Goal: Check status: Check status

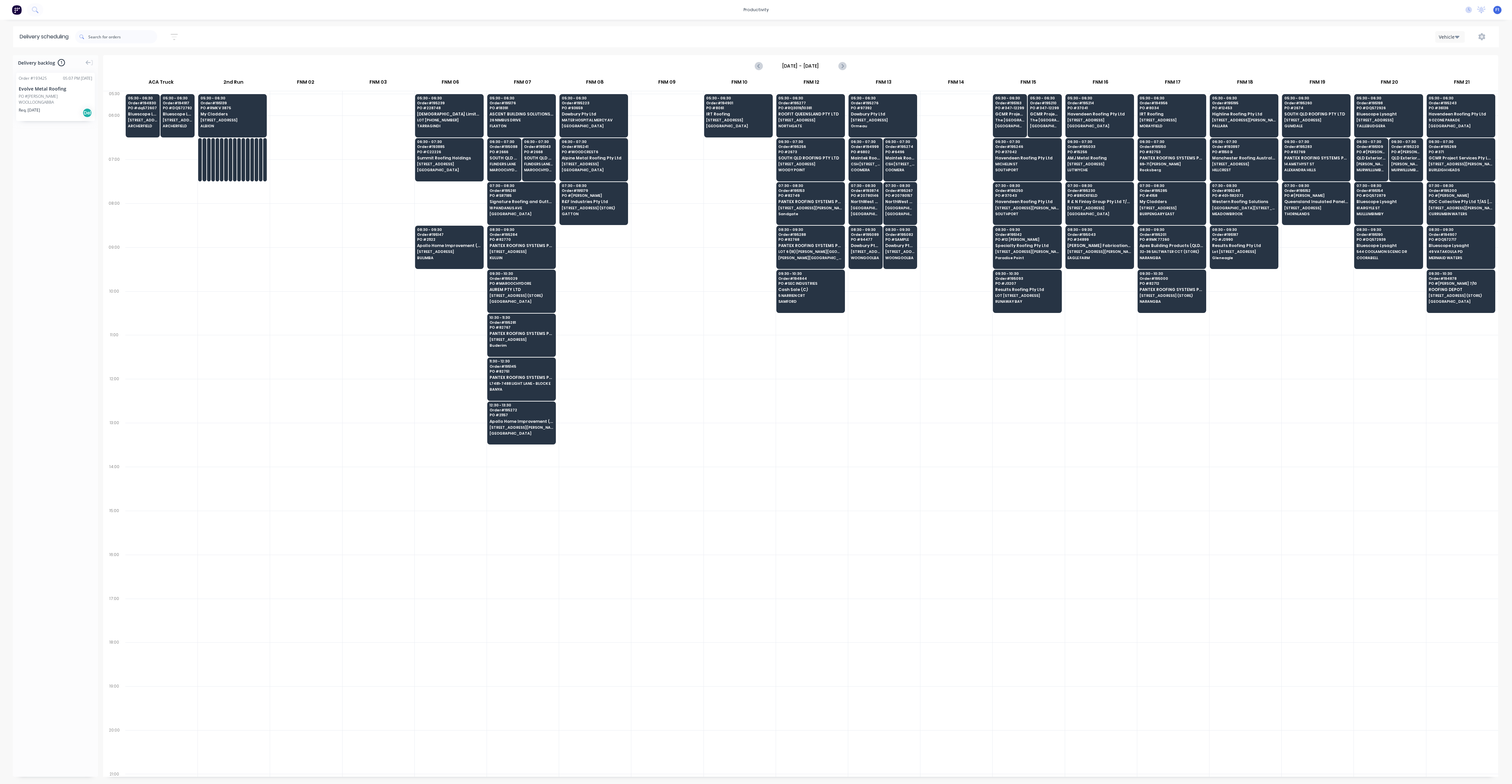
scroll to position [0, 1]
click at [842, 66] on icon "Next page" at bounding box center [842, 66] width 3 height 5
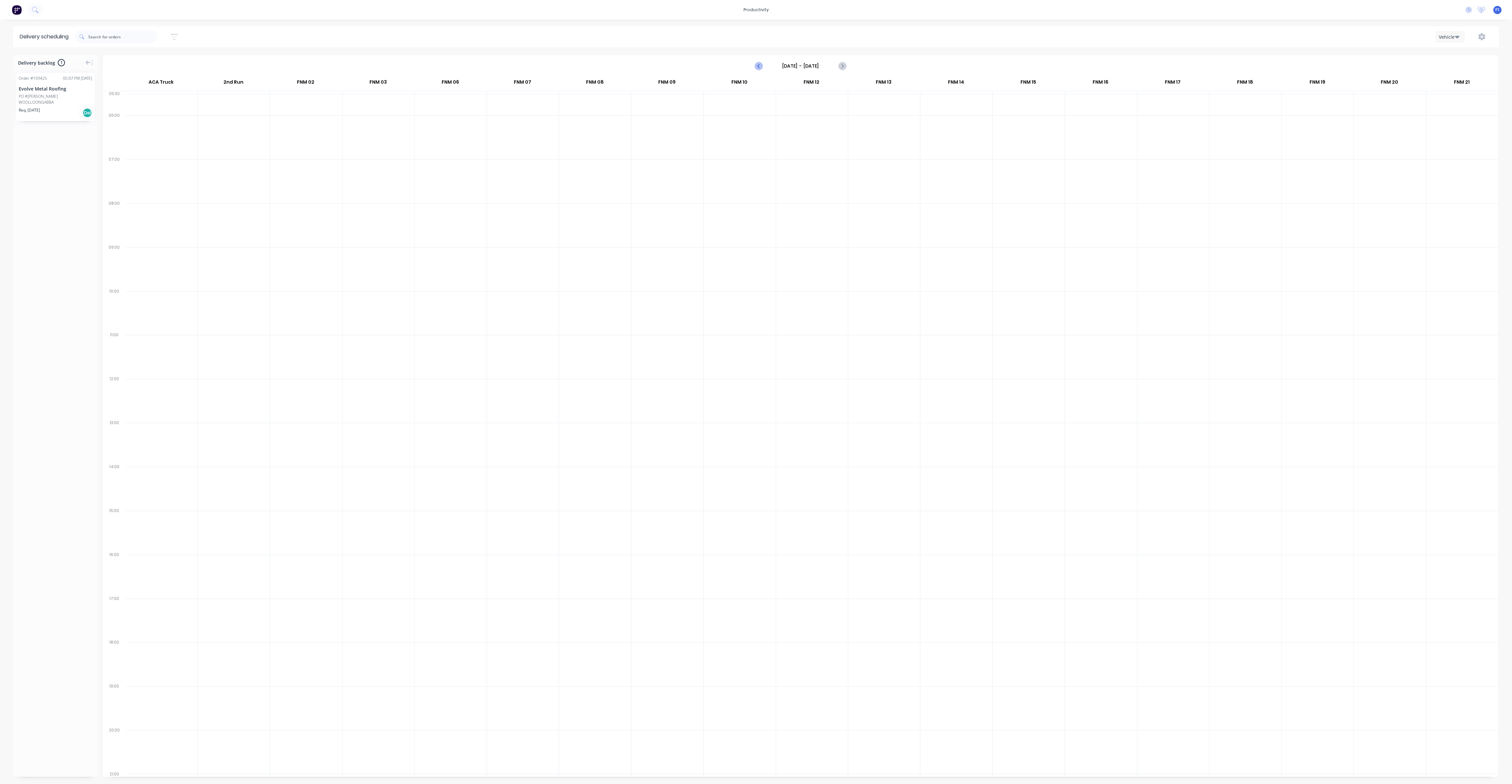
click at [757, 67] on icon "Previous page" at bounding box center [758, 66] width 8 height 8
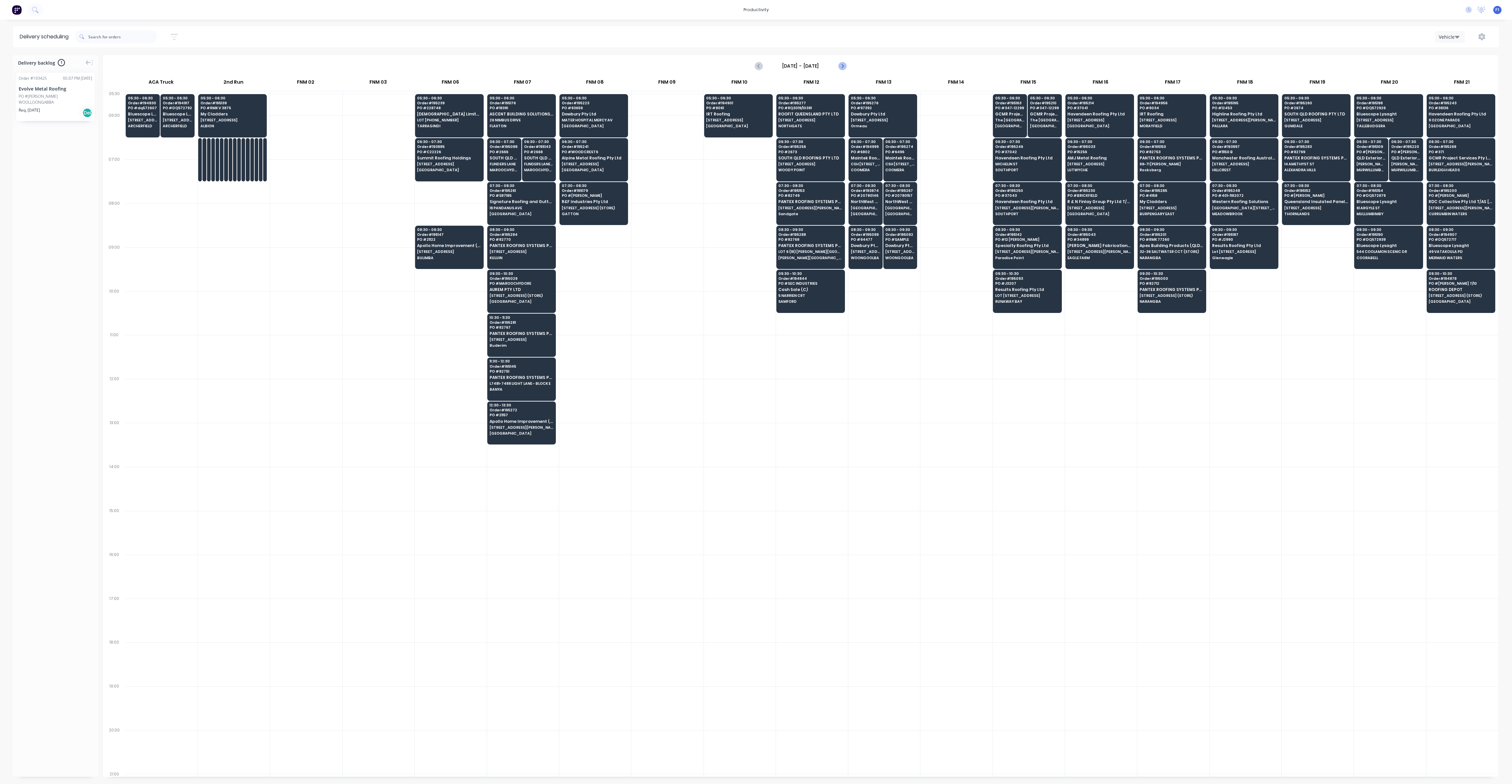
click at [843, 66] on icon "Next page" at bounding box center [842, 66] width 3 height 5
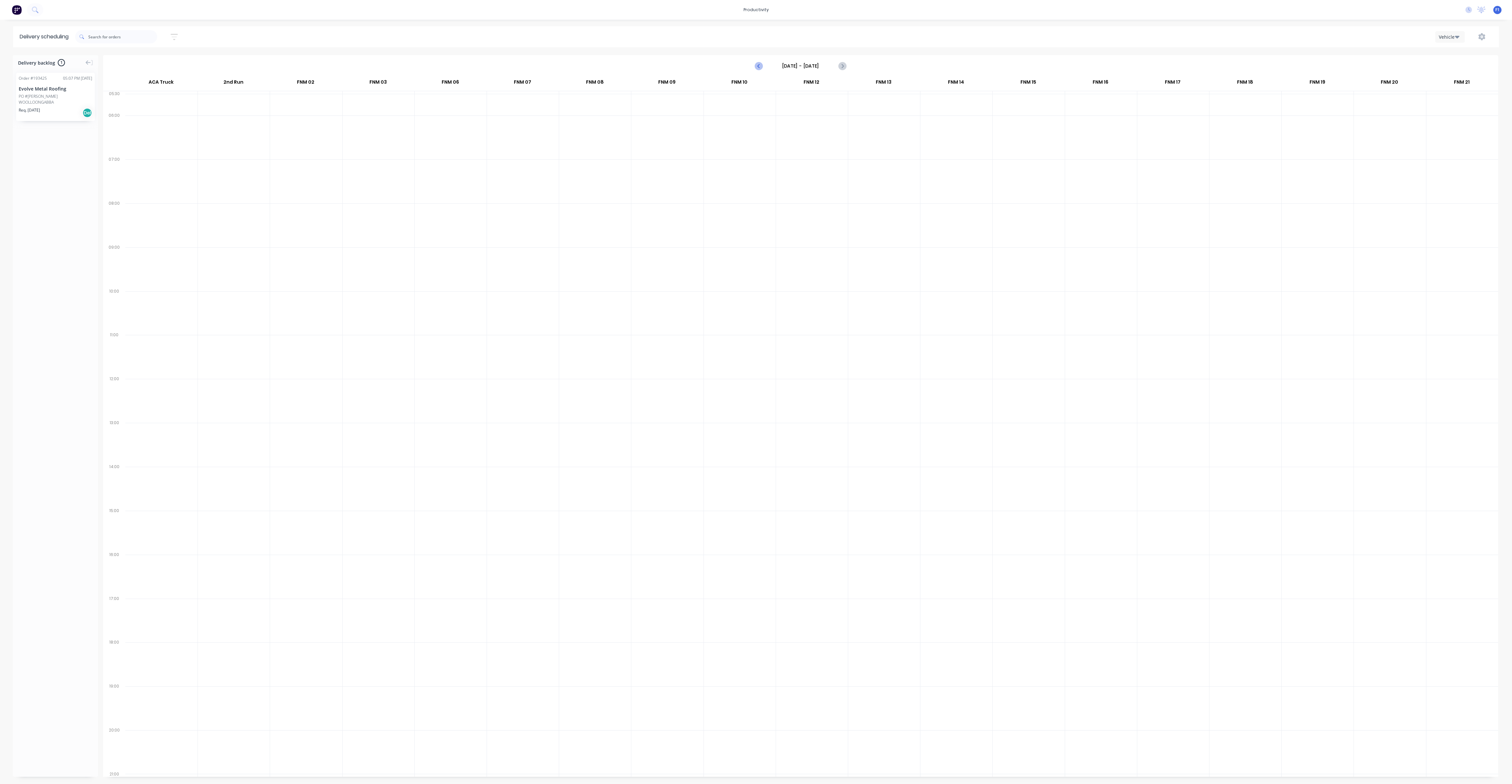
click at [757, 69] on icon "Previous page" at bounding box center [758, 66] width 8 height 8
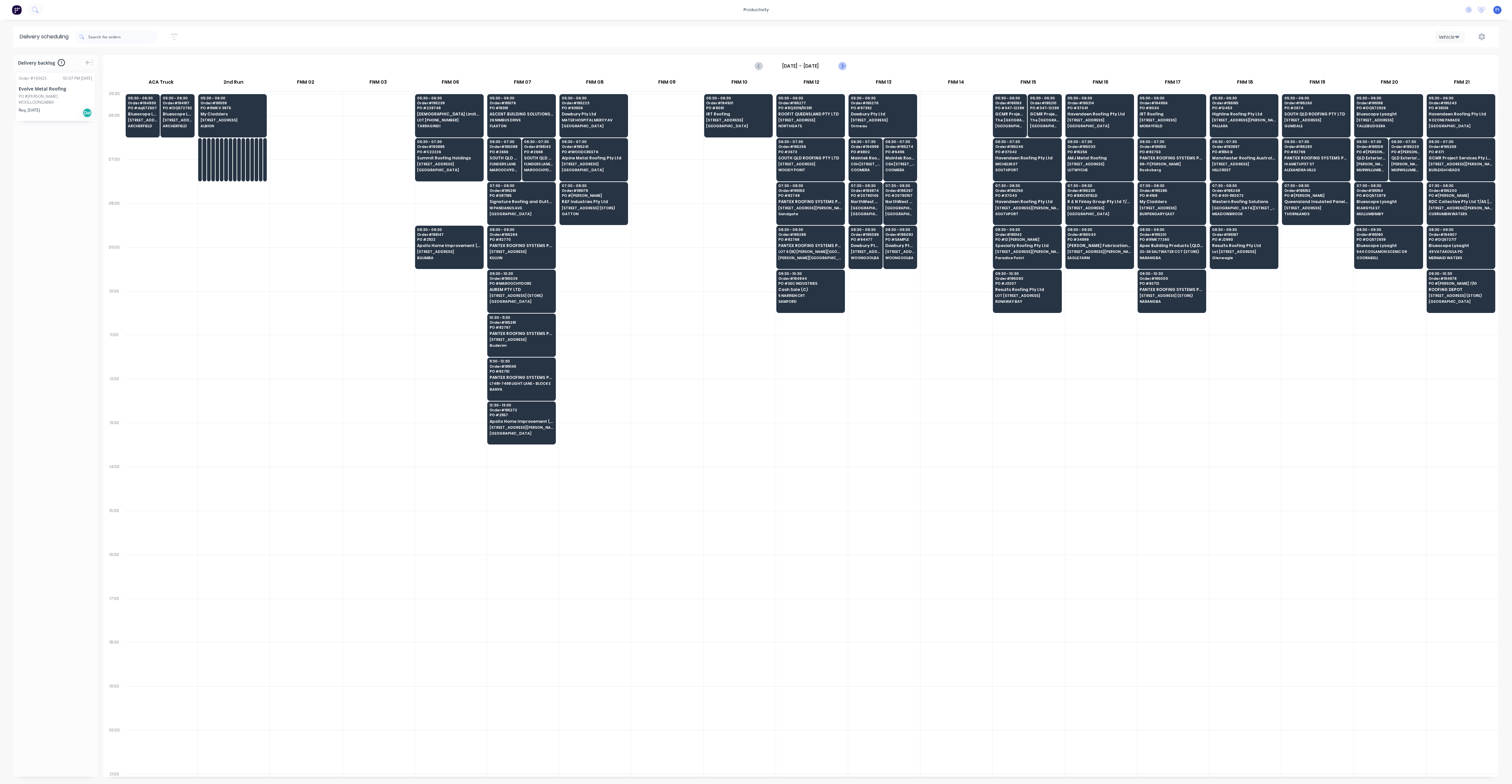
click at [843, 68] on icon "Next page" at bounding box center [842, 66] width 8 height 8
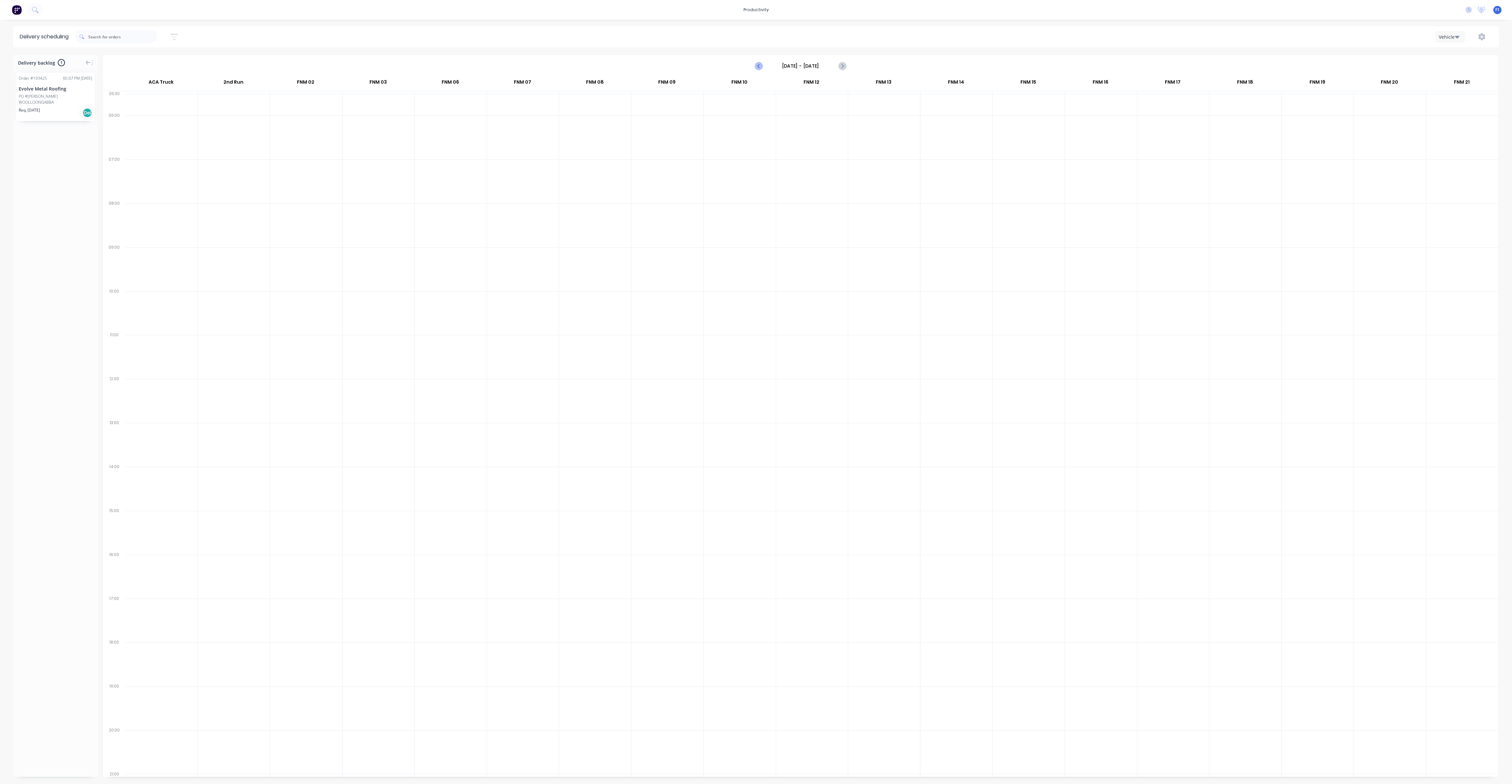
click at [758, 69] on icon "Previous page" at bounding box center [758, 66] width 8 height 8
type input "[DATE] - [DATE]"
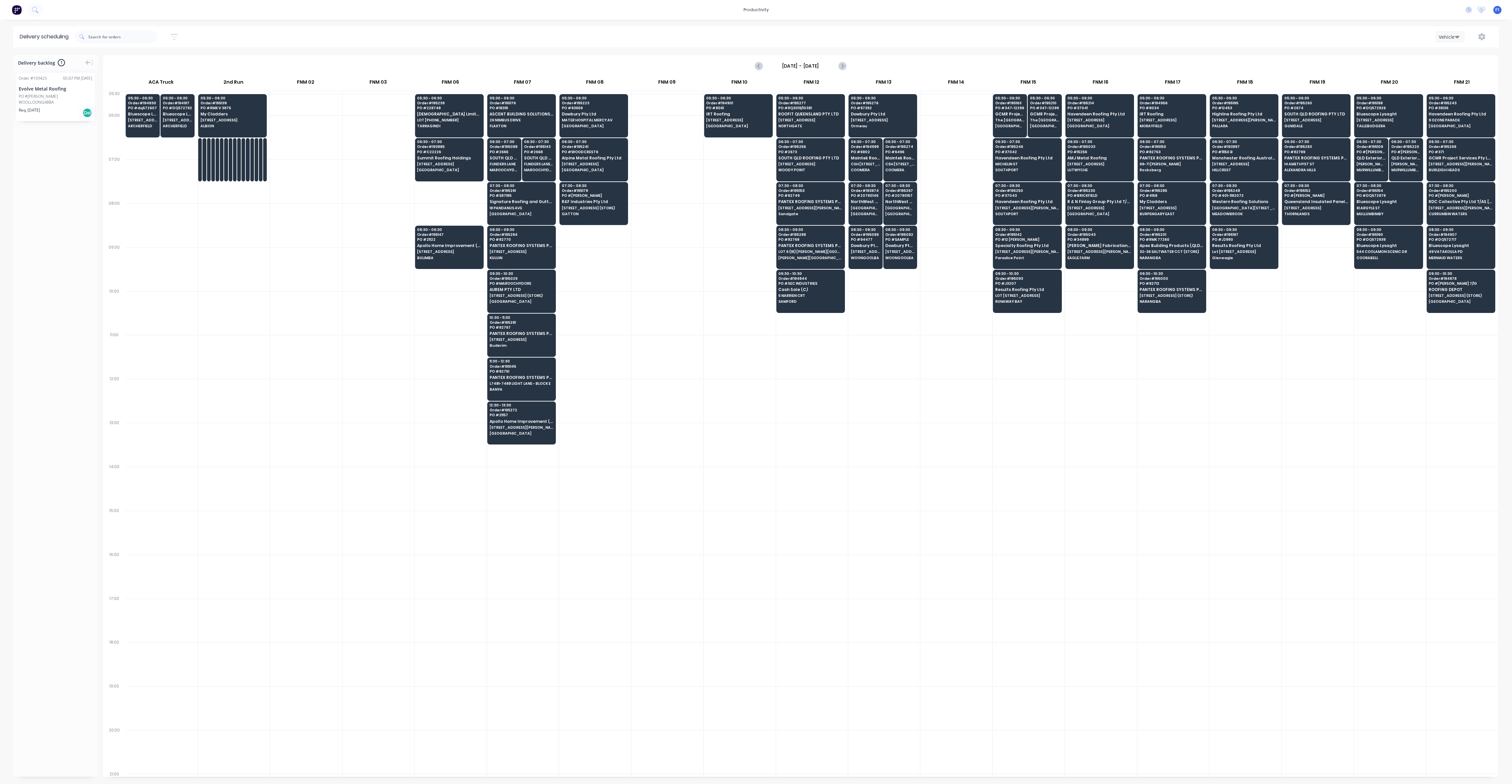
click at [176, 38] on icon "button" at bounding box center [174, 37] width 7 height 8
click at [166, 61] on input "[DATE] - [DATE]" at bounding box center [144, 62] width 61 height 10
click at [153, 146] on div "14" at bounding box center [151, 147] width 10 height 10
type input "[DATE]"
radio input "false"
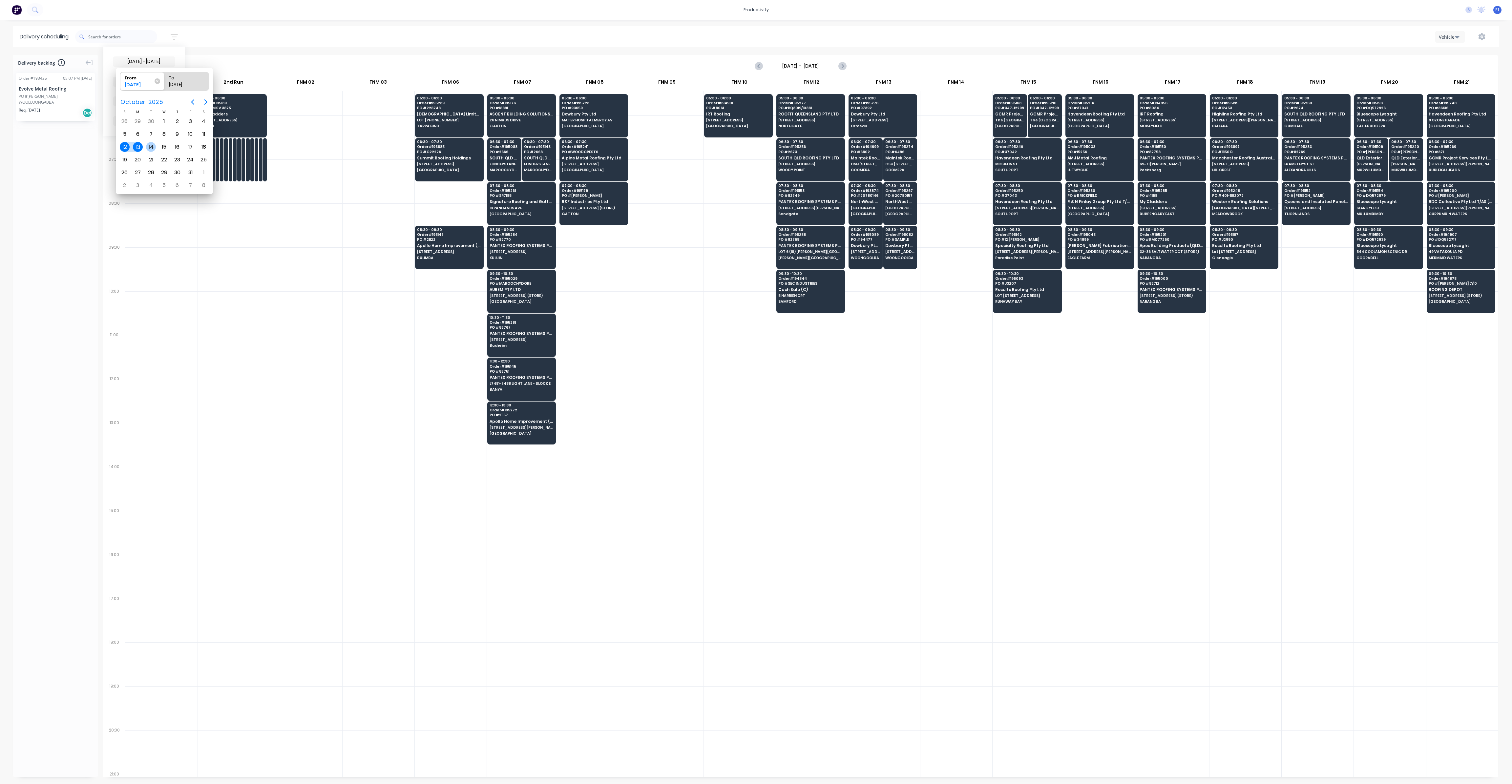
radio input "true"
click at [153, 146] on div "14" at bounding box center [151, 147] width 10 height 10
type input "[DATE] - [DATE]"
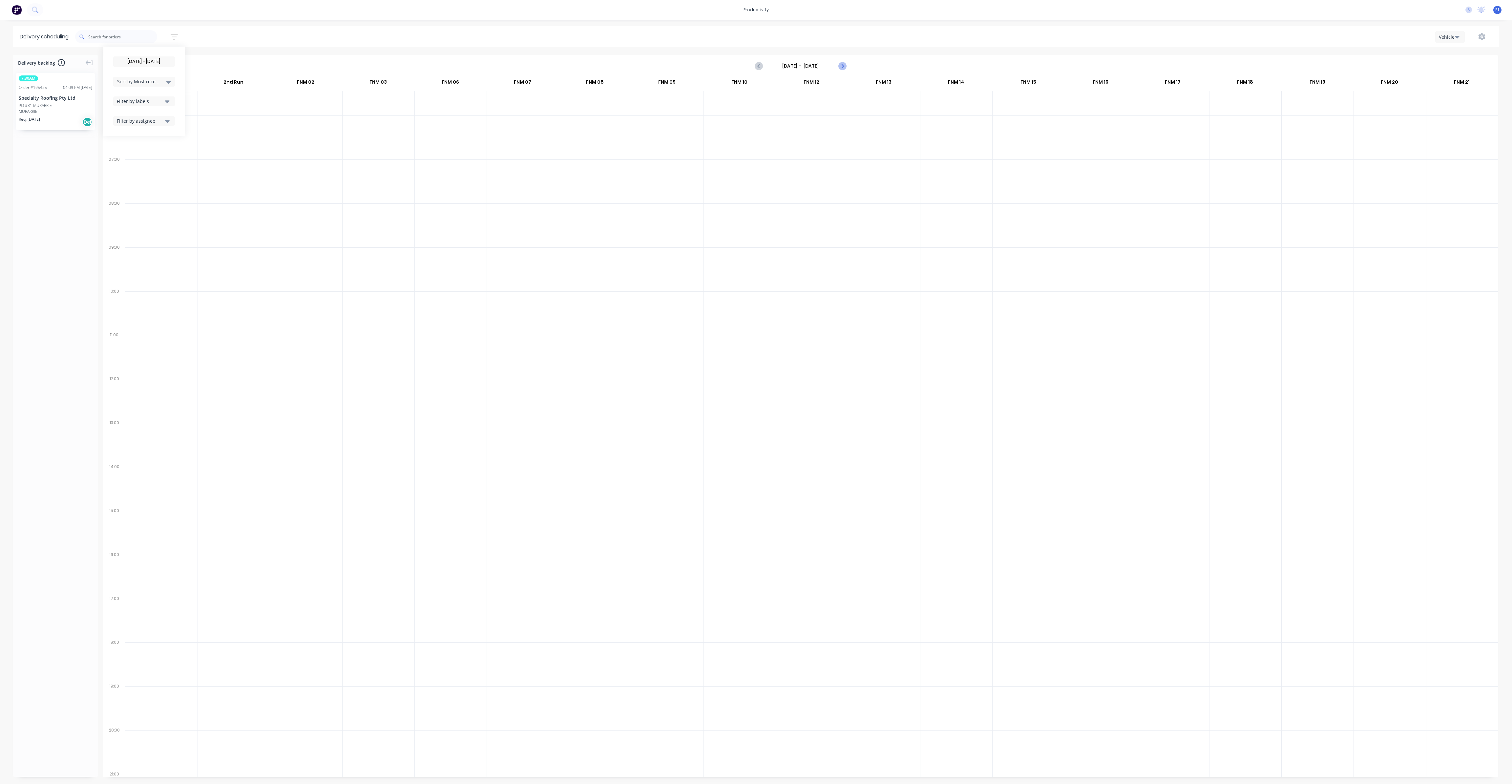
click at [843, 67] on icon "Next page" at bounding box center [842, 66] width 8 height 8
type input "[DATE] - [DATE]"
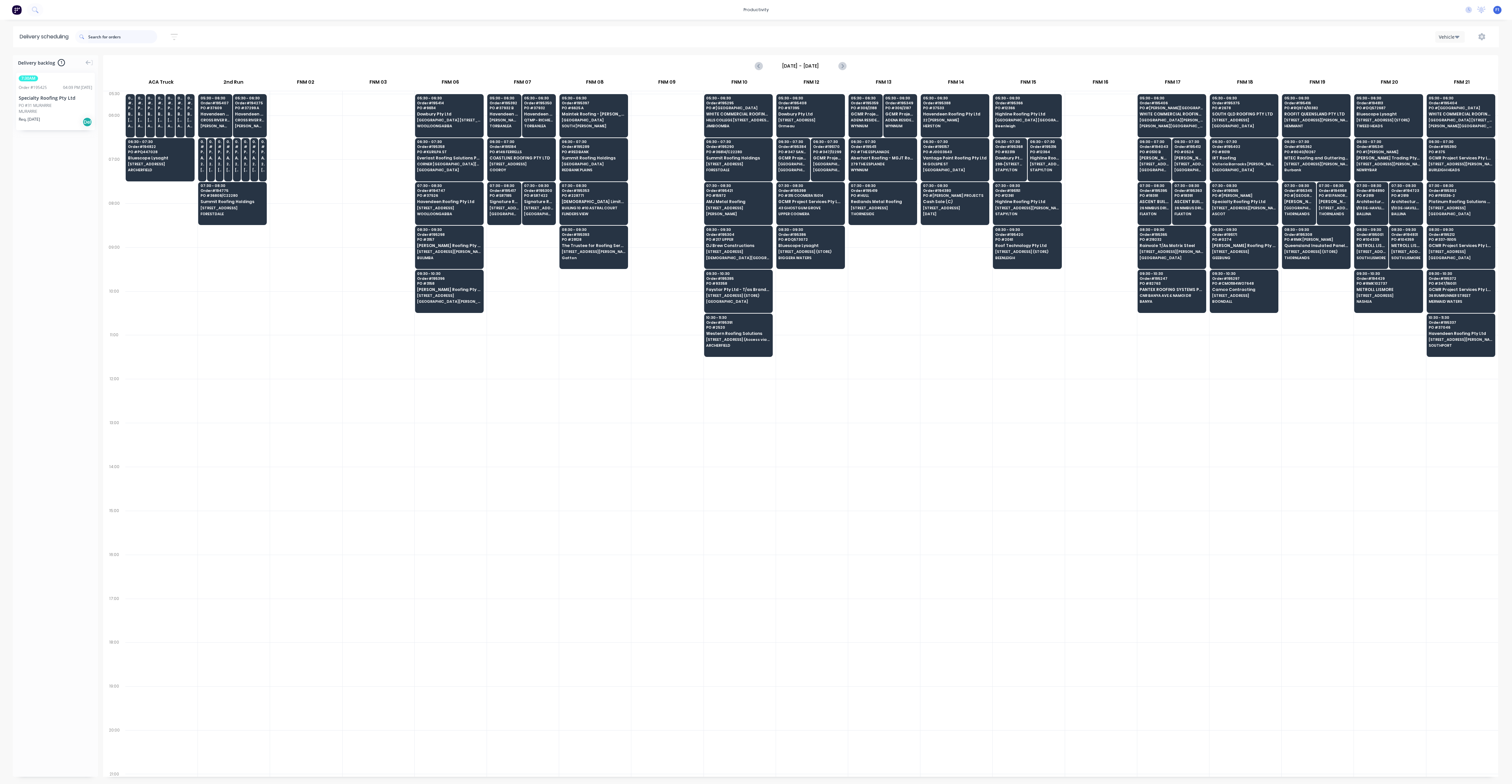
click at [119, 38] on input "text" at bounding box center [122, 36] width 69 height 13
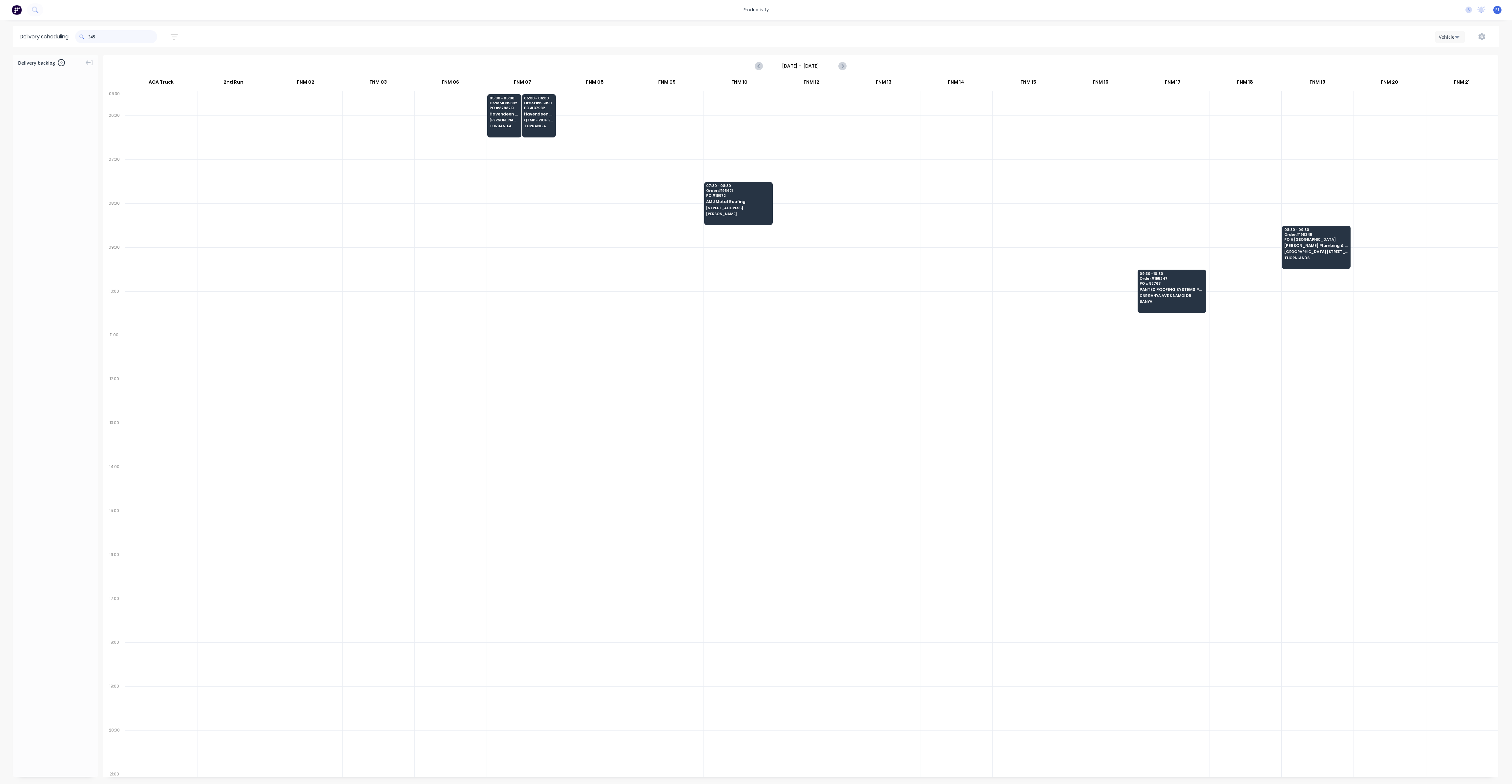
click at [93, 39] on input "345" at bounding box center [122, 36] width 69 height 13
click at [91, 37] on input "345" at bounding box center [122, 36] width 69 height 13
type input "5"
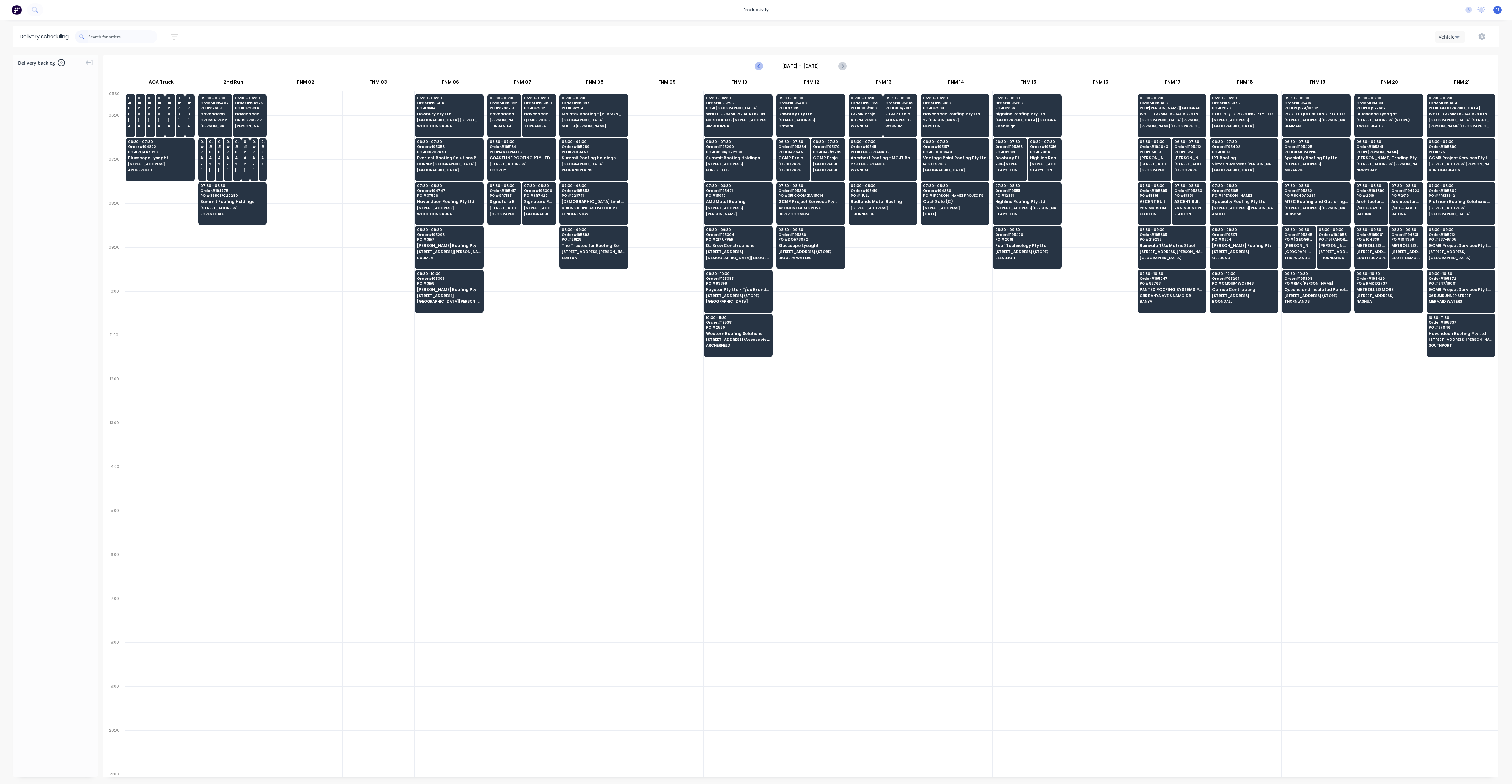
click at [757, 67] on icon "Previous page" at bounding box center [758, 66] width 8 height 8
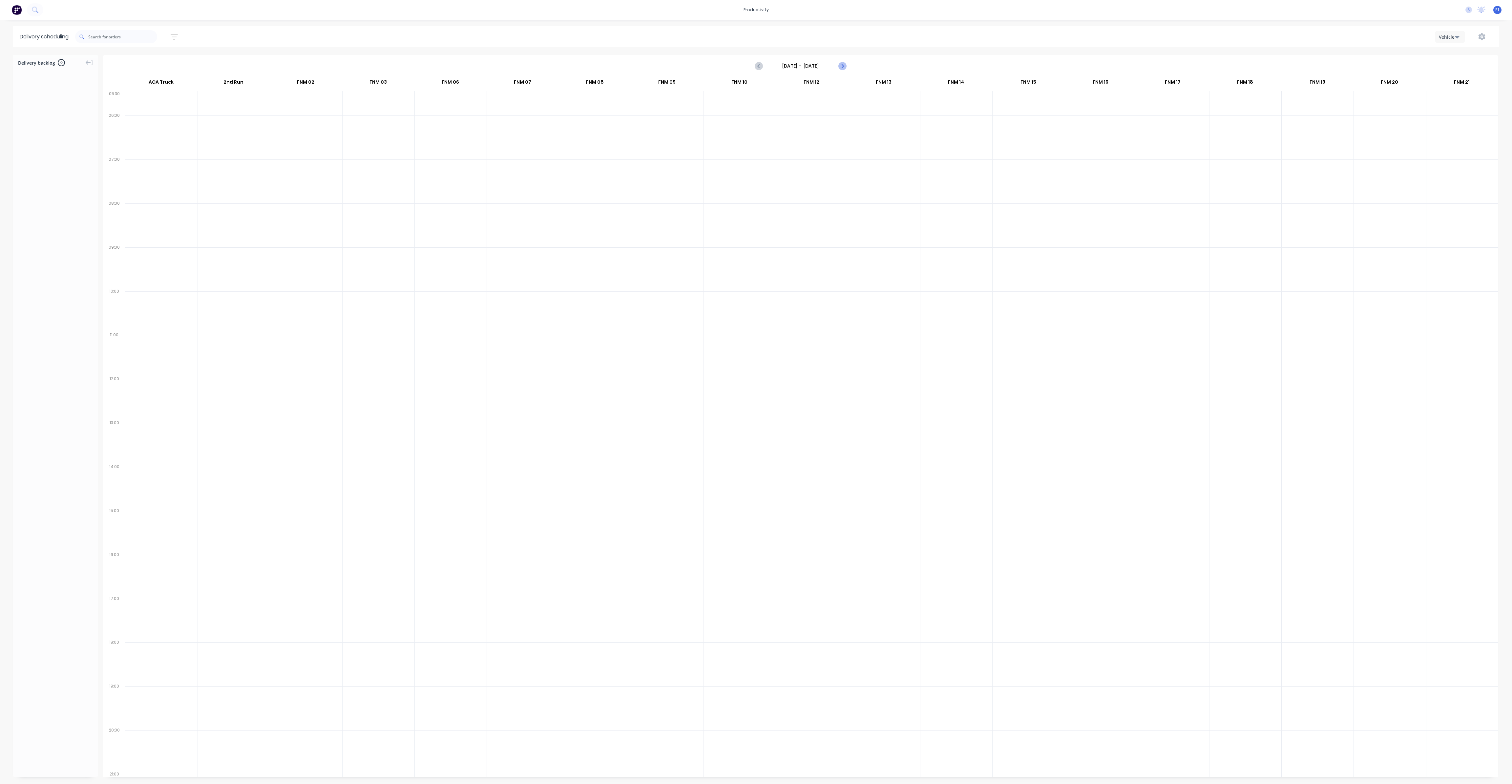
click at [842, 69] on icon "Next page" at bounding box center [842, 66] width 8 height 8
type input "[DATE] - [DATE]"
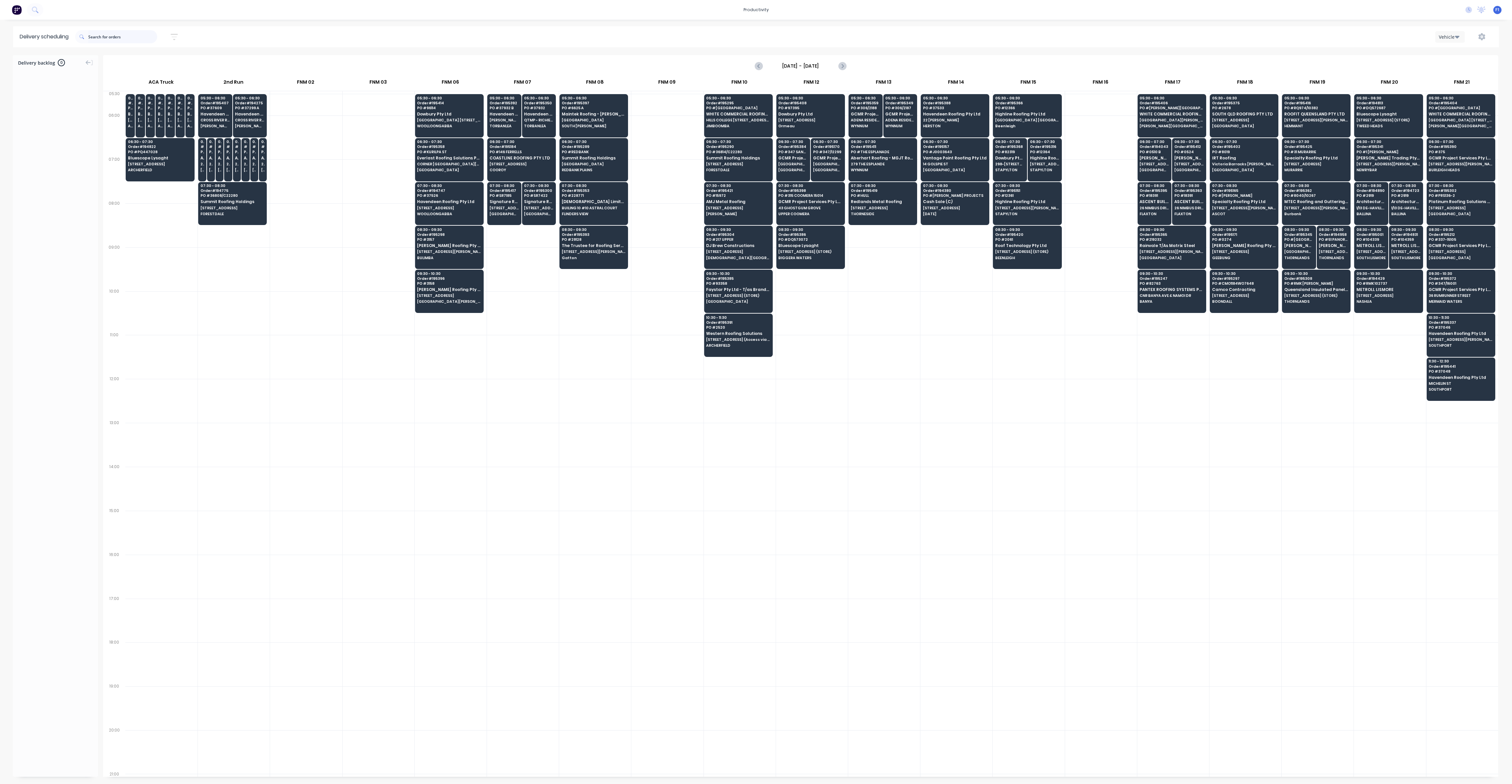
click at [124, 38] on input "text" at bounding box center [122, 36] width 69 height 13
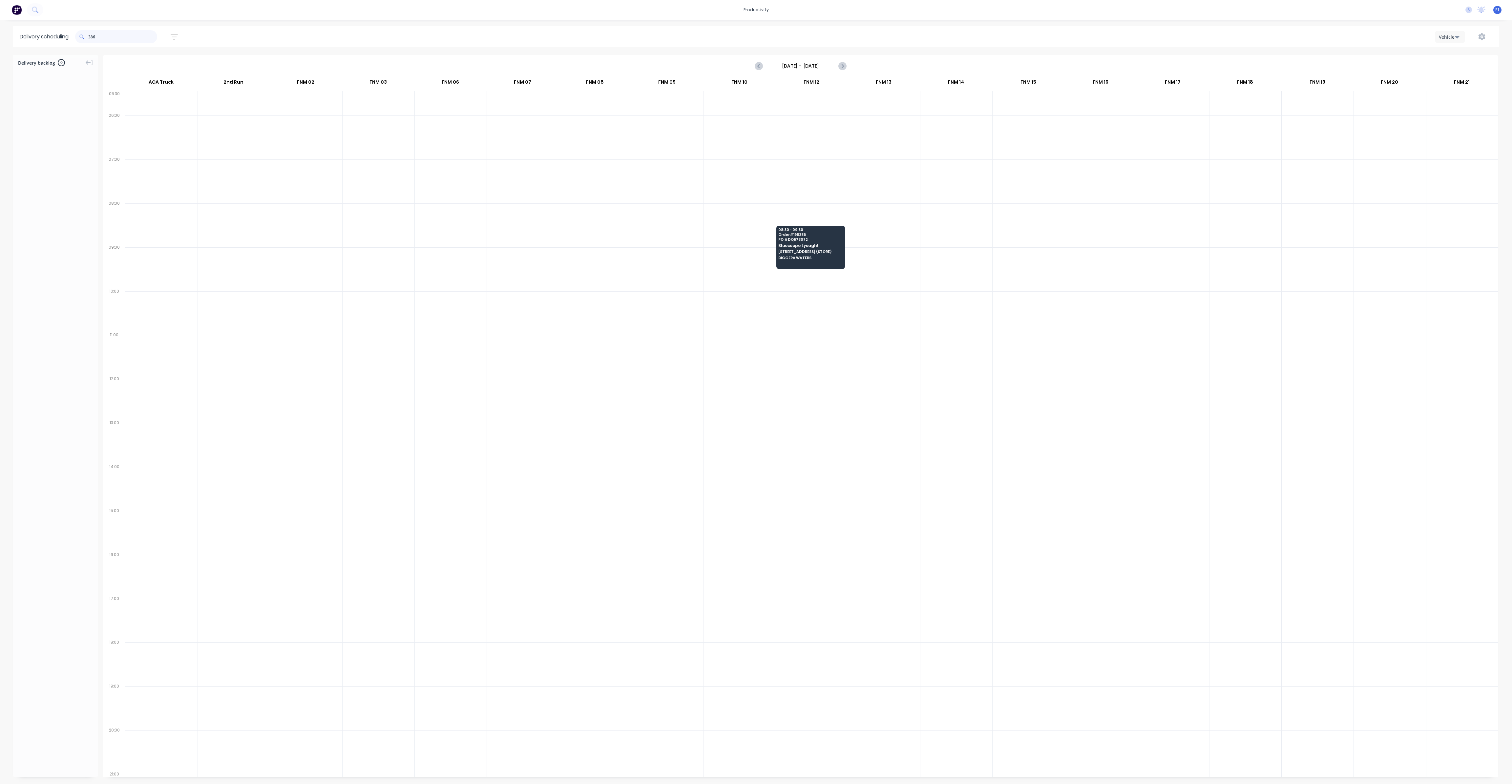
click at [91, 37] on input "386" at bounding box center [122, 36] width 69 height 13
type input "6"
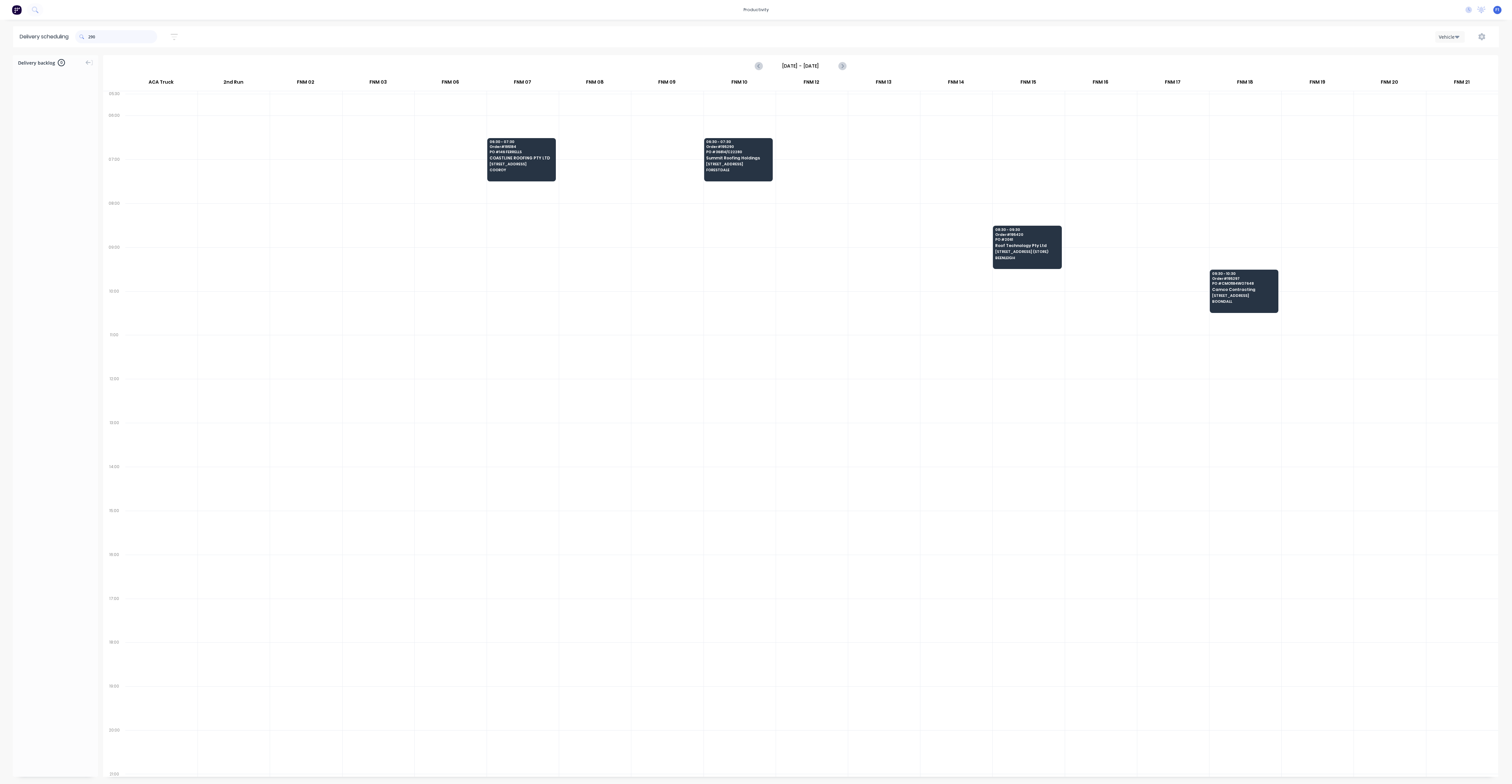
click at [90, 38] on input "290" at bounding box center [122, 36] width 69 height 13
type input "0"
click at [91, 38] on input "290" at bounding box center [122, 36] width 69 height 13
type input "0"
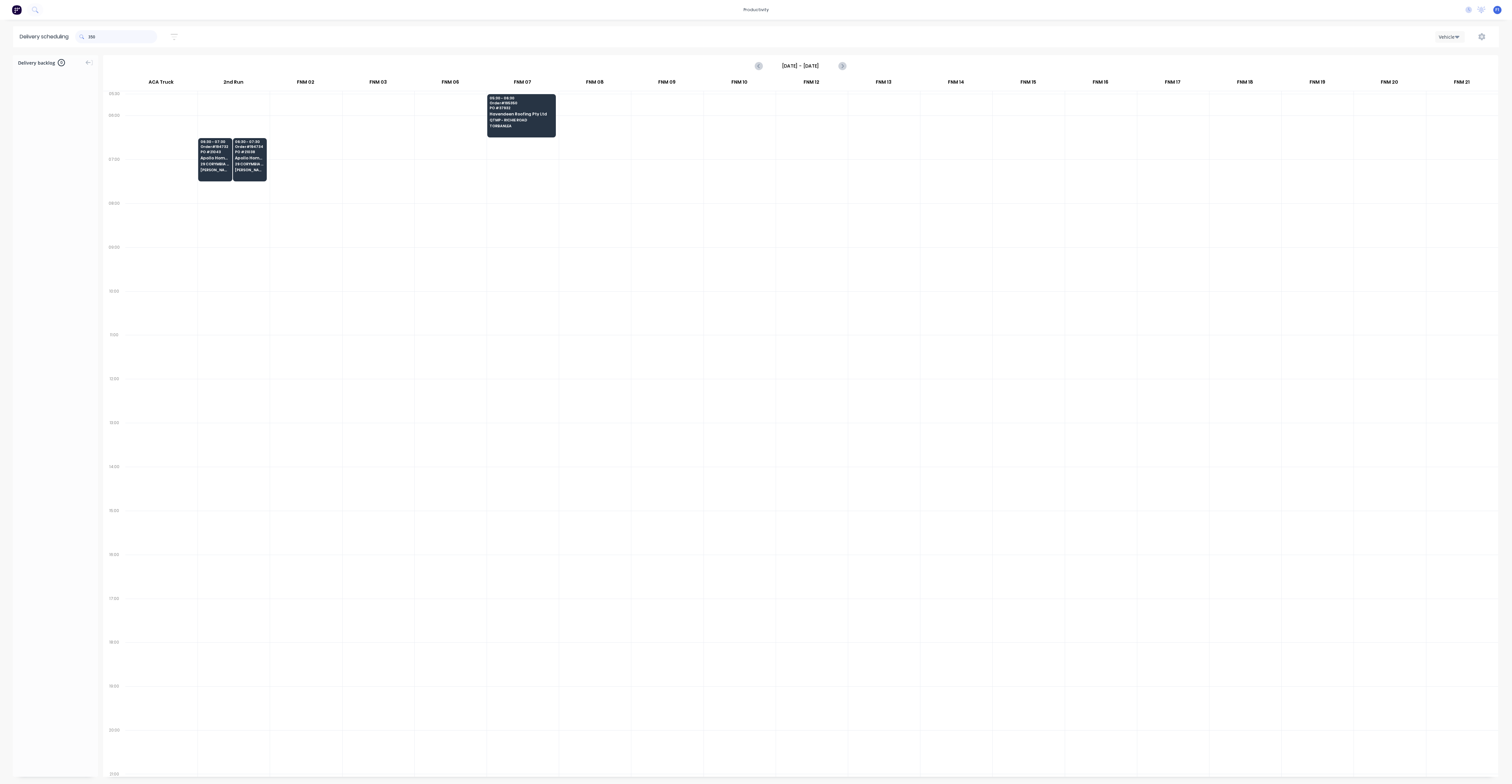
click at [92, 39] on input "350" at bounding box center [122, 36] width 69 height 13
click at [91, 36] on input "350" at bounding box center [122, 36] width 69 height 13
type input "0"
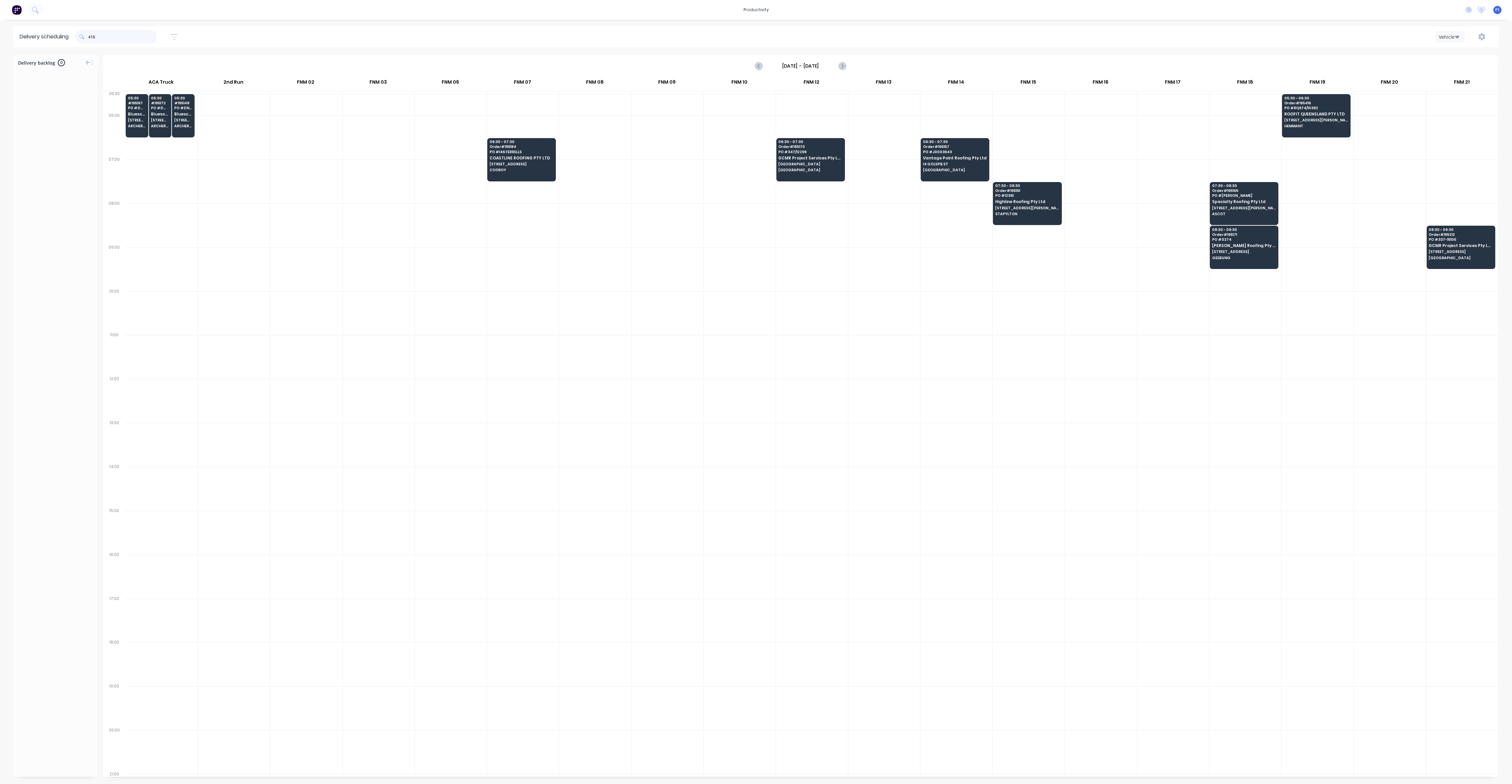
click at [90, 38] on input "416" at bounding box center [122, 36] width 69 height 13
type input "6"
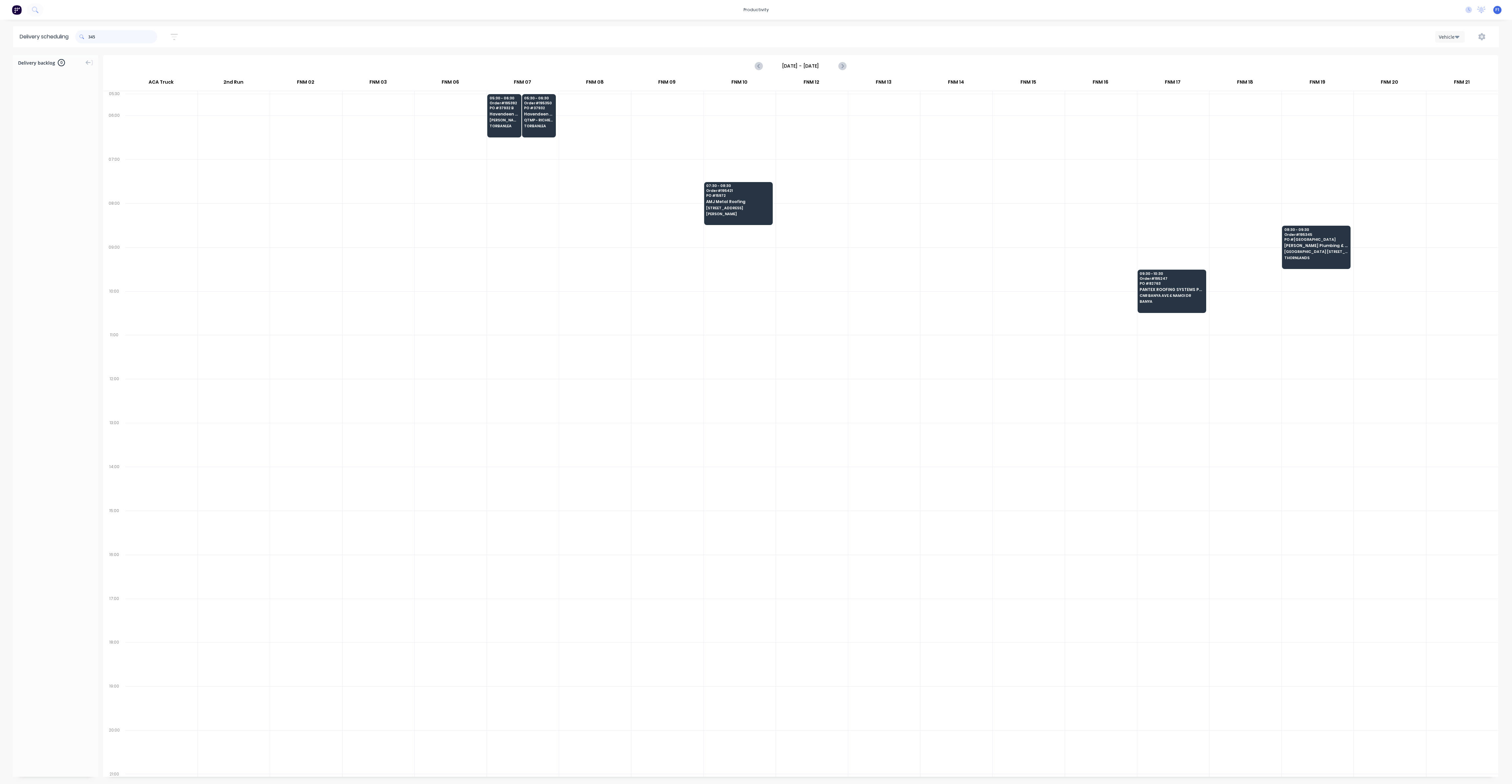
click at [90, 38] on input "345" at bounding box center [122, 36] width 69 height 13
type input "5"
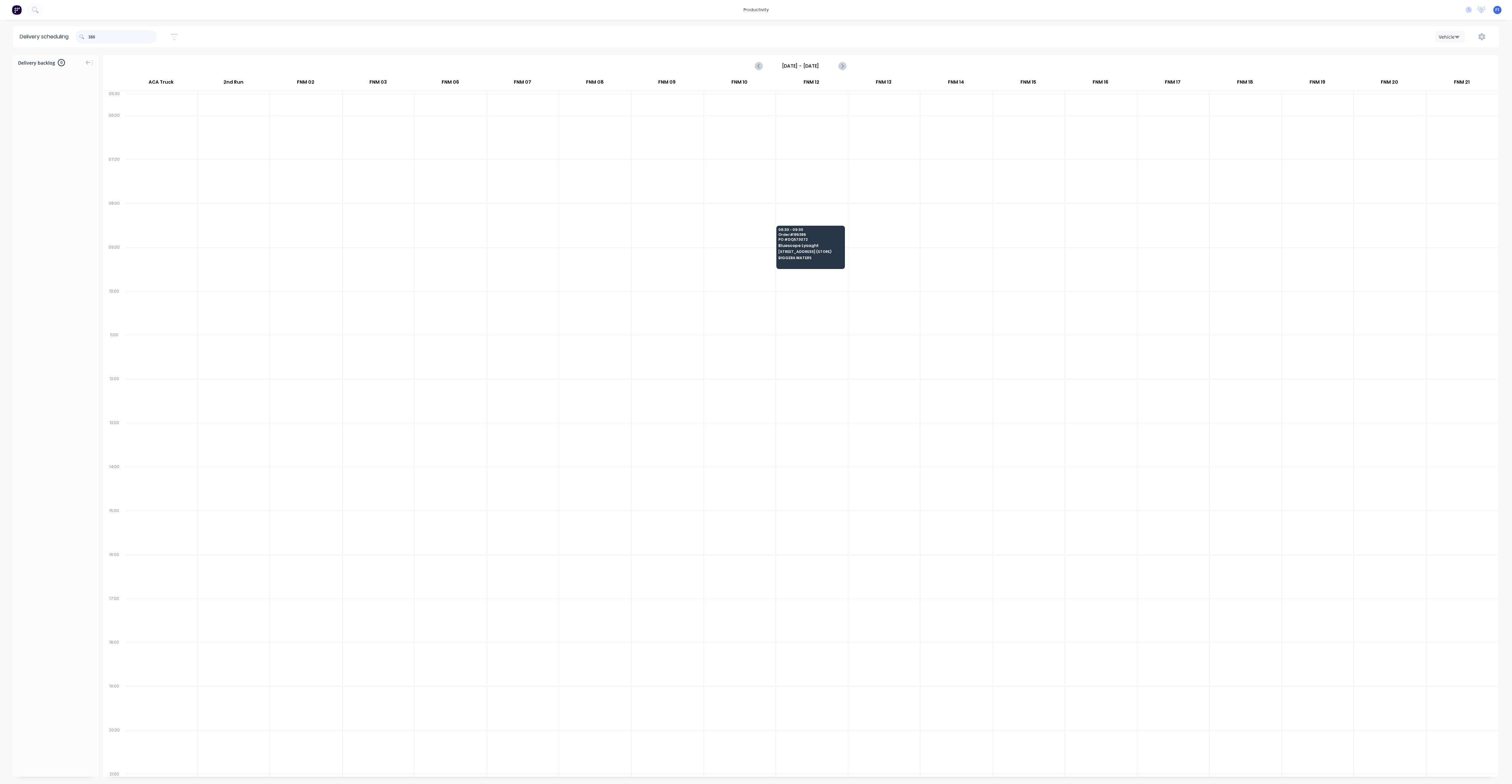
click at [90, 36] on input "386" at bounding box center [122, 36] width 69 height 13
type input "6"
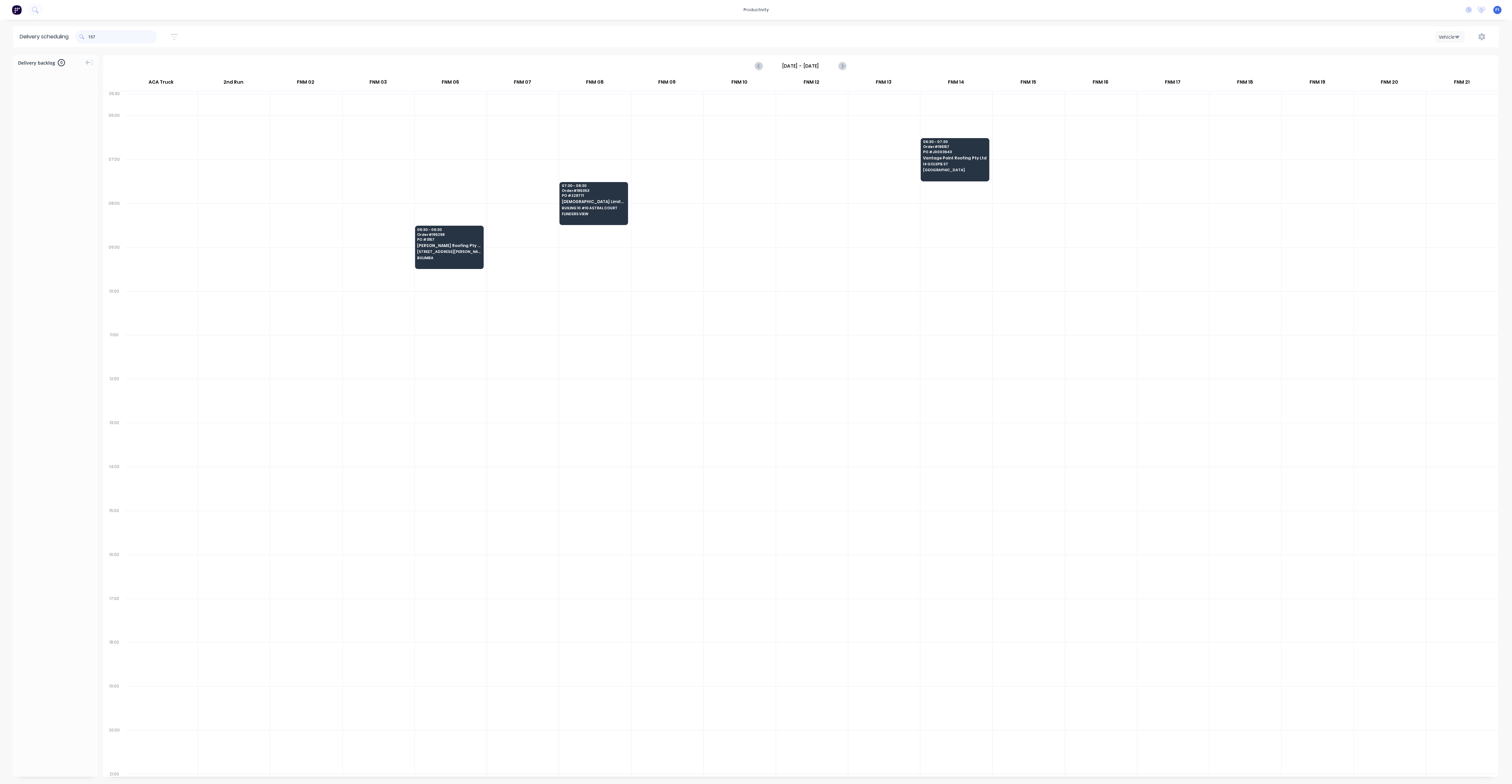
click at [92, 35] on input "157" at bounding box center [122, 36] width 69 height 13
click at [90, 36] on input "157" at bounding box center [122, 36] width 69 height 13
type input "7"
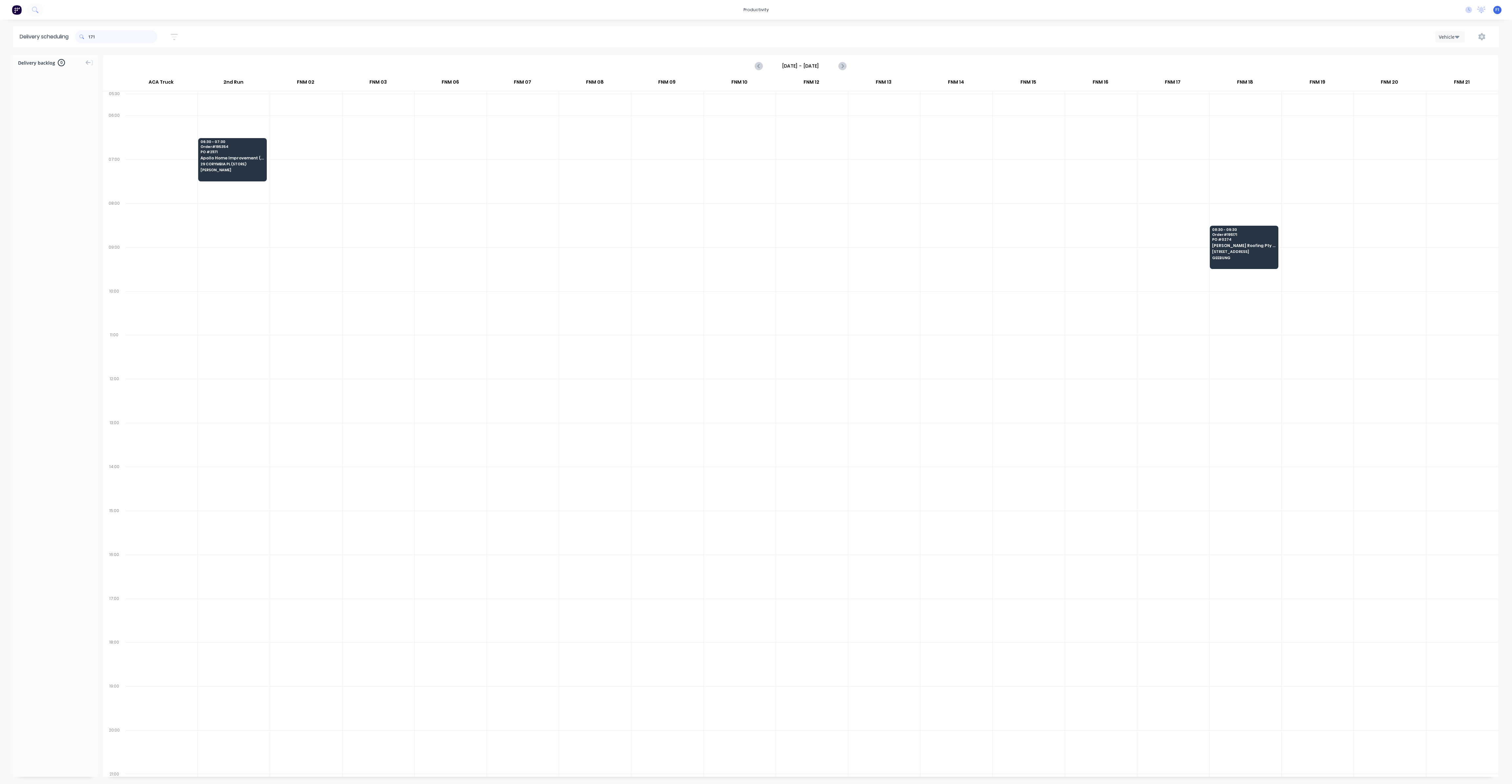
click at [90, 36] on input "171" at bounding box center [122, 36] width 69 height 13
type input "1"
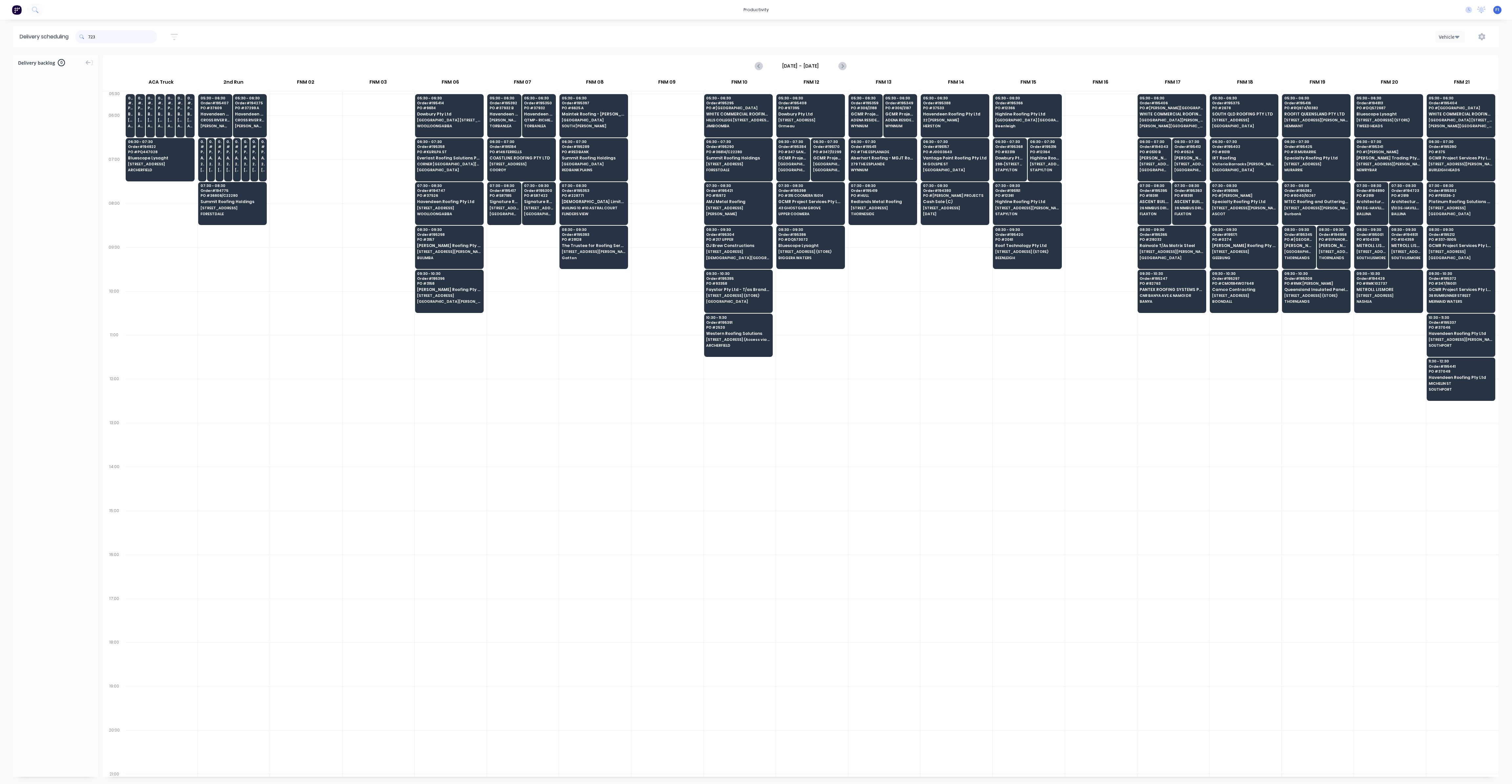
click at [90, 36] on input "723" at bounding box center [122, 36] width 69 height 13
type input "3"
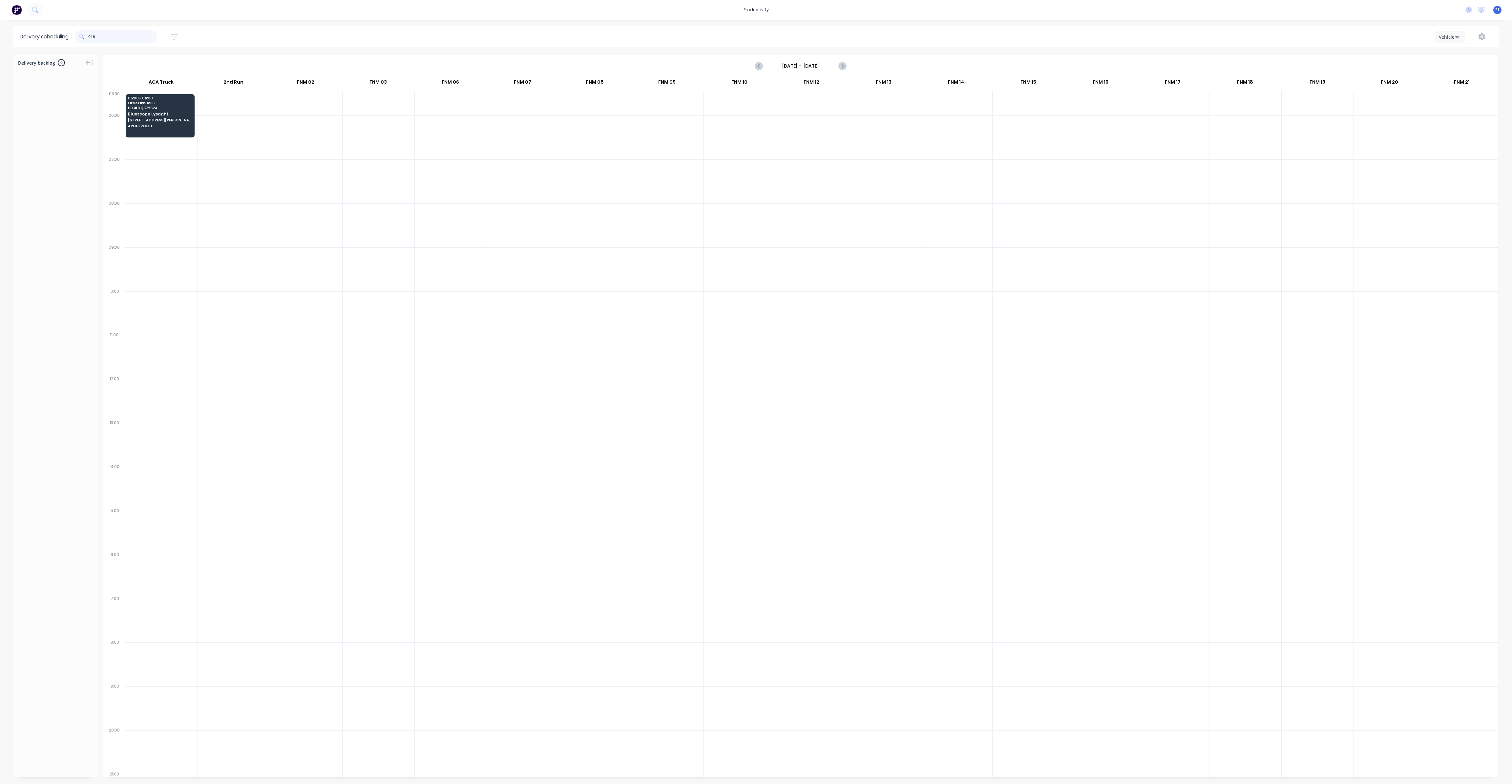
click at [90, 40] on input "918" at bounding box center [122, 36] width 69 height 13
type input "8"
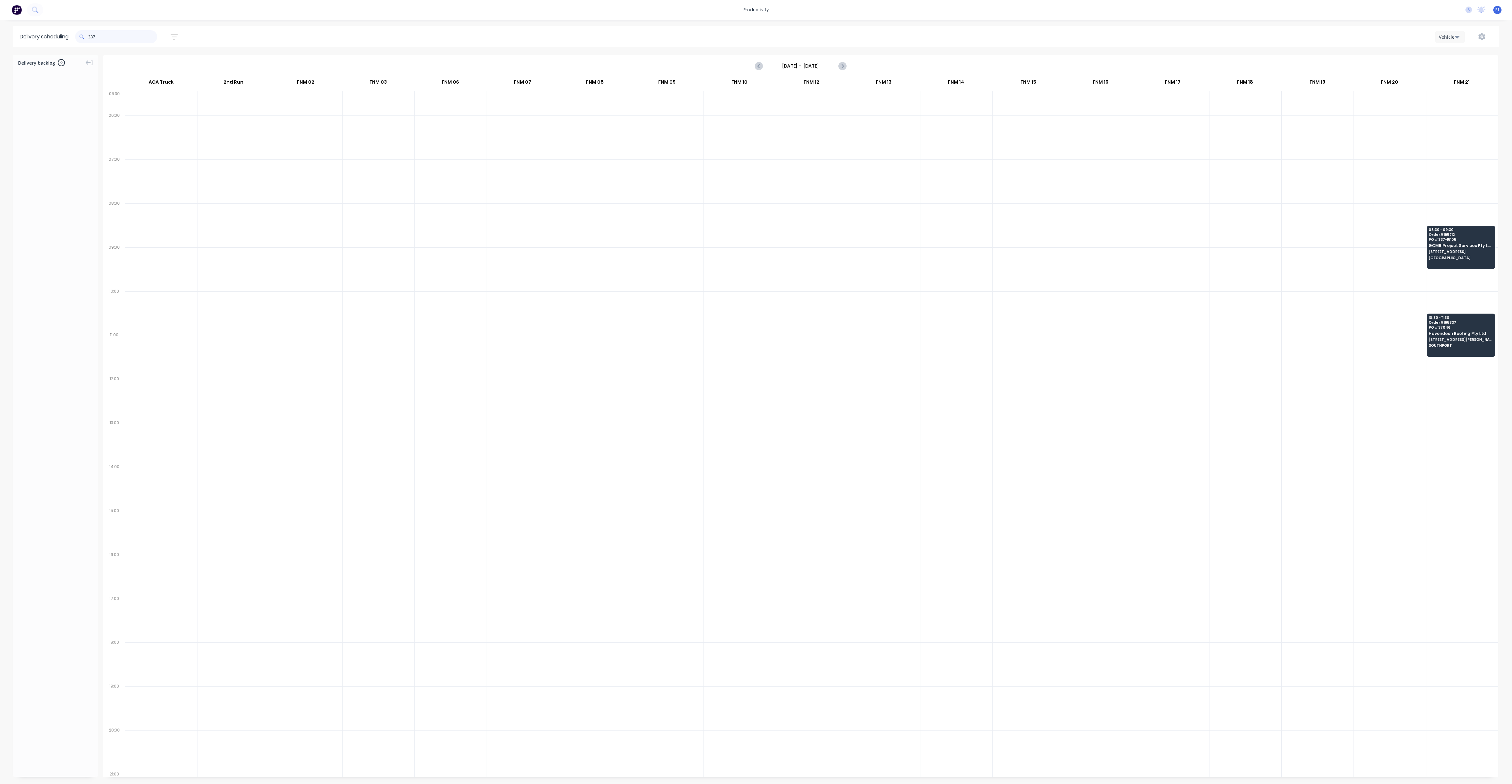
click at [91, 37] on input "337" at bounding box center [122, 36] width 69 height 13
type input "7"
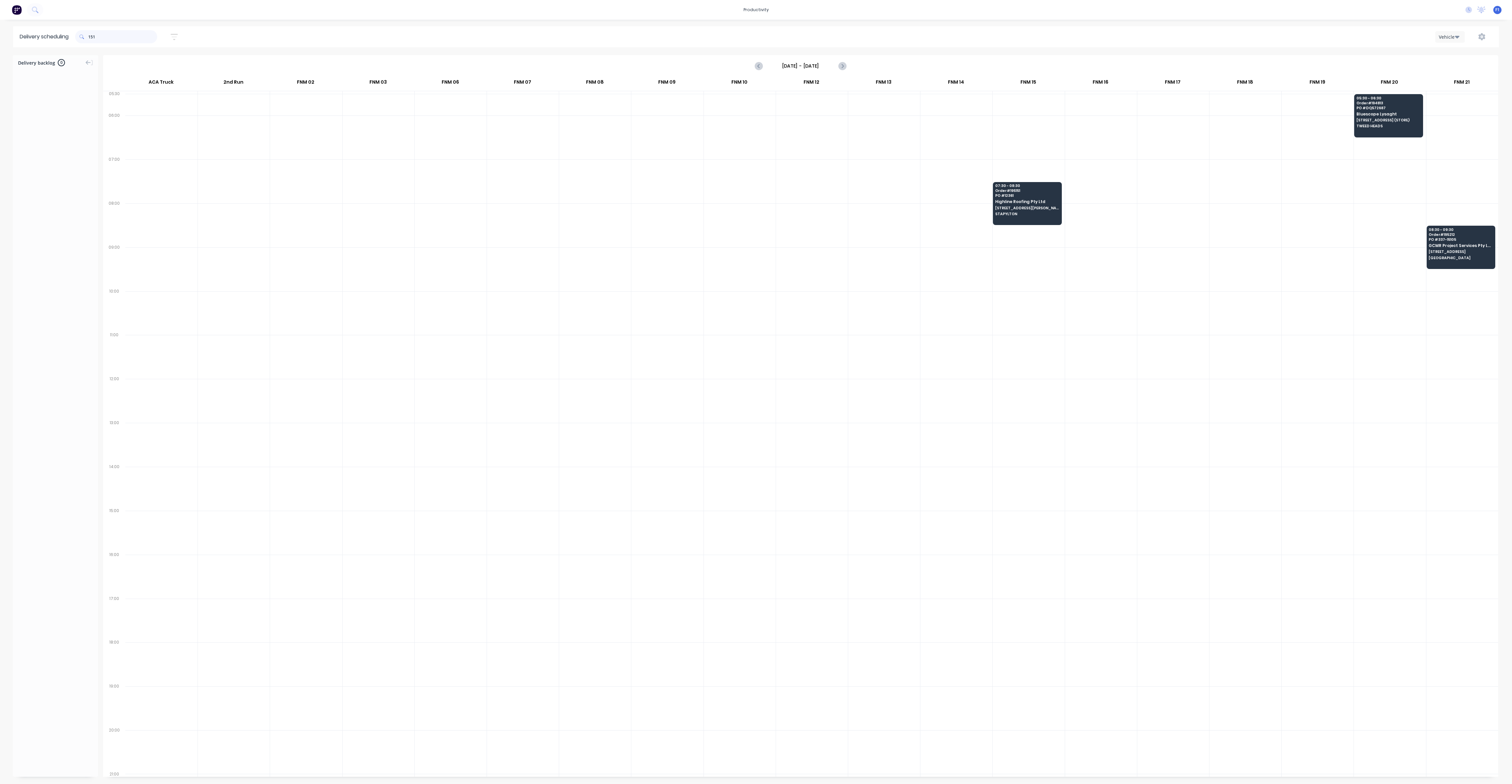
click at [90, 38] on input "151" at bounding box center [122, 36] width 69 height 13
type input "1"
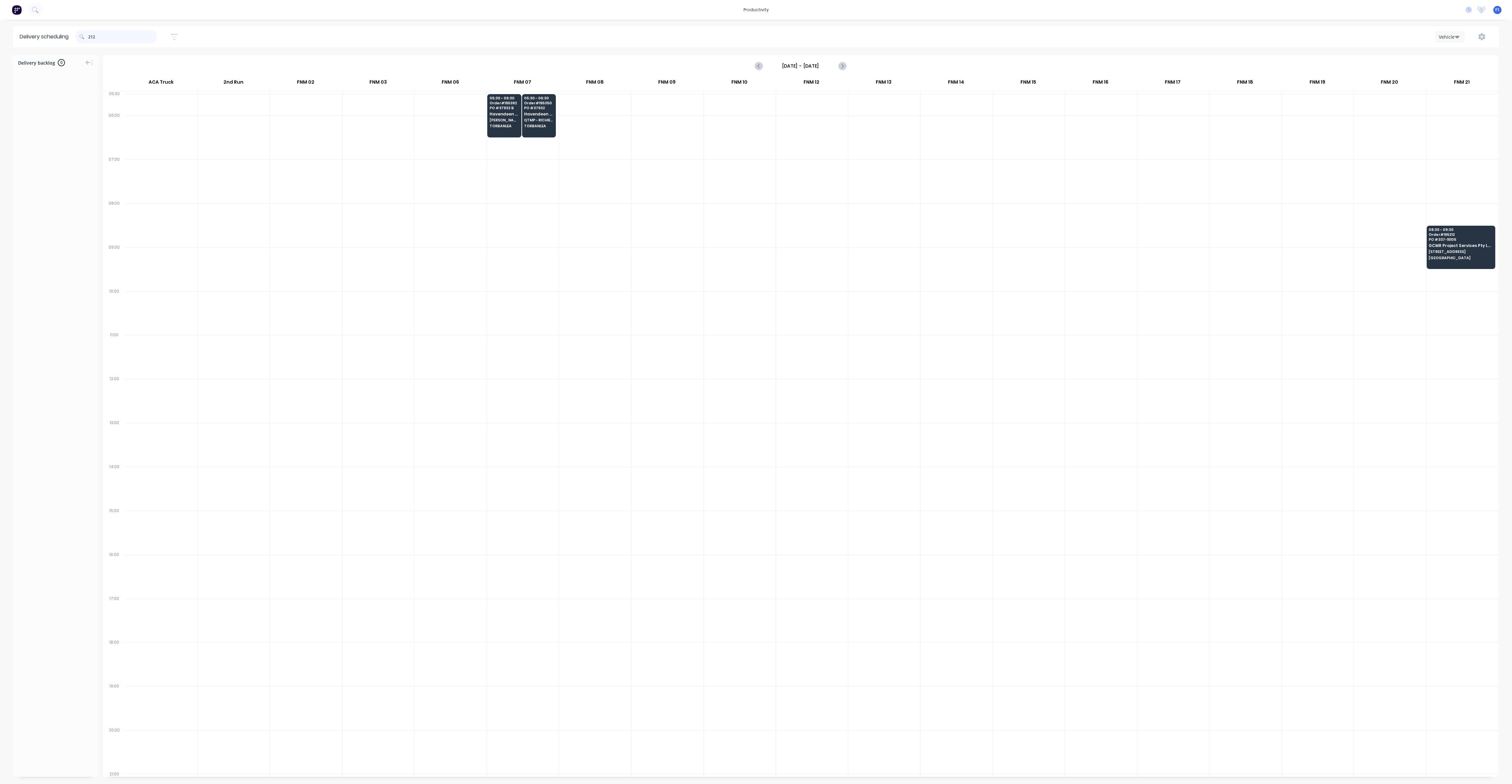
click at [91, 38] on input "212" at bounding box center [122, 36] width 69 height 13
type input "2"
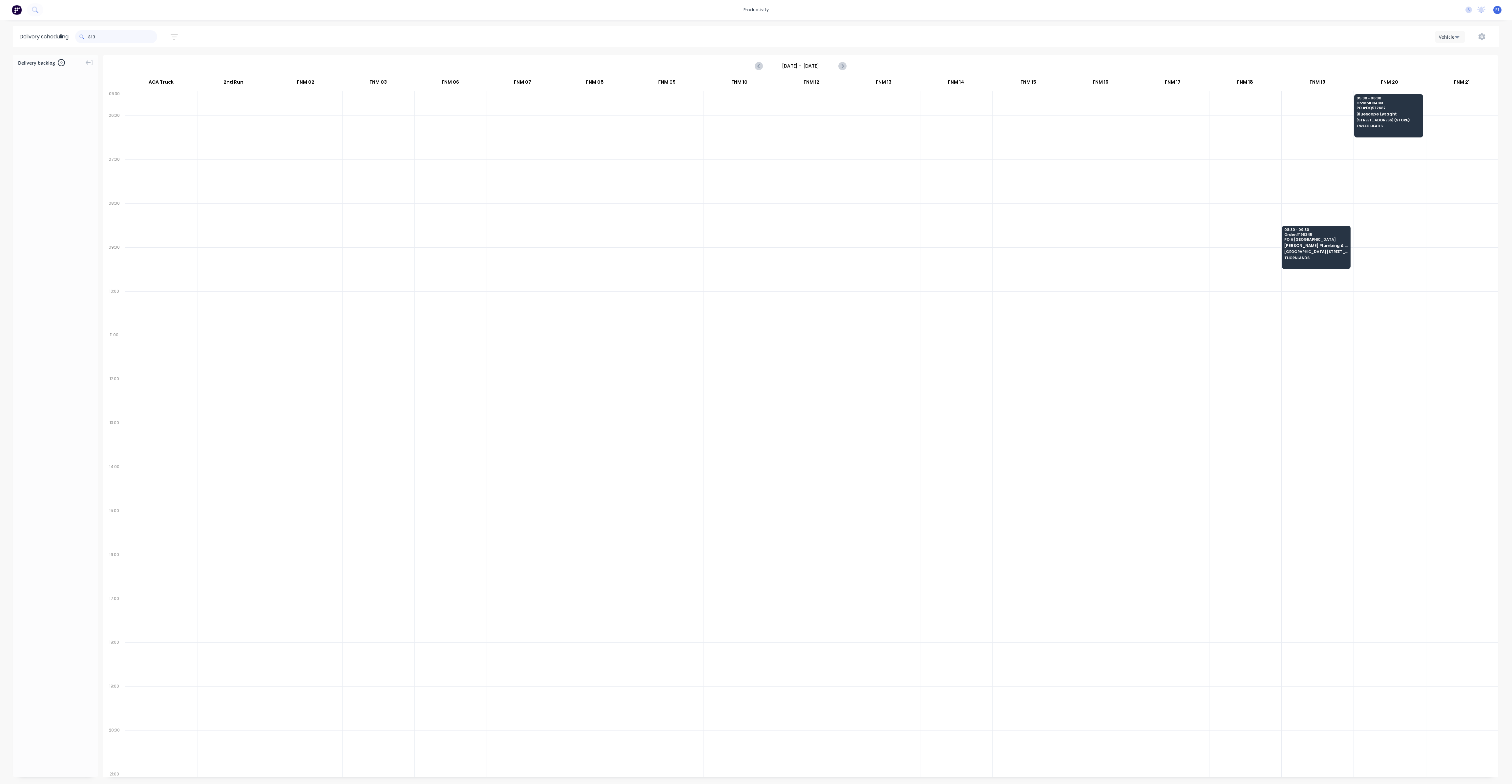
click at [91, 35] on input "813" at bounding box center [122, 36] width 69 height 13
type input "3"
click at [91, 39] on input "170" at bounding box center [122, 36] width 69 height 13
type input "0"
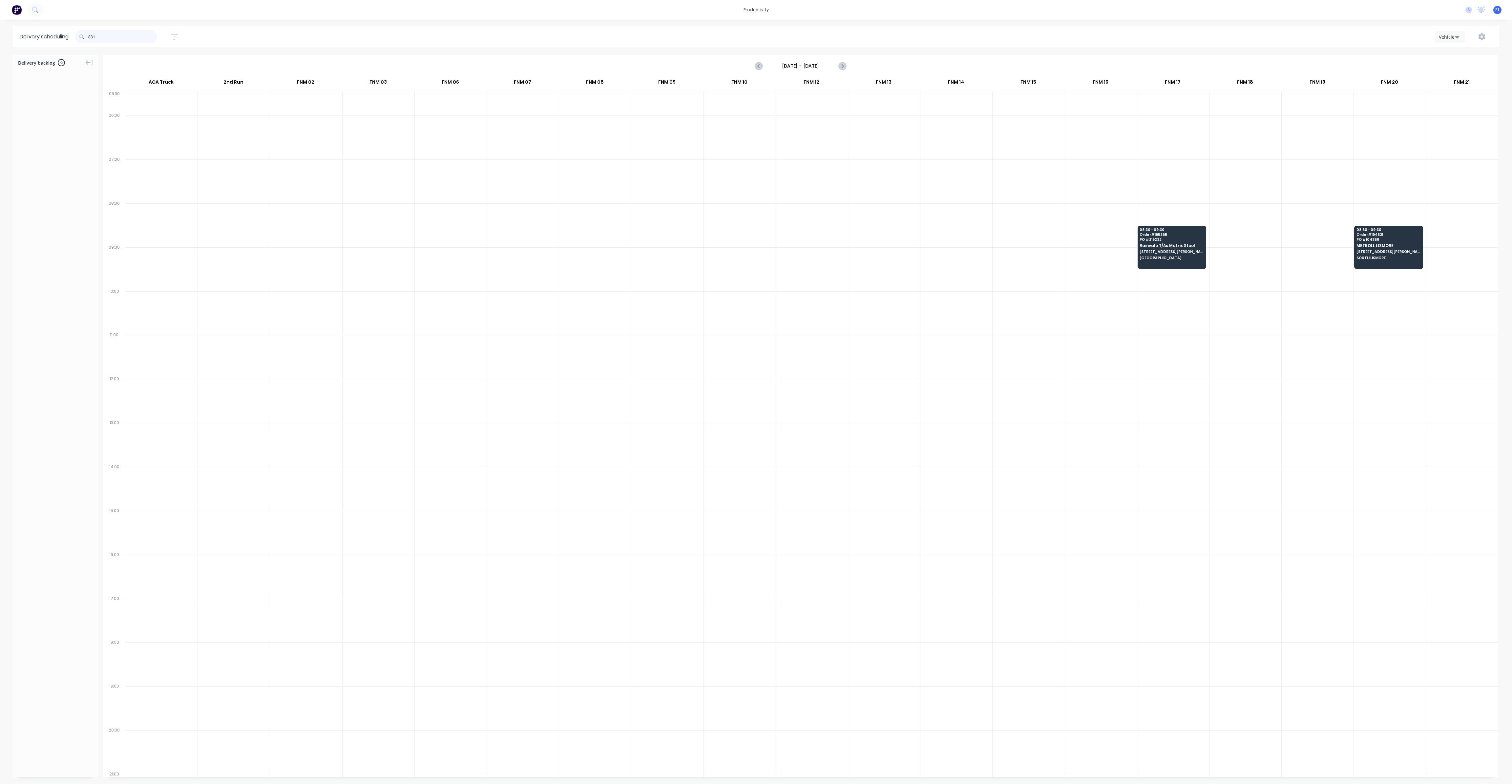
click at [91, 37] on input "831" at bounding box center [122, 36] width 69 height 13
type input "1"
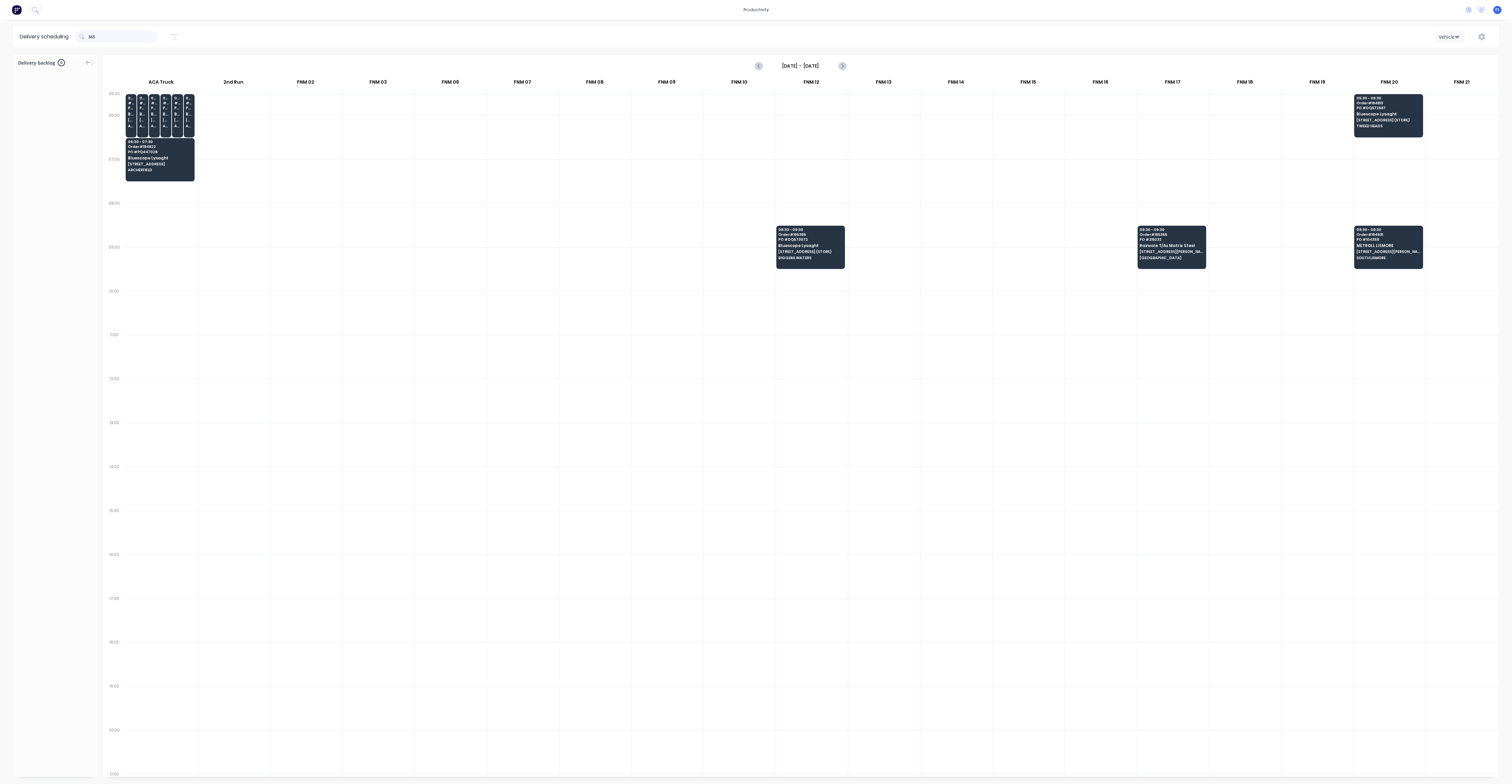
click at [91, 36] on input "365" at bounding box center [122, 36] width 69 height 13
type input "5"
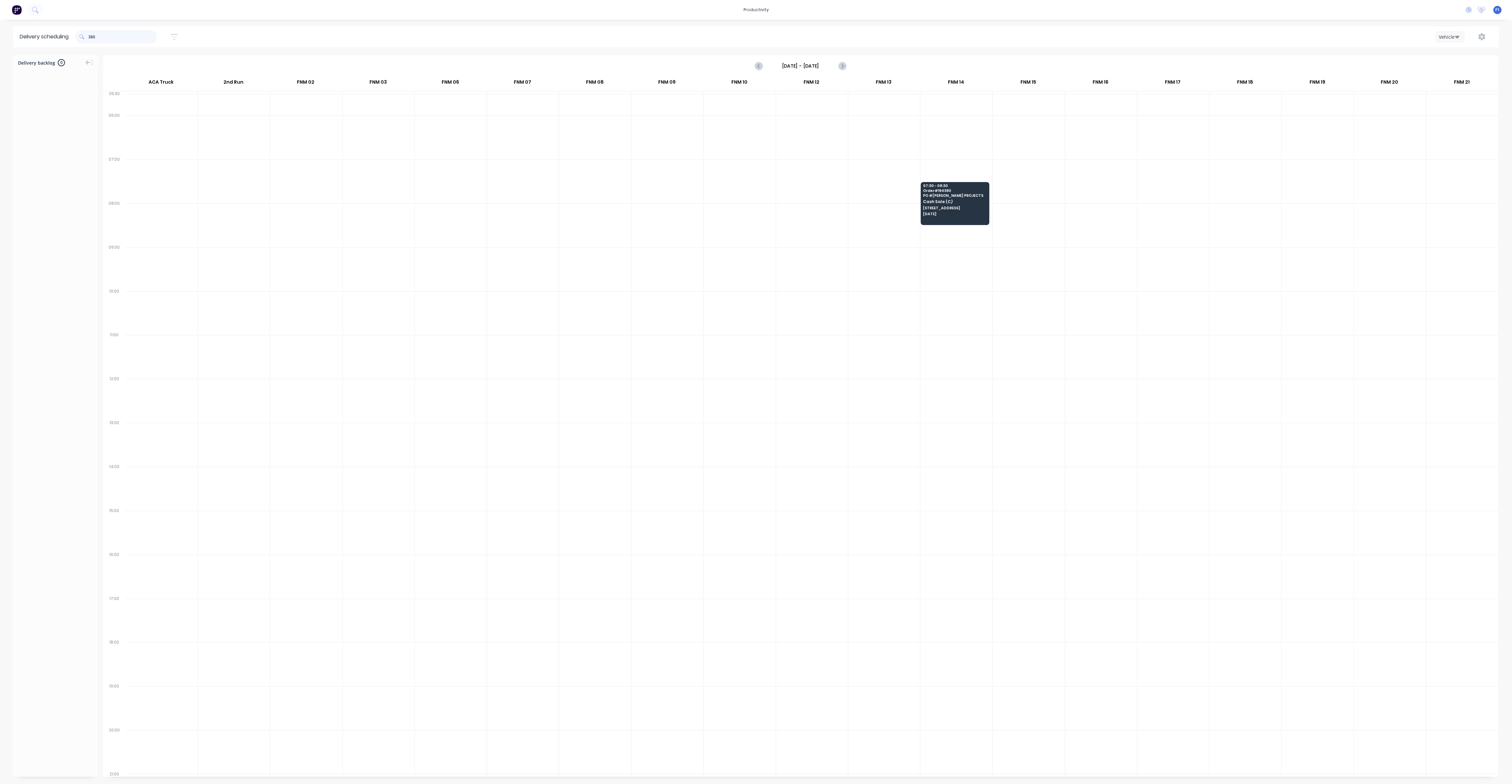
click at [90, 38] on input "380" at bounding box center [122, 36] width 69 height 13
type input "0"
click at [91, 37] on input "300" at bounding box center [122, 36] width 69 height 13
type input "0"
click at [90, 35] on input "388" at bounding box center [122, 36] width 69 height 13
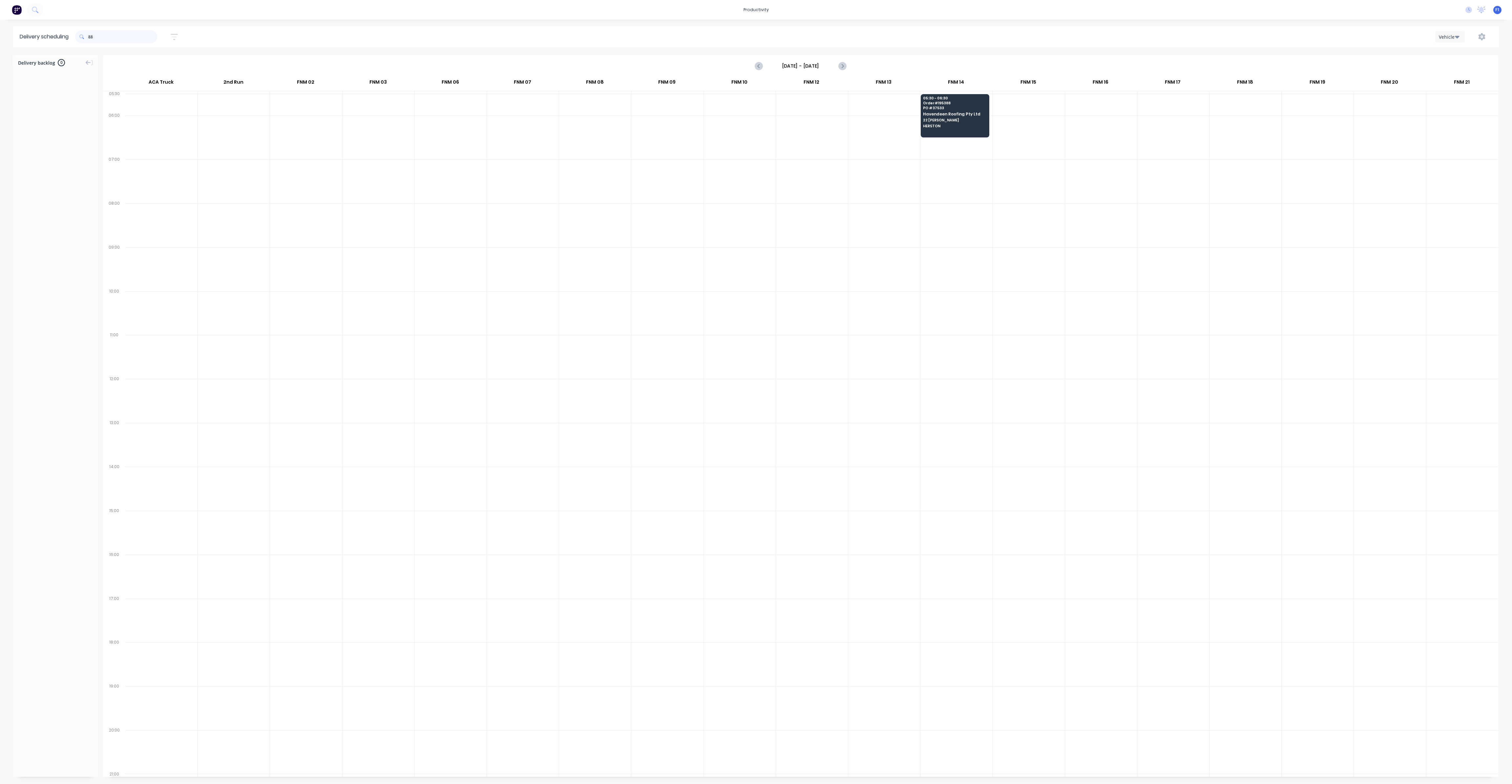
type input "8"
click at [90, 35] on input "747" at bounding box center [122, 36] width 69 height 13
type input "7"
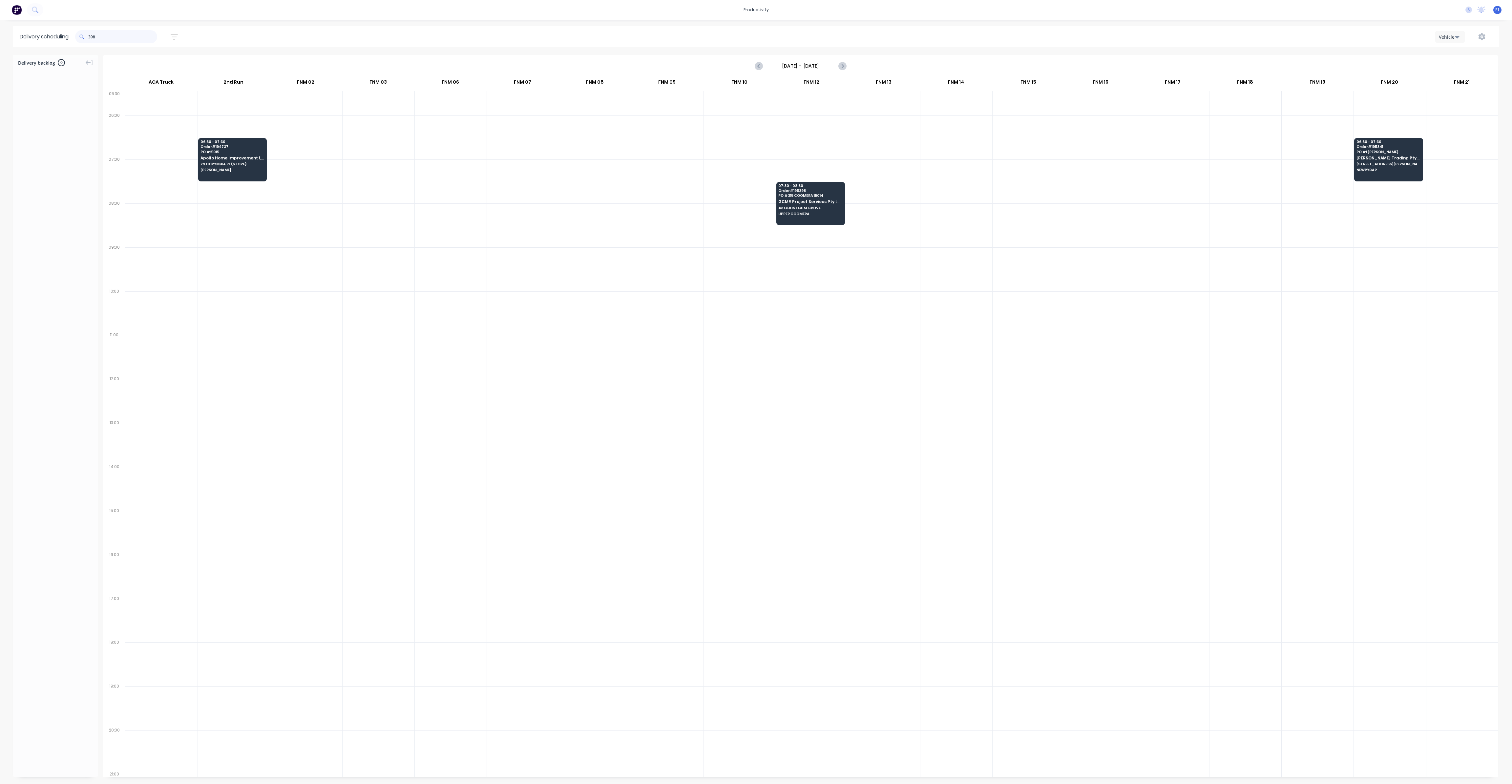
click at [91, 38] on input "398" at bounding box center [122, 36] width 69 height 13
type input "8"
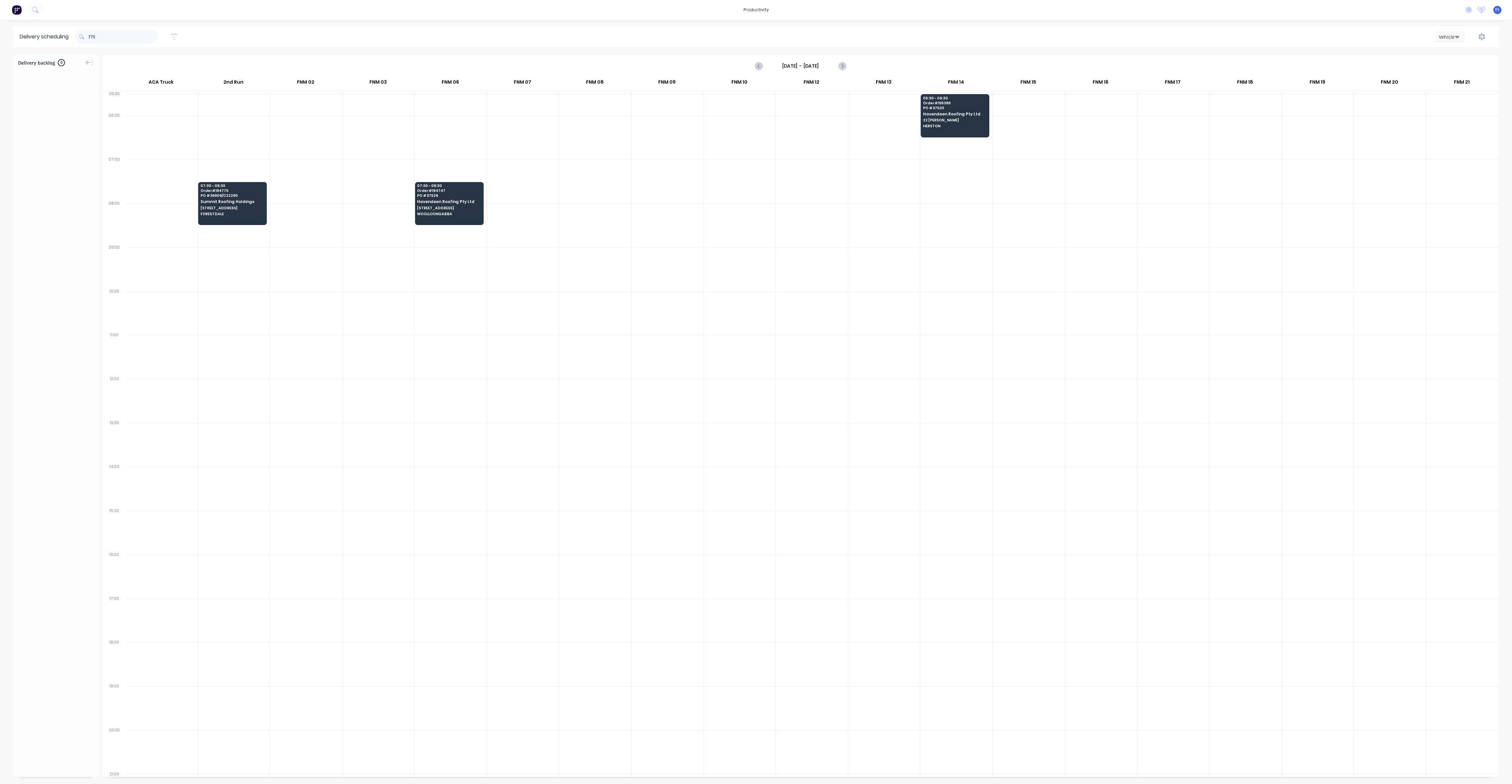
click at [91, 33] on input "775" at bounding box center [122, 36] width 69 height 13
type input "5"
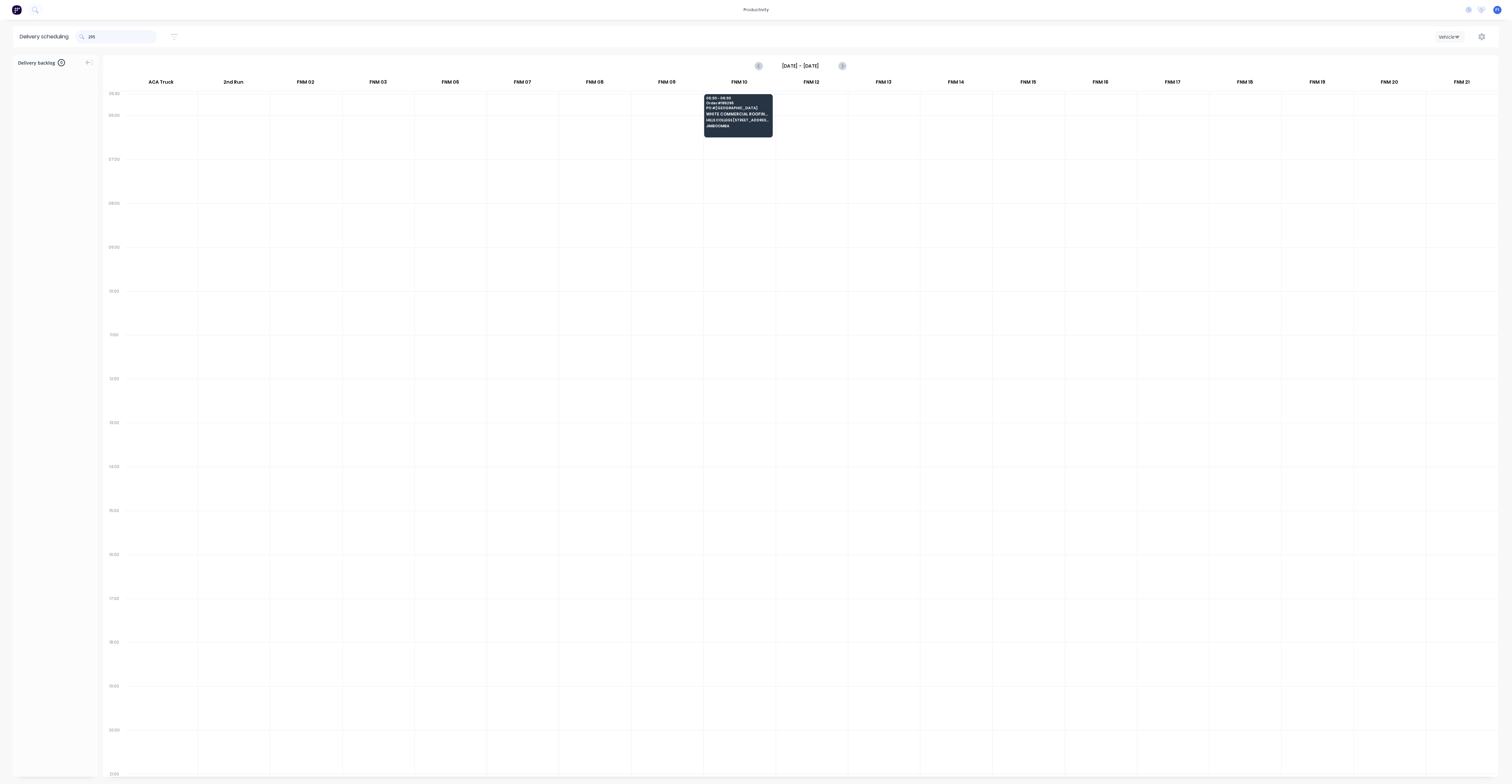
drag, startPoint x: 91, startPoint y: 36, endPoint x: 93, endPoint y: 41, distance: 5.4
click at [90, 36] on input "295" at bounding box center [122, 36] width 69 height 13
type input "5"
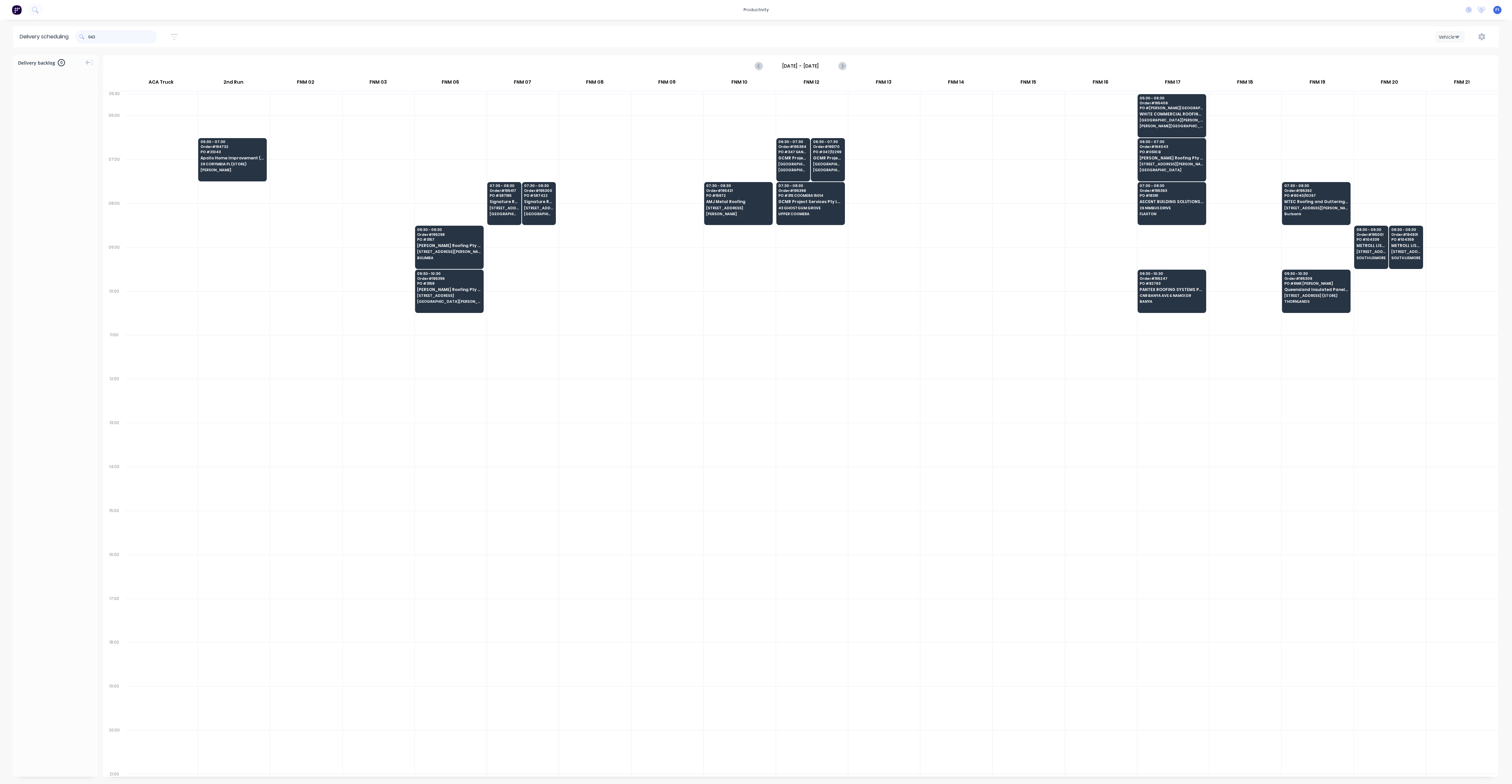
click at [90, 38] on input "043" at bounding box center [122, 36] width 69 height 13
type input "3"
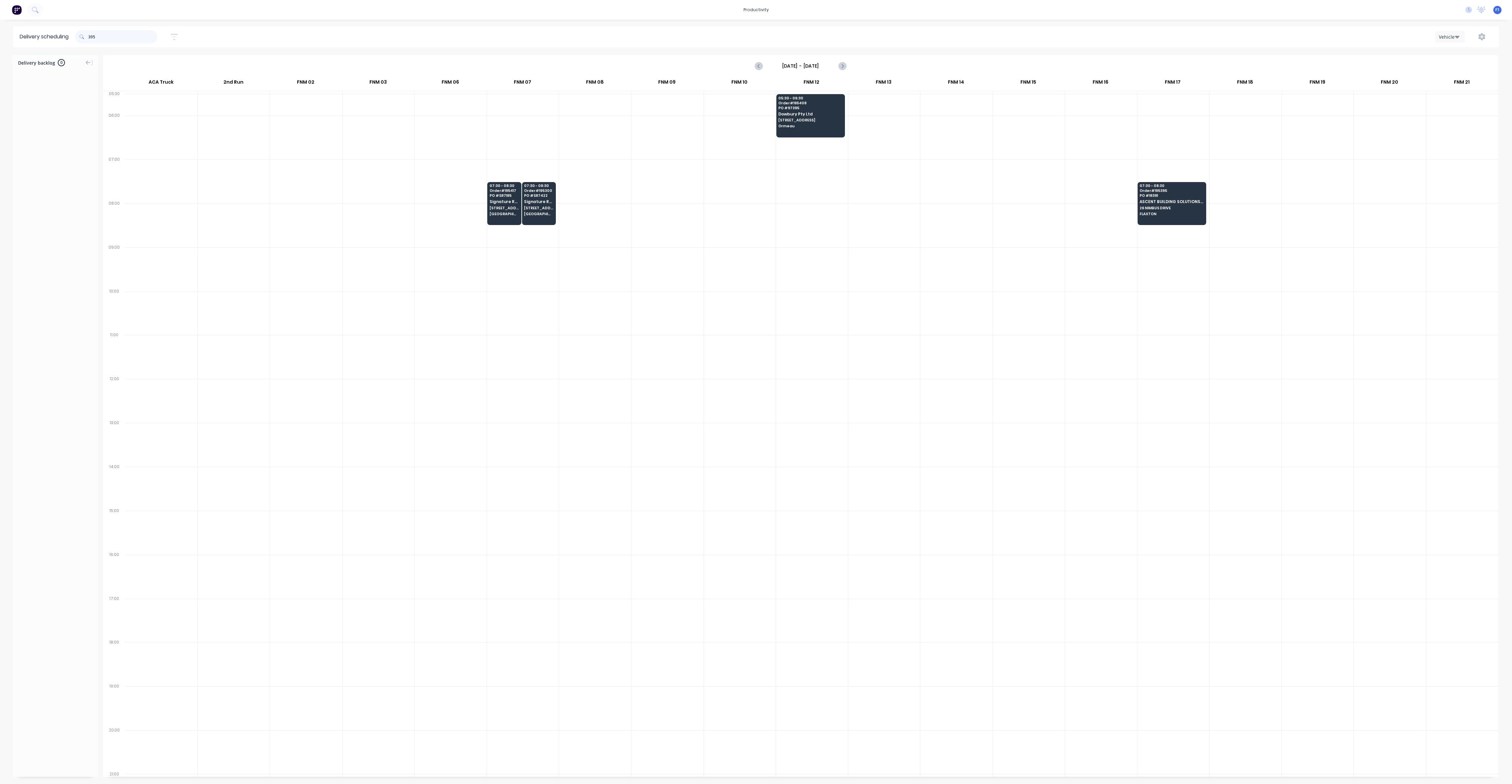
click at [90, 36] on input "395" at bounding box center [122, 36] width 69 height 13
type input "5"
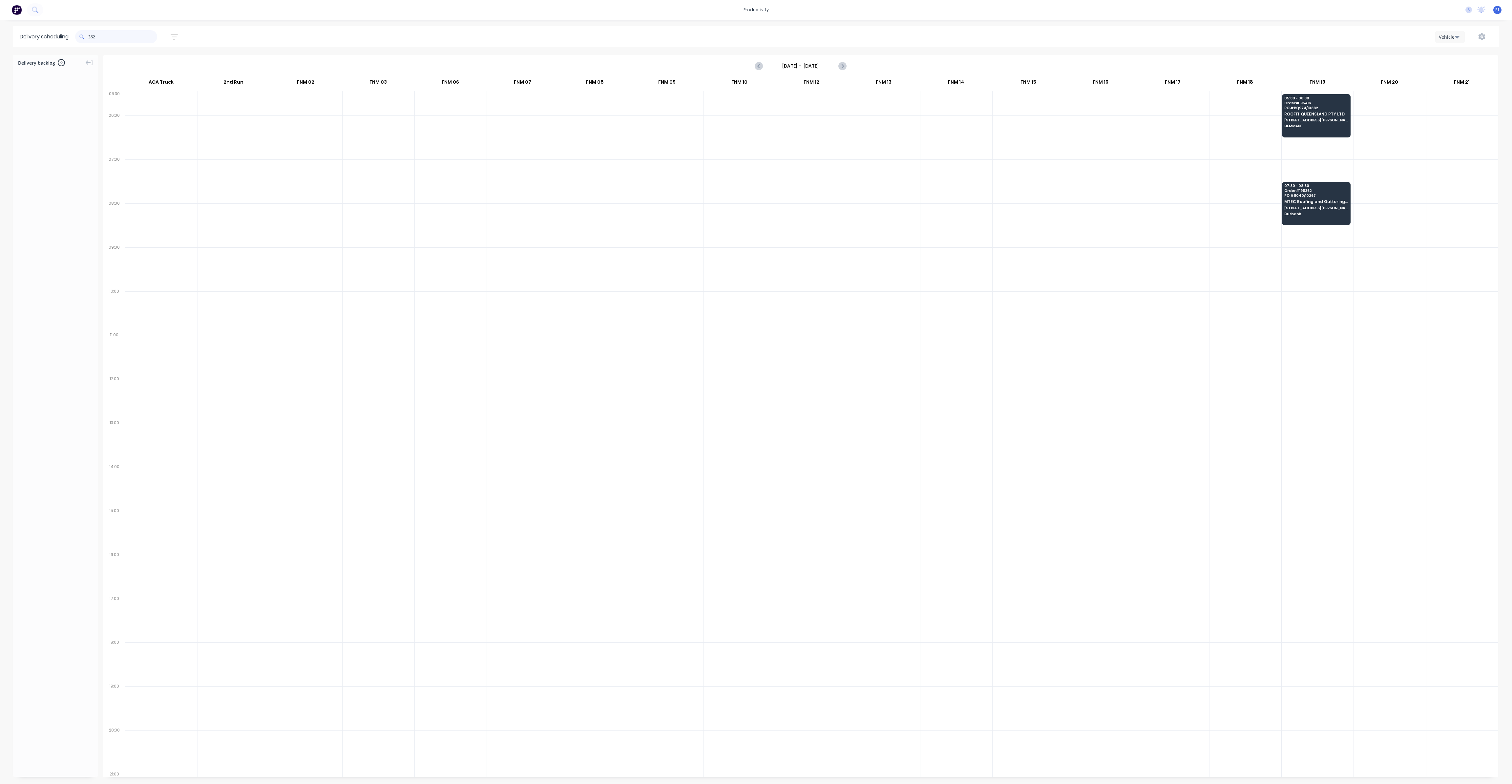
click at [90, 38] on input "362" at bounding box center [122, 36] width 69 height 13
type input "2"
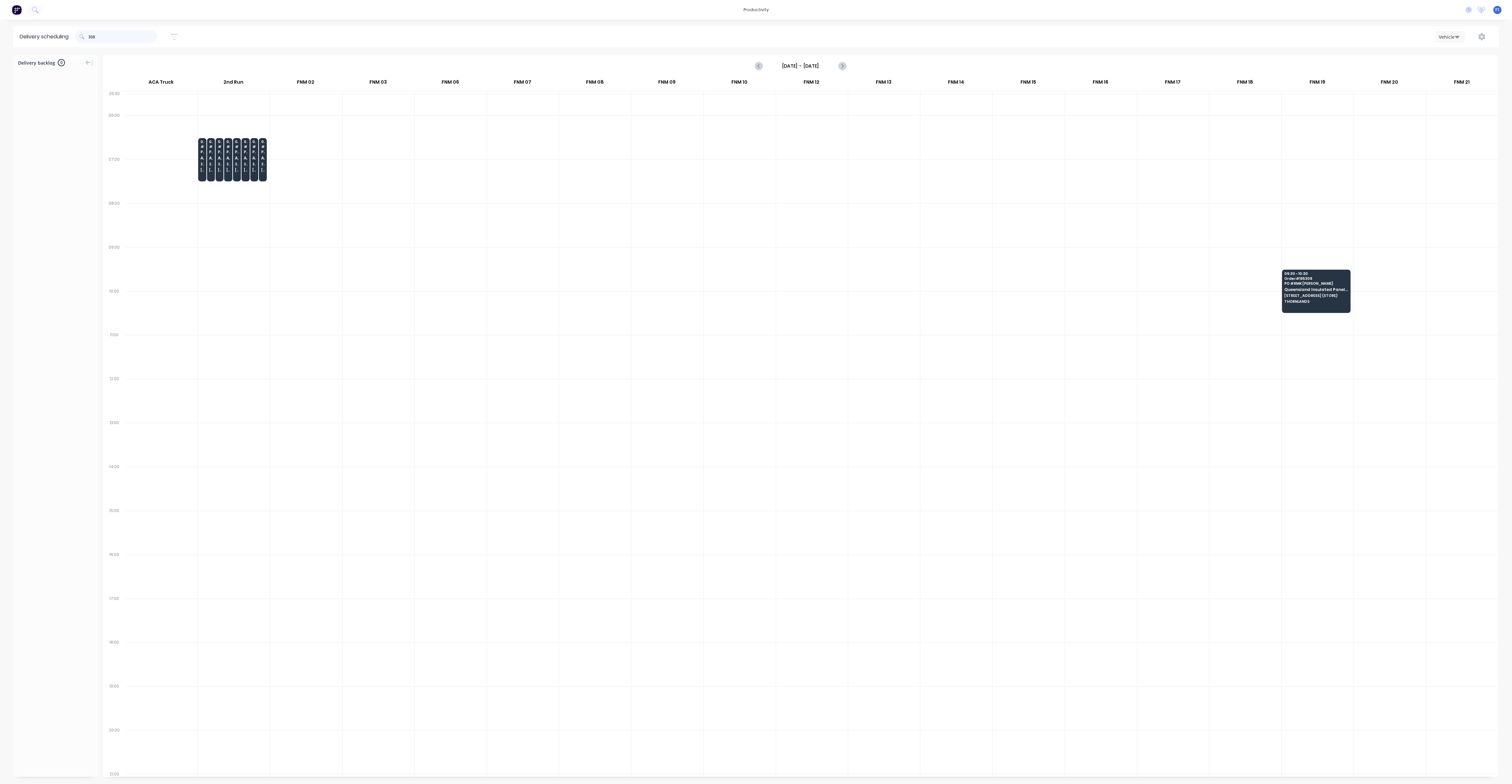
click at [90, 38] on input "308" at bounding box center [122, 36] width 69 height 13
type input "8"
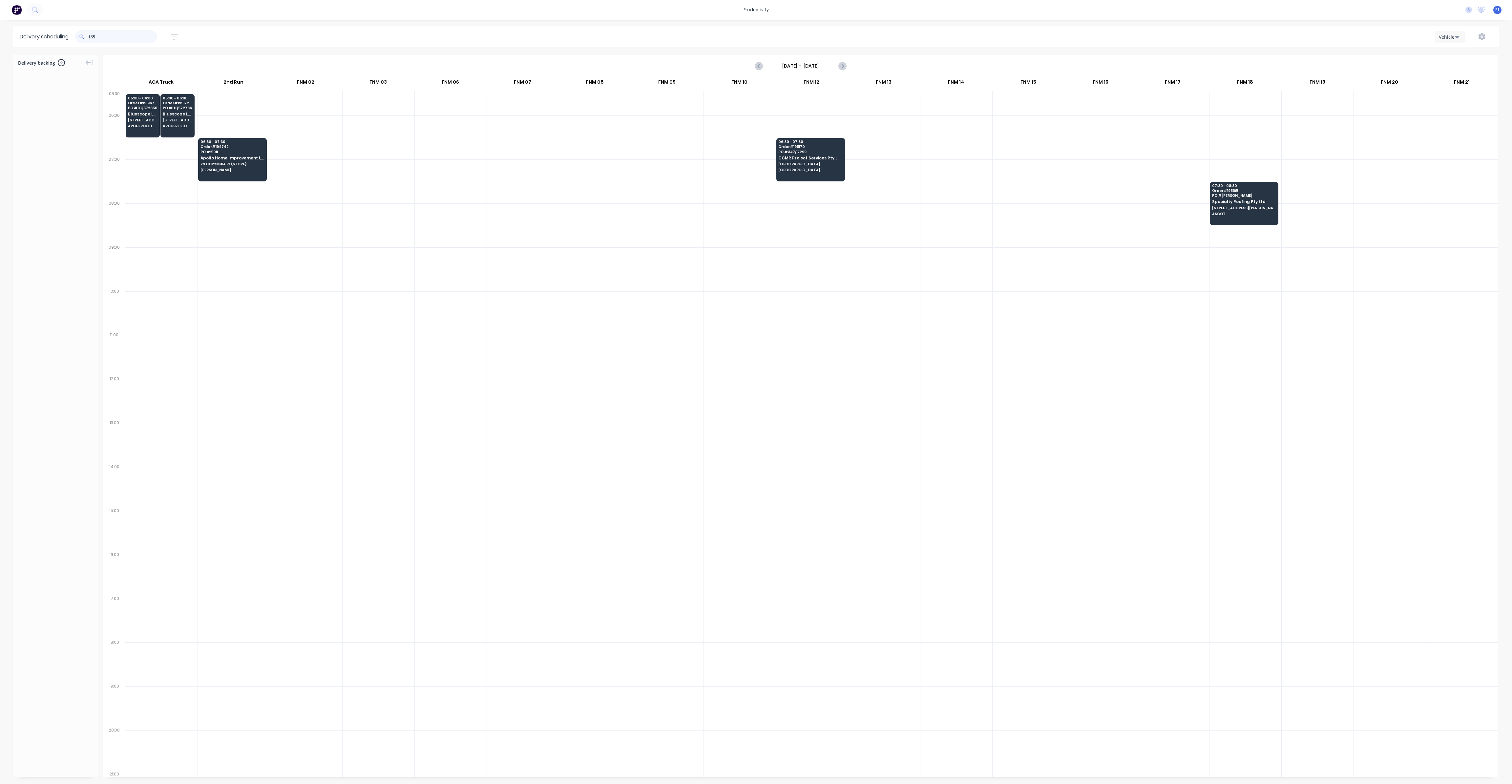
click at [90, 36] on input "165" at bounding box center [122, 36] width 69 height 13
type input "5"
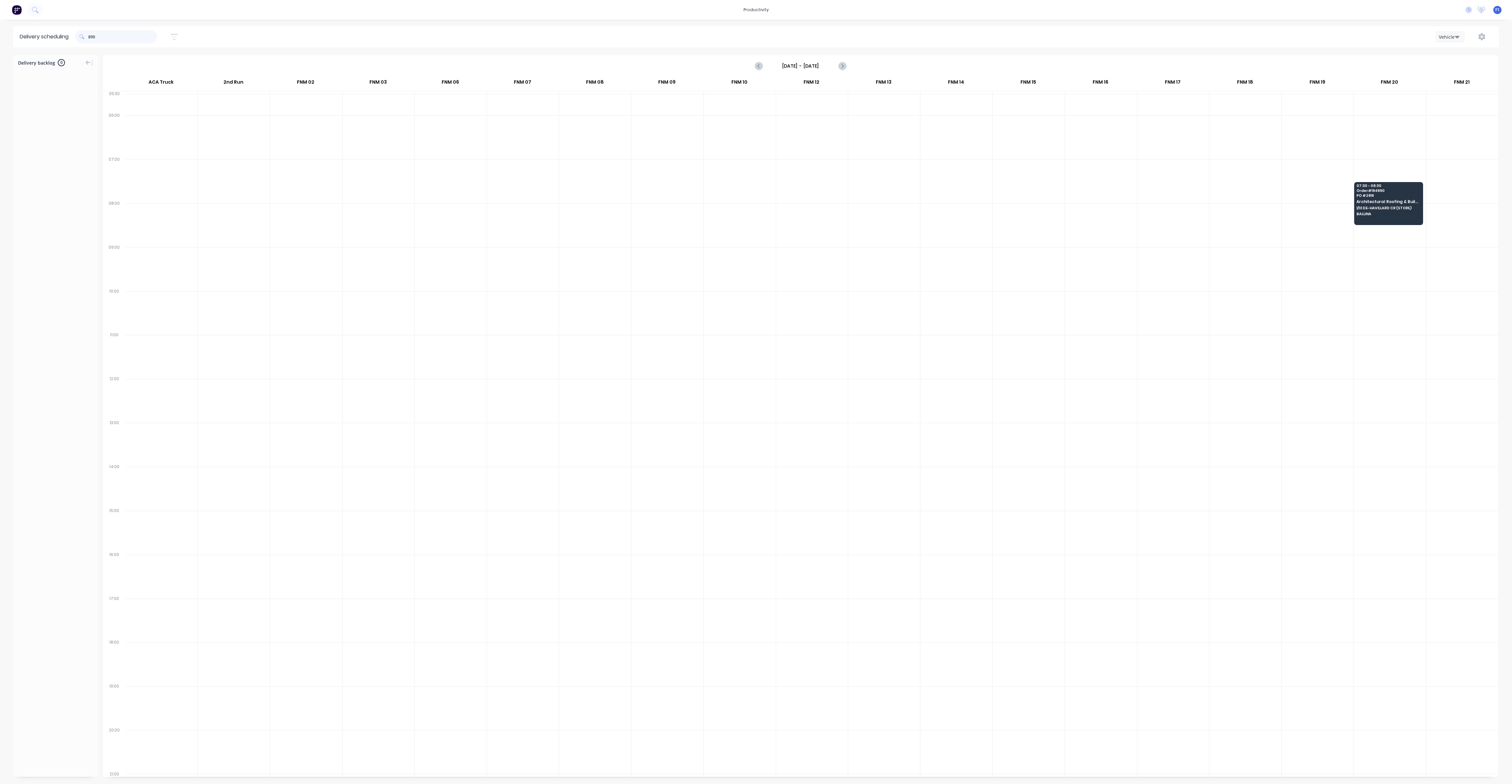
click at [91, 38] on input "890" at bounding box center [122, 36] width 69 height 13
type input "0"
drag, startPoint x: 91, startPoint y: 36, endPoint x: 100, endPoint y: 41, distance: 10.3
click at [92, 36] on input "366" at bounding box center [122, 36] width 69 height 13
type input "6"
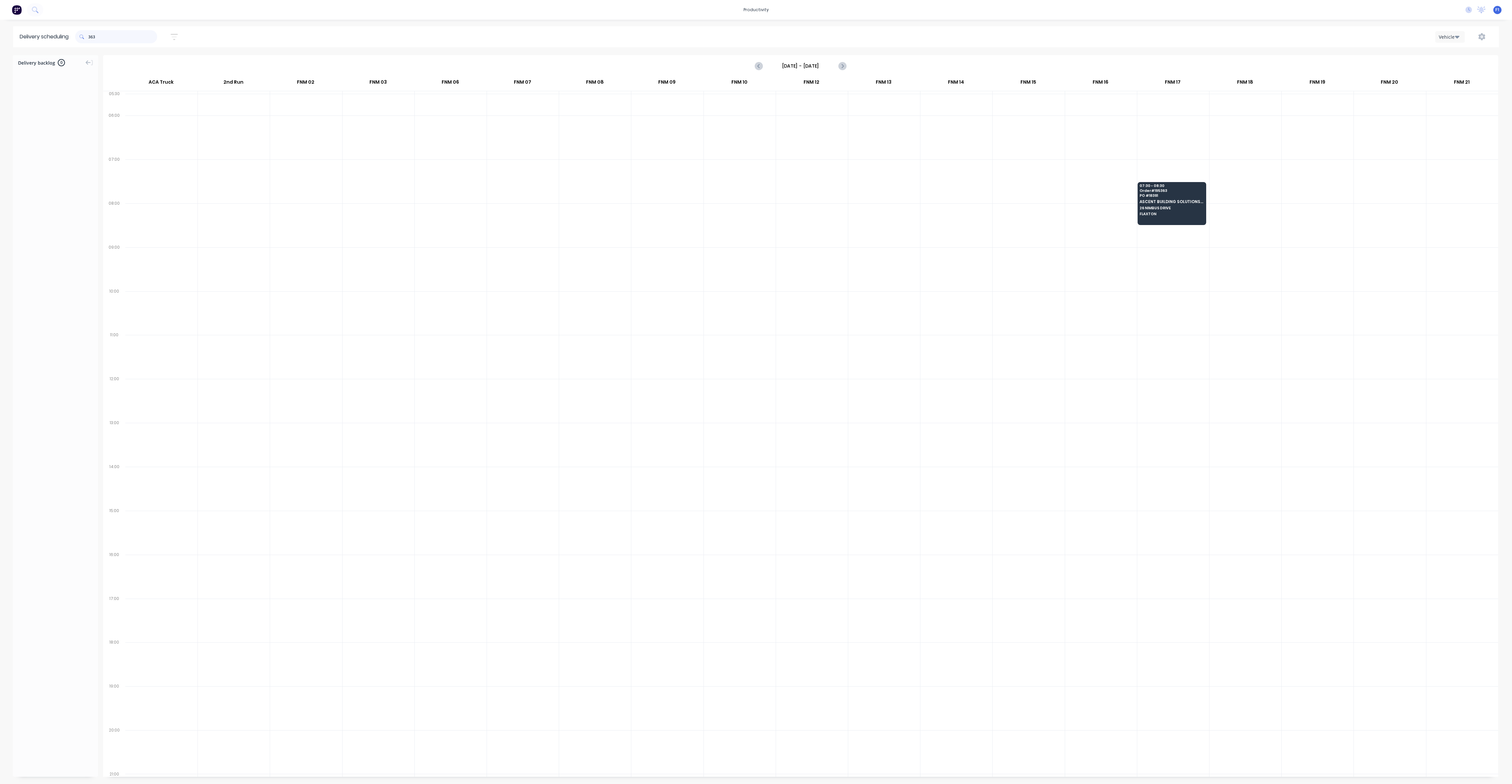
click at [90, 36] on input "363" at bounding box center [122, 36] width 69 height 13
type input "3"
drag, startPoint x: 91, startPoint y: 35, endPoint x: 93, endPoint y: 39, distance: 4.5
click at [92, 38] on input "297" at bounding box center [122, 36] width 69 height 13
type input "7"
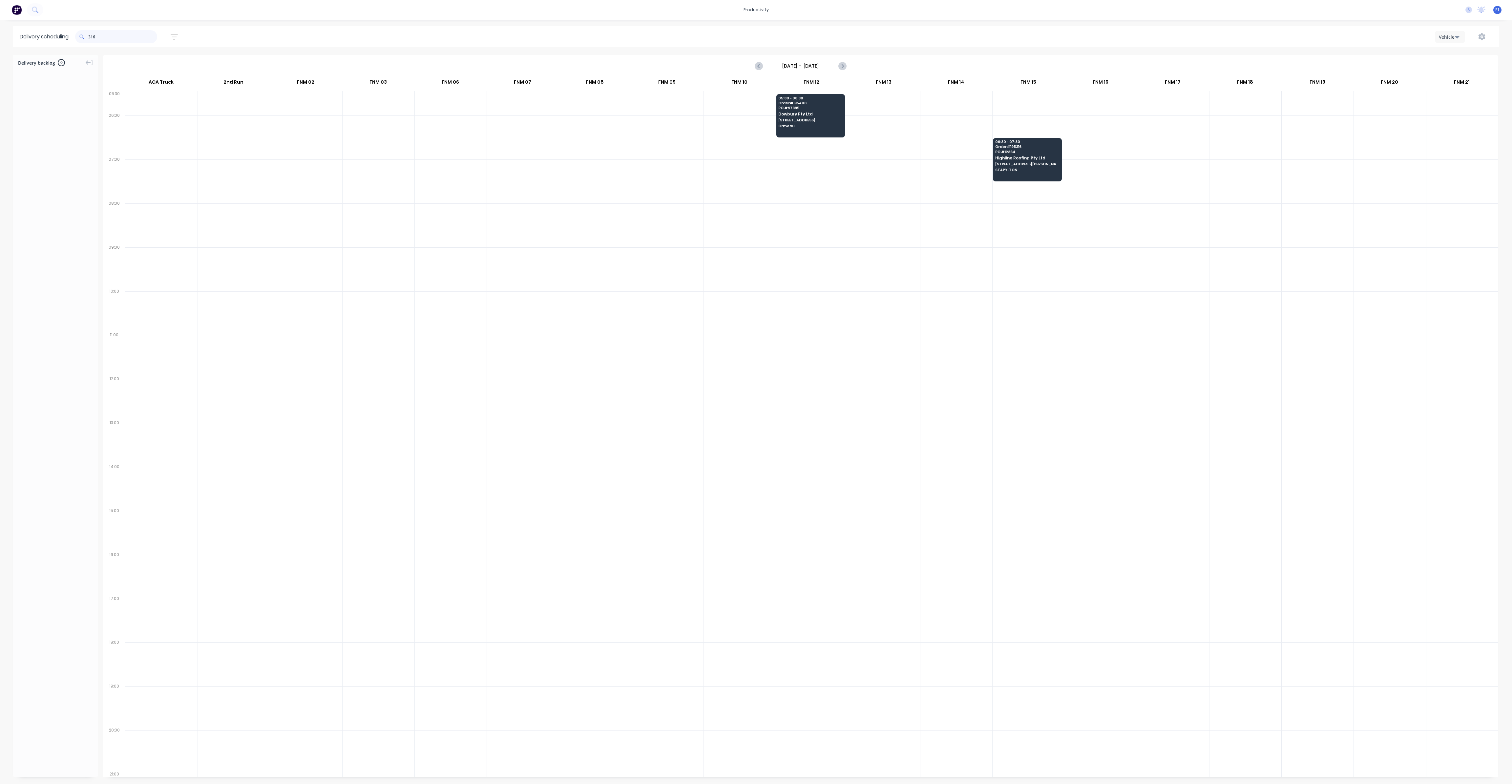
click at [91, 38] on input "316" at bounding box center [122, 36] width 69 height 13
type input "6"
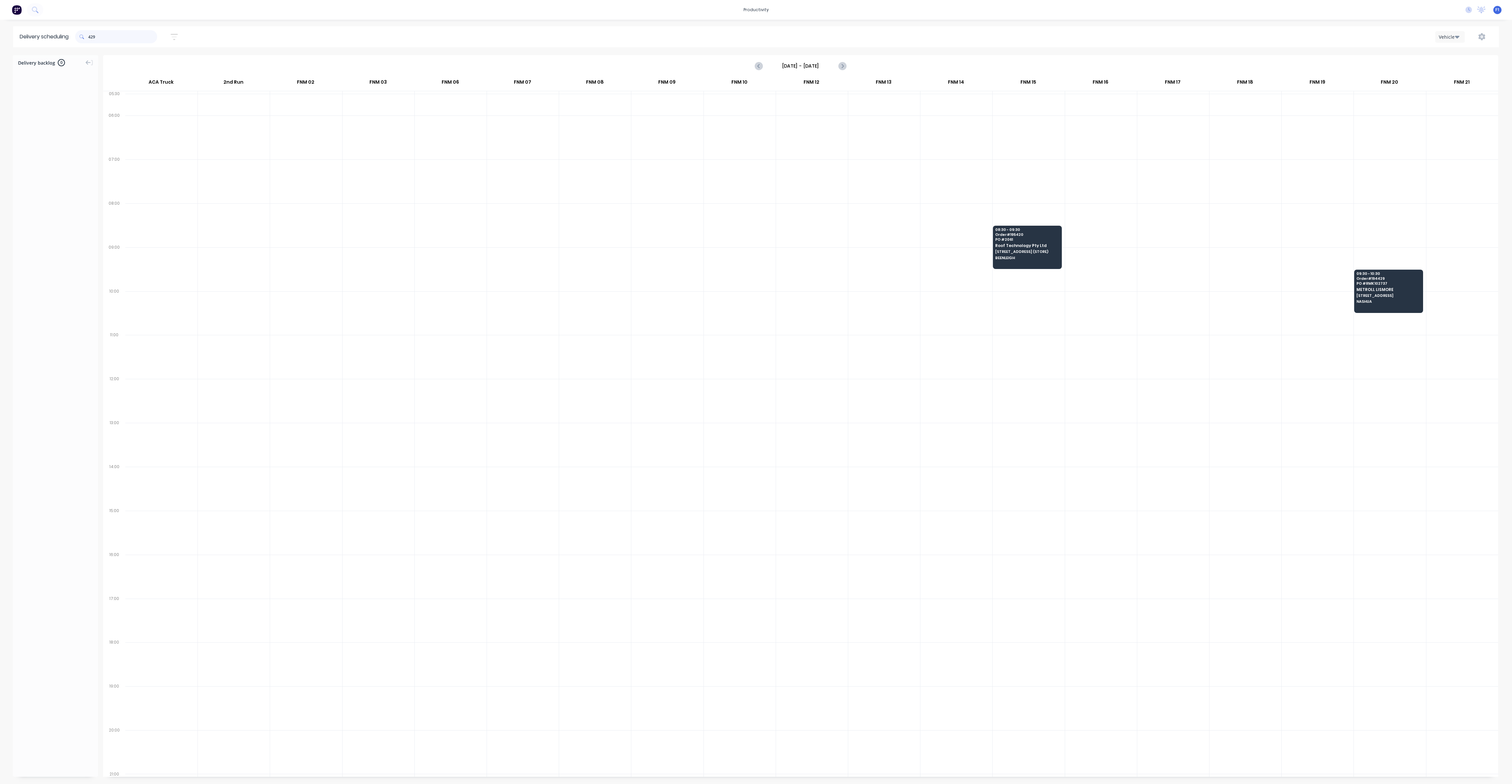
click at [90, 38] on input "429" at bounding box center [122, 36] width 69 height 13
type input "9"
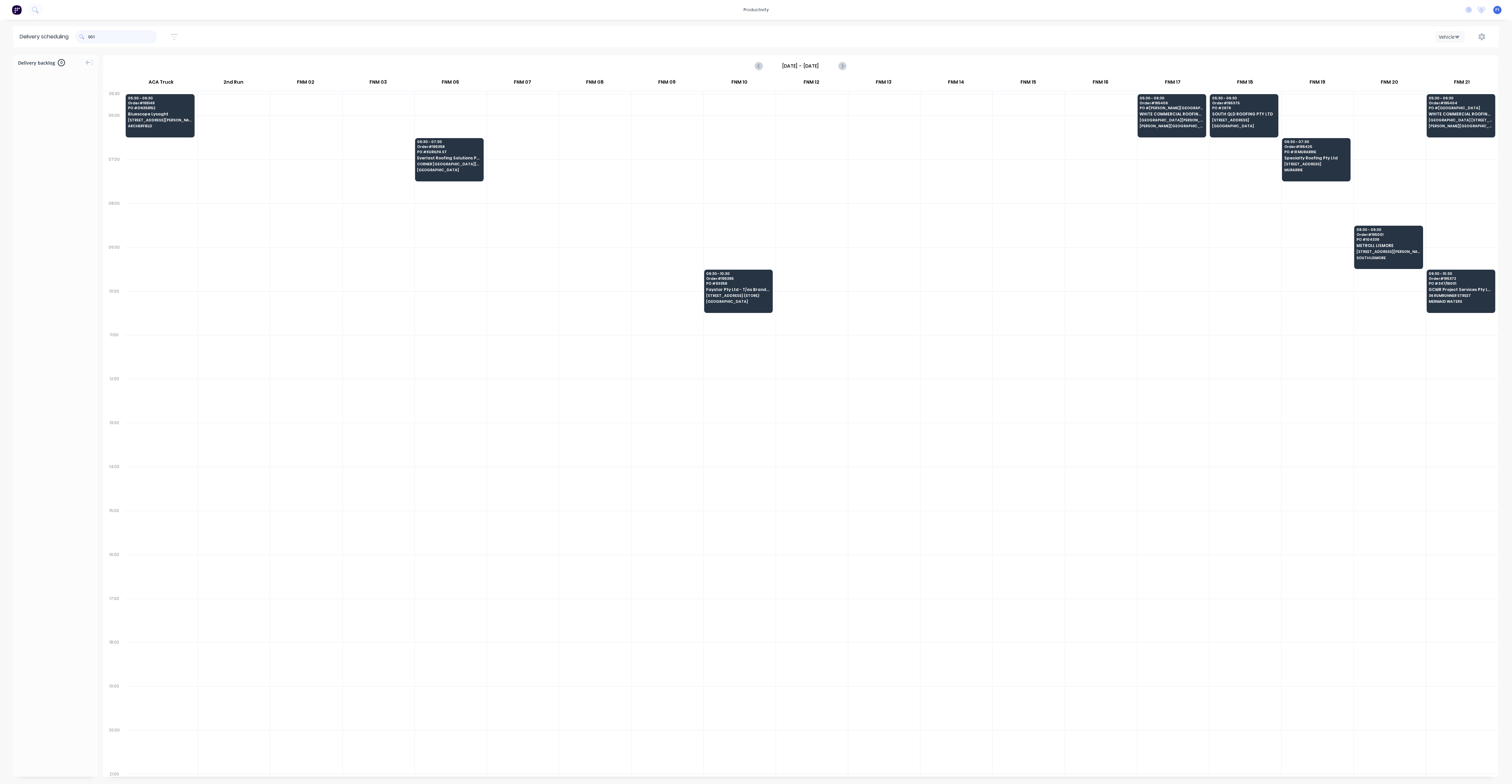
click at [92, 38] on input "001" at bounding box center [122, 36] width 69 height 13
type input "1"
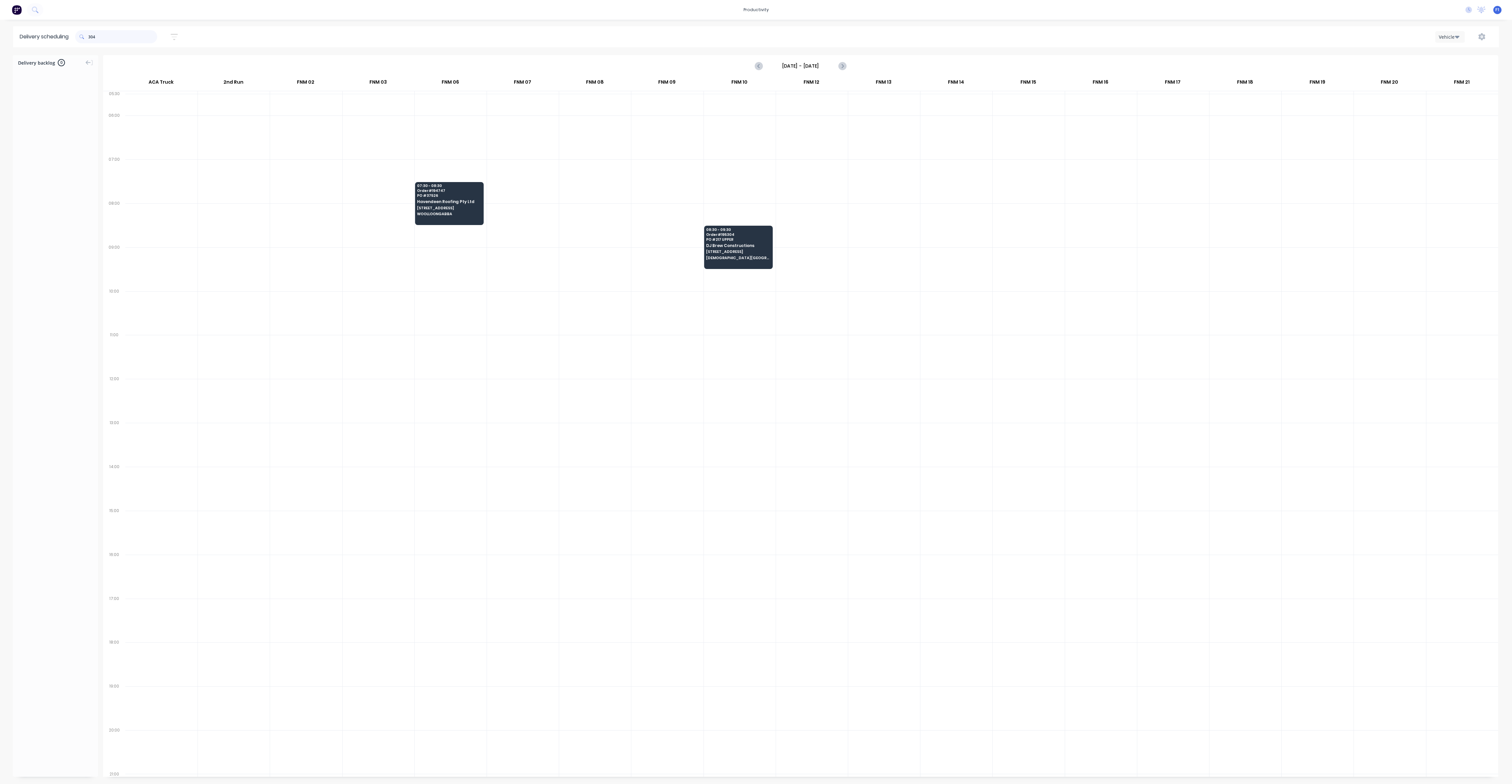
click at [92, 36] on input "304" at bounding box center [122, 36] width 69 height 13
click at [92, 35] on input "304" at bounding box center [122, 36] width 69 height 13
drag, startPoint x: 90, startPoint y: 36, endPoint x: 96, endPoint y: 50, distance: 15.2
click at [90, 36] on div "304" at bounding box center [116, 36] width 82 height 13
type input "4"
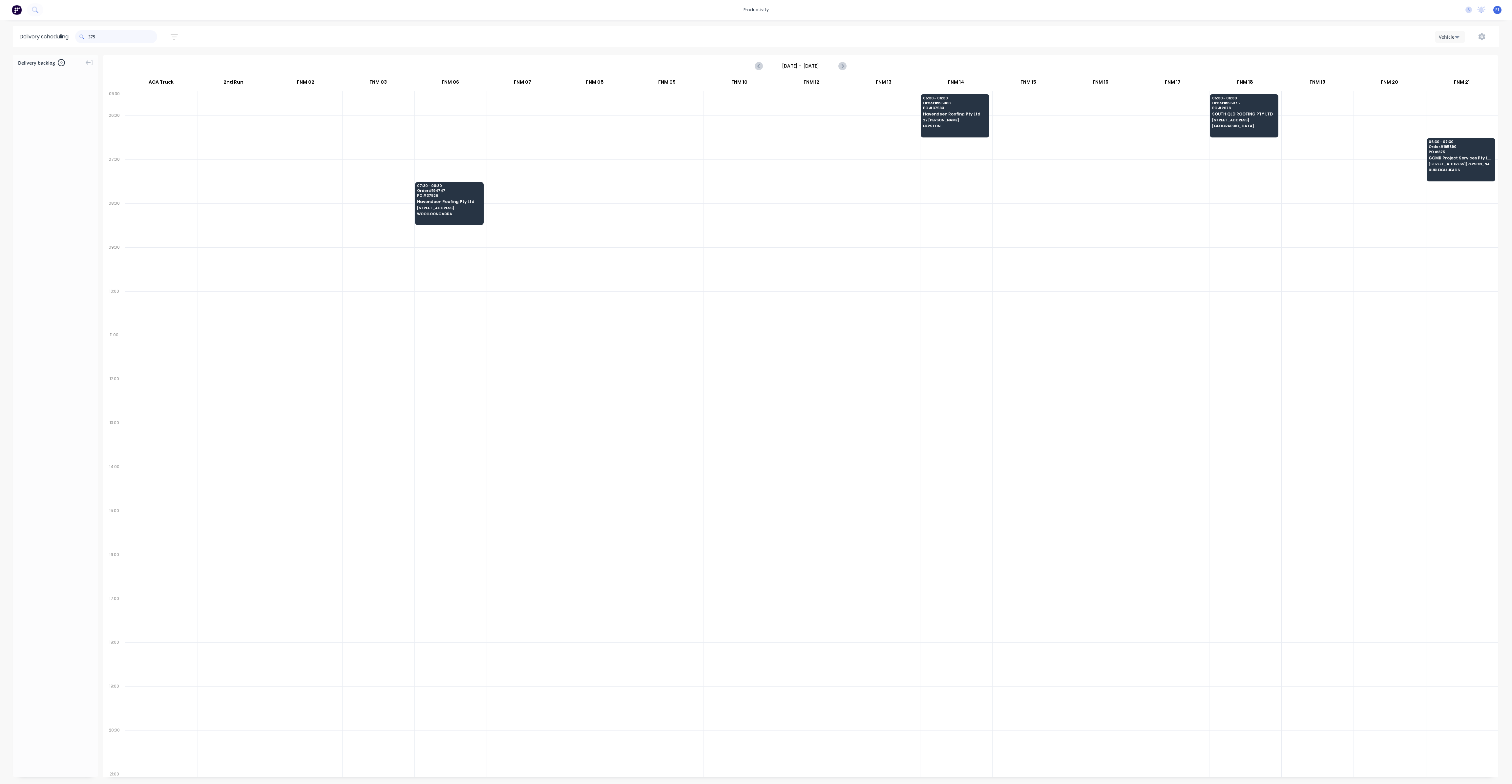
click at [91, 36] on input "375" at bounding box center [122, 36] width 69 height 13
type input "5"
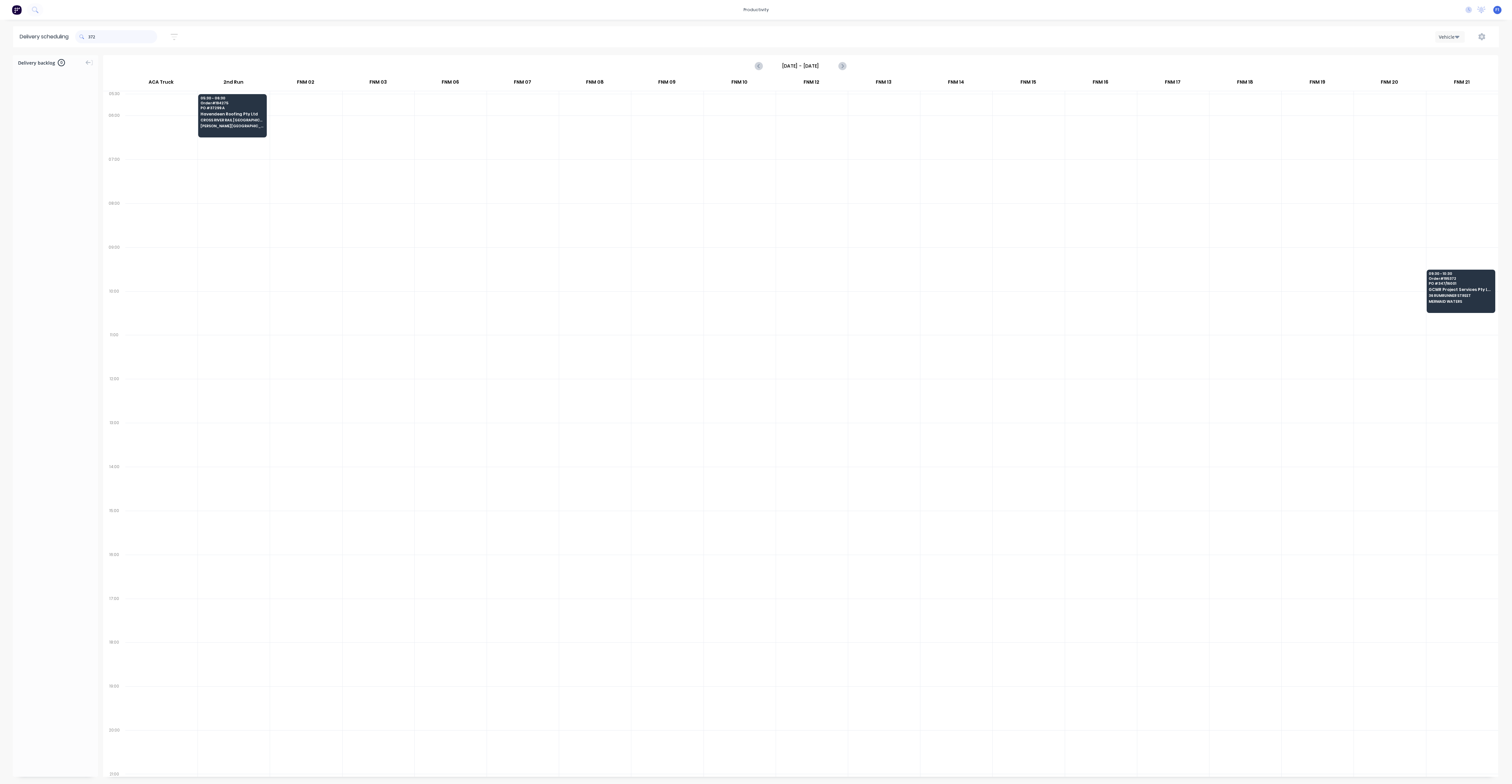
click at [90, 38] on input "372" at bounding box center [122, 36] width 69 height 13
type input "2"
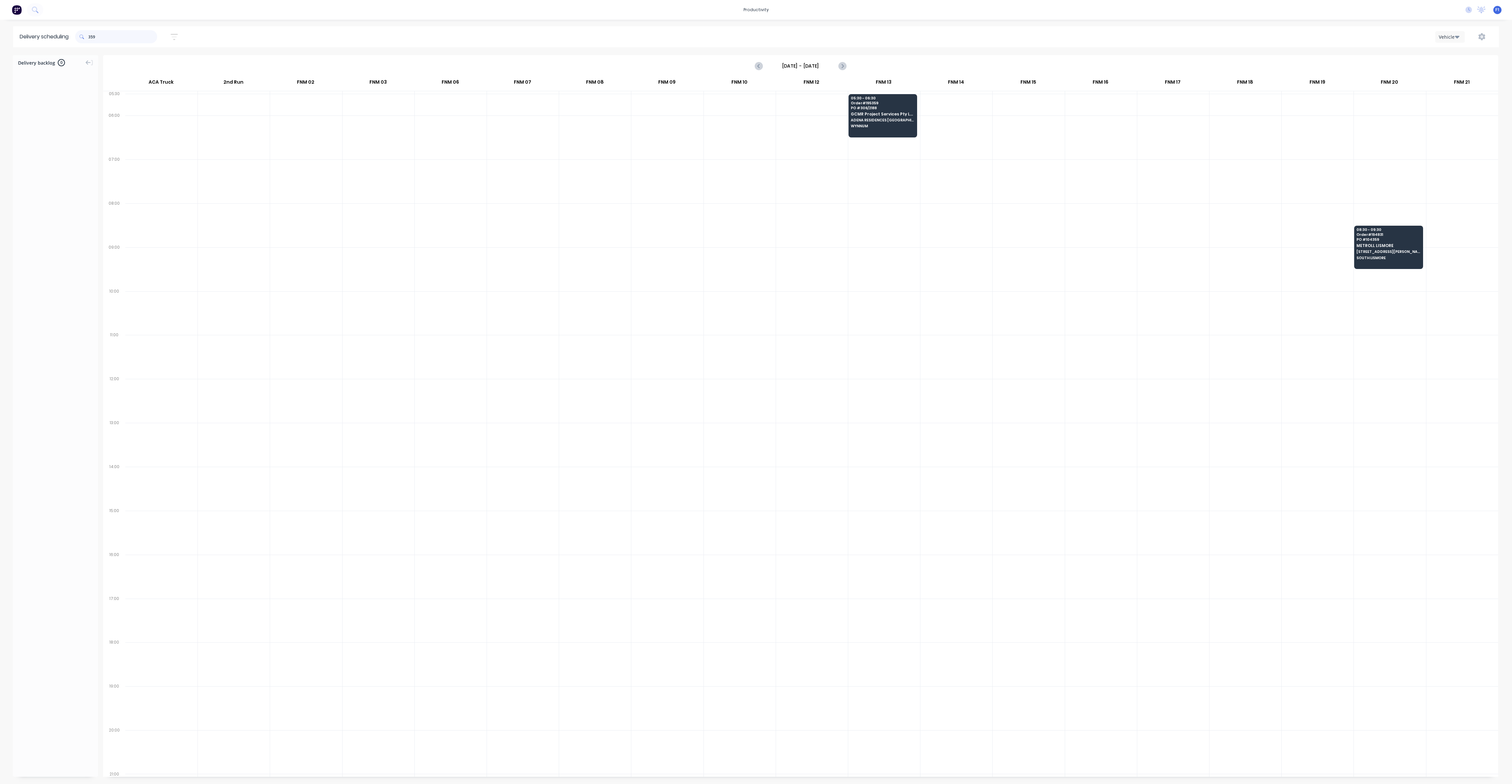
click at [91, 36] on input "359" at bounding box center [122, 36] width 69 height 13
type input "9"
click at [91, 38] on input "298" at bounding box center [122, 36] width 69 height 13
type input "8"
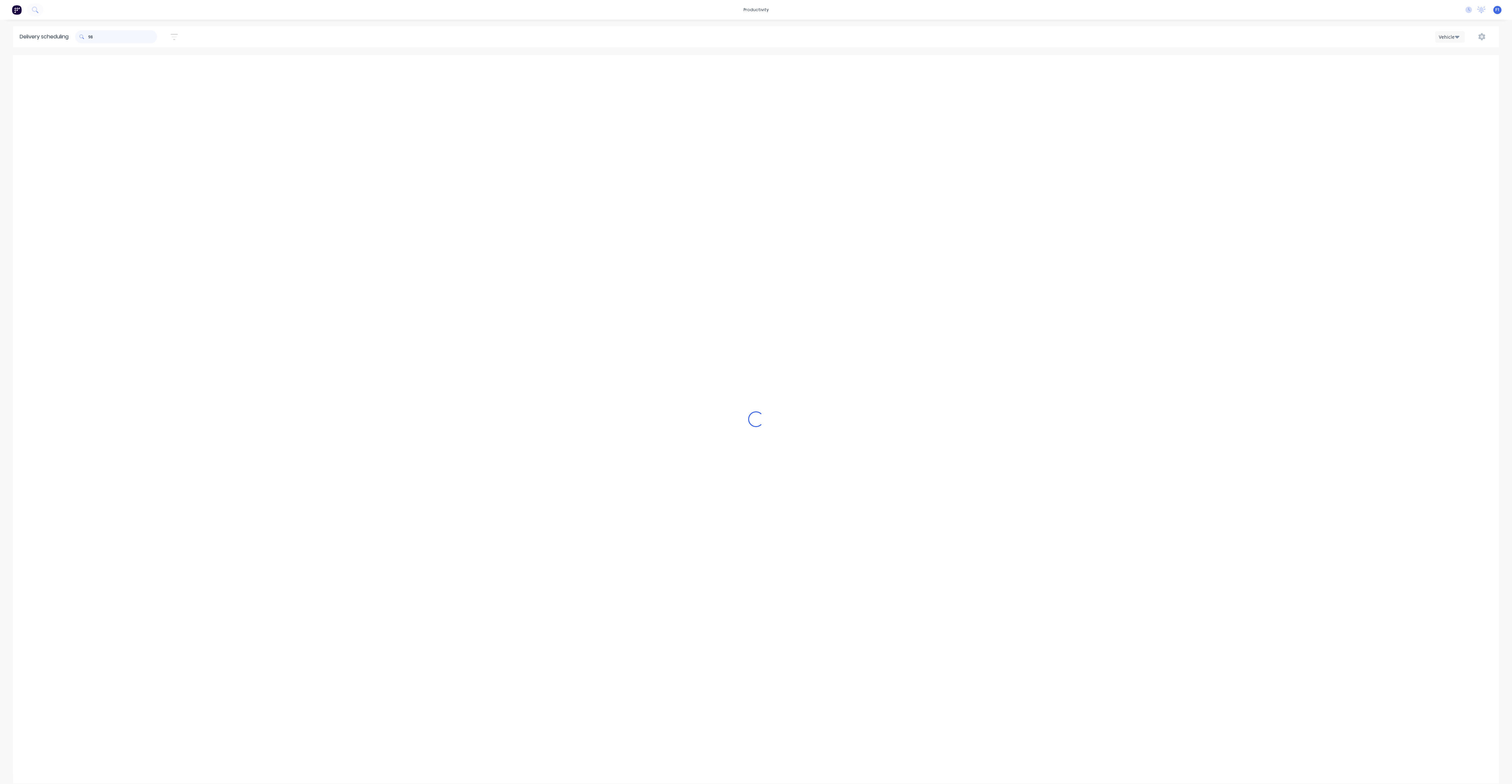
click at [92, 32] on input "98" at bounding box center [122, 36] width 69 height 13
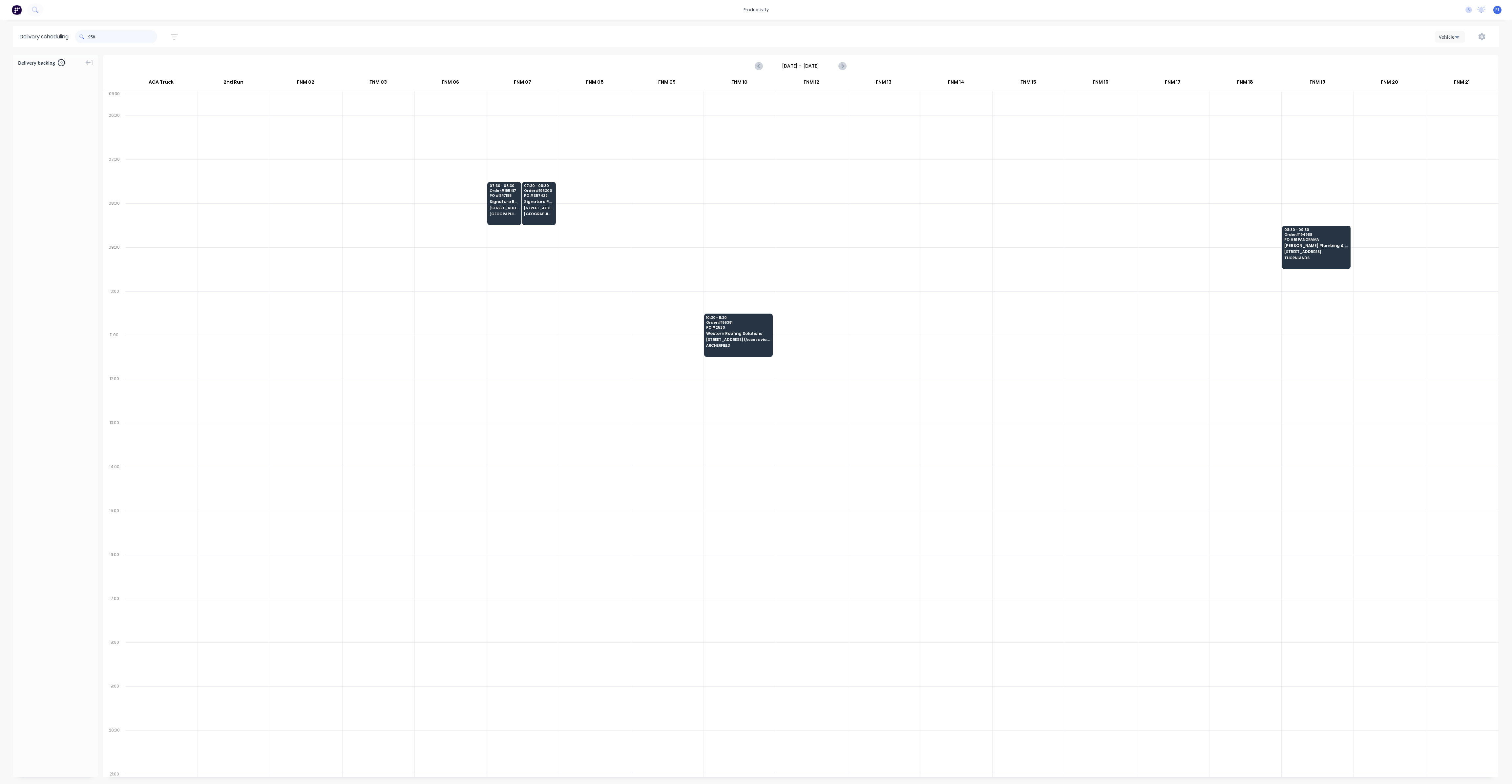
click at [90, 38] on input "958" at bounding box center [122, 36] width 69 height 13
type input "8"
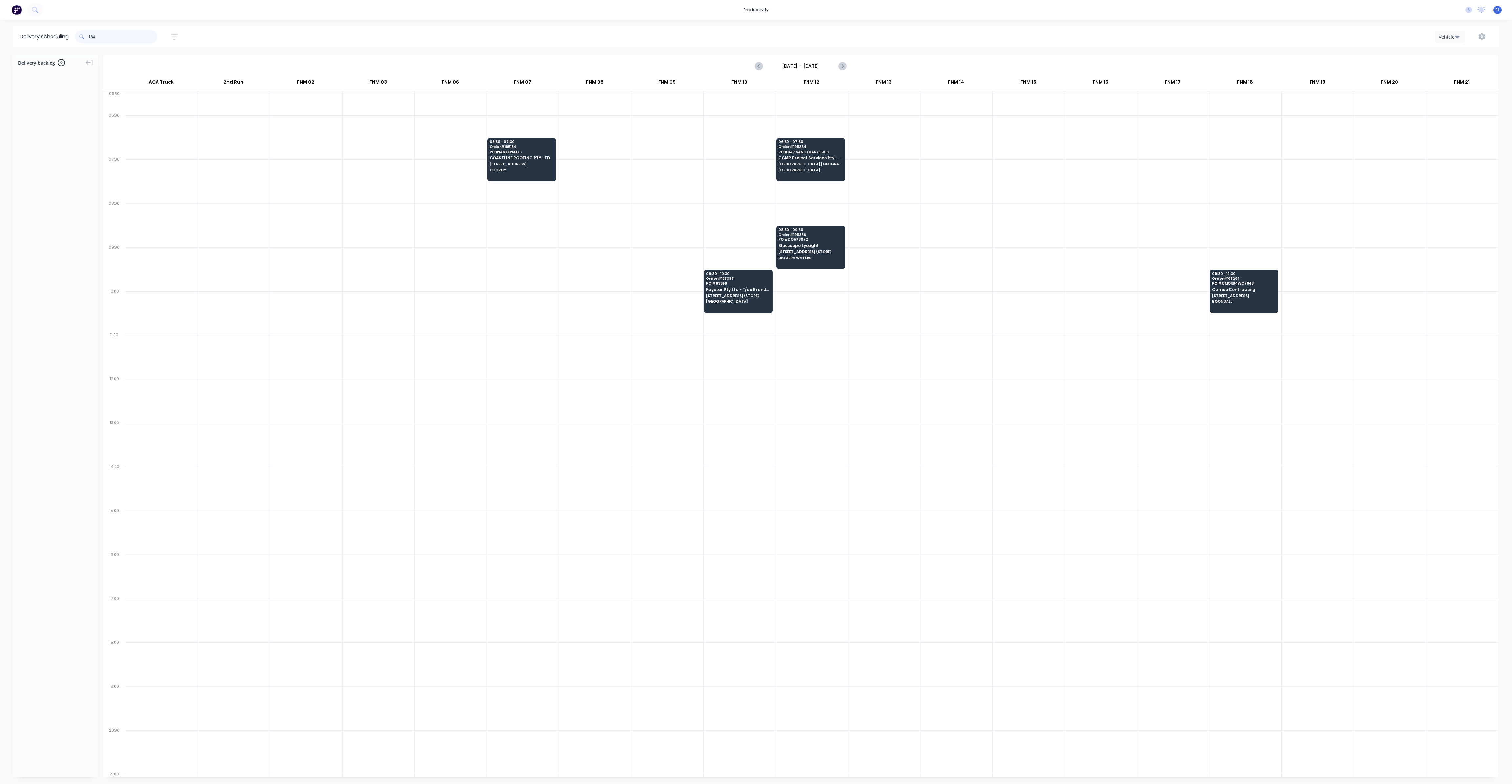
click at [92, 37] on input "184" at bounding box center [122, 36] width 69 height 13
click at [90, 38] on input "184" at bounding box center [122, 36] width 69 height 13
type input "4"
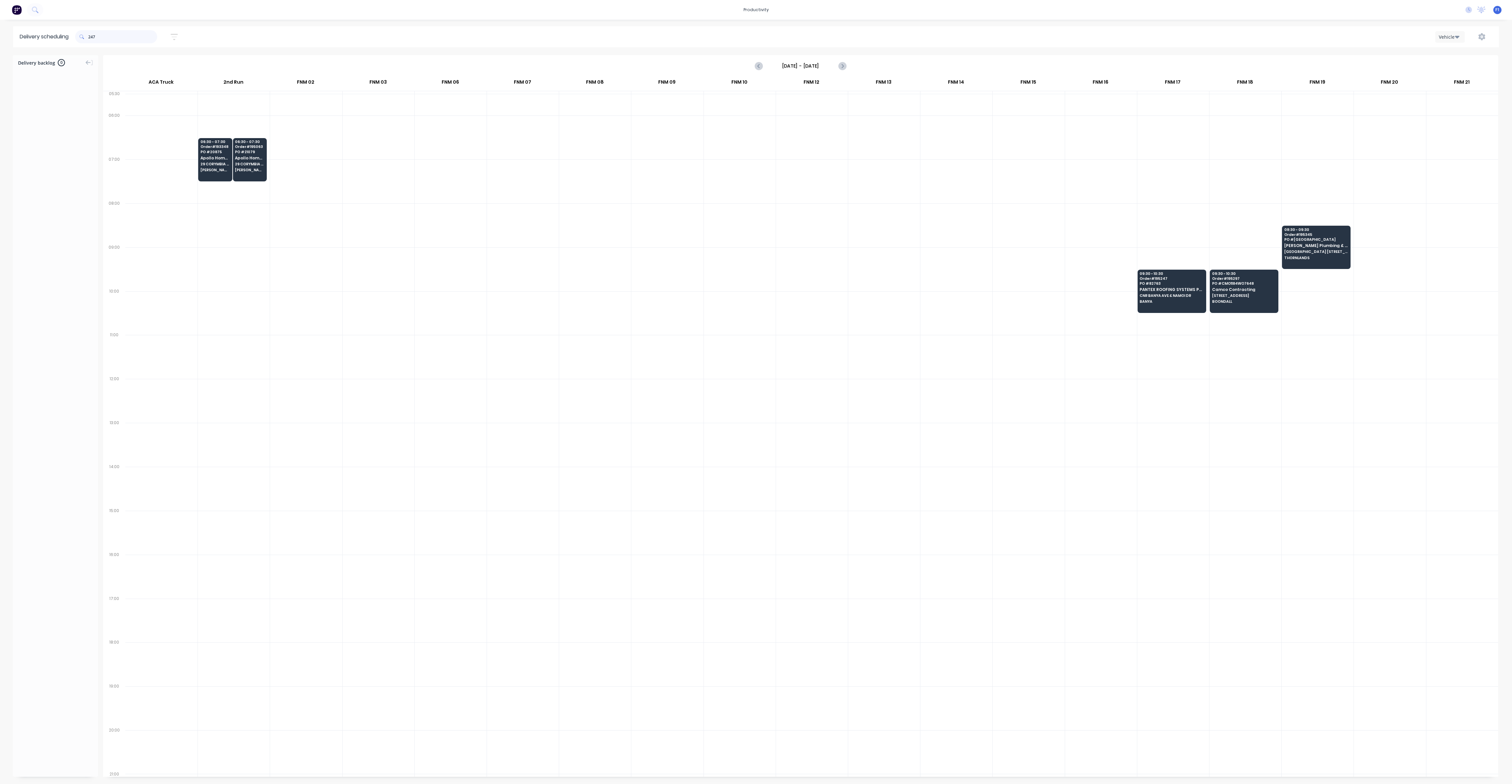
click at [91, 38] on input "247" at bounding box center [122, 36] width 69 height 13
type input "7"
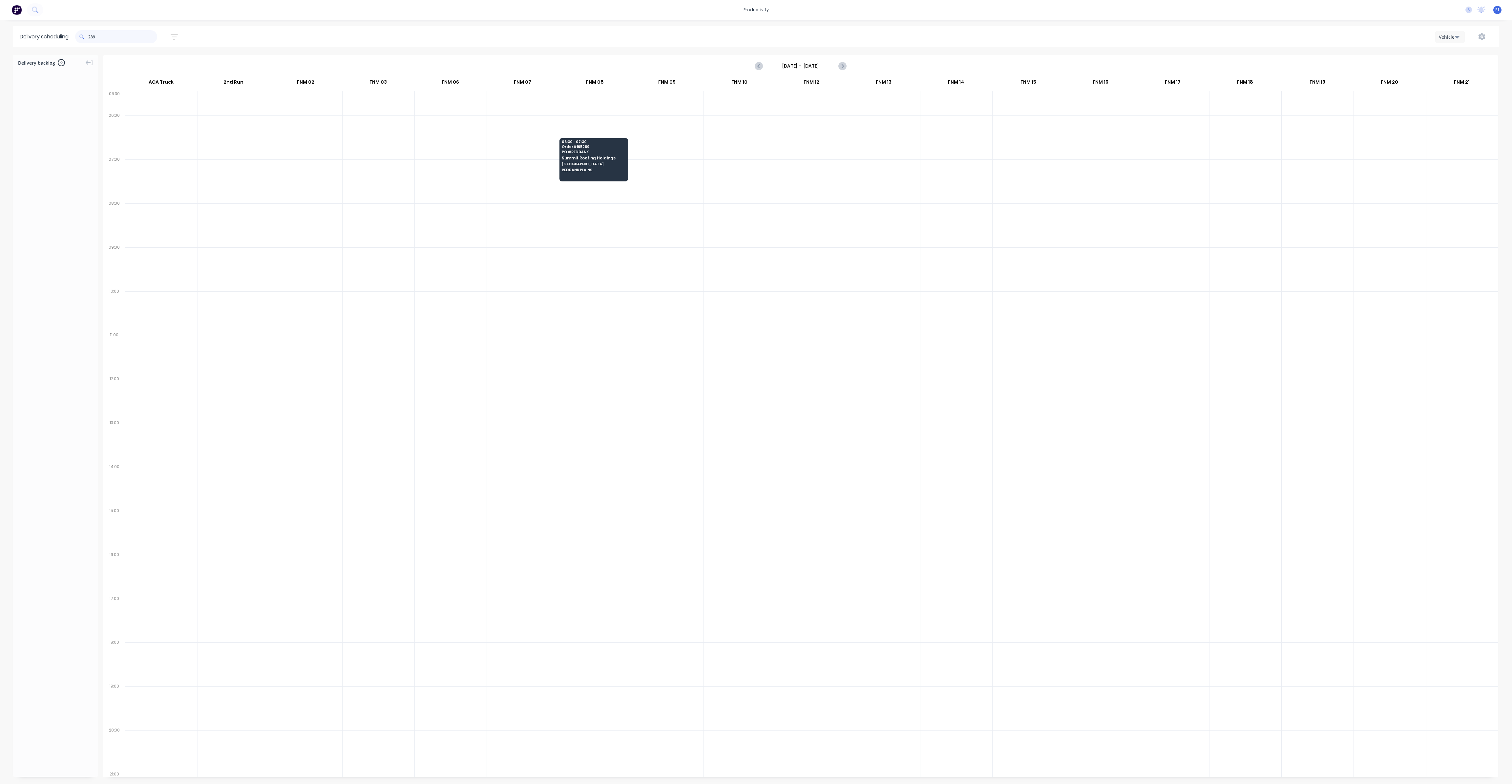
click at [91, 37] on input "289" at bounding box center [122, 36] width 69 height 13
type input "9"
click at [89, 38] on div "275" at bounding box center [116, 36] width 82 height 13
type input "5"
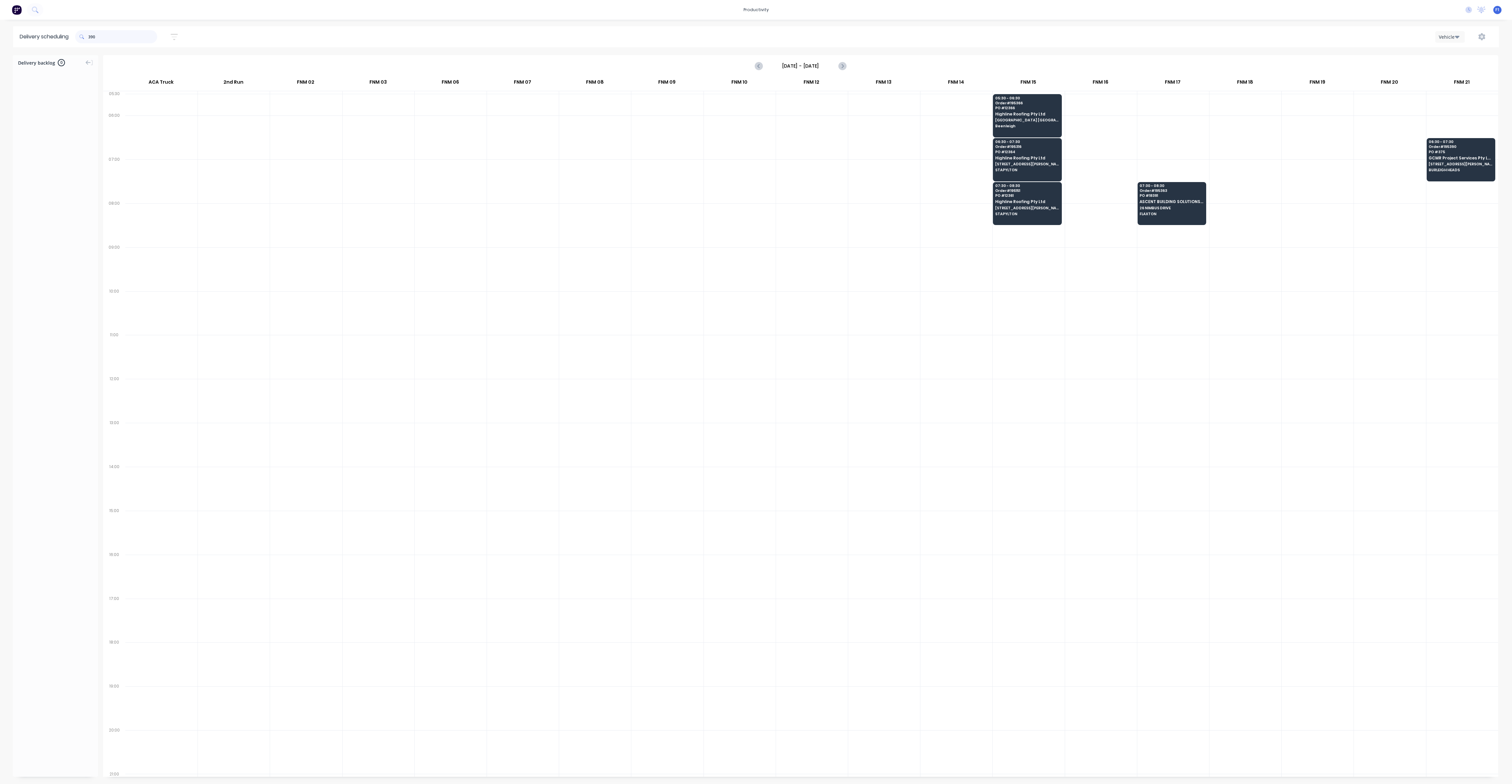
click at [91, 37] on input "390" at bounding box center [122, 36] width 69 height 13
type input "0"
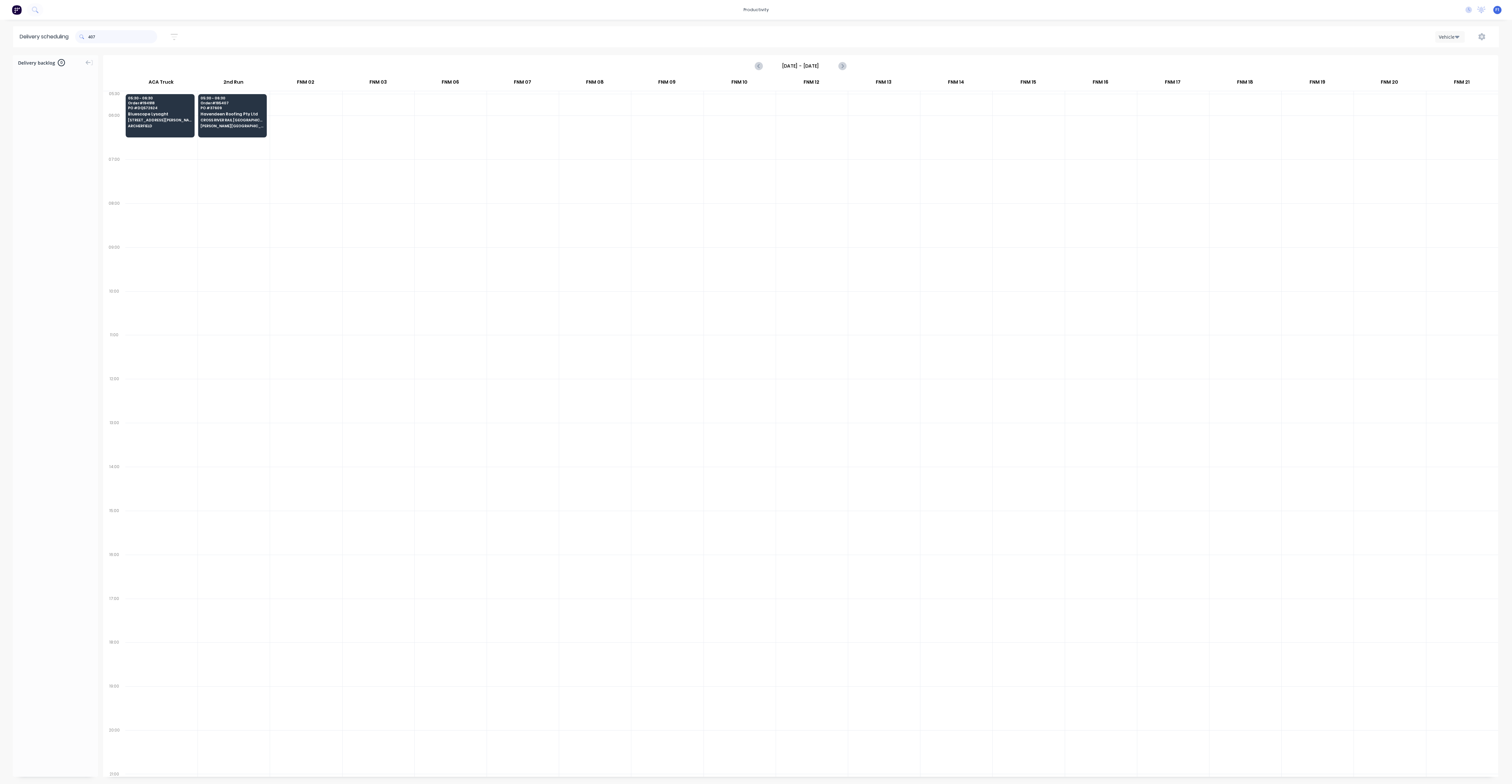
click at [90, 38] on input "407" at bounding box center [122, 36] width 69 height 13
type input "7"
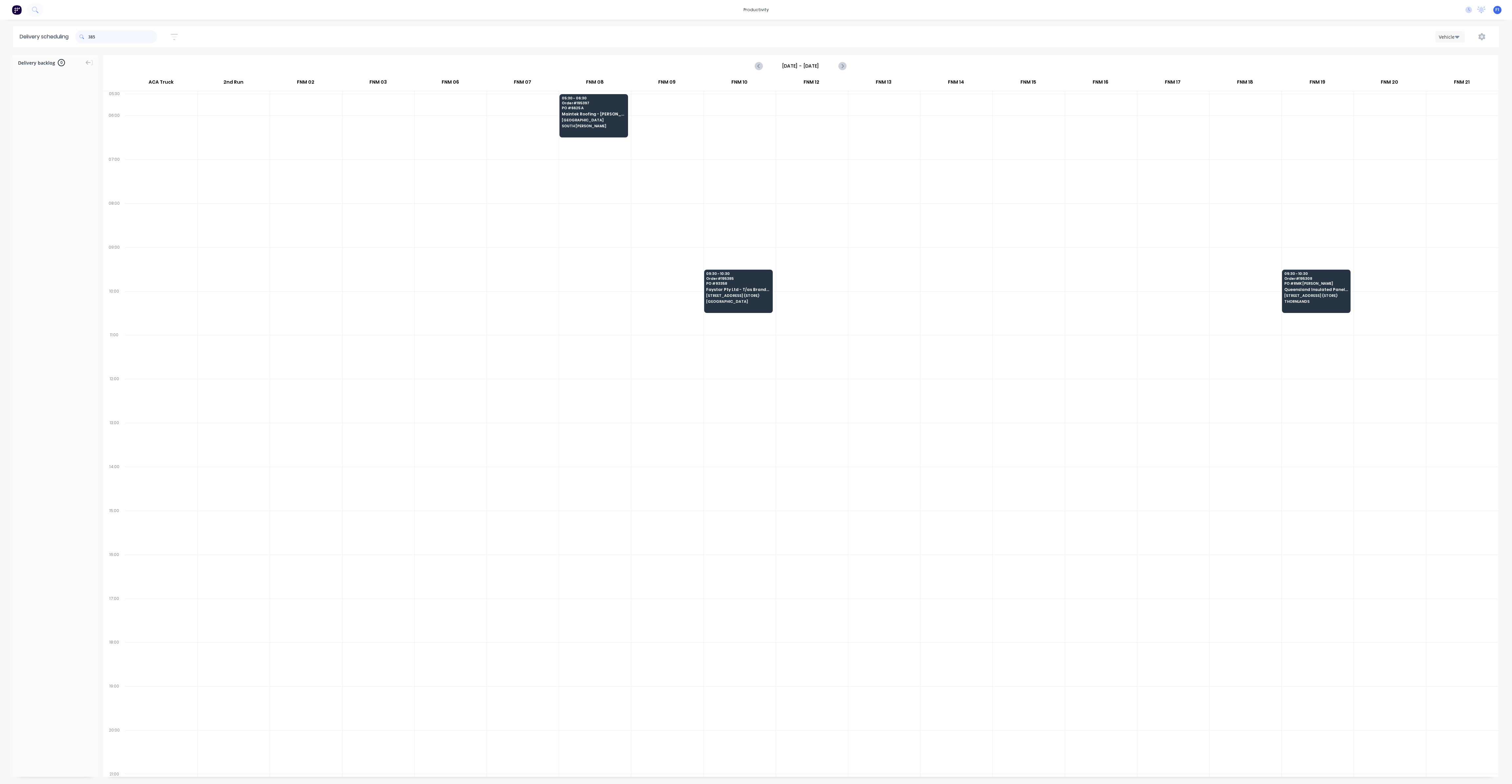
drag, startPoint x: 90, startPoint y: 37, endPoint x: 113, endPoint y: 66, distance: 37.0
click at [91, 38] on input "385" at bounding box center [122, 36] width 69 height 13
type input "5"
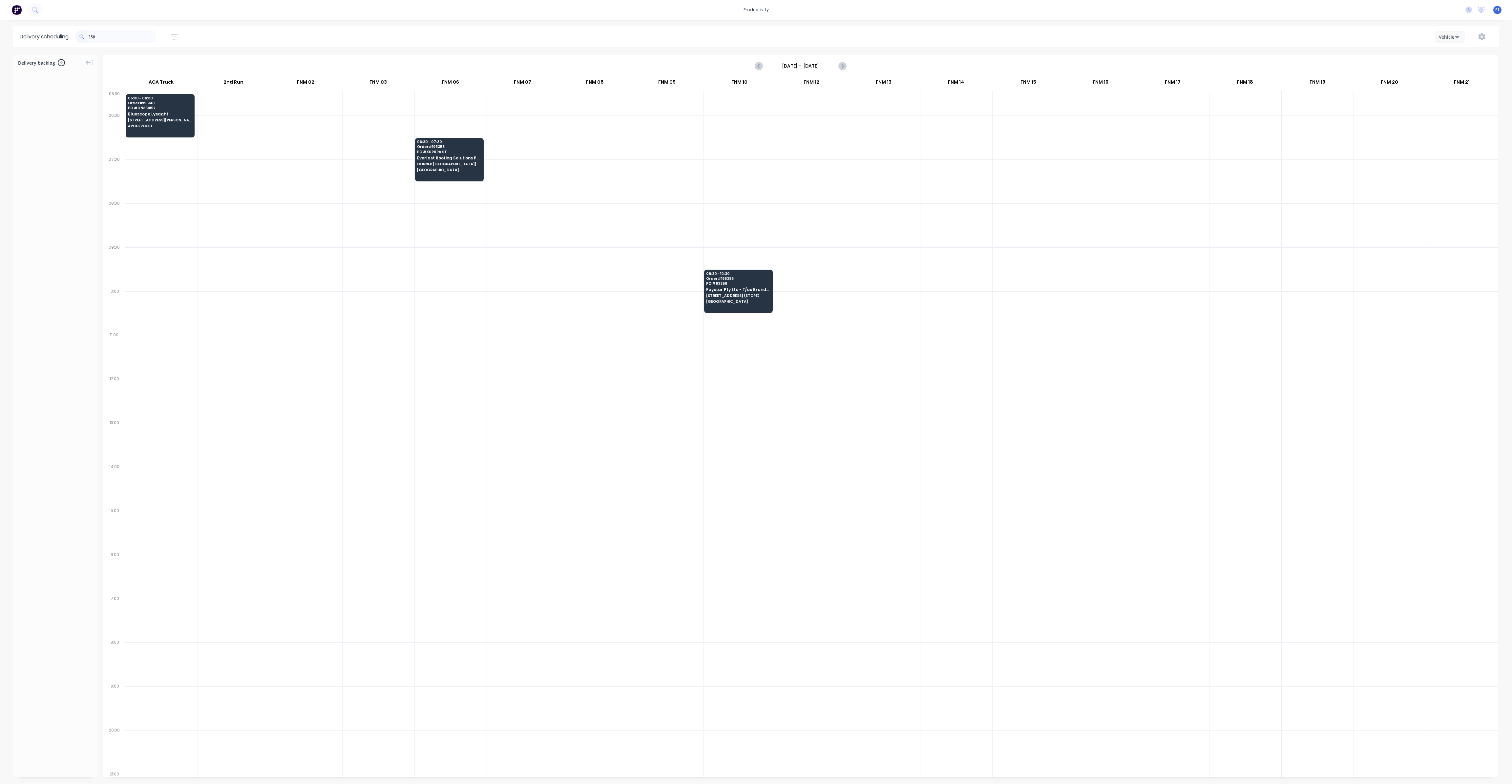
click at [88, 38] on span at bounding box center [82, 36] width 13 height 13
click at [91, 35] on input "358" at bounding box center [122, 36] width 69 height 13
type input "8"
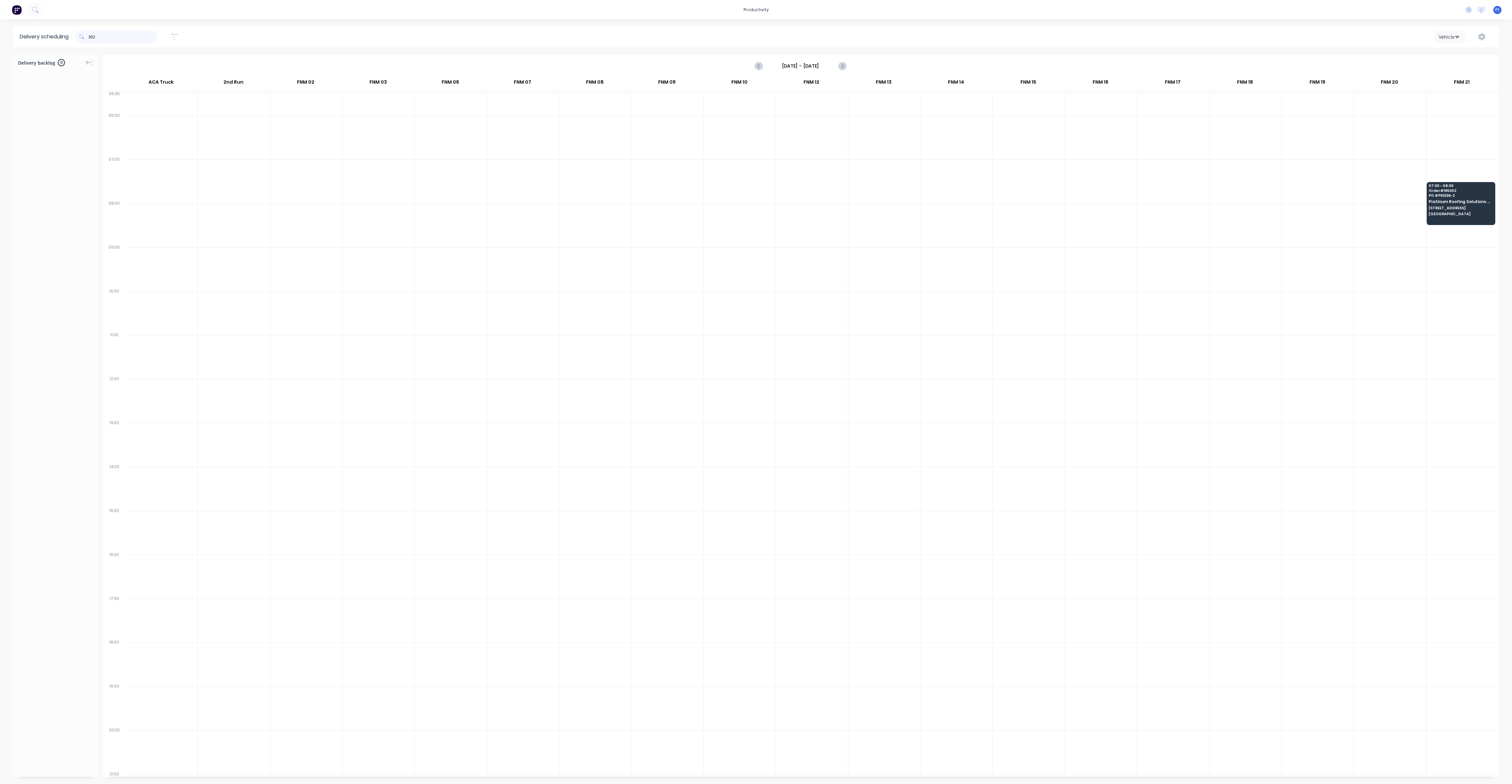
click at [93, 37] on input "302" at bounding box center [122, 36] width 69 height 13
click at [90, 36] on input "302" at bounding box center [122, 36] width 69 height 13
type input "2"
click at [90, 37] on input "393" at bounding box center [122, 36] width 69 height 13
type input "3"
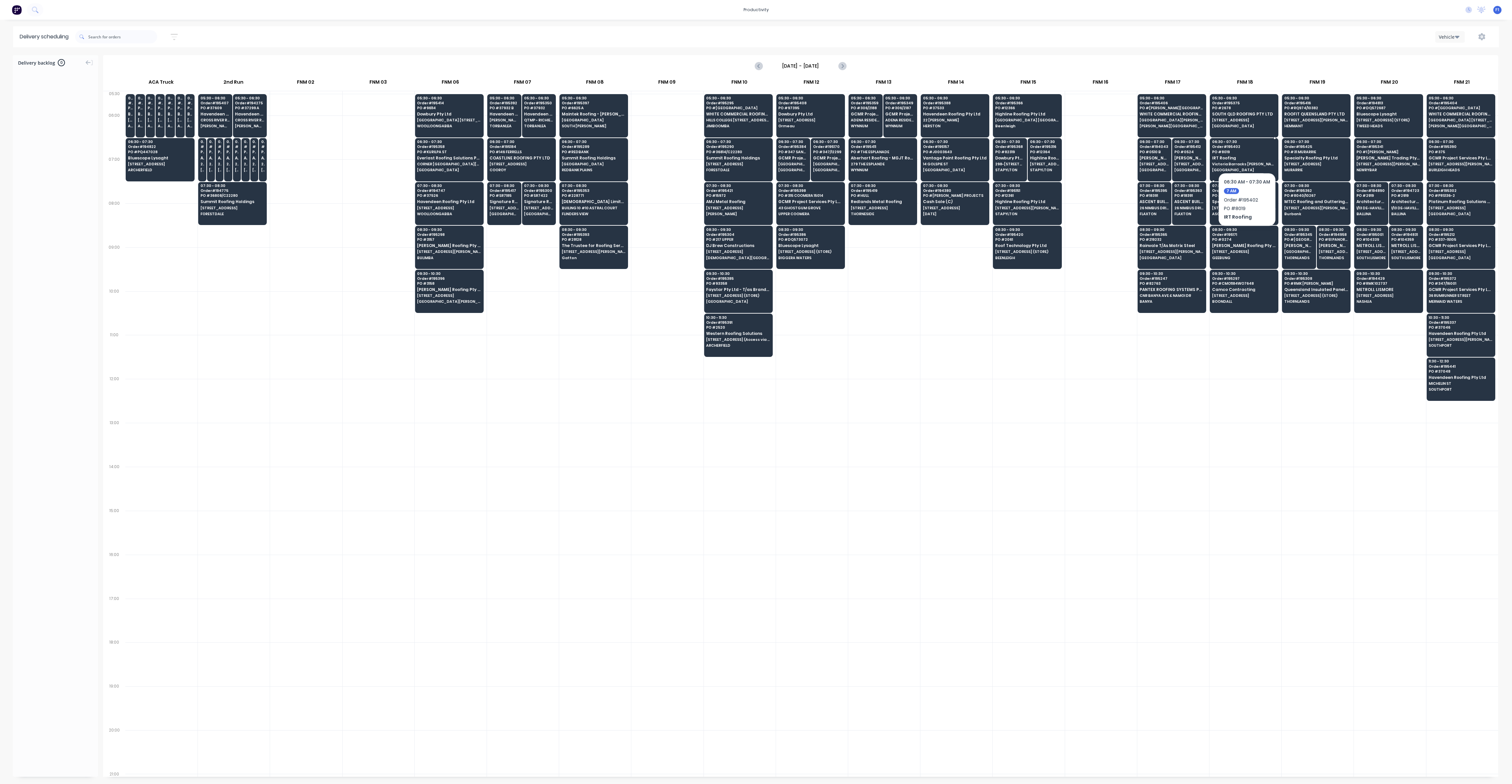
click at [1247, 153] on span "PO # 8019" at bounding box center [1244, 151] width 63 height 4
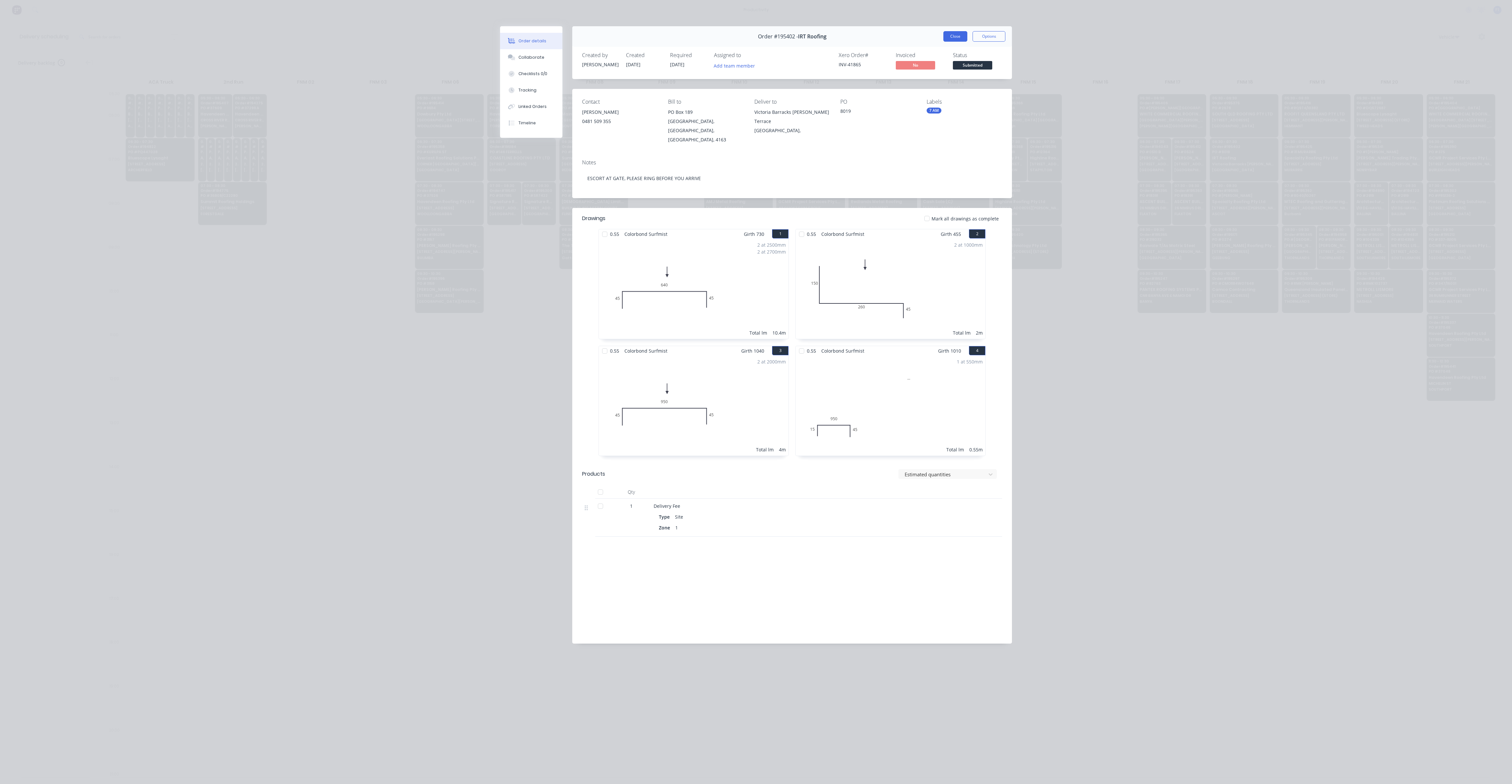
click at [952, 32] on button "Close" at bounding box center [955, 36] width 24 height 11
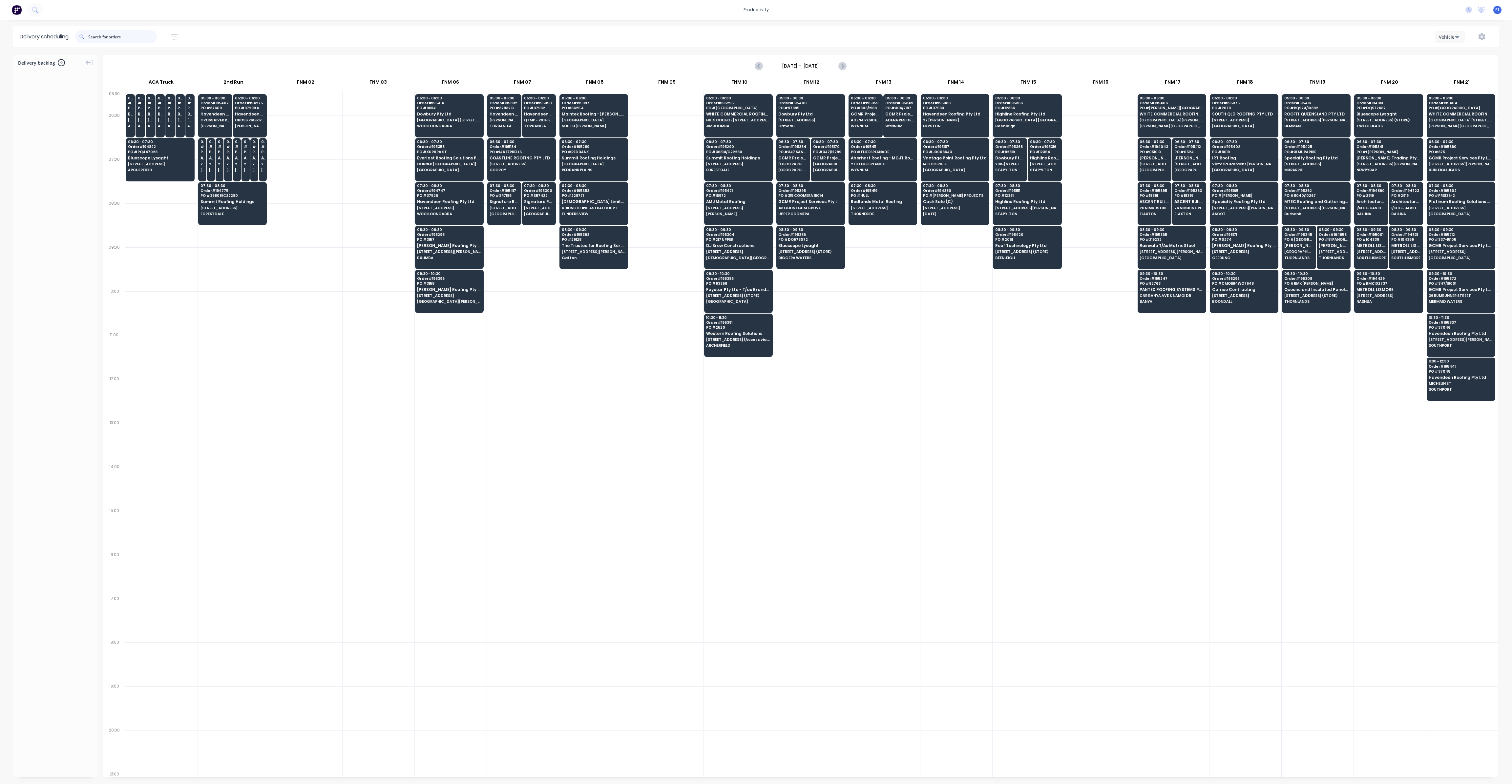
click at [118, 40] on input "text" at bounding box center [122, 36] width 69 height 13
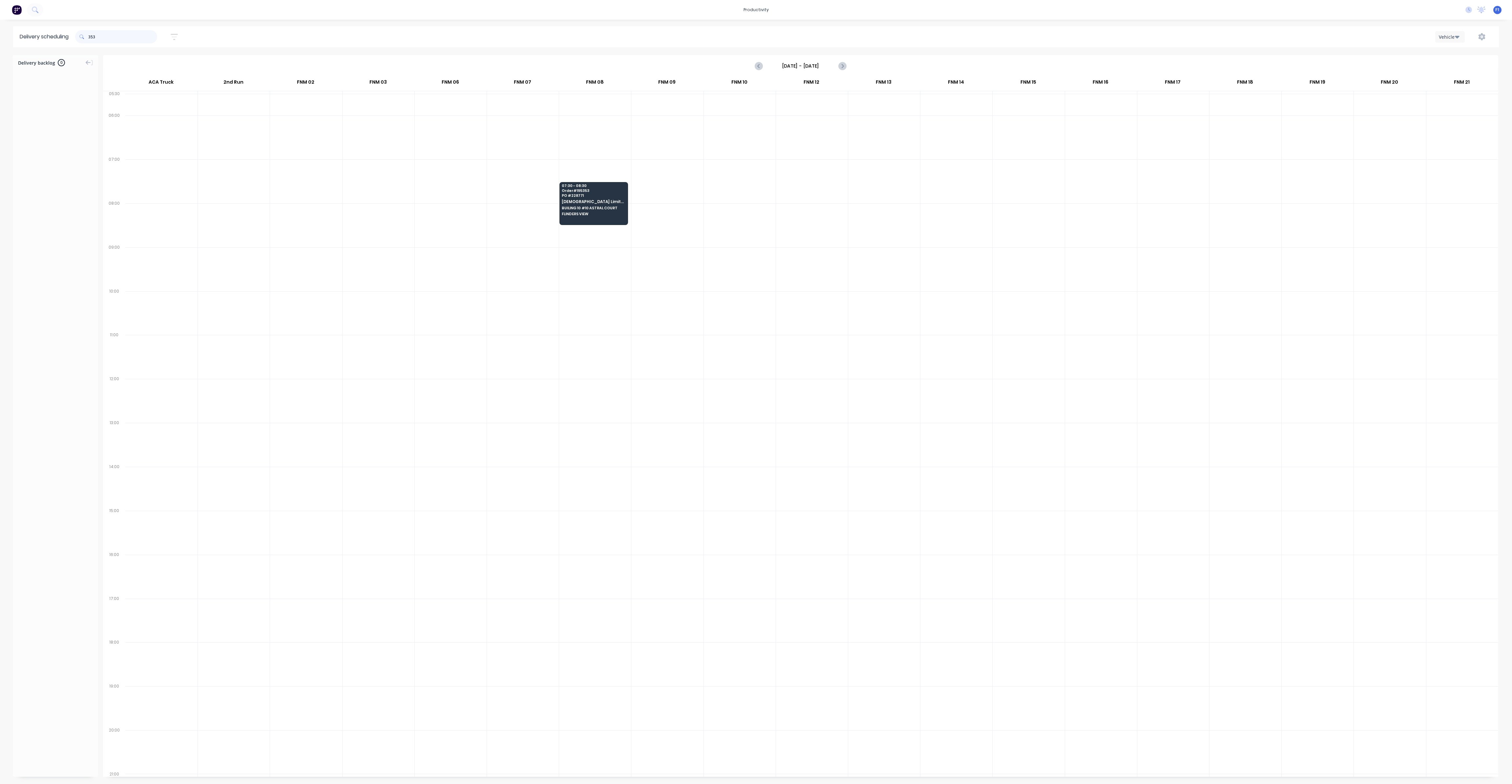
click at [90, 36] on input "353" at bounding box center [122, 36] width 69 height 13
type input "3"
click at [92, 35] on input "391" at bounding box center [122, 36] width 69 height 13
click at [90, 36] on input "391" at bounding box center [122, 36] width 69 height 13
type input "1"
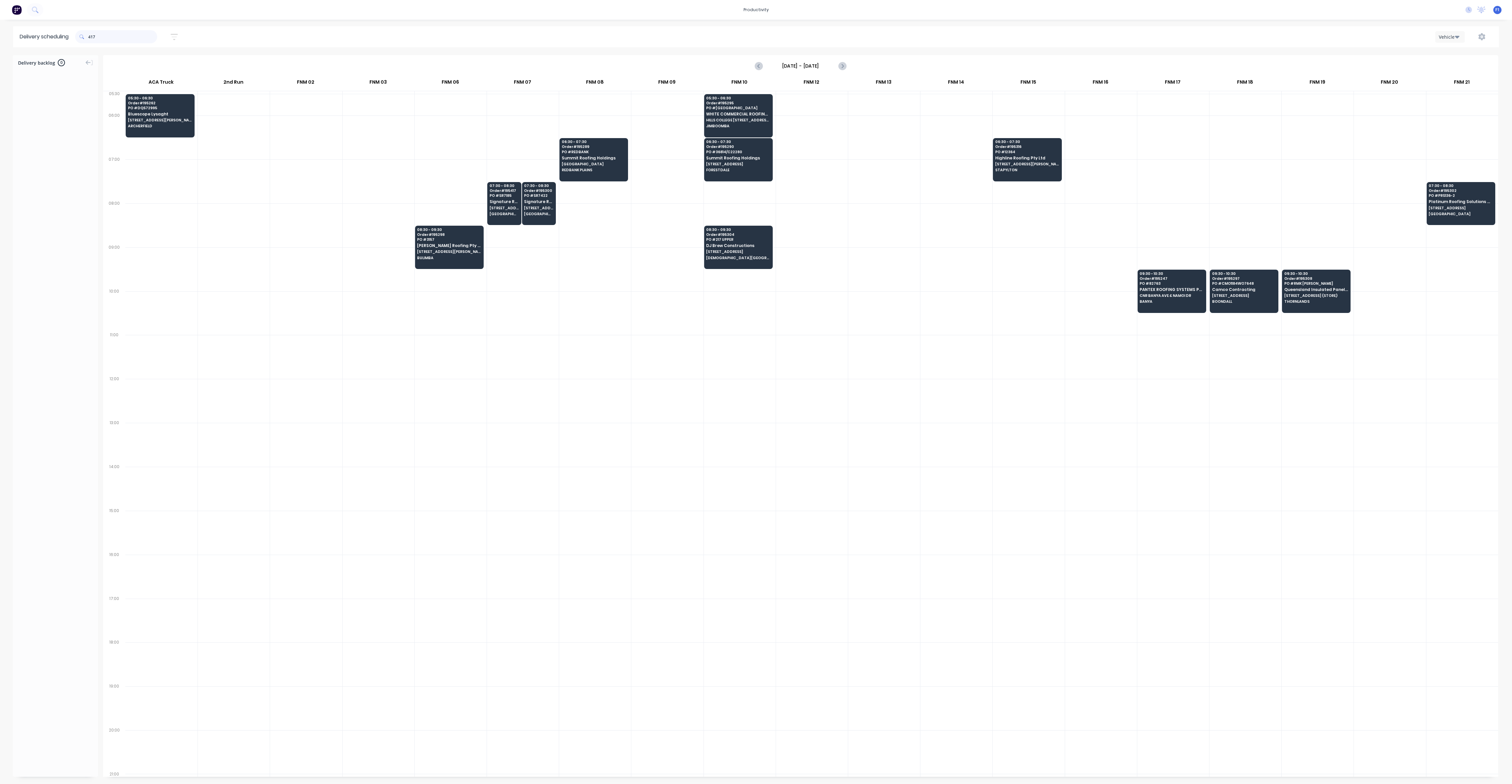
click at [90, 36] on input "417" at bounding box center [122, 36] width 69 height 13
type input "7"
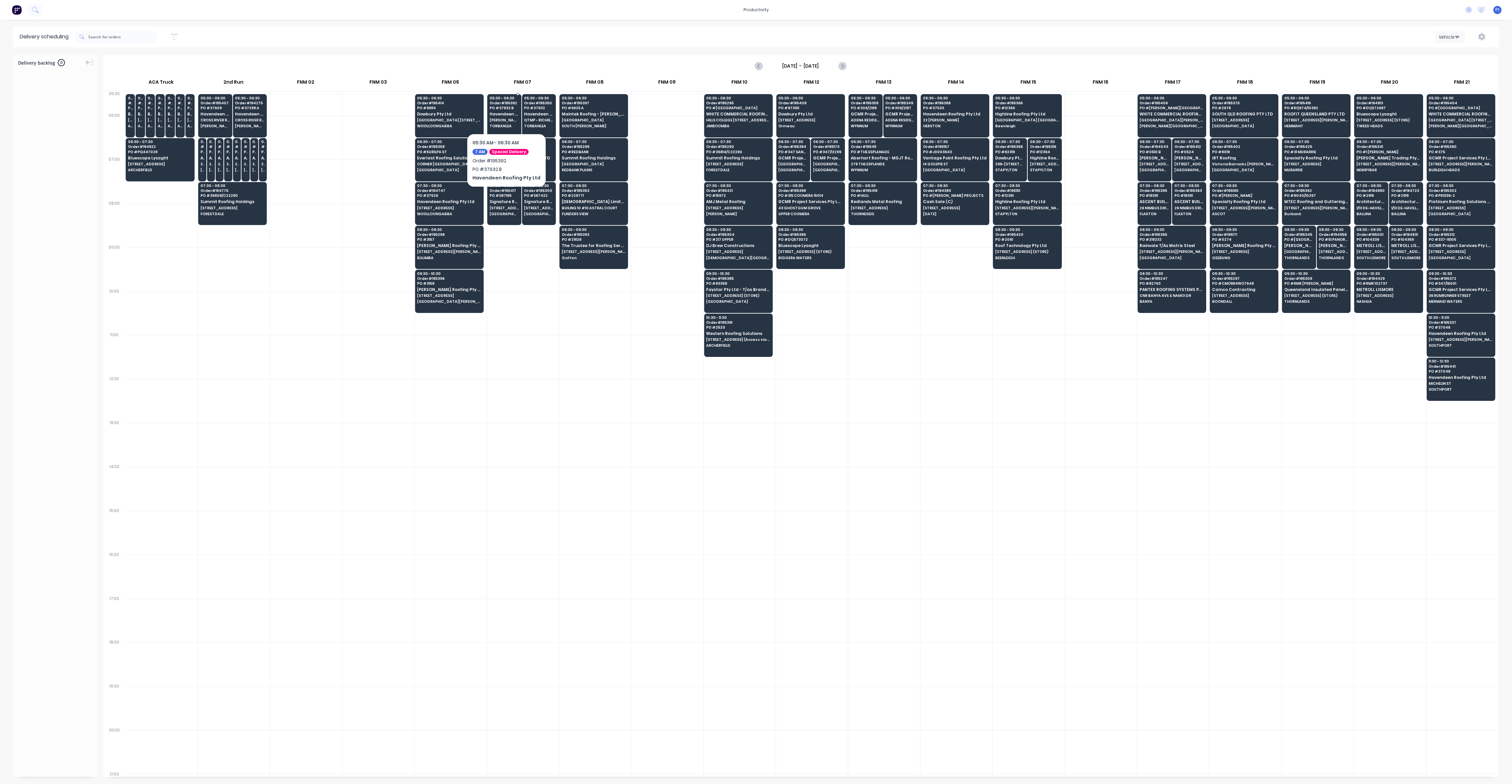
click at [508, 114] on span "Havendeen Roofing Pty Ltd" at bounding box center [504, 114] width 29 height 4
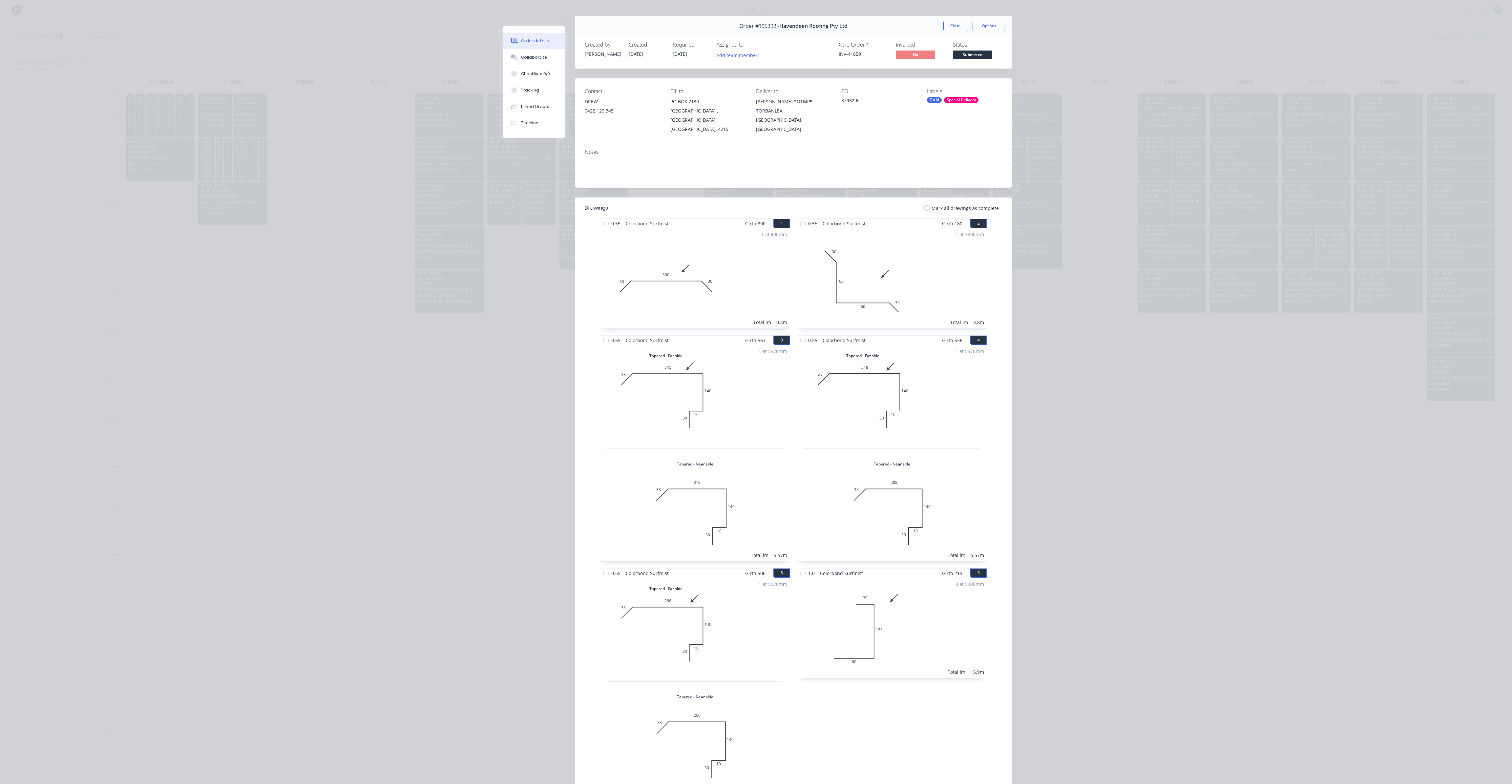
scroll to position [0, 0]
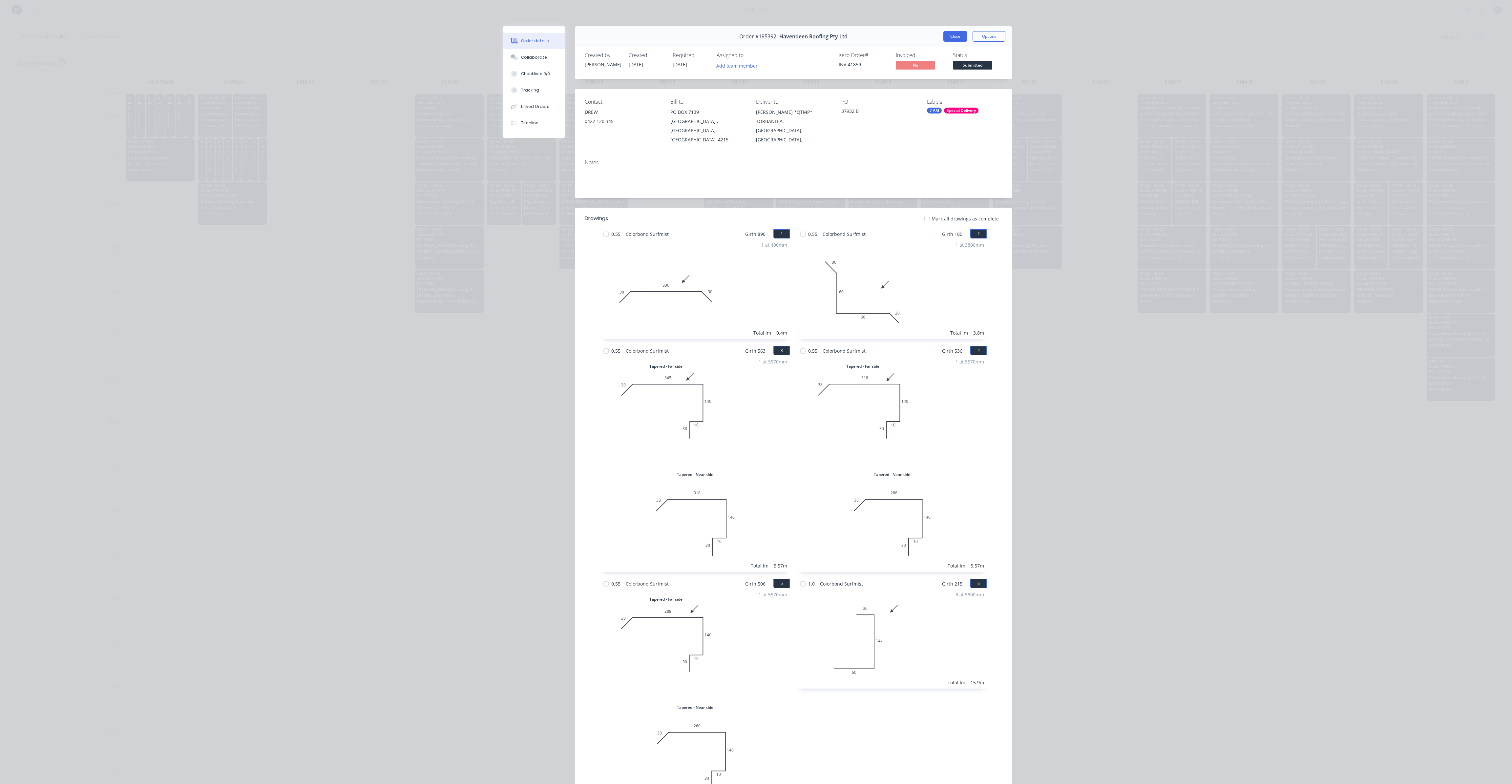
click at [951, 40] on button "Close" at bounding box center [955, 36] width 24 height 11
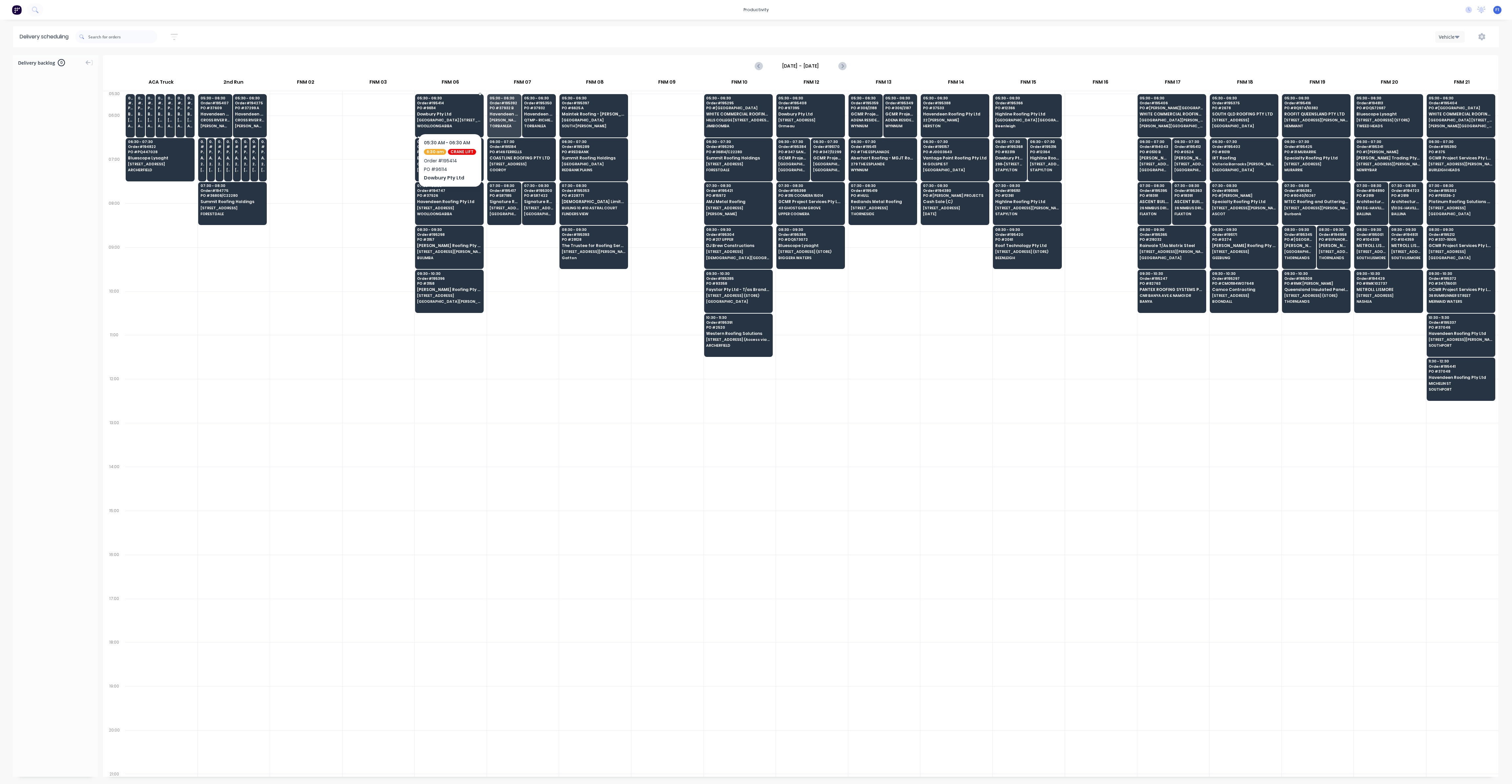
click at [426, 113] on span "Dowbury Pty Ltd" at bounding box center [449, 114] width 63 height 4
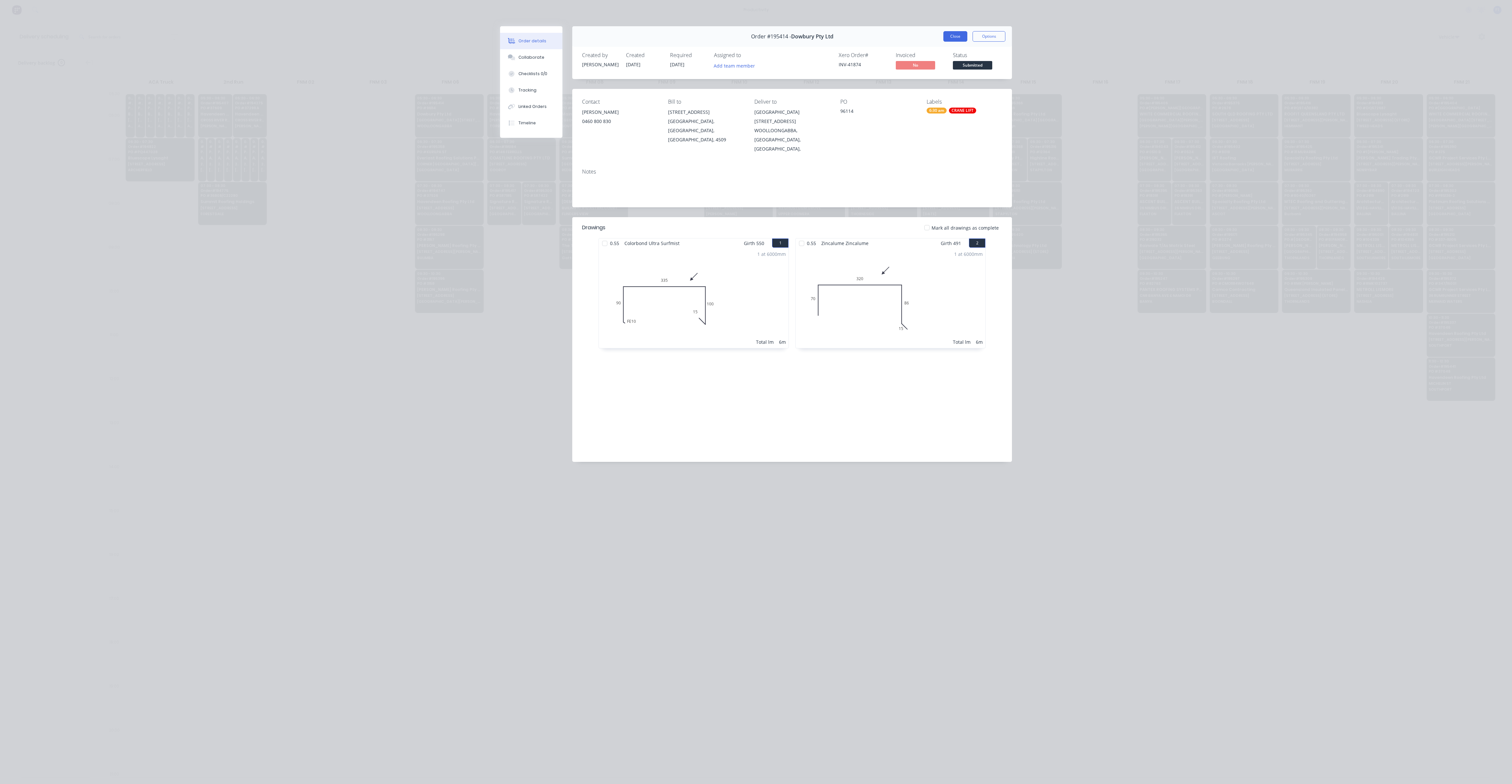
click at [960, 38] on button "Close" at bounding box center [955, 36] width 24 height 11
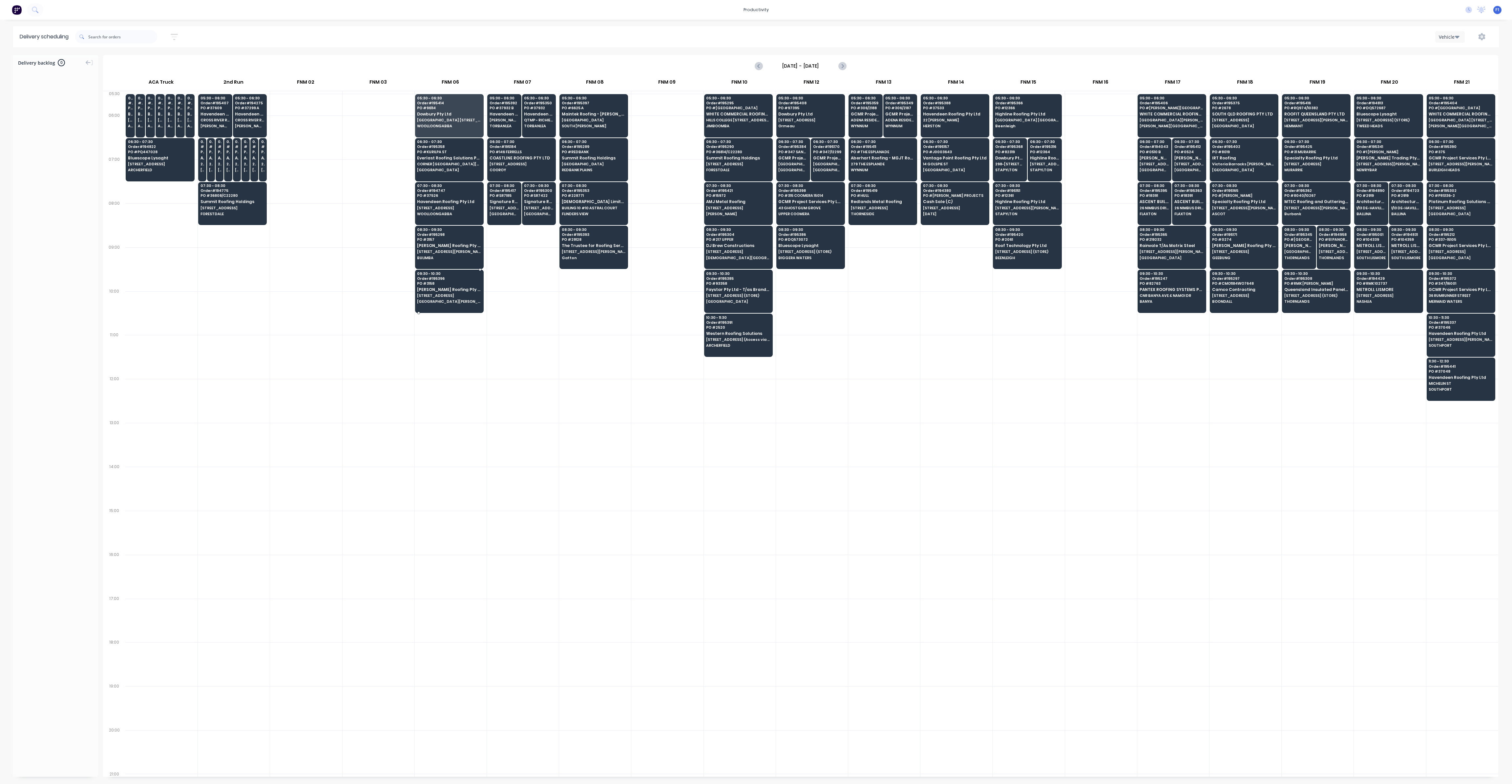
click at [448, 301] on span "[GEOGRAPHIC_DATA][PERSON_NAME]" at bounding box center [449, 301] width 63 height 4
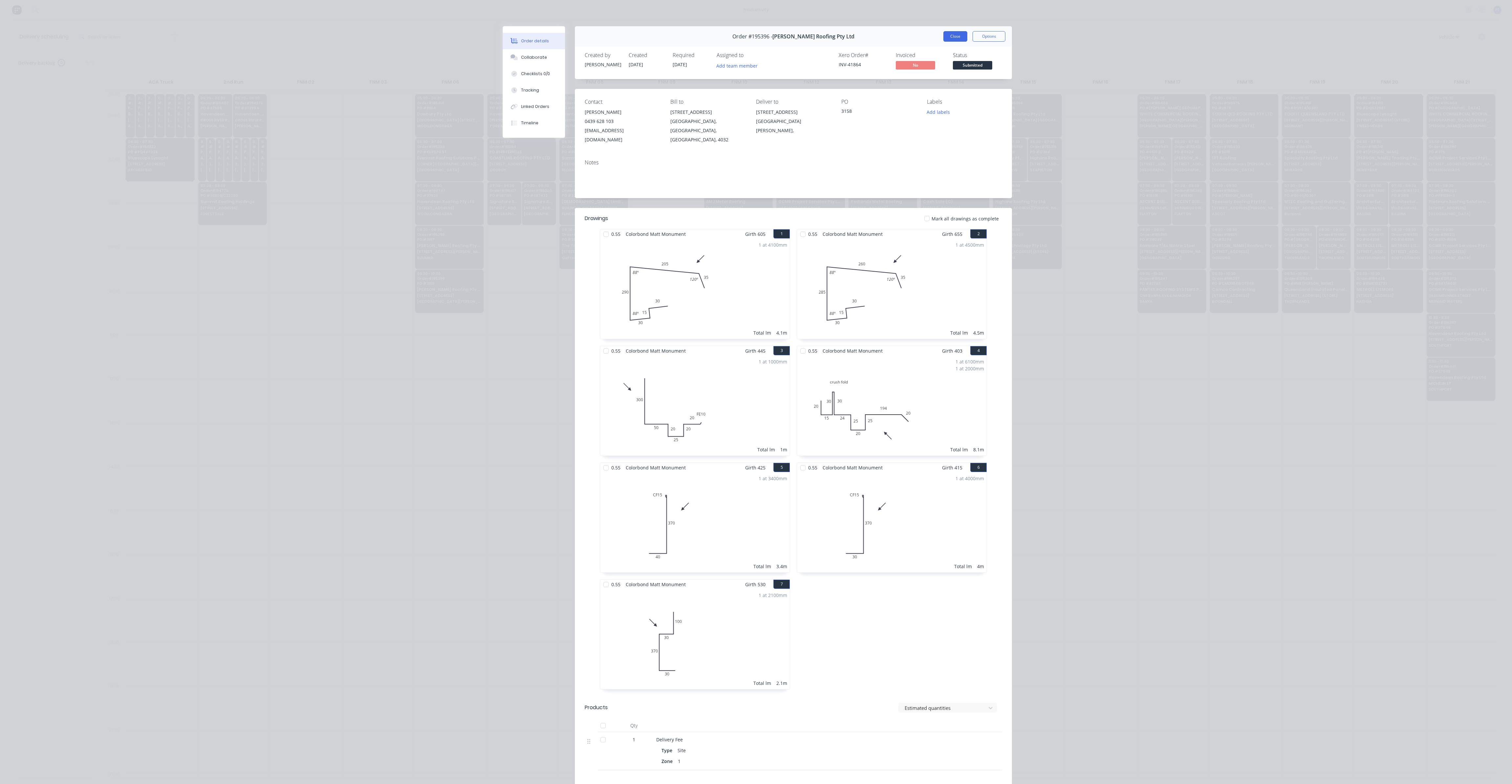
click at [952, 40] on button "Close" at bounding box center [955, 36] width 24 height 11
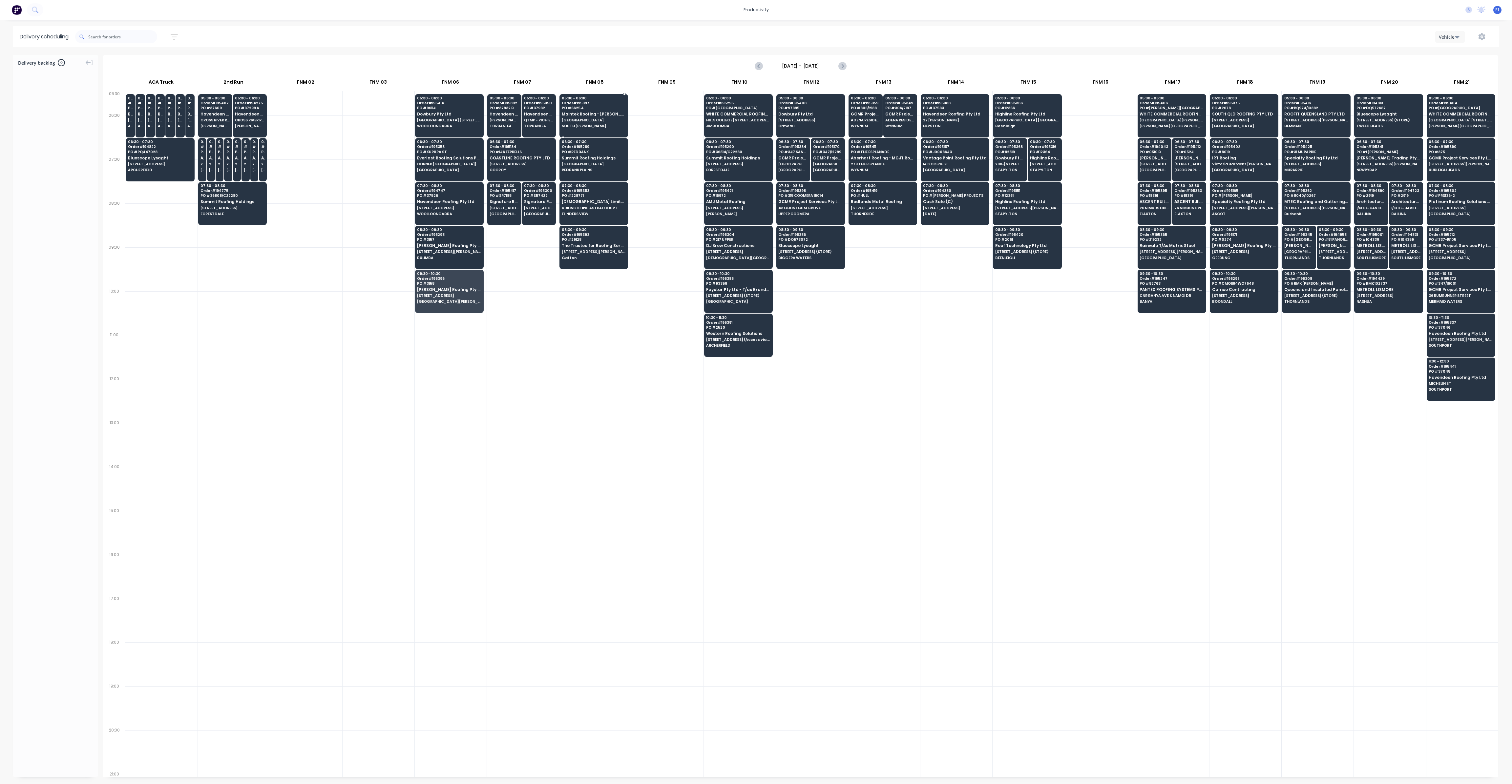
click at [599, 115] on span "Maintek Roofing - [PERSON_NAME]" at bounding box center [593, 114] width 63 height 4
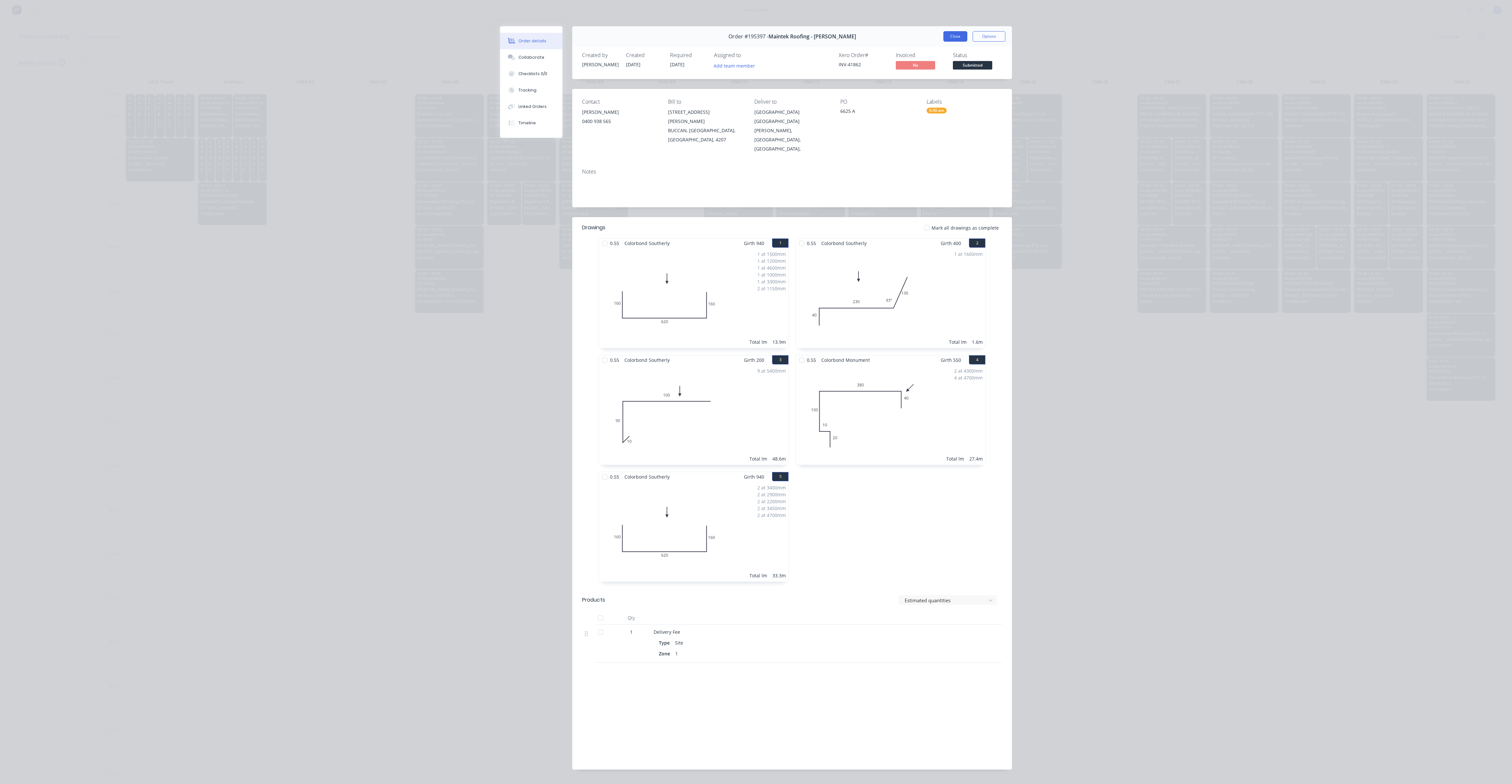
click at [954, 39] on button "Close" at bounding box center [955, 36] width 24 height 11
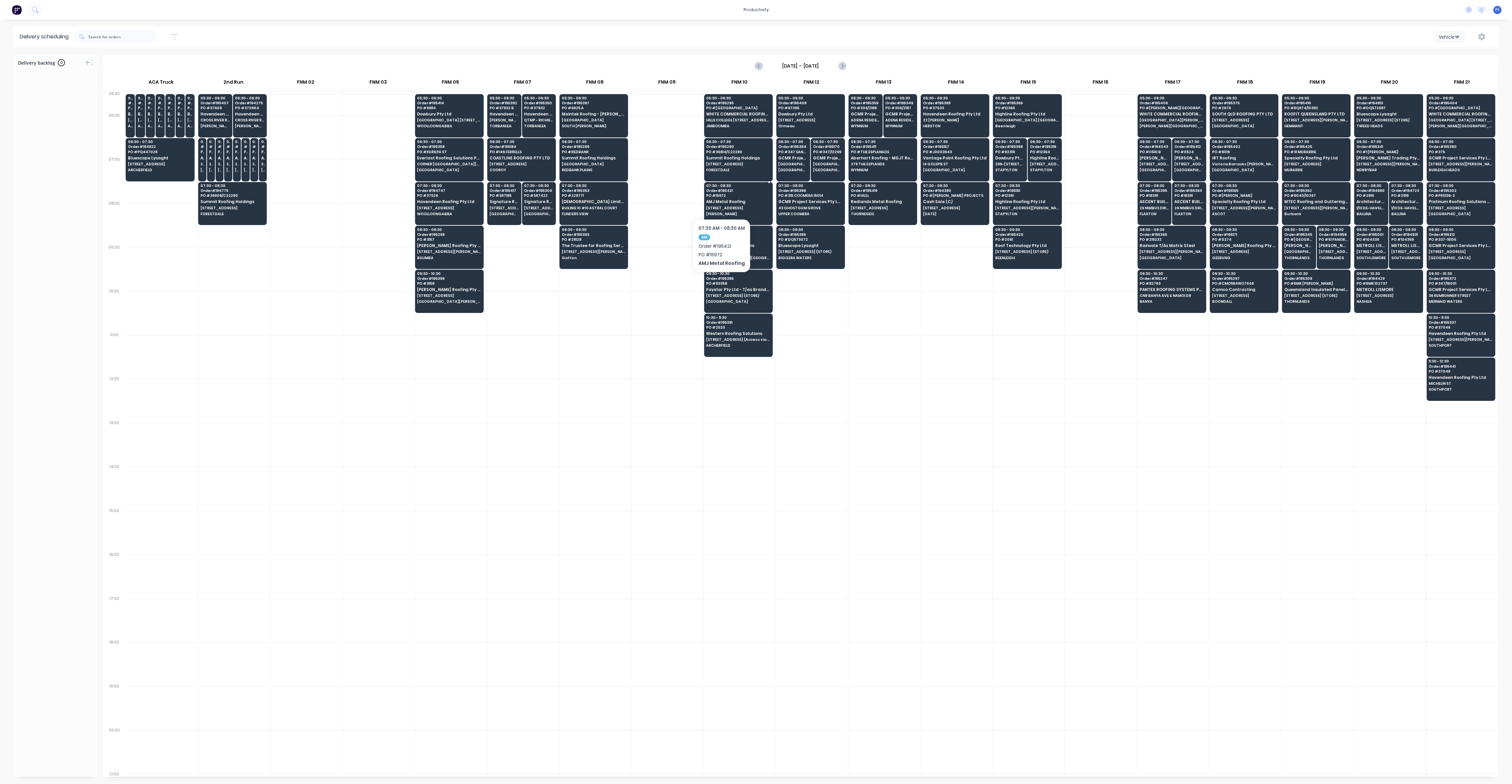
click at [721, 200] on span "AMJ Metal Roofing" at bounding box center [738, 201] width 63 height 4
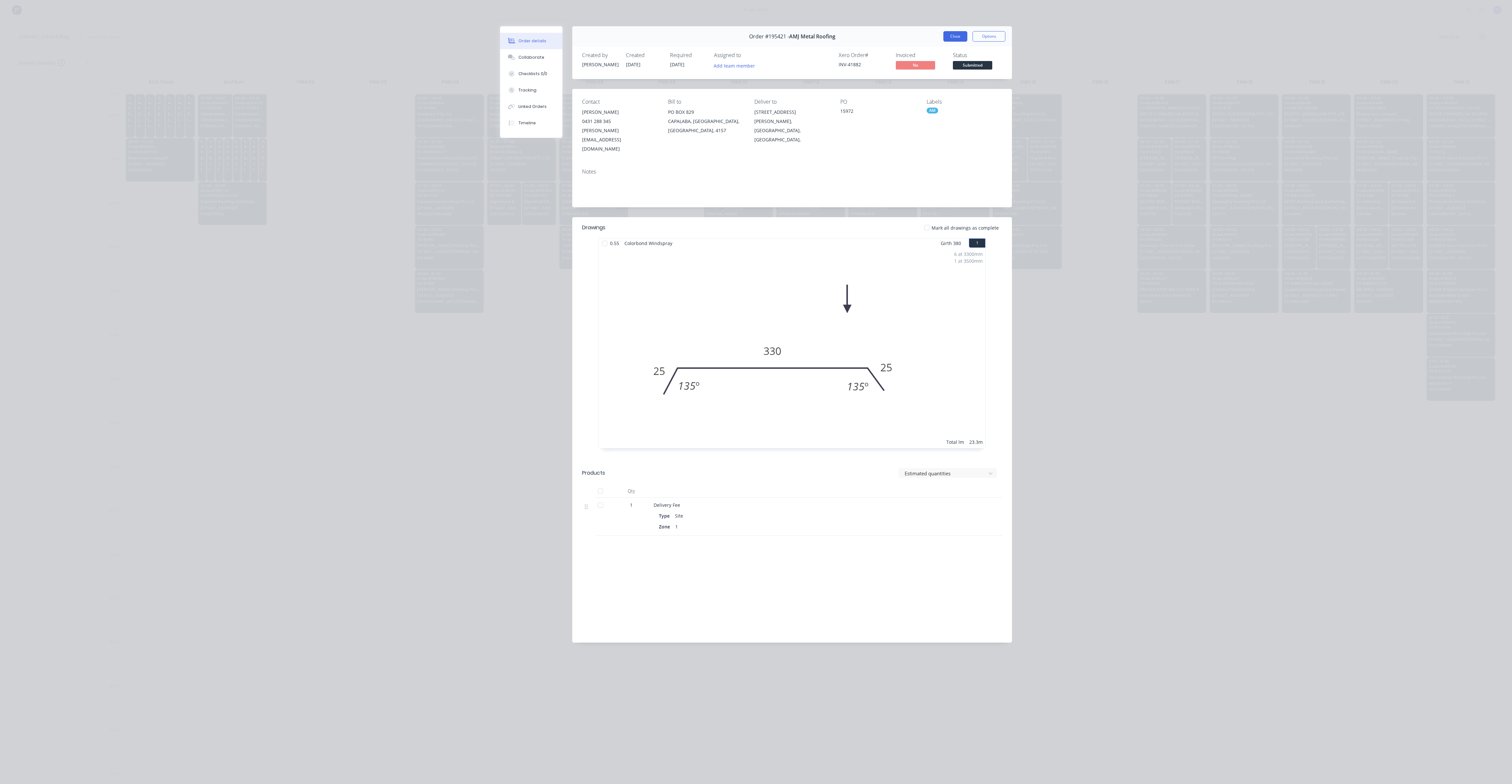
click at [963, 38] on button "Close" at bounding box center [955, 36] width 24 height 11
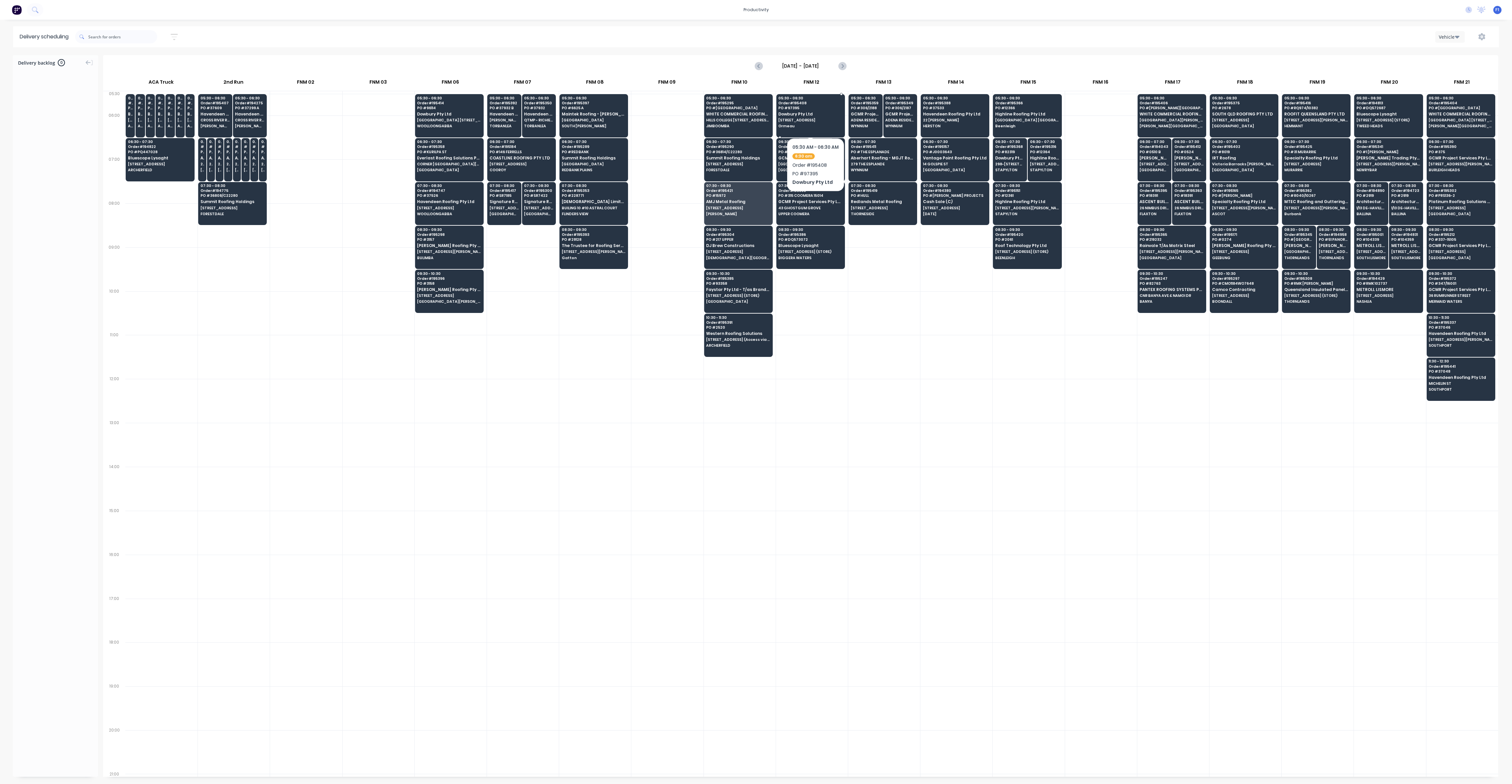
click at [815, 118] on div "05:30 - 06:30 Order # 195408 PO # 97395 Dowbury Pty Ltd [STREET_ADDRESS]" at bounding box center [811, 112] width 68 height 37
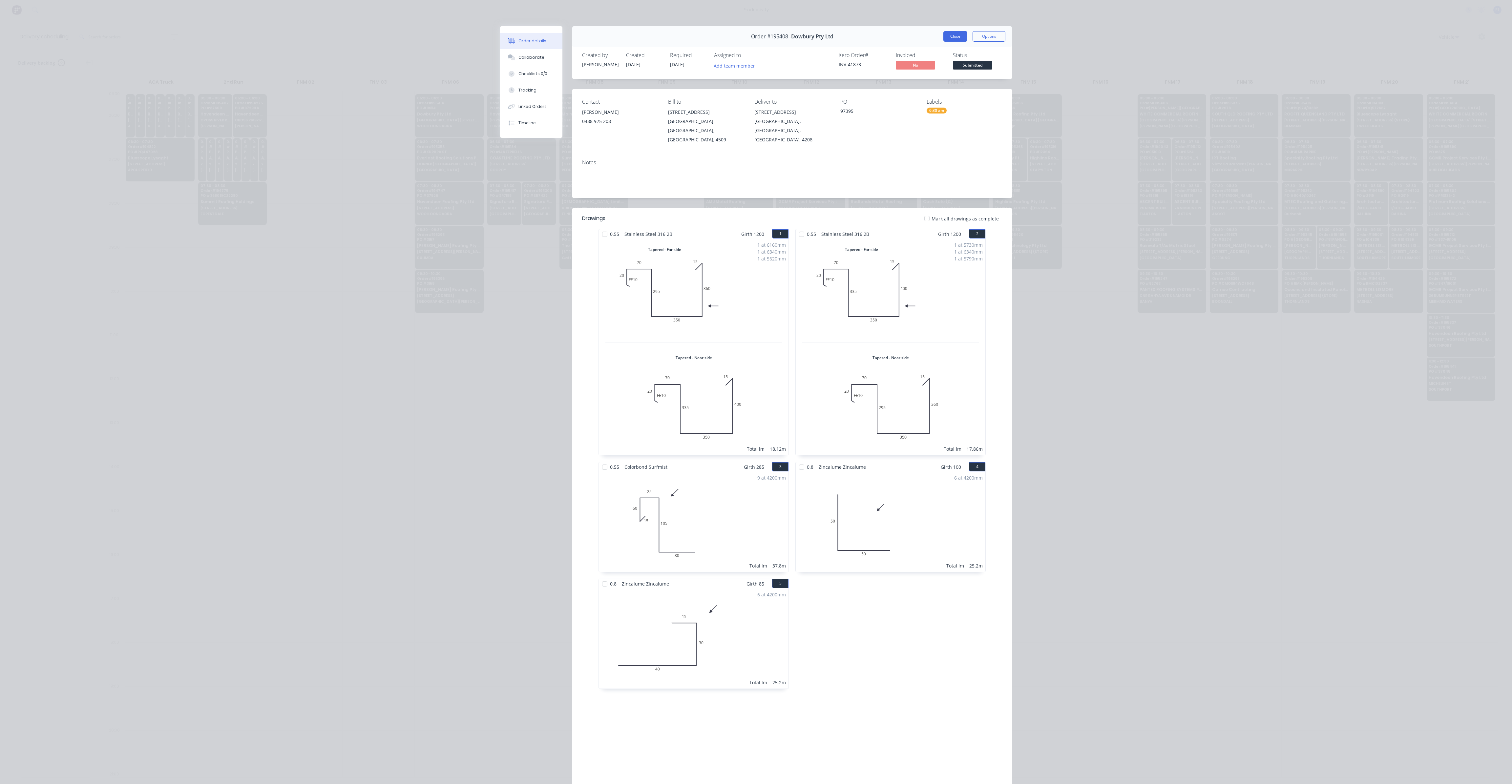
click at [951, 39] on button "Close" at bounding box center [955, 36] width 24 height 11
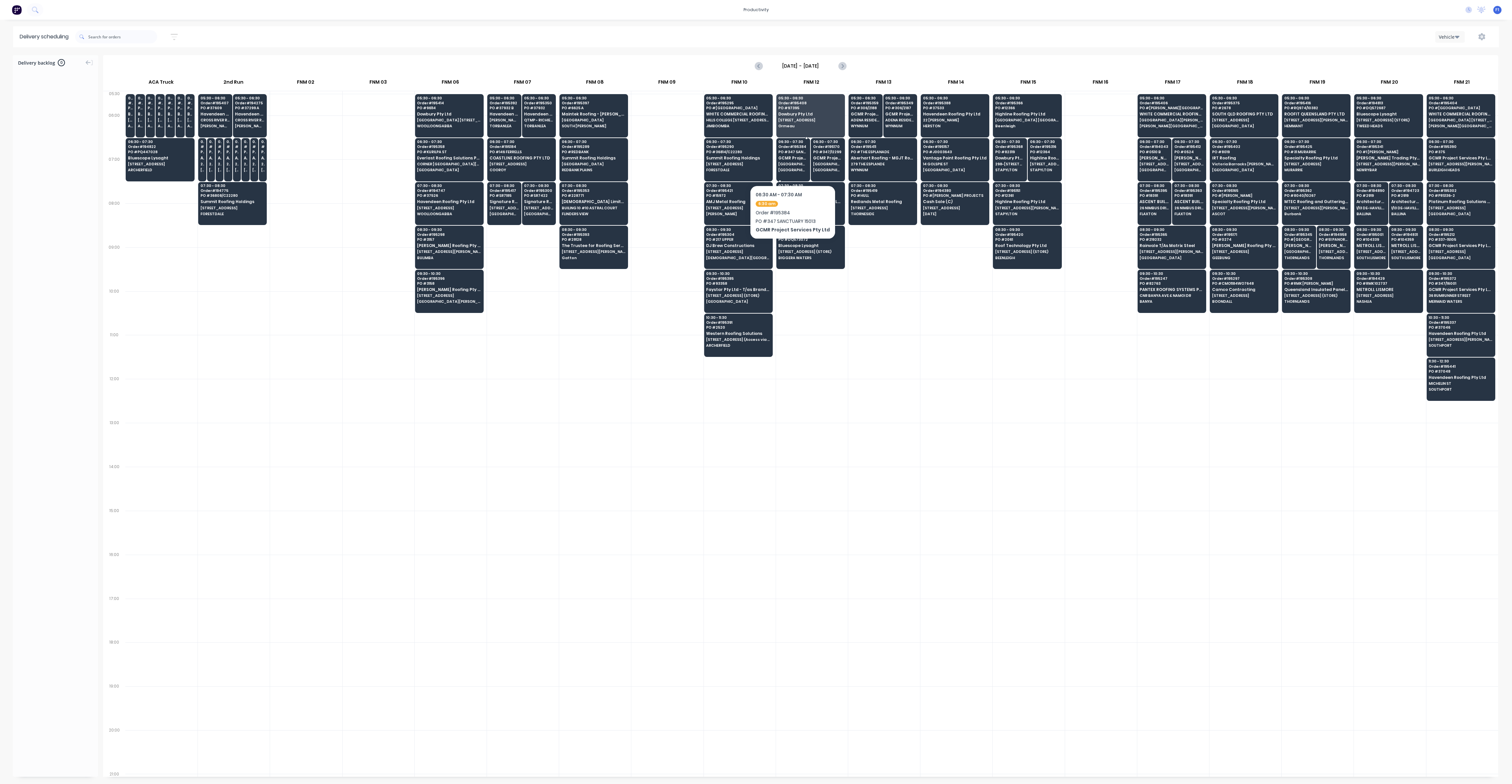
click at [790, 165] on span "[GEOGRAPHIC_DATA] [GEOGRAPHIC_DATA]" at bounding box center [793, 164] width 29 height 4
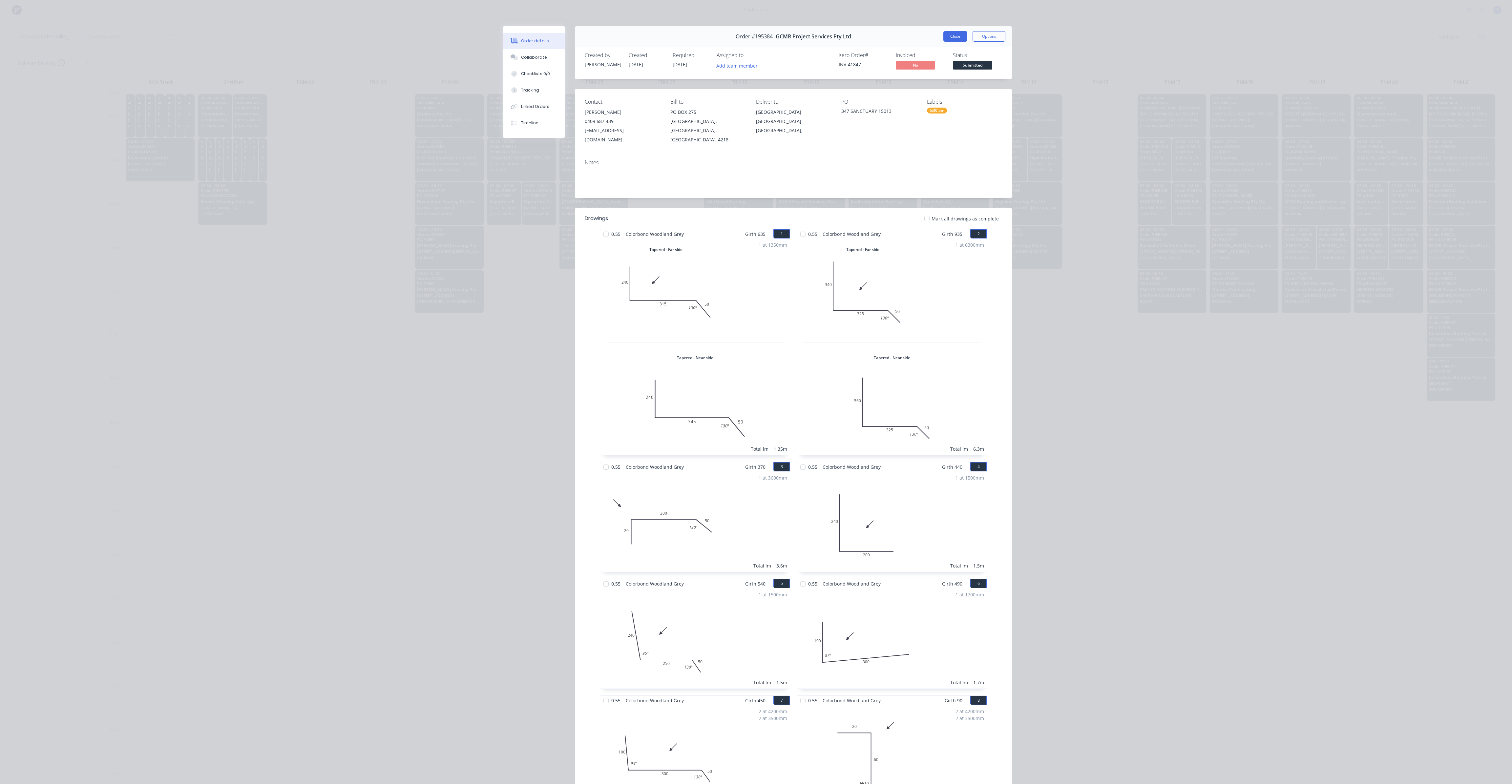
click at [950, 38] on button "Close" at bounding box center [955, 36] width 24 height 11
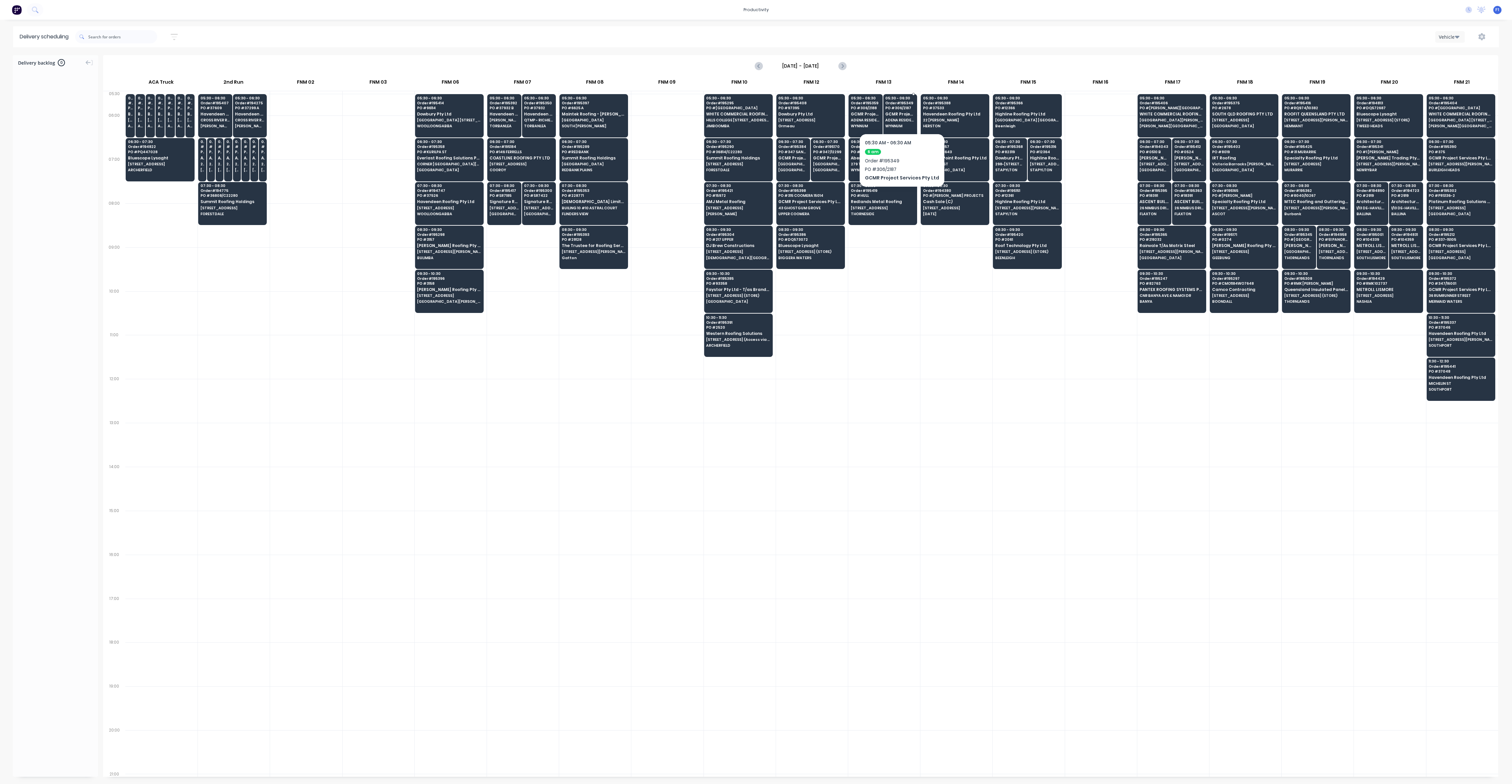
click at [887, 119] on span "ADENA RESIDENCES [GEOGRAPHIC_DATA]" at bounding box center [900, 120] width 29 height 4
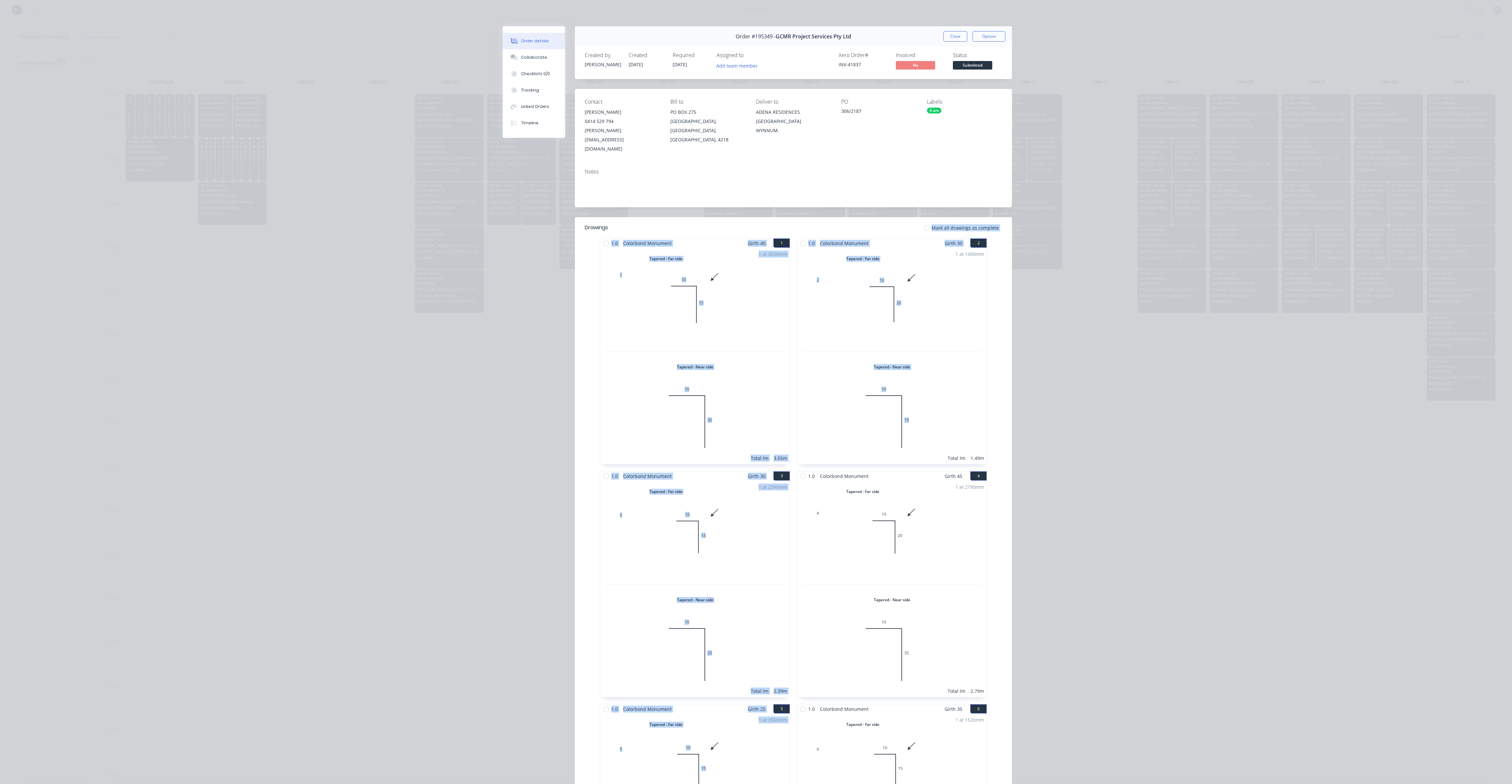
click at [1069, 287] on div "Order details Collaborate Checklists 0/0 Tracking Linked Orders Timeline Order …" at bounding box center [756, 392] width 1512 height 784
click at [953, 39] on button "Close" at bounding box center [955, 36] width 24 height 11
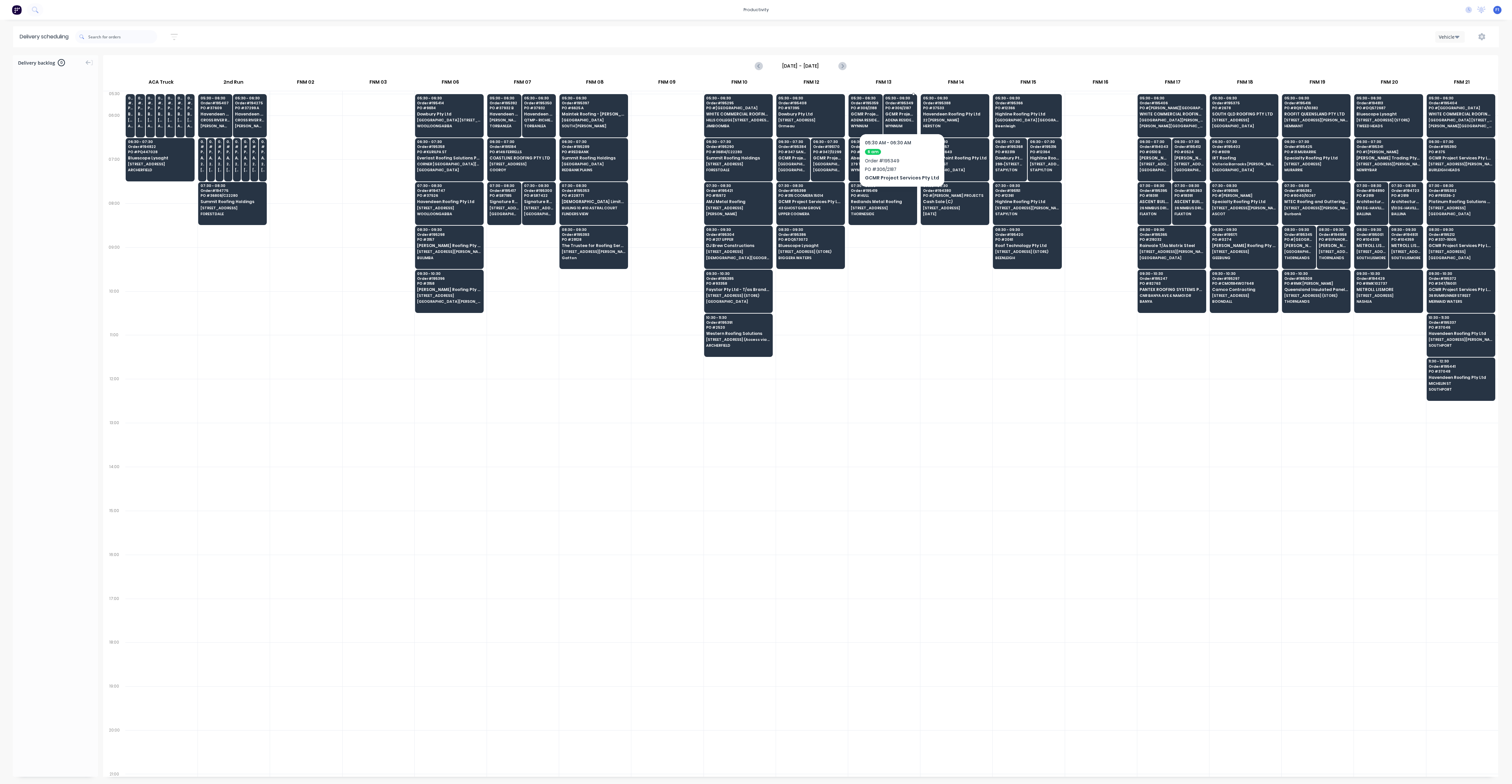
click at [894, 121] on span "ADENA RESIDENCES [GEOGRAPHIC_DATA]" at bounding box center [900, 120] width 29 height 4
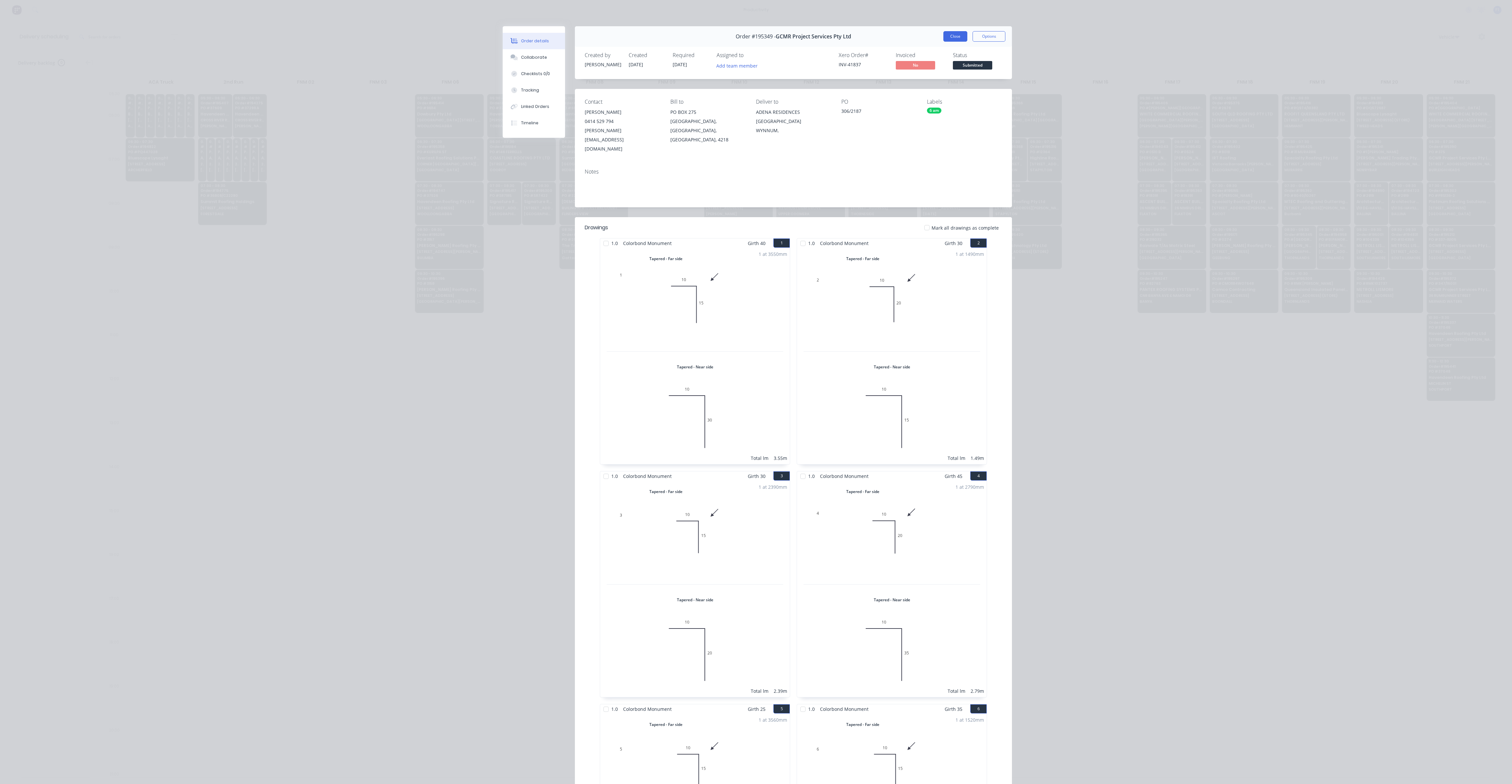
click at [954, 35] on button "Close" at bounding box center [955, 36] width 24 height 11
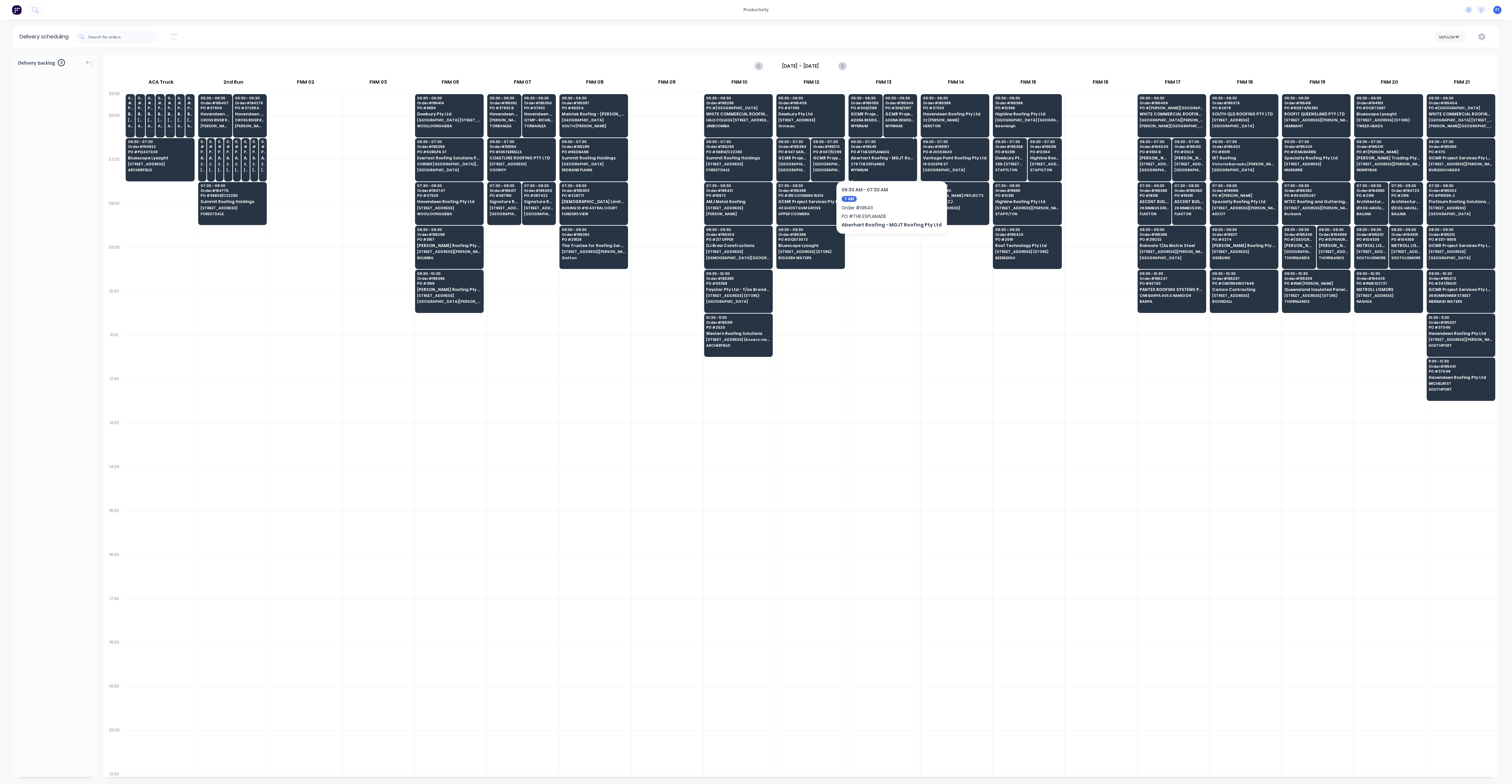
click at [887, 160] on div "06:30 - 07:30 Order # 195411 PO # THE ESPLANADE Aberhart Roofing - MGJT Roofing…" at bounding box center [883, 156] width 68 height 37
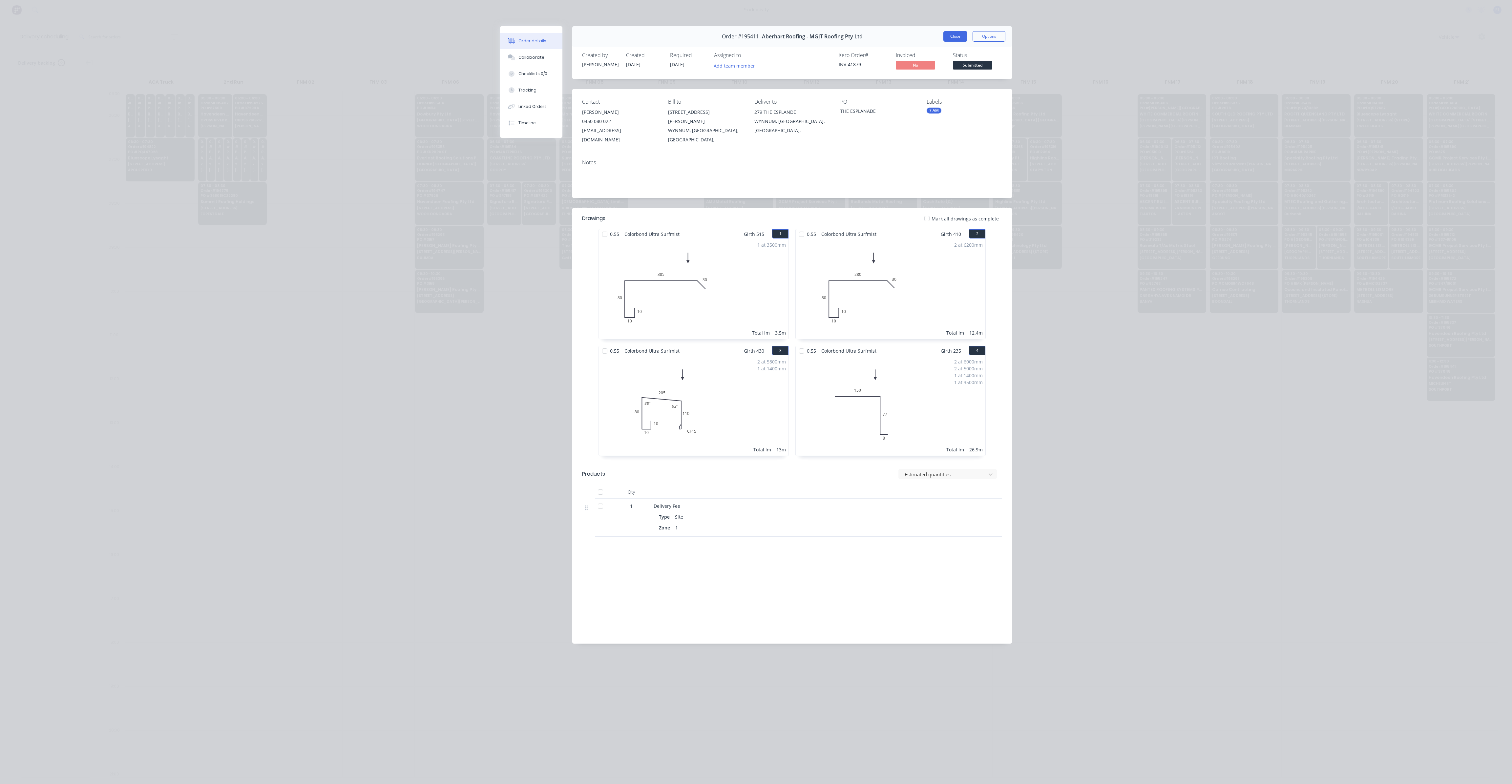
click at [949, 39] on button "Close" at bounding box center [955, 36] width 24 height 11
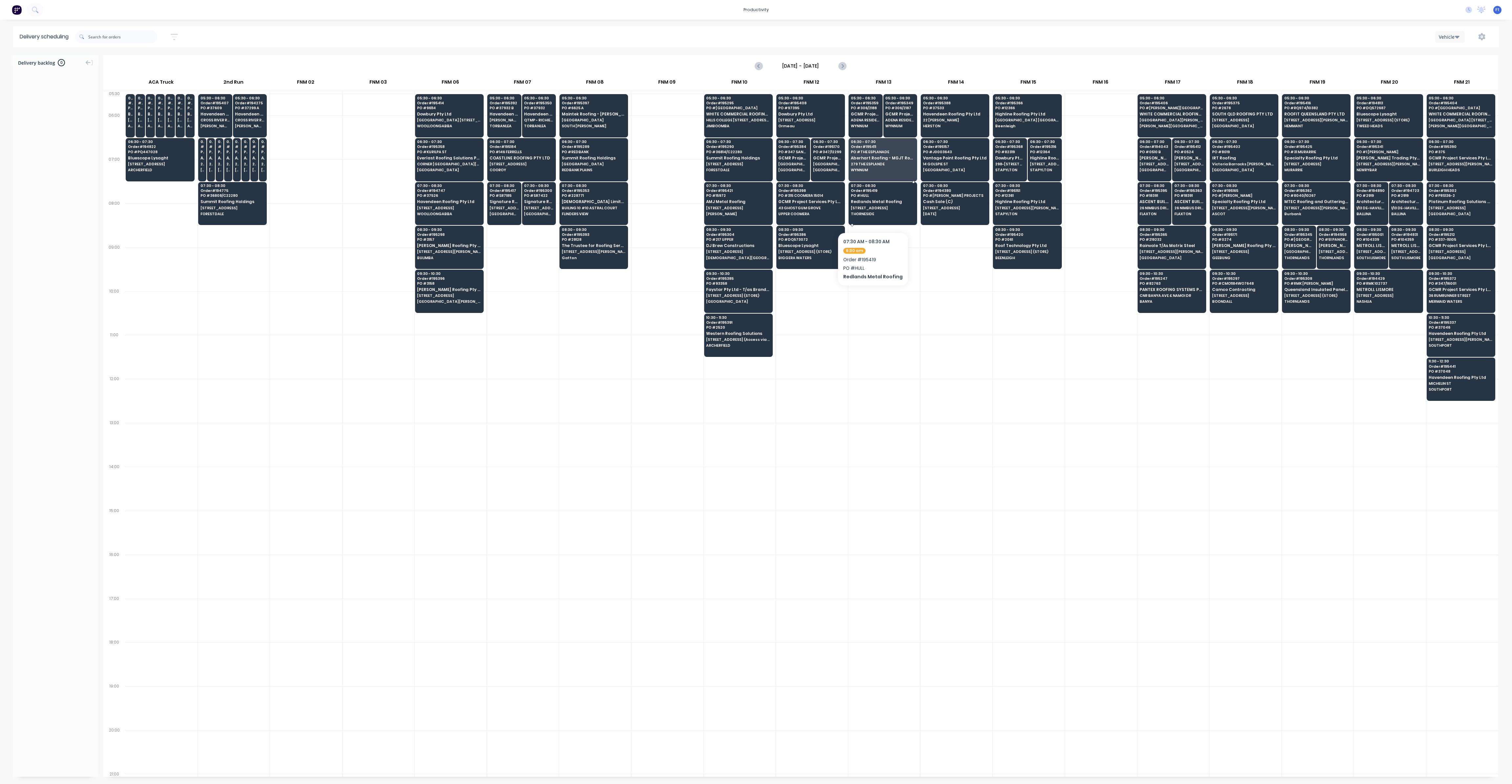
click at [870, 212] on span "THORNESIDE" at bounding box center [883, 214] width 63 height 4
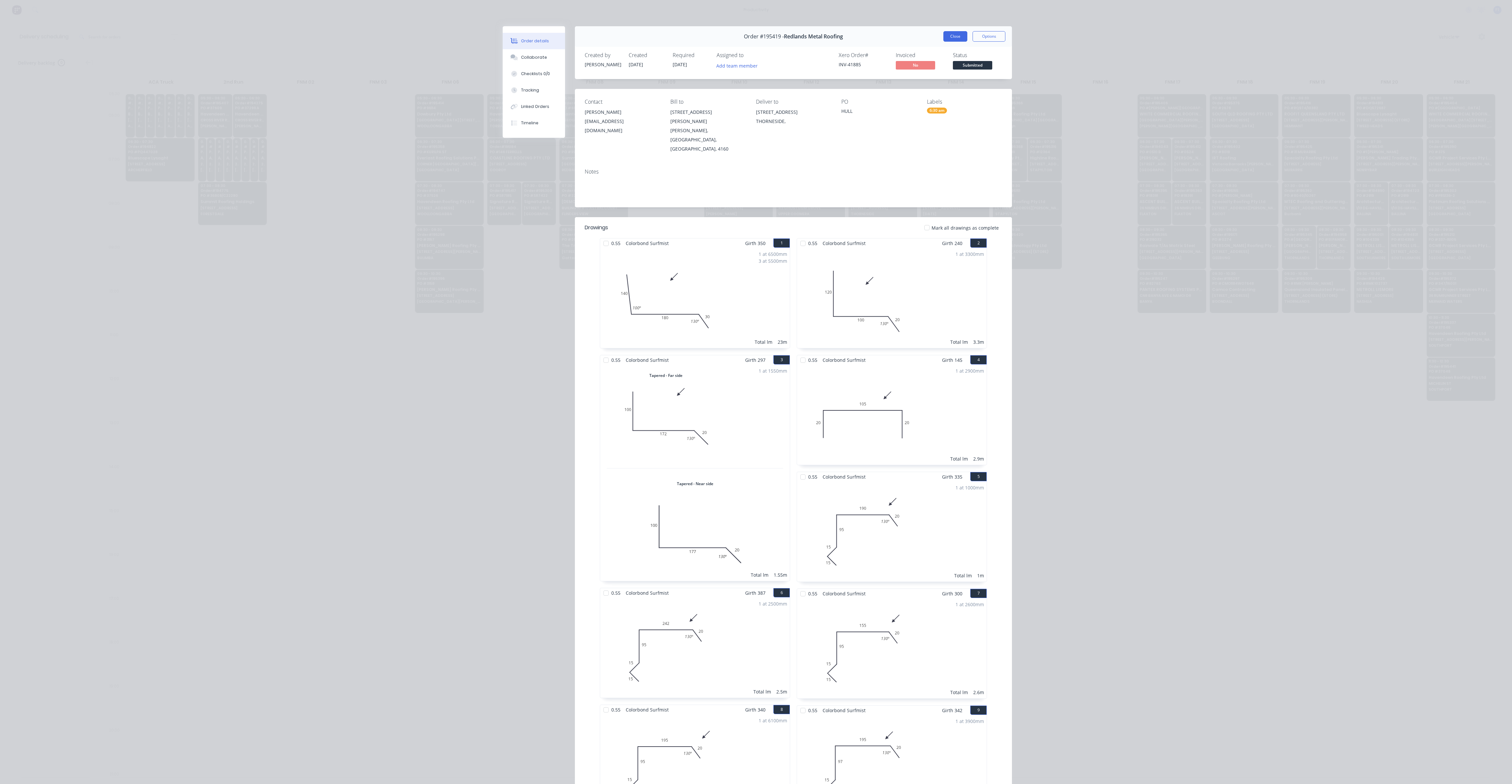
click at [956, 34] on button "Close" at bounding box center [955, 36] width 24 height 11
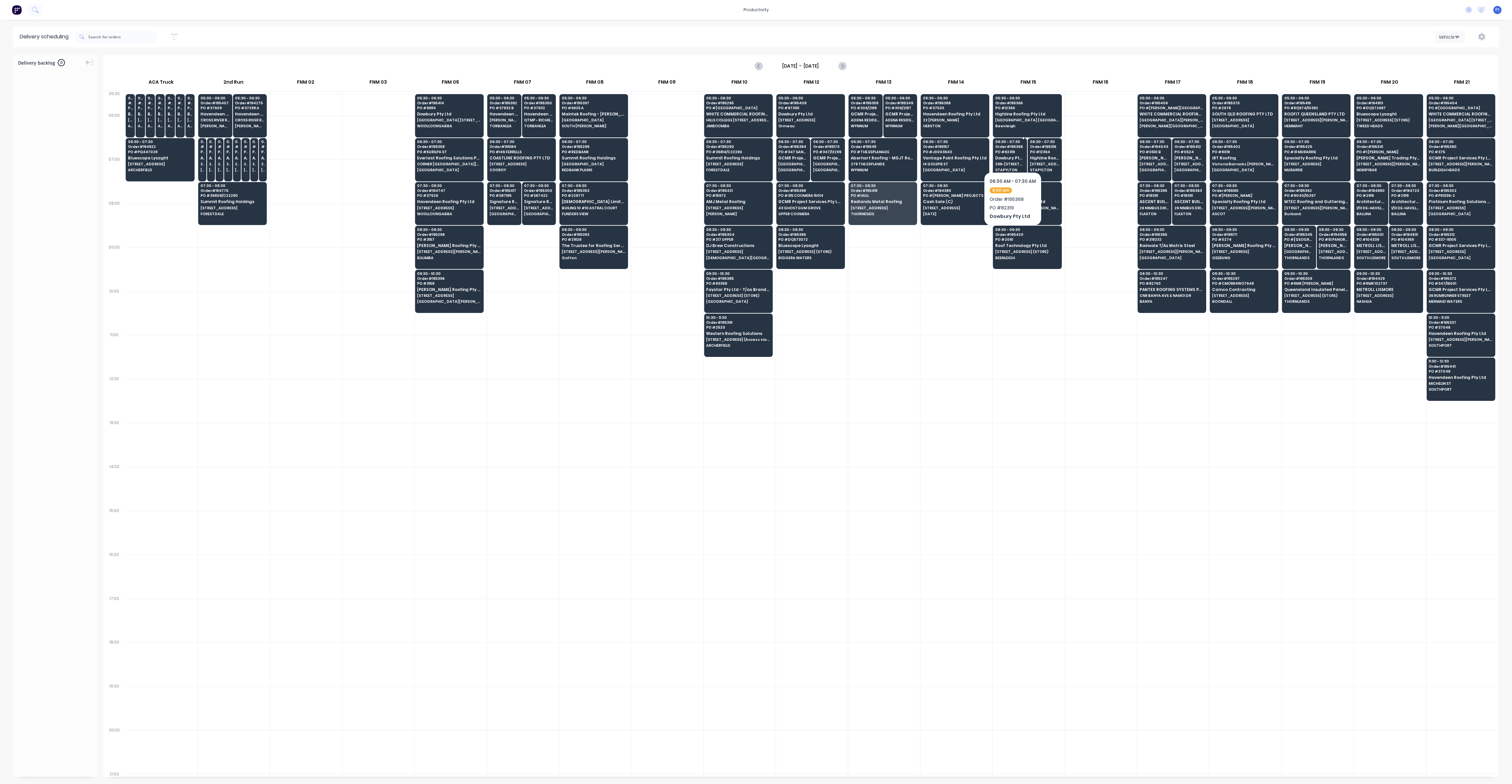
click at [1013, 152] on span "PO # 82319" at bounding box center [1010, 151] width 29 height 4
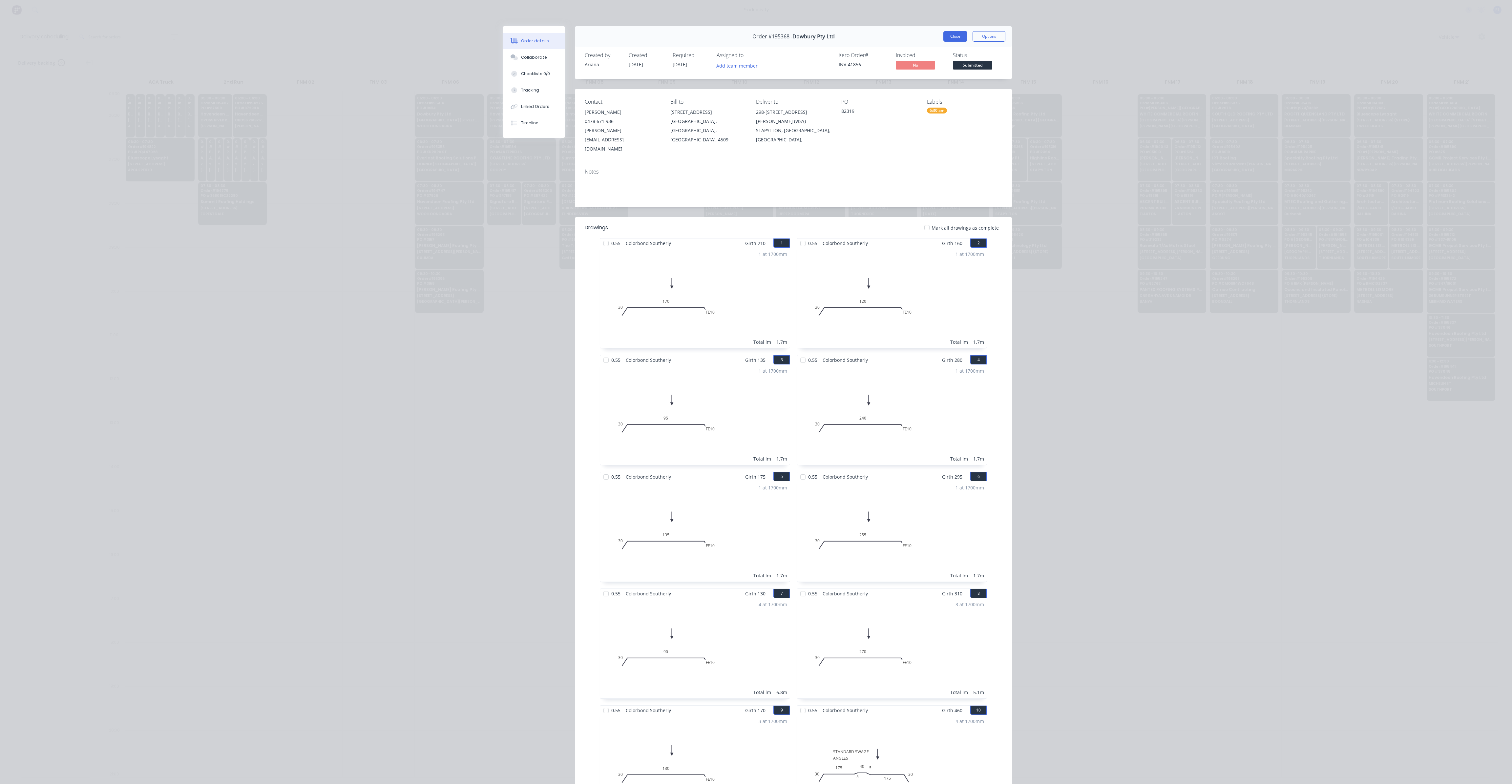
click at [946, 35] on button "Close" at bounding box center [955, 36] width 24 height 11
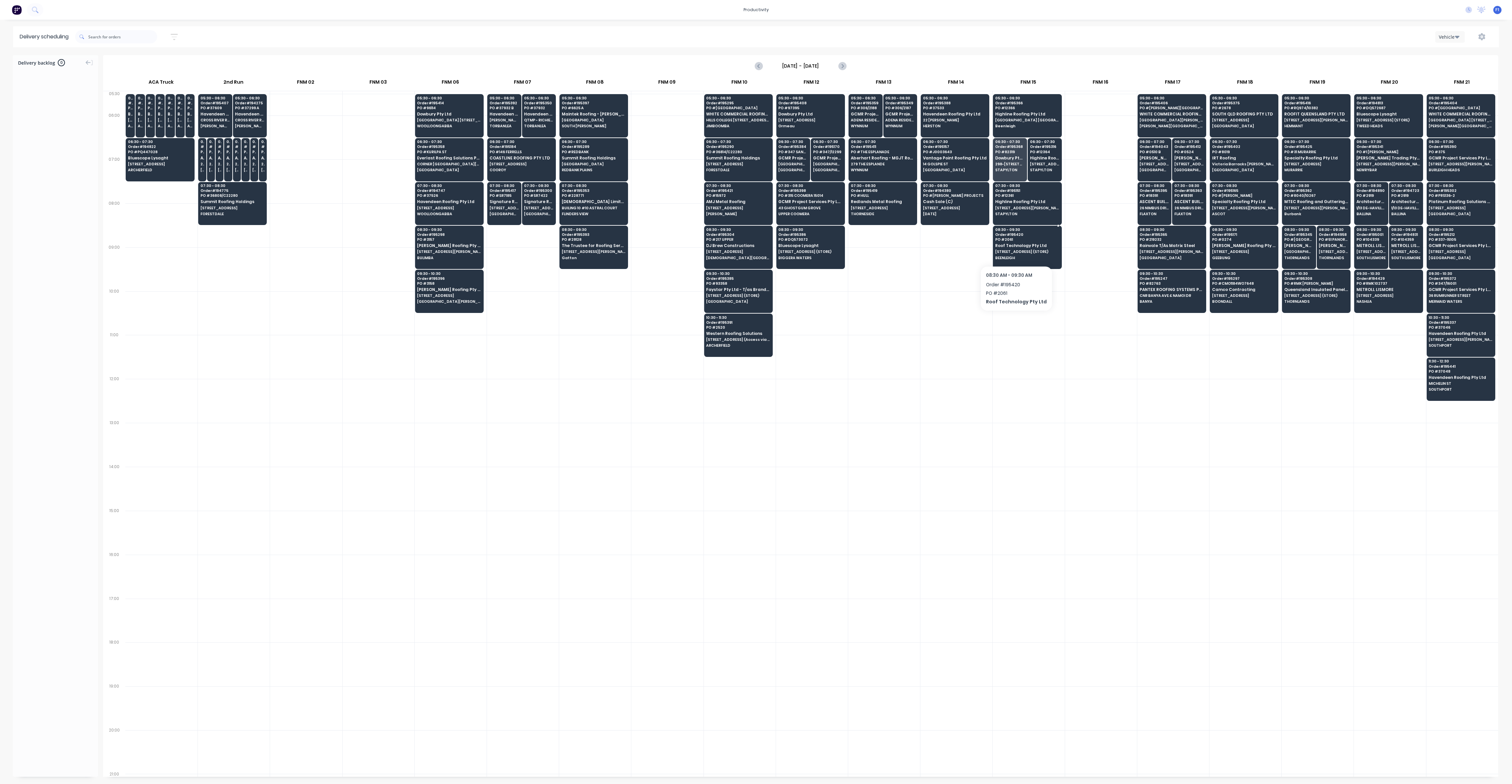
click at [1014, 249] on span "[STREET_ADDRESS] (STORE)" at bounding box center [1027, 251] width 63 height 4
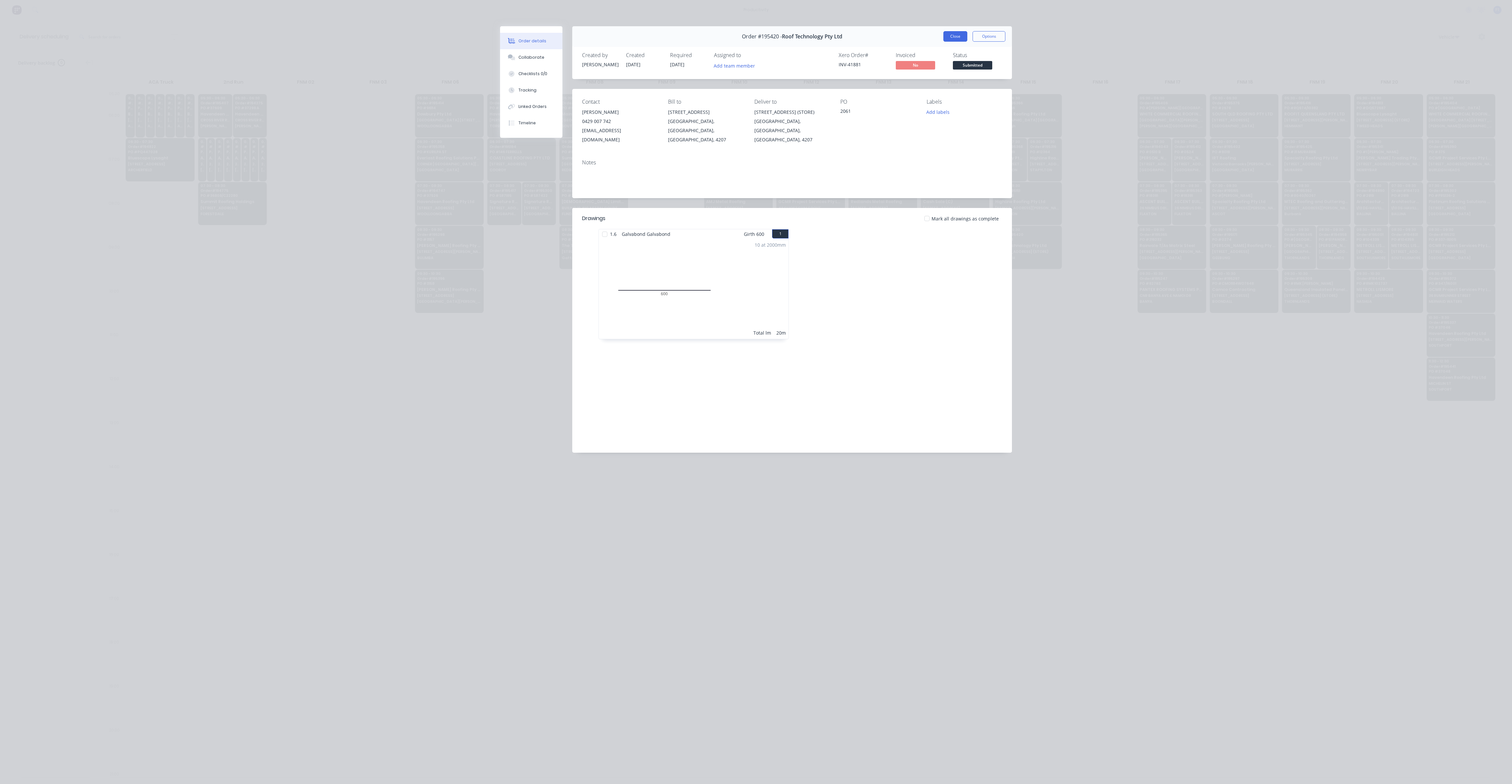
click at [959, 38] on button "Close" at bounding box center [955, 36] width 24 height 11
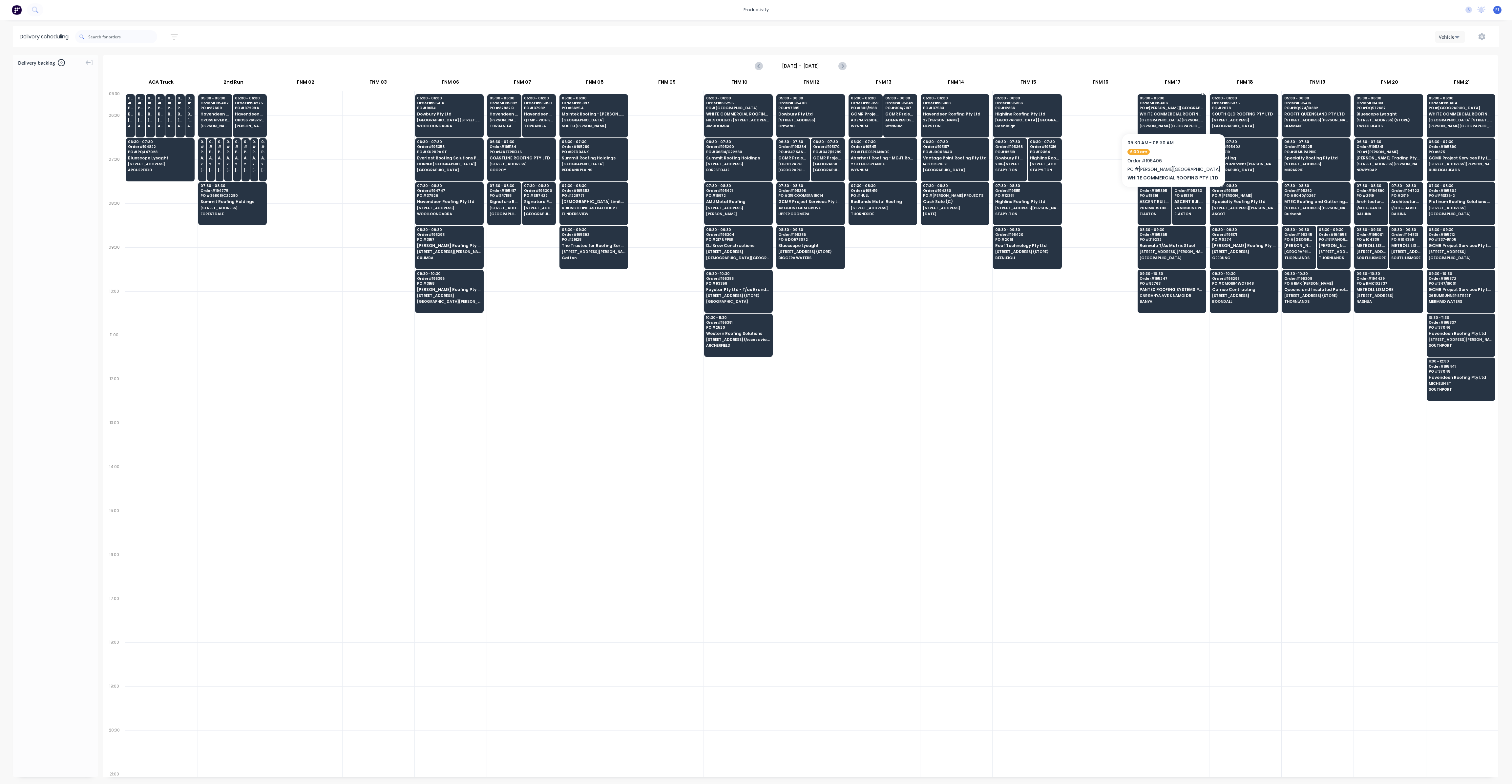
click at [1174, 114] on span "WHITE COMMERCIAL ROOFING PTY LTD" at bounding box center [1172, 114] width 63 height 4
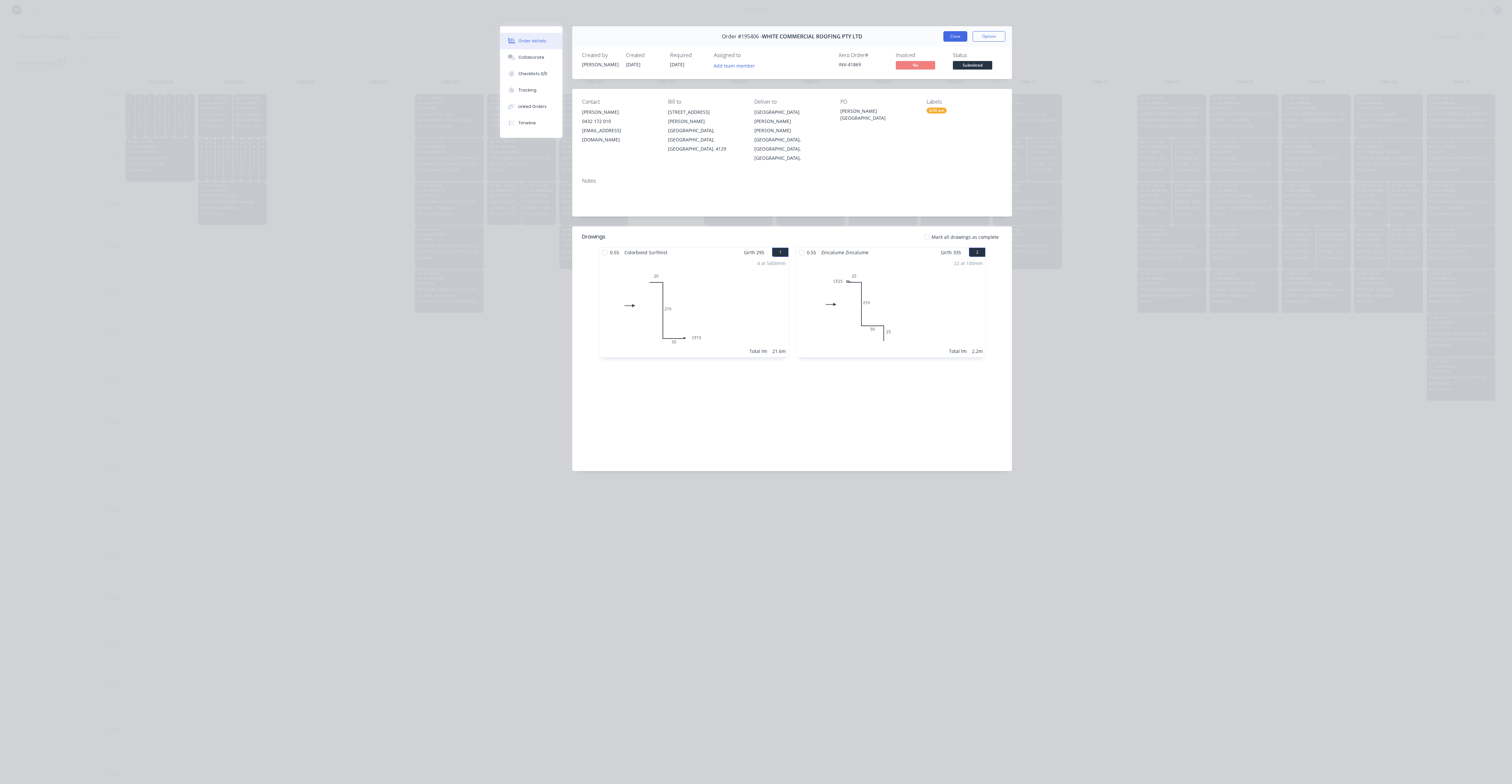
click at [953, 38] on button "Close" at bounding box center [955, 36] width 24 height 11
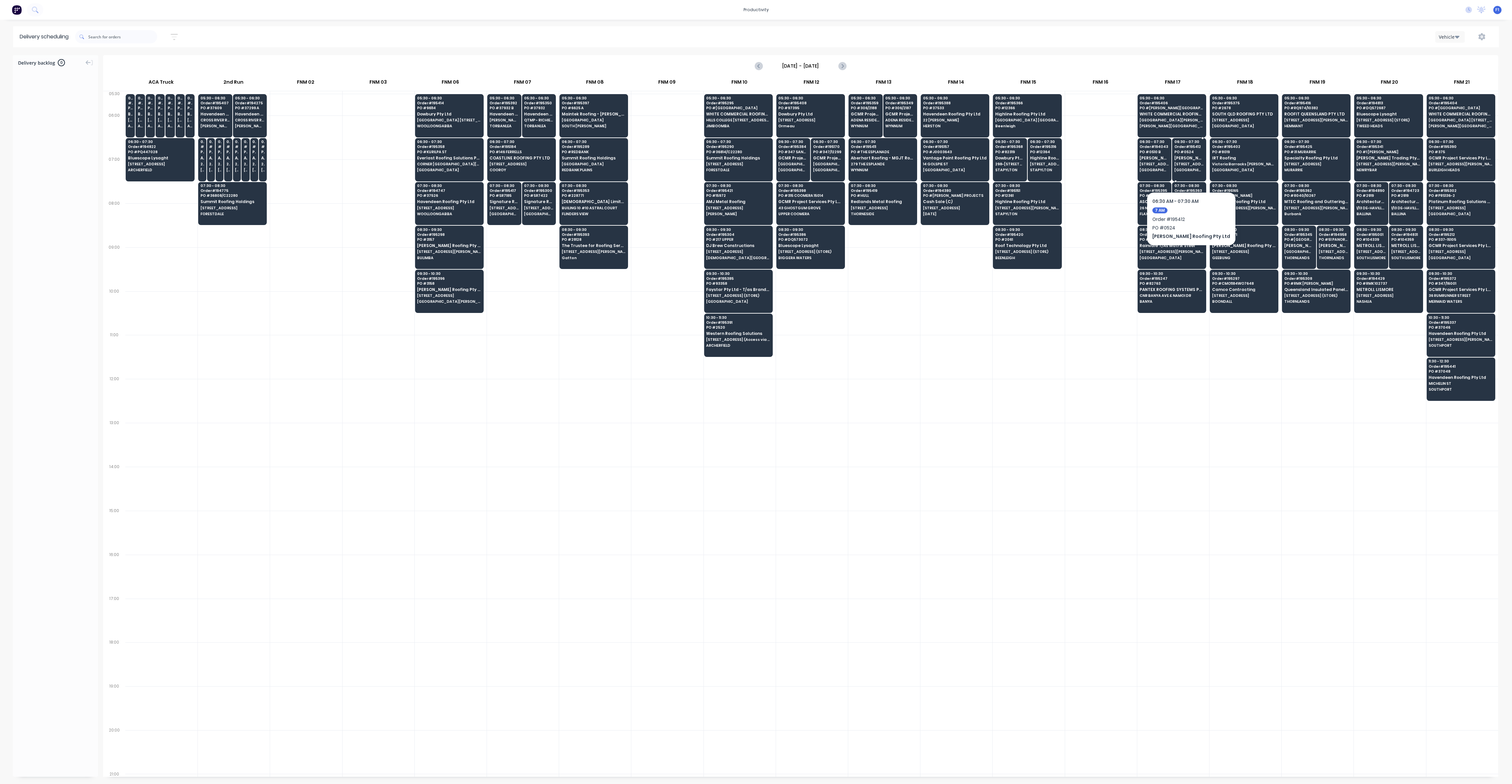
click at [1180, 171] on div "06:30 - 07:30 Order # 195412 PO # 0524 [PERSON_NAME] Roofing Pty Ltd [STREET_AD…" at bounding box center [1189, 156] width 33 height 37
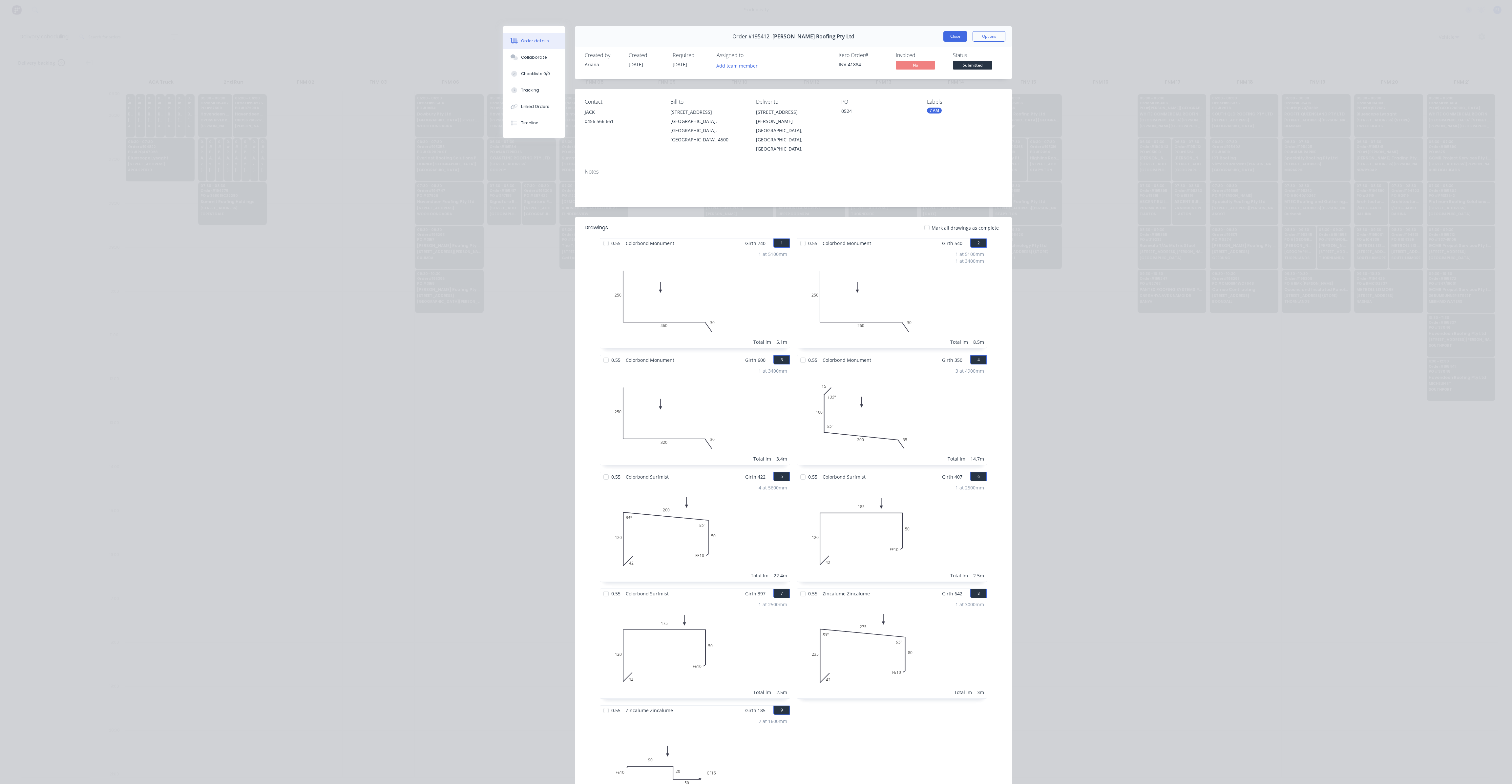
click at [946, 39] on button "Close" at bounding box center [955, 36] width 24 height 11
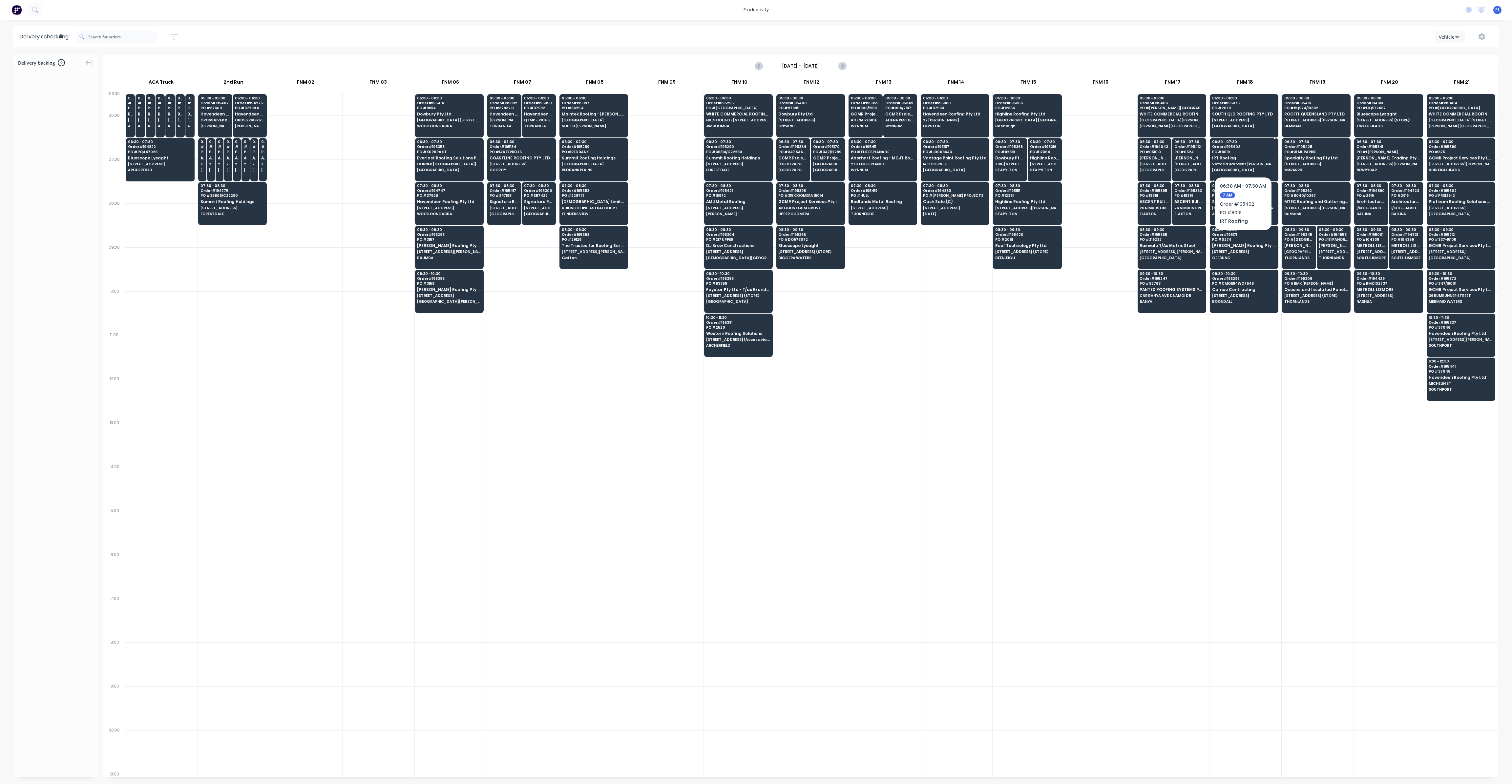
click at [1246, 152] on span "PO # 8019" at bounding box center [1244, 151] width 63 height 4
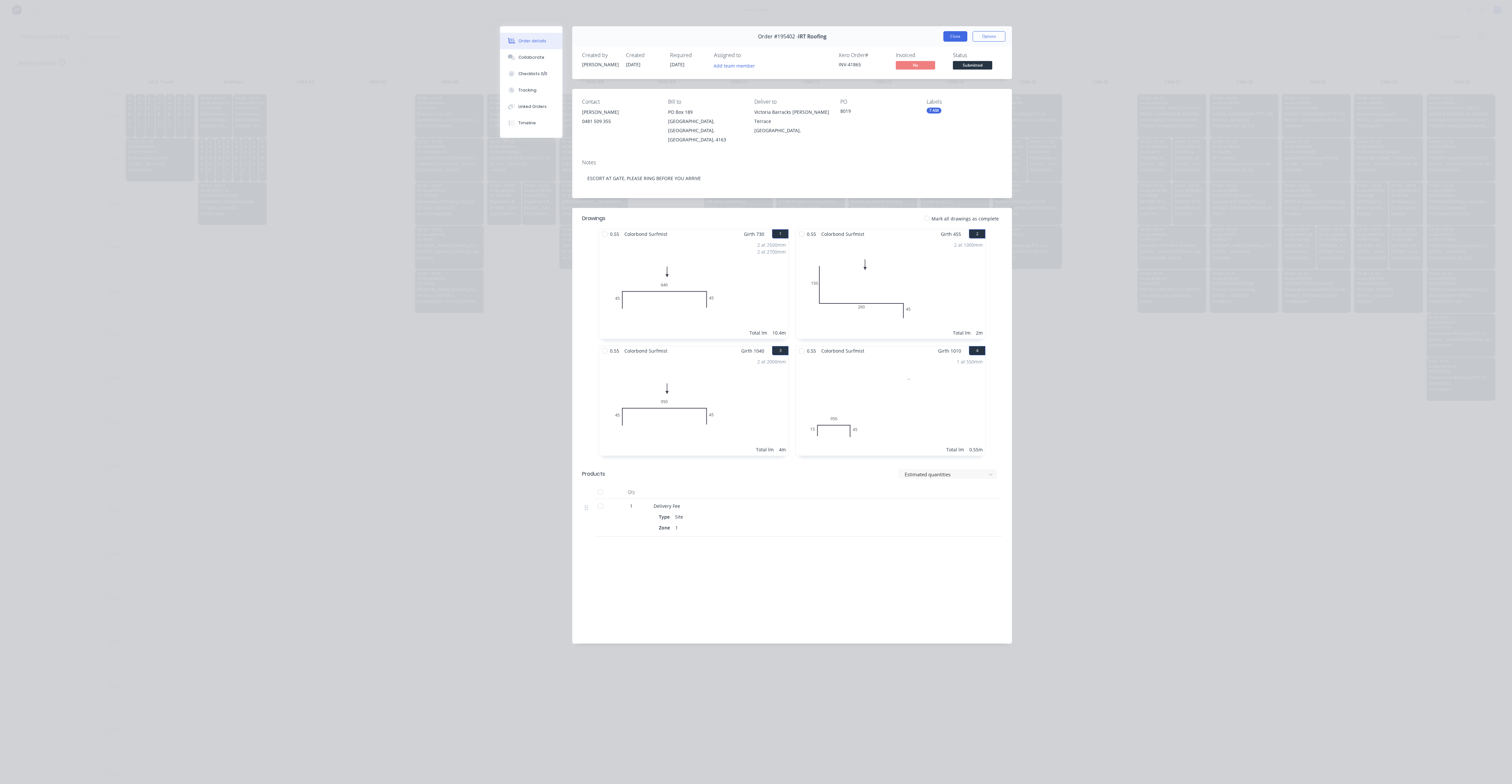
click at [957, 39] on button "Close" at bounding box center [955, 36] width 24 height 11
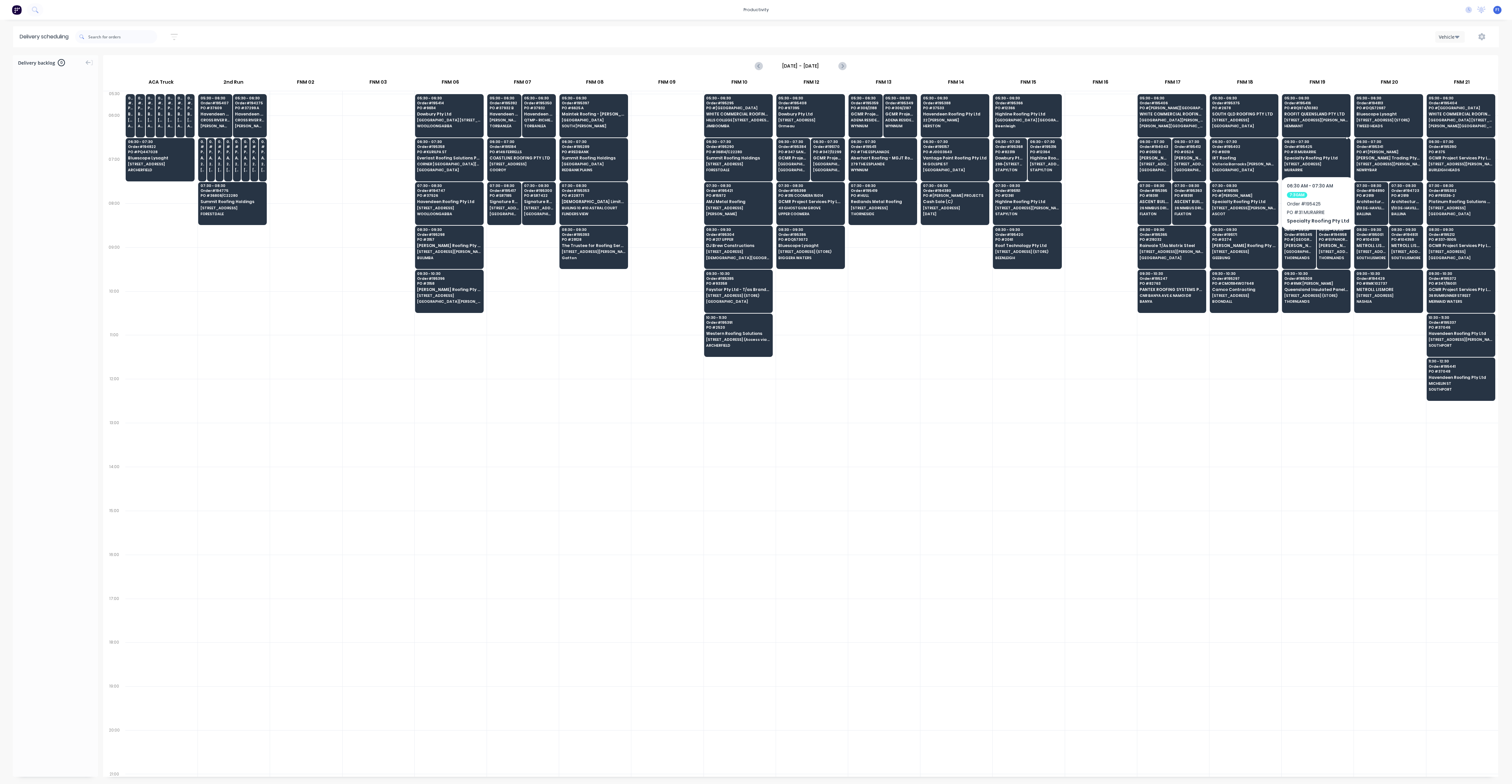
click at [1315, 157] on span "Specialty Roofing Pty Ltd" at bounding box center [1316, 158] width 63 height 4
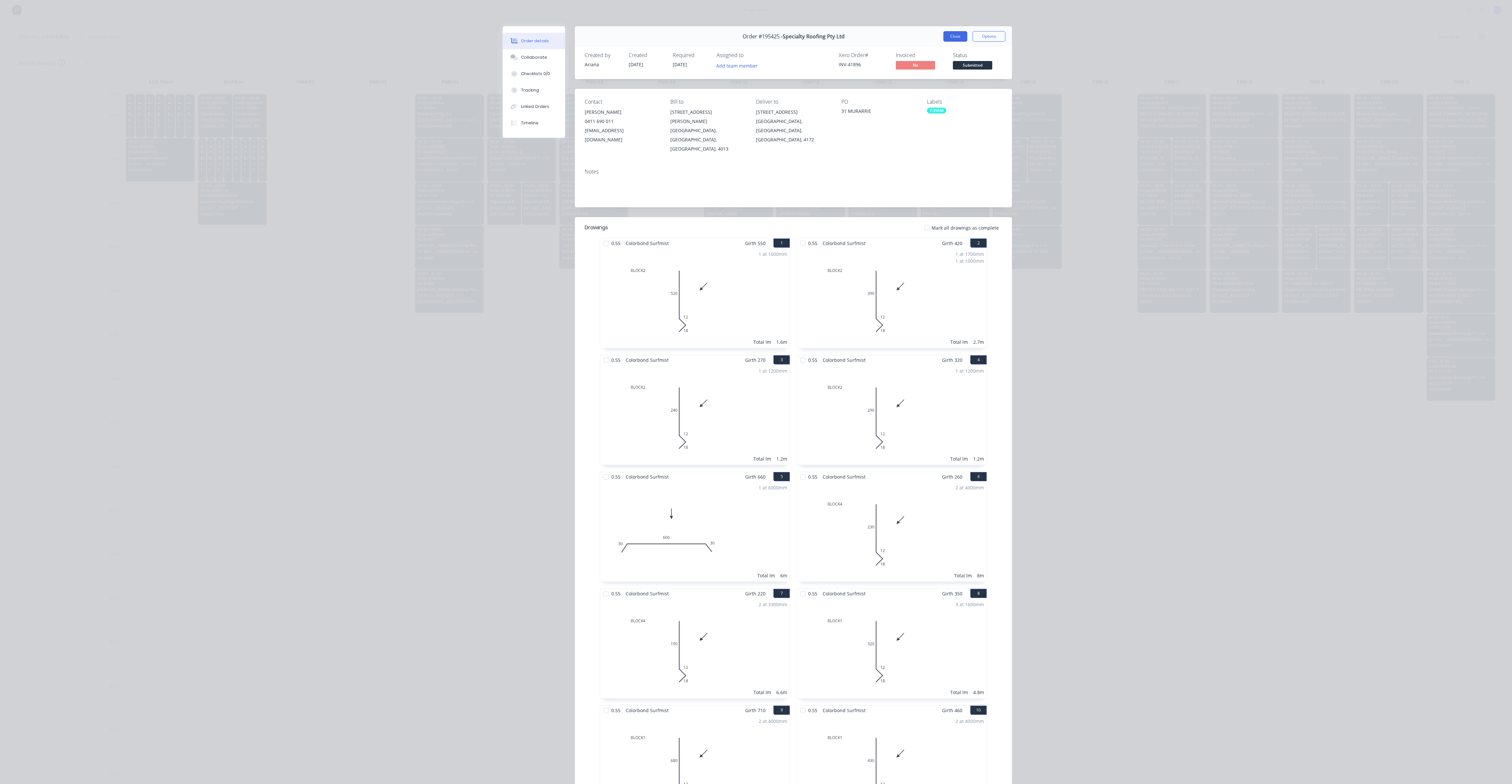
click at [947, 38] on button "Close" at bounding box center [955, 36] width 24 height 11
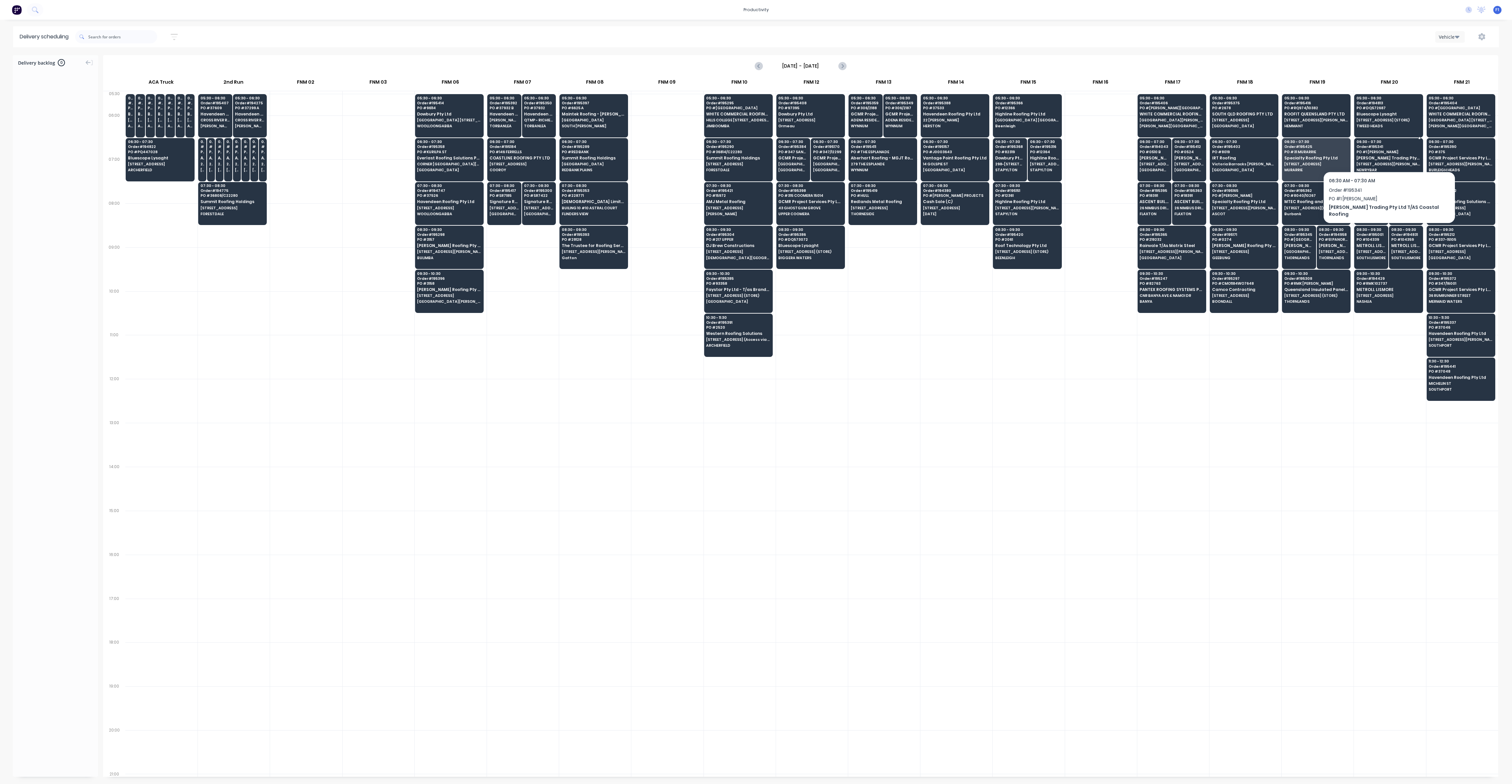
click at [1381, 154] on div "06:30 - 07:30 Order # 195341 PO # 1 [PERSON_NAME] [PERSON_NAME] Trading Pty Ltd…" at bounding box center [1389, 156] width 68 height 37
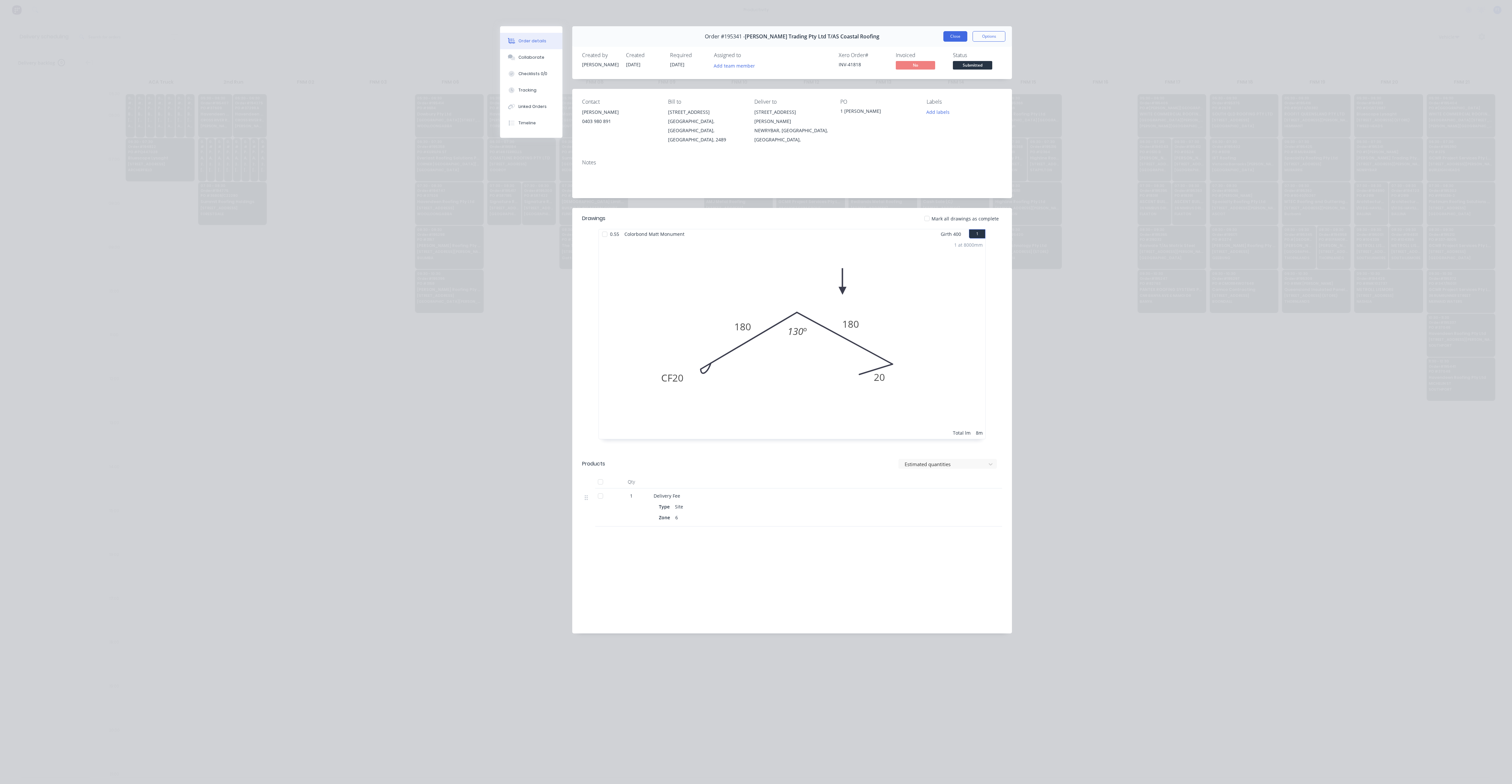
click at [960, 38] on button "Close" at bounding box center [955, 36] width 24 height 11
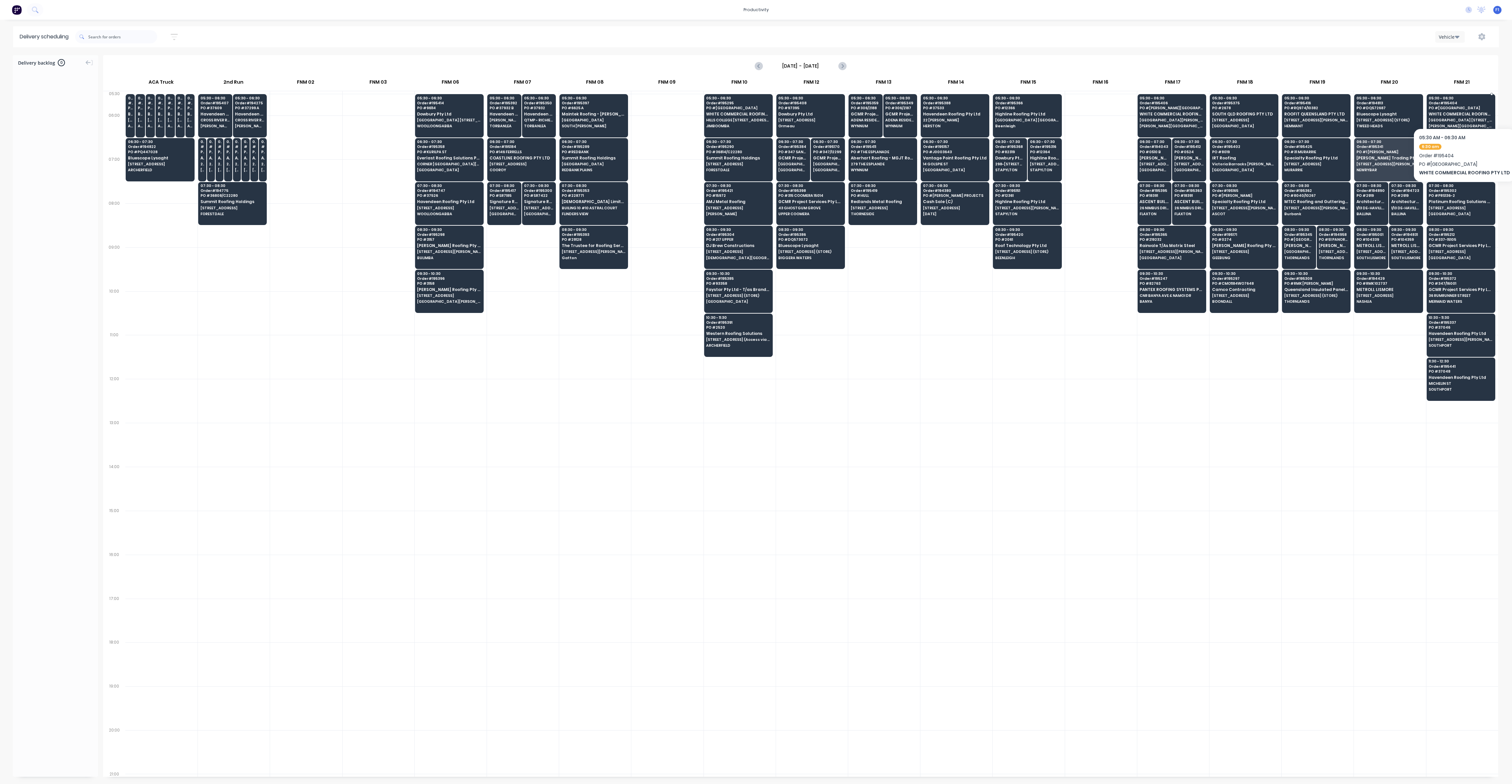
click at [1472, 108] on span "PO # [GEOGRAPHIC_DATA]" at bounding box center [1460, 108] width 63 height 4
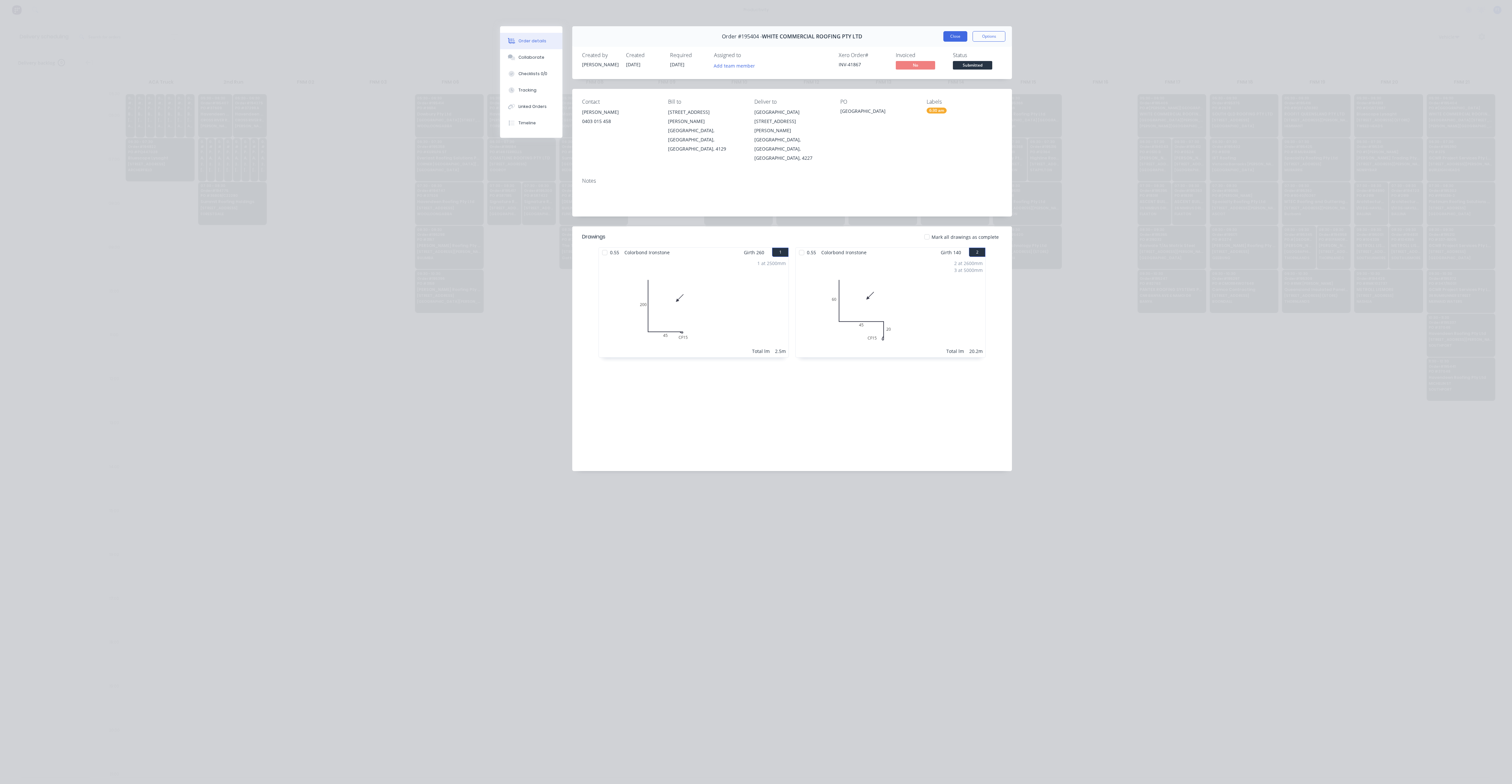
click at [958, 38] on button "Close" at bounding box center [955, 36] width 24 height 11
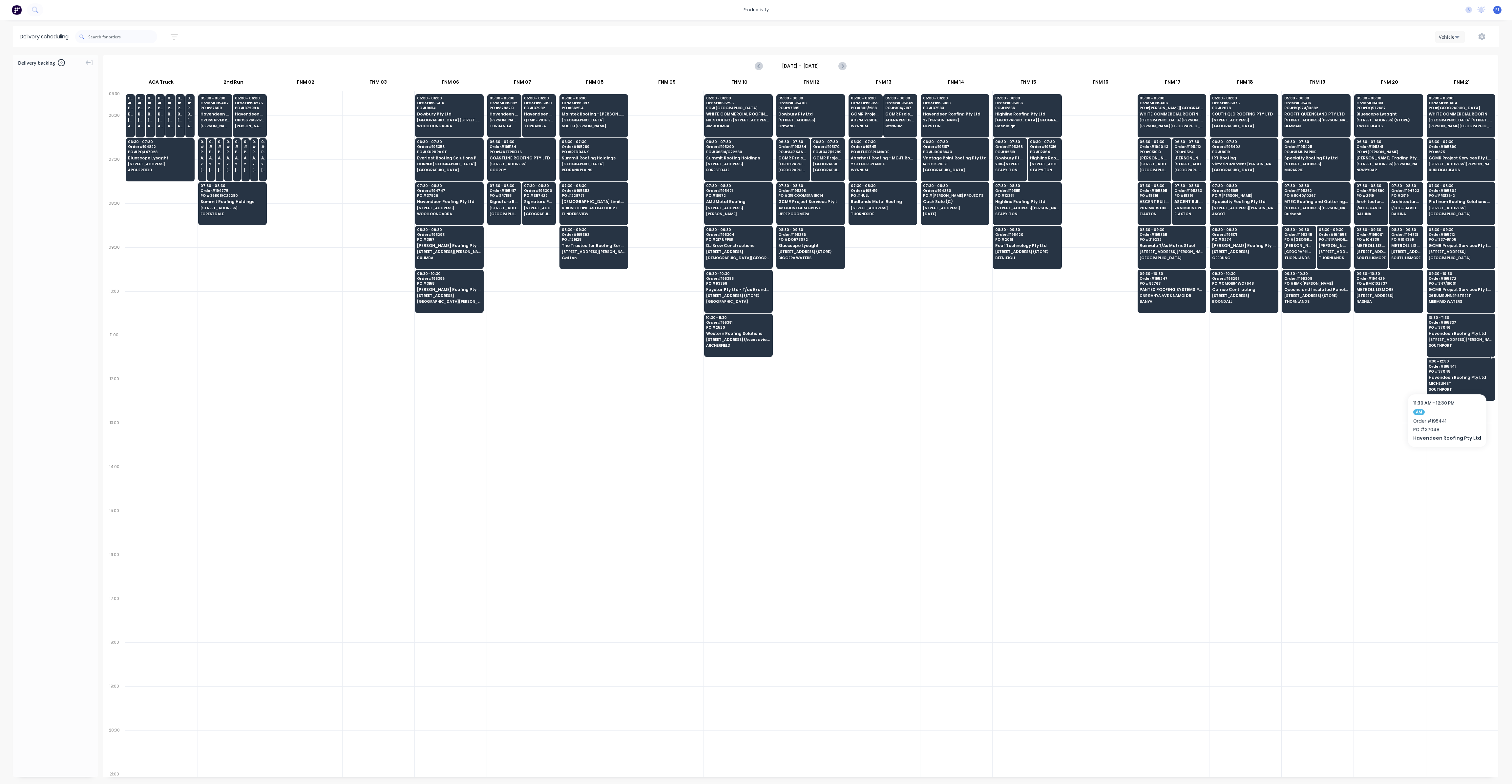
click at [1445, 376] on span "Havendeen Roofing Pty Ltd" at bounding box center [1460, 377] width 63 height 4
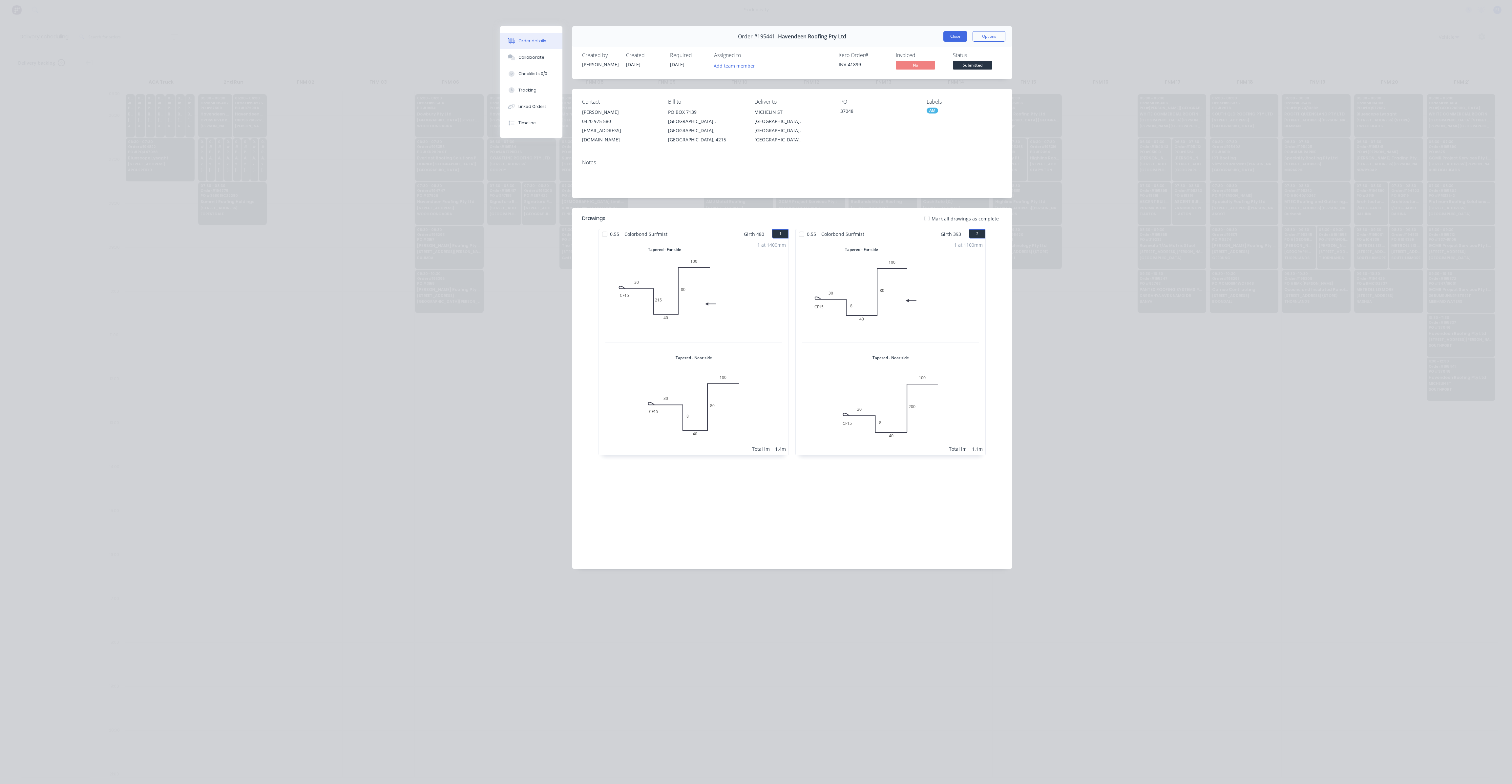
click at [954, 32] on button "Close" at bounding box center [955, 36] width 24 height 11
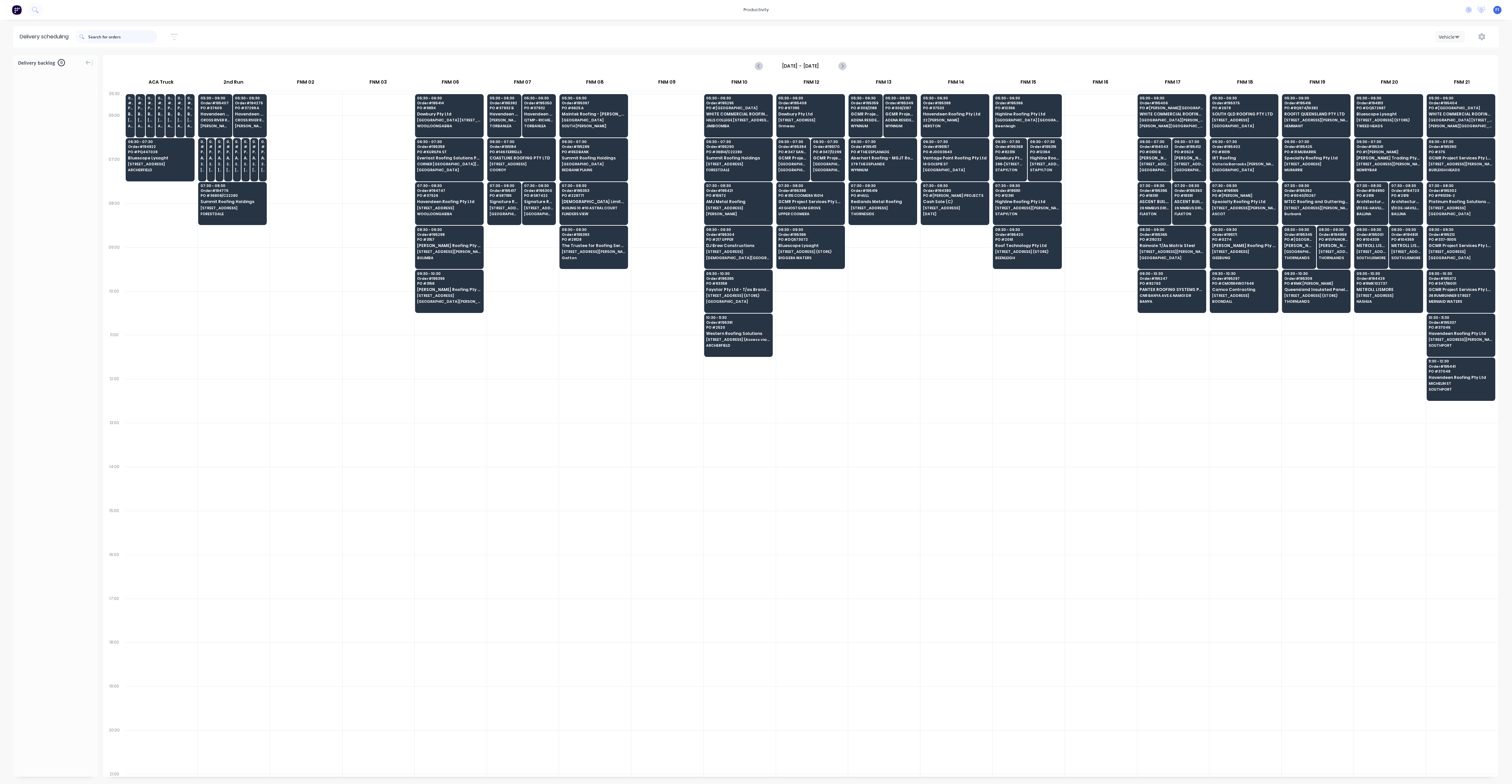
click at [123, 41] on input "text" at bounding box center [122, 36] width 69 height 13
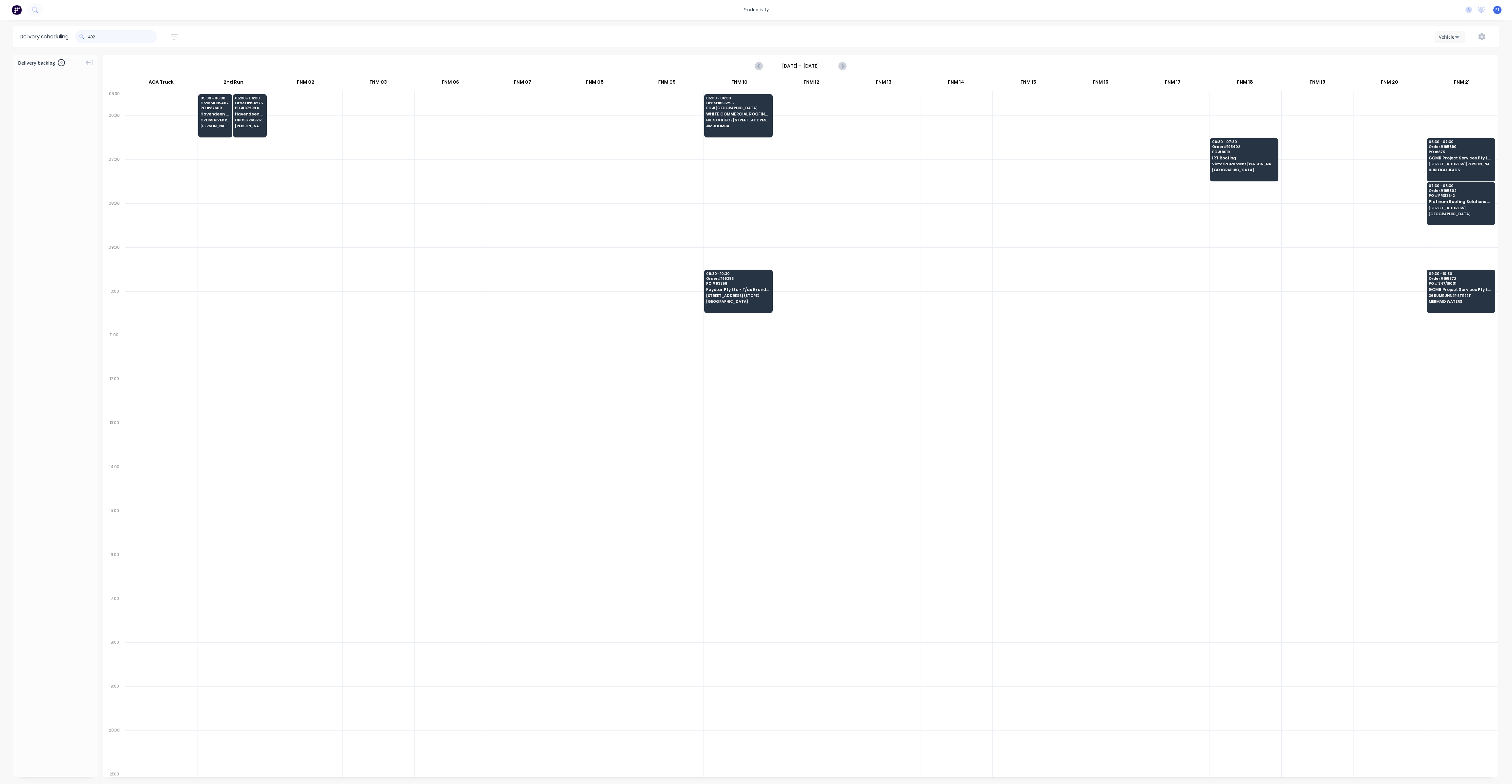
click at [90, 38] on input "402" at bounding box center [122, 36] width 69 height 13
type input "2"
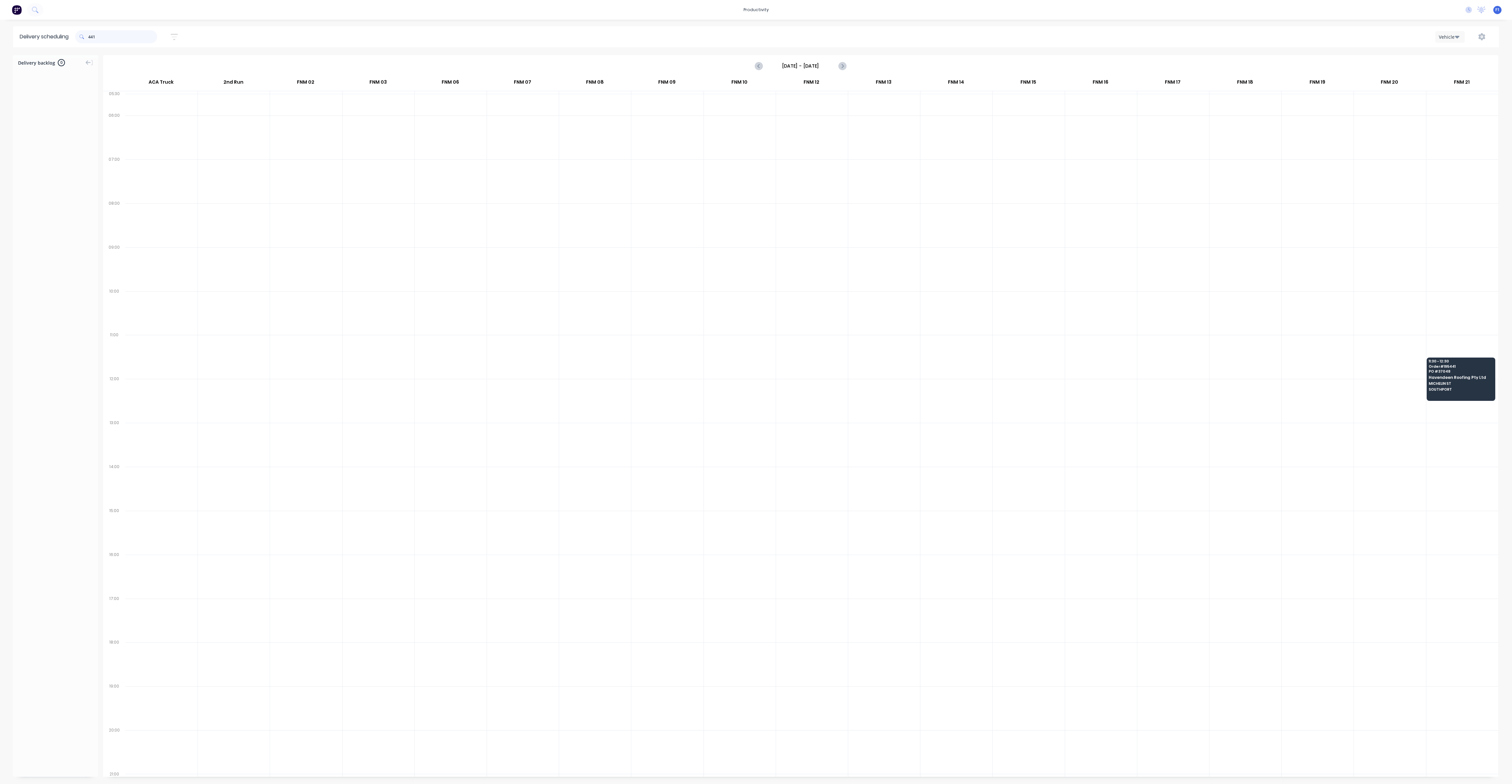
click at [90, 38] on input "441" at bounding box center [122, 36] width 69 height 13
type input "1"
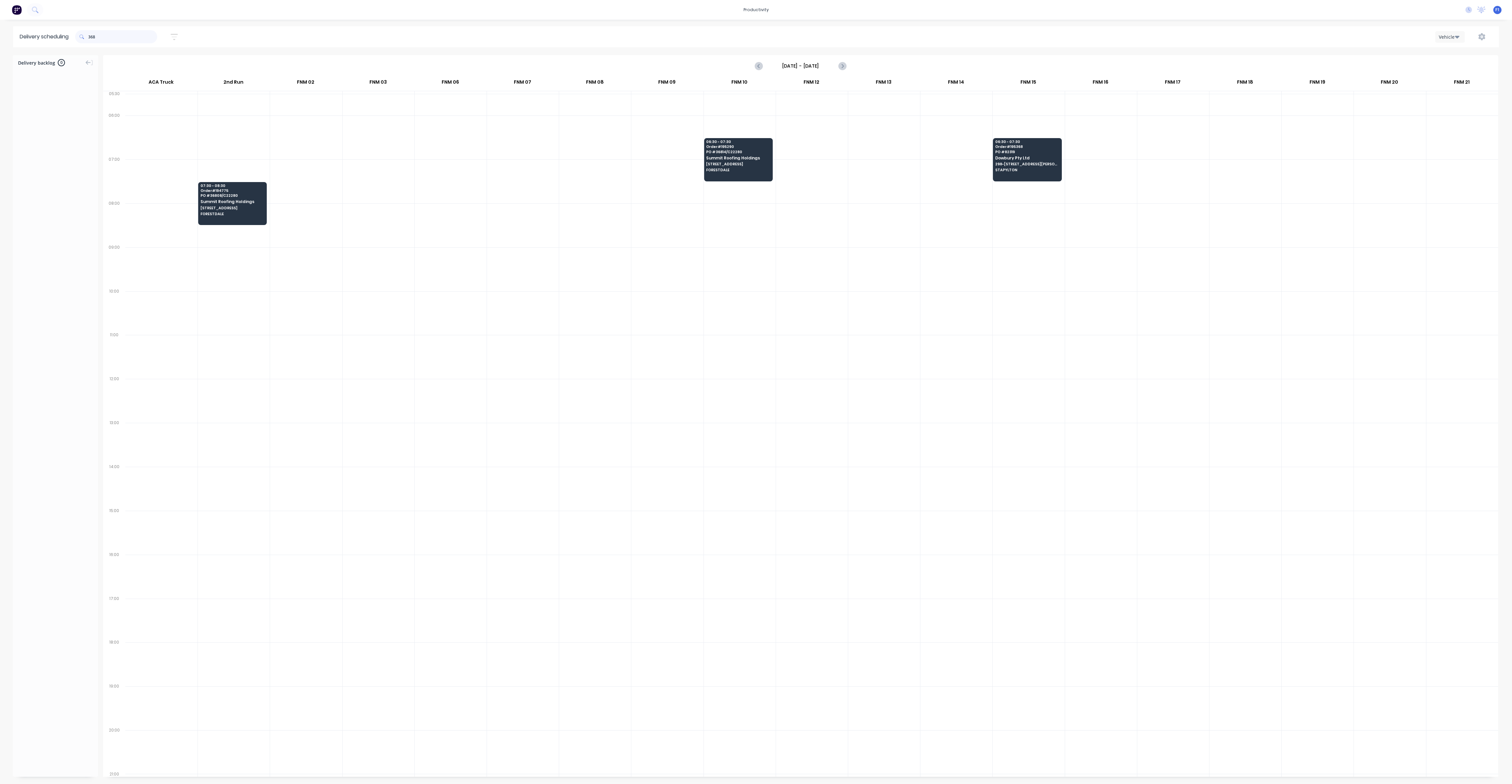
click at [90, 36] on input "368" at bounding box center [122, 36] width 69 height 13
type input "8"
click at [90, 38] on input "3.97" at bounding box center [122, 36] width 69 height 13
type input "7"
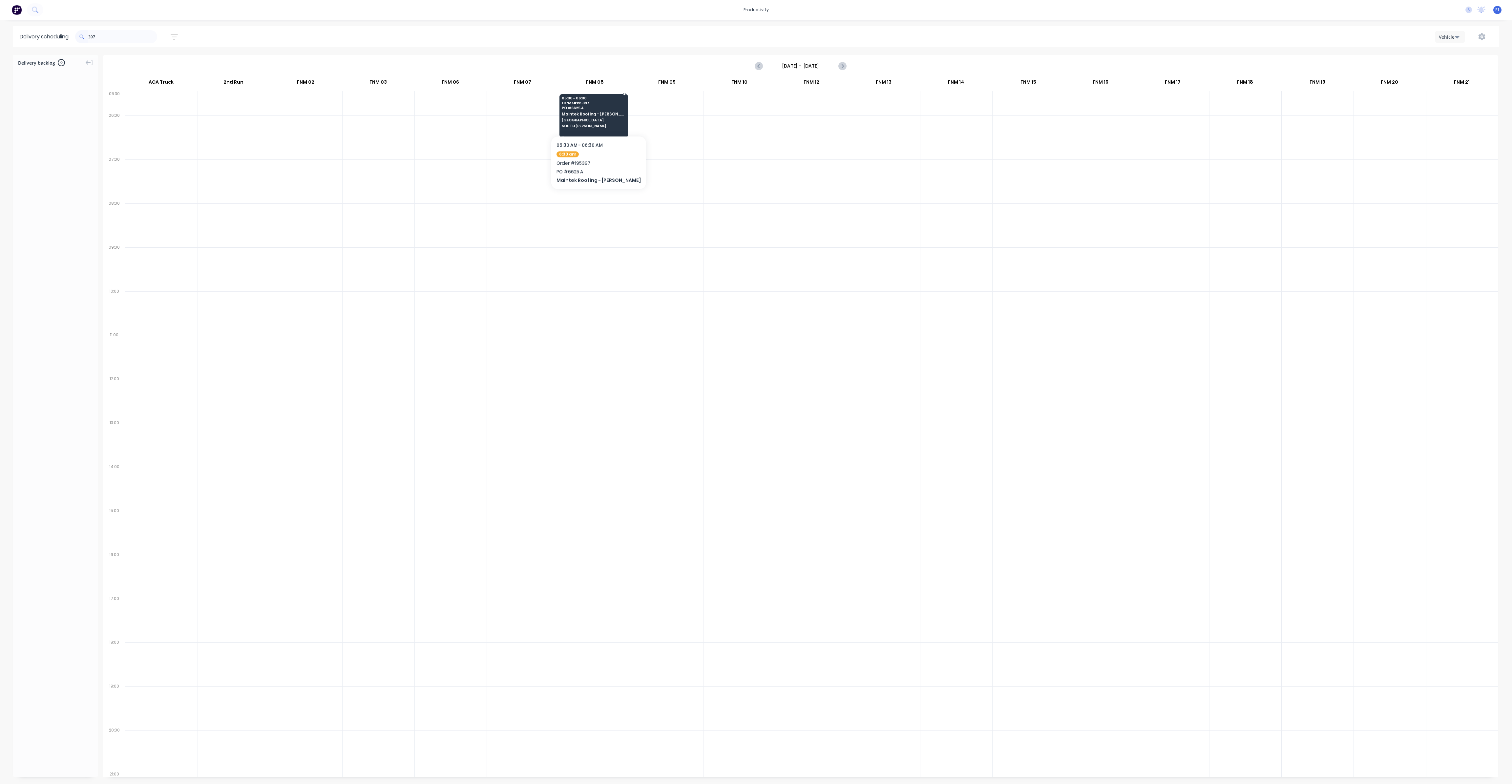
click at [598, 117] on div "05:30 - 06:30 Order # 195397 PO # 6625 A Maintek Roofing - [PERSON_NAME][GEOGRA…" at bounding box center [594, 112] width 68 height 37
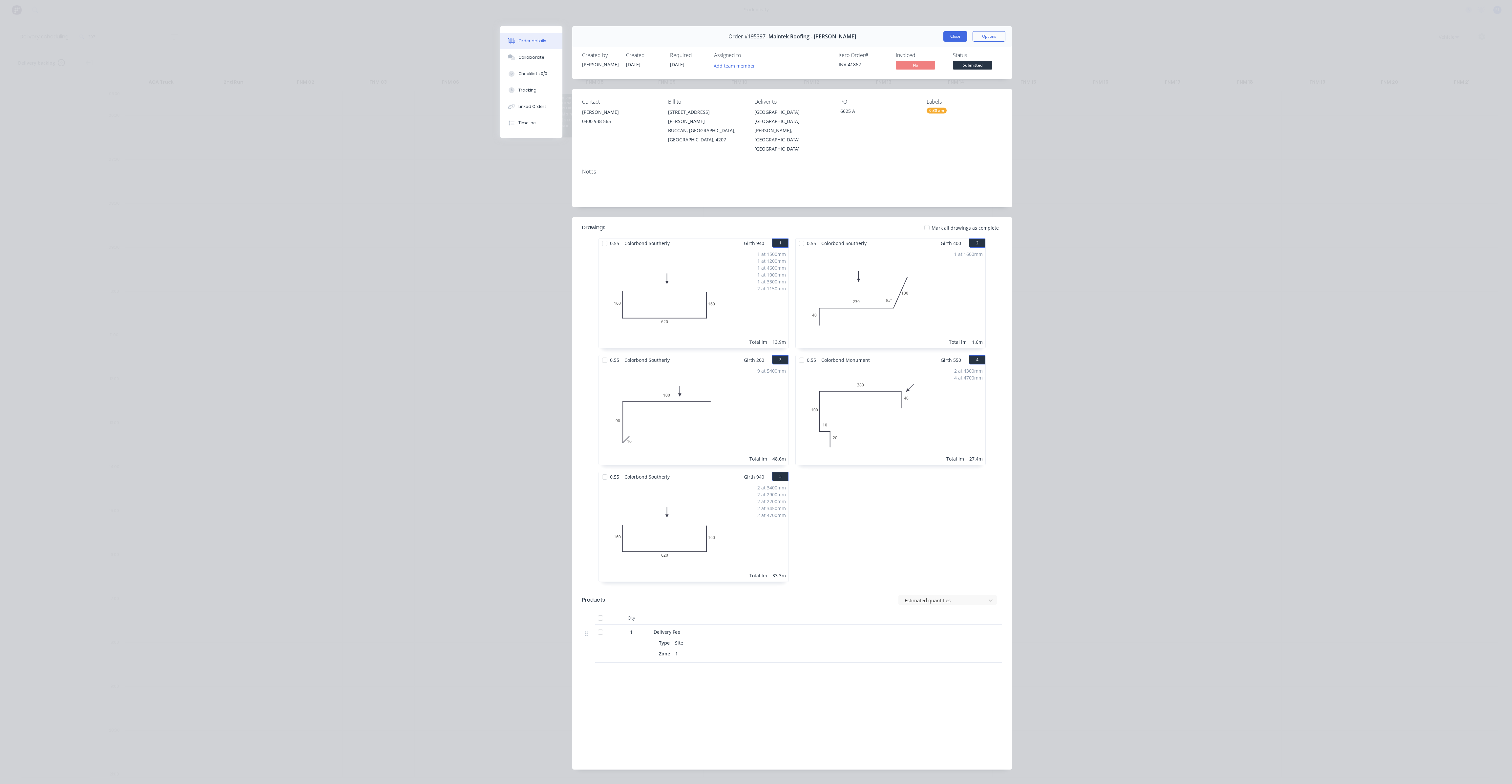
click at [951, 34] on button "Close" at bounding box center [955, 36] width 24 height 11
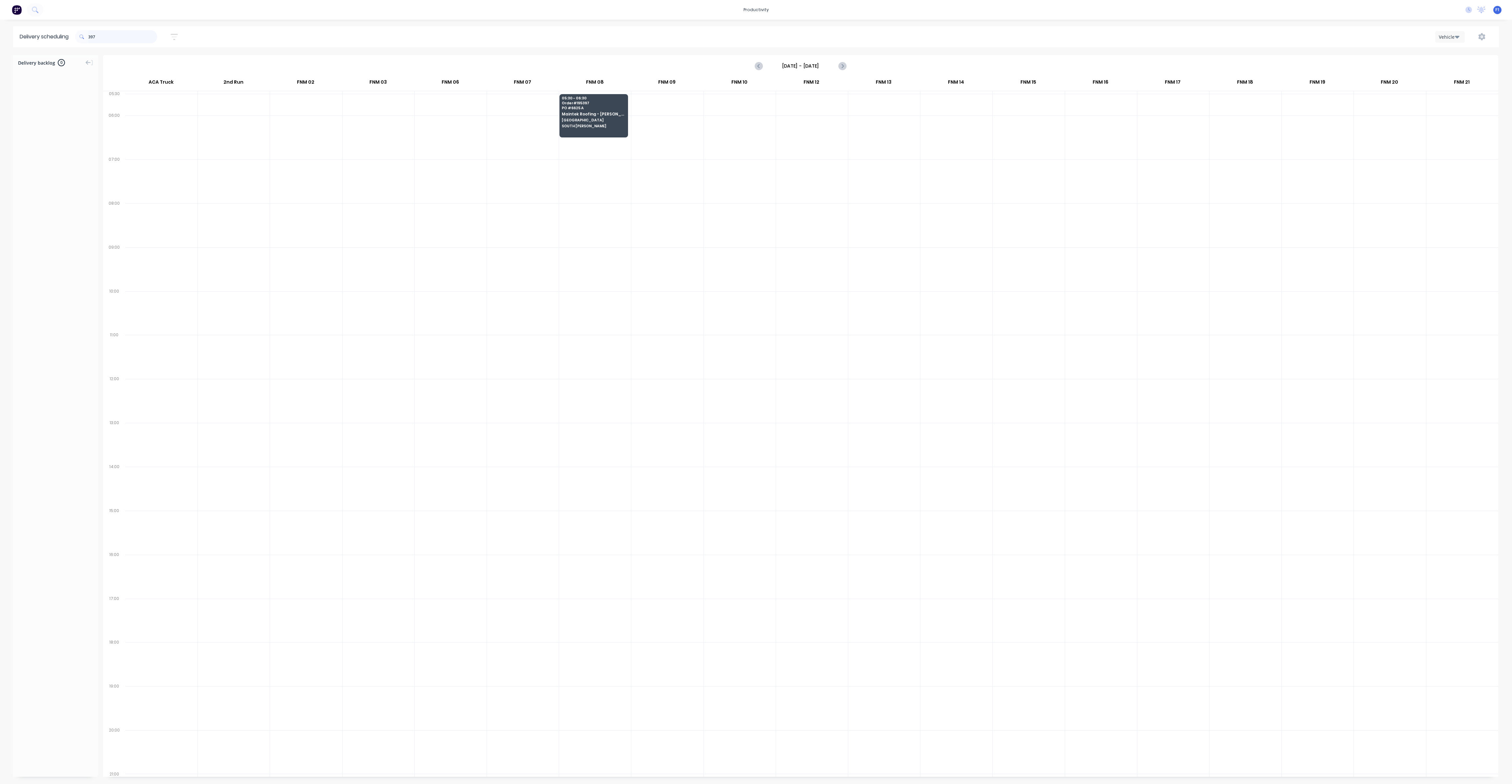
click at [90, 36] on input "397" at bounding box center [122, 36] width 69 height 13
type input "7"
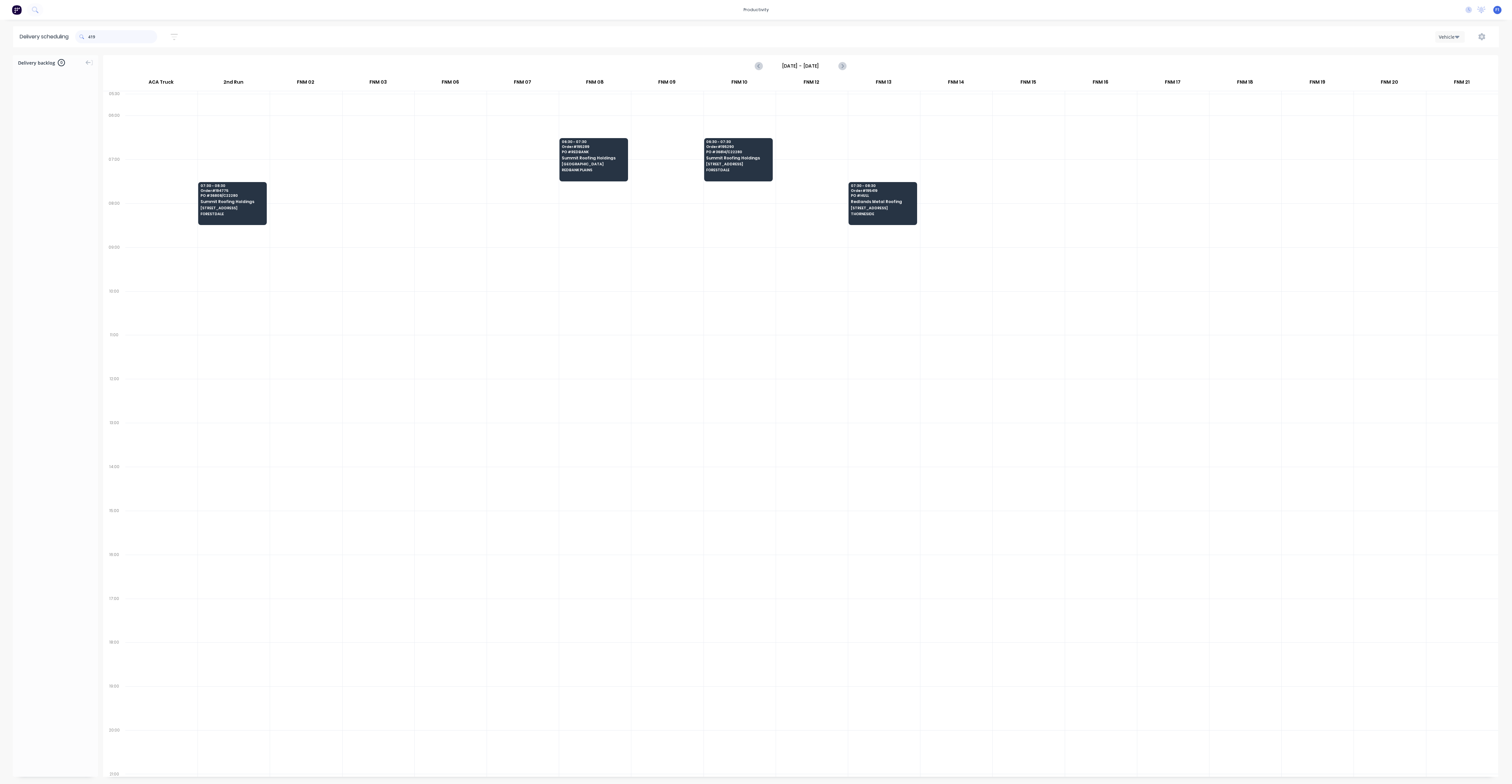
click at [90, 37] on input "419" at bounding box center [122, 36] width 69 height 13
type input "9"
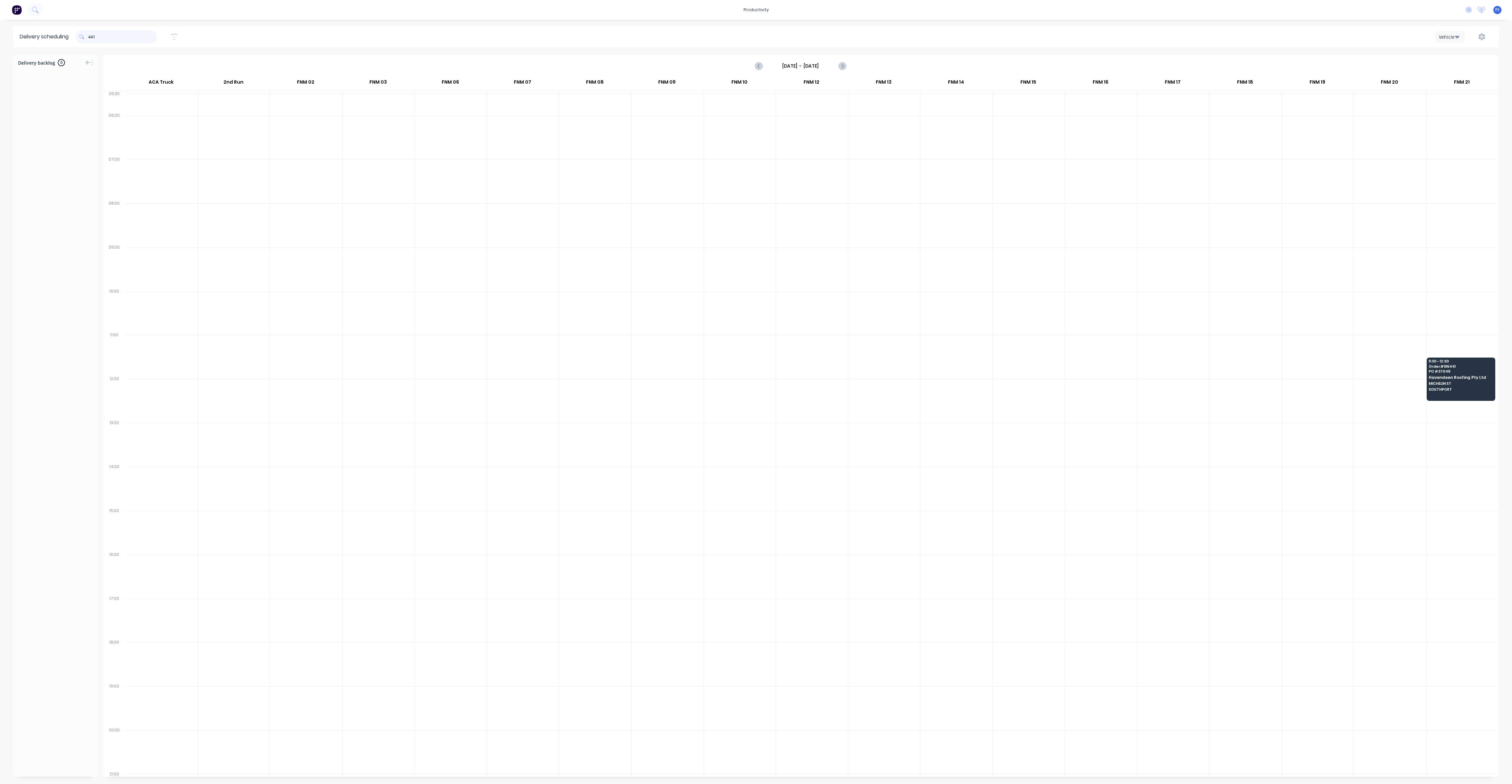
click at [90, 39] on input "441" at bounding box center [122, 36] width 69 height 13
type input "1"
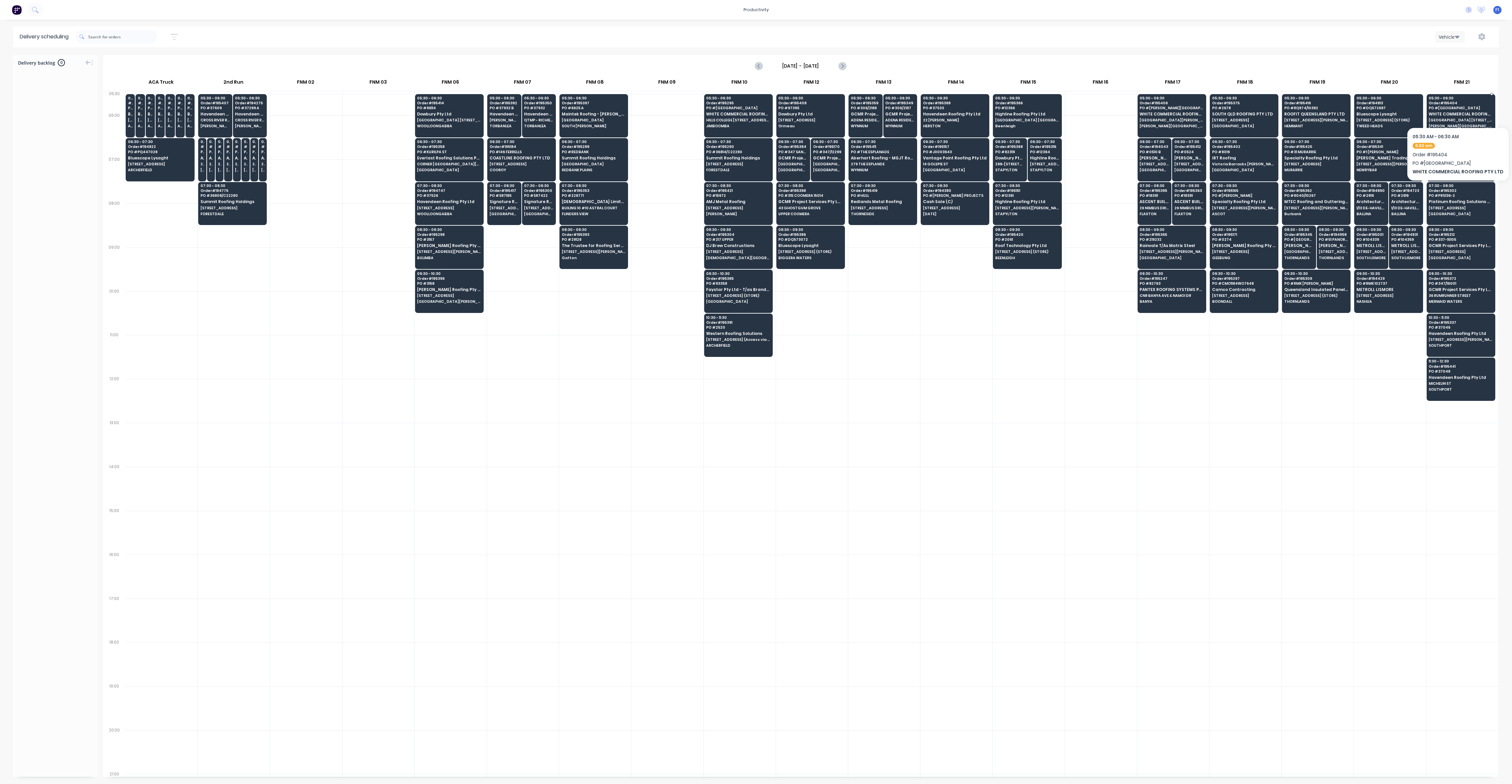
click at [1456, 107] on span "PO # [GEOGRAPHIC_DATA]" at bounding box center [1460, 108] width 63 height 4
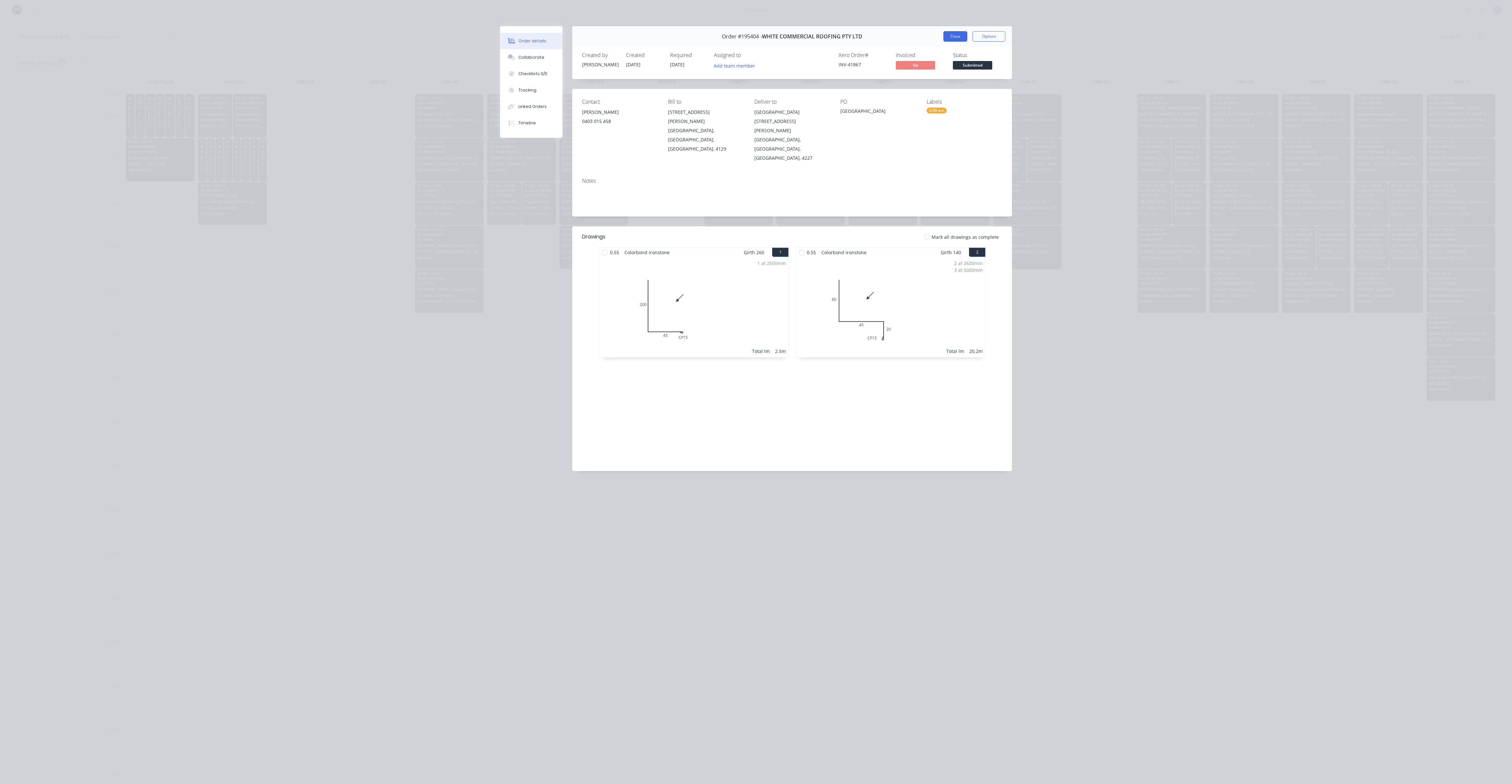
click at [960, 40] on button "Close" at bounding box center [955, 36] width 24 height 11
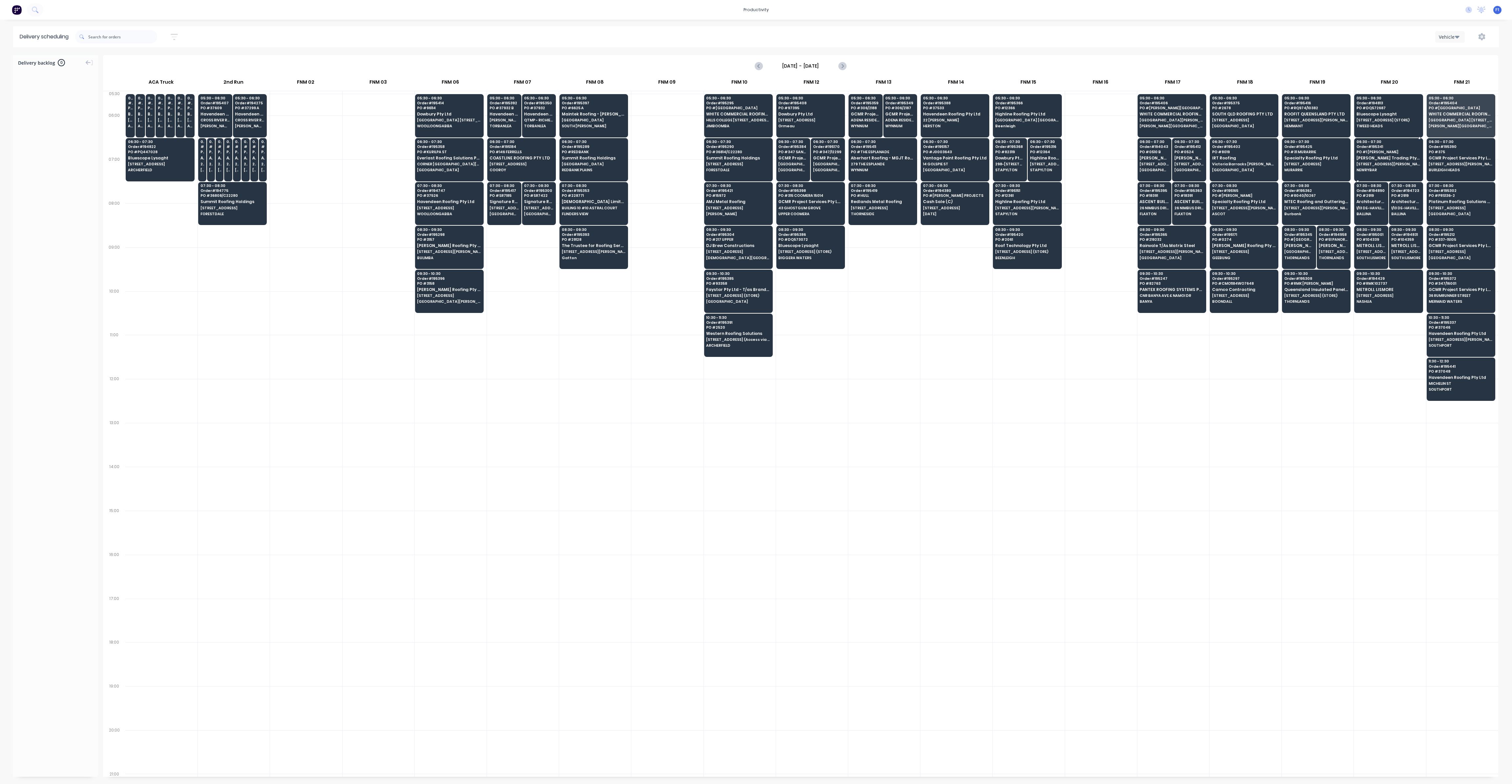
click at [1373, 156] on span "[PERSON_NAME] Trading Pty Ltd T/AS Coastal Roofing" at bounding box center [1388, 158] width 63 height 4
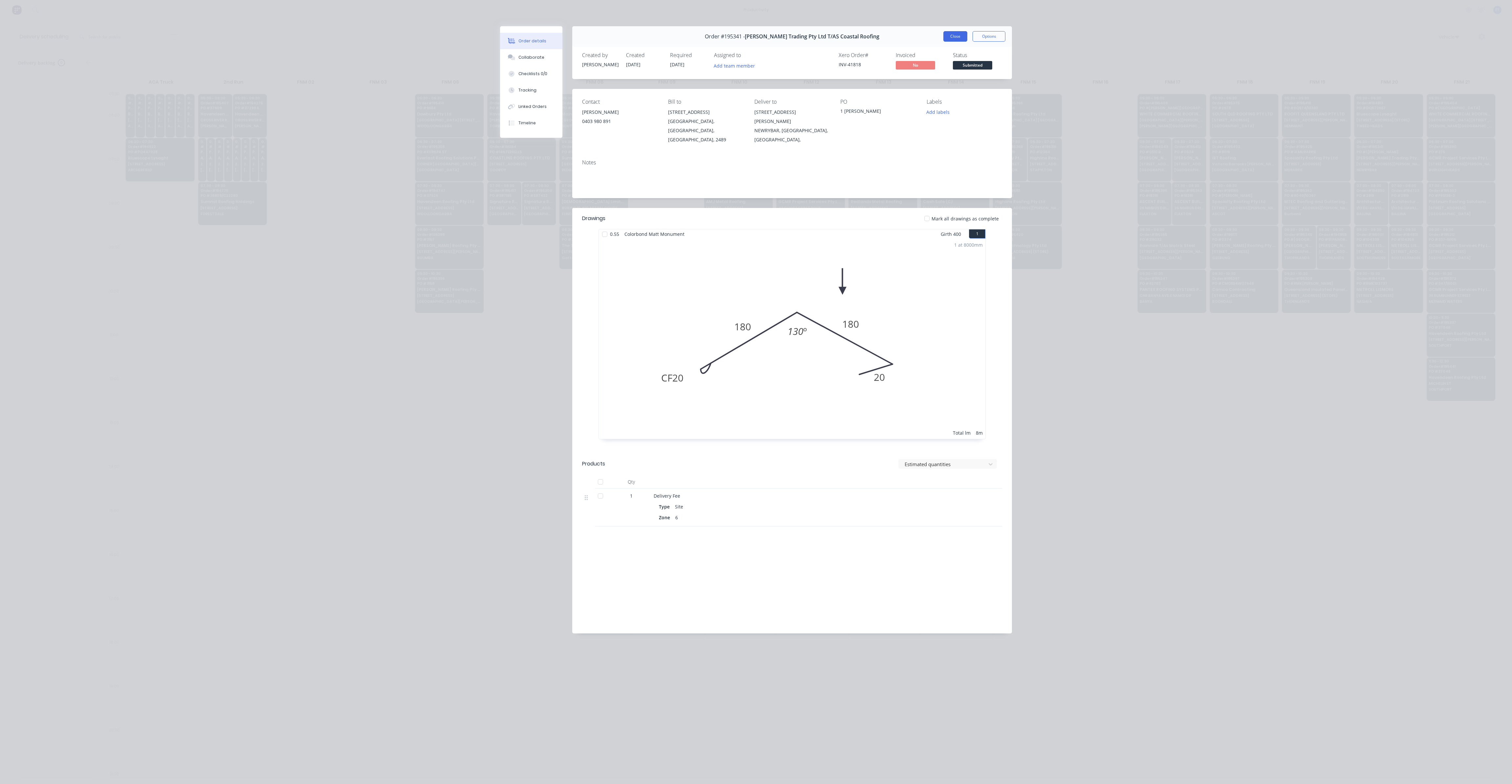
click at [957, 40] on button "Close" at bounding box center [955, 36] width 24 height 11
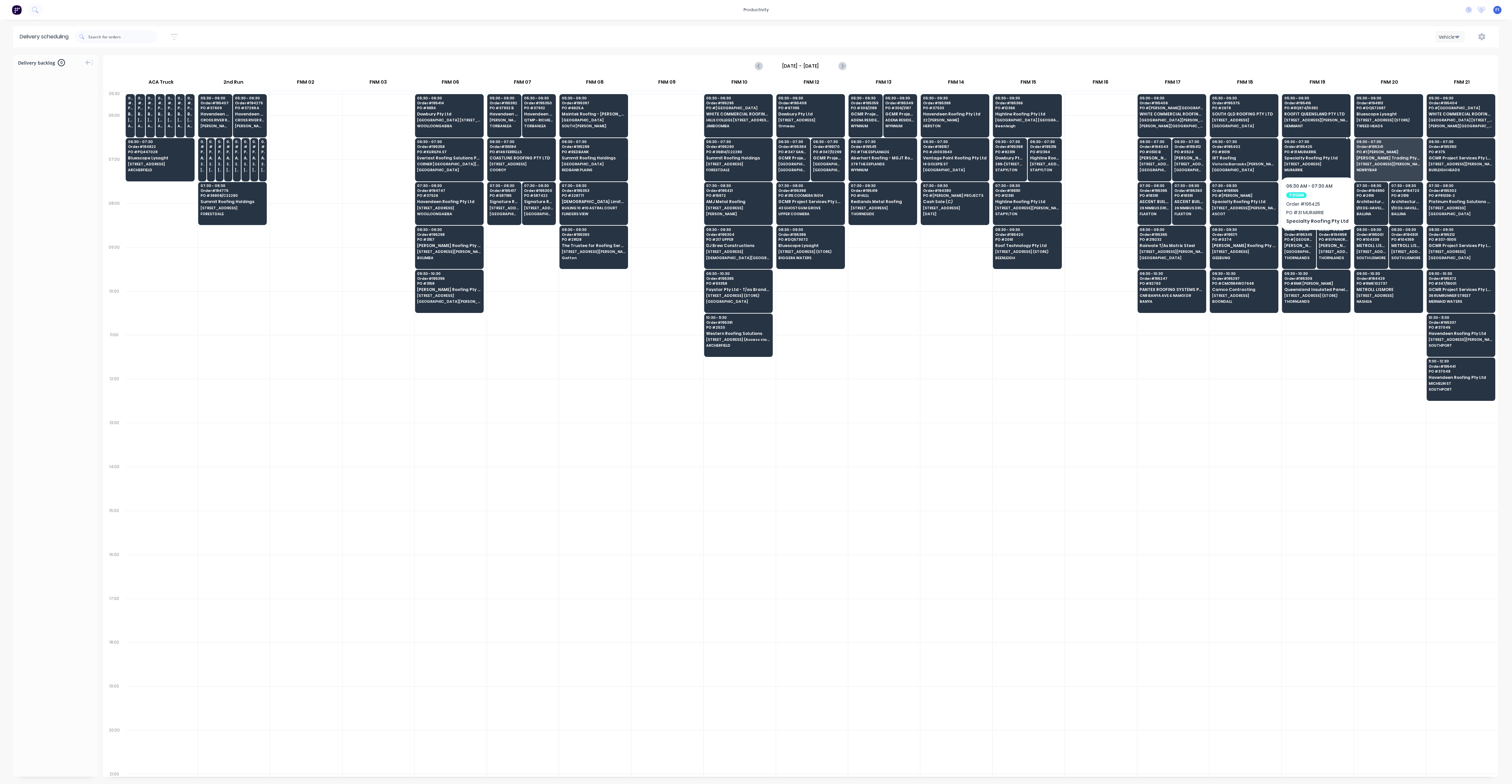
click at [1308, 164] on span "[STREET_ADDRESS]" at bounding box center [1316, 164] width 63 height 4
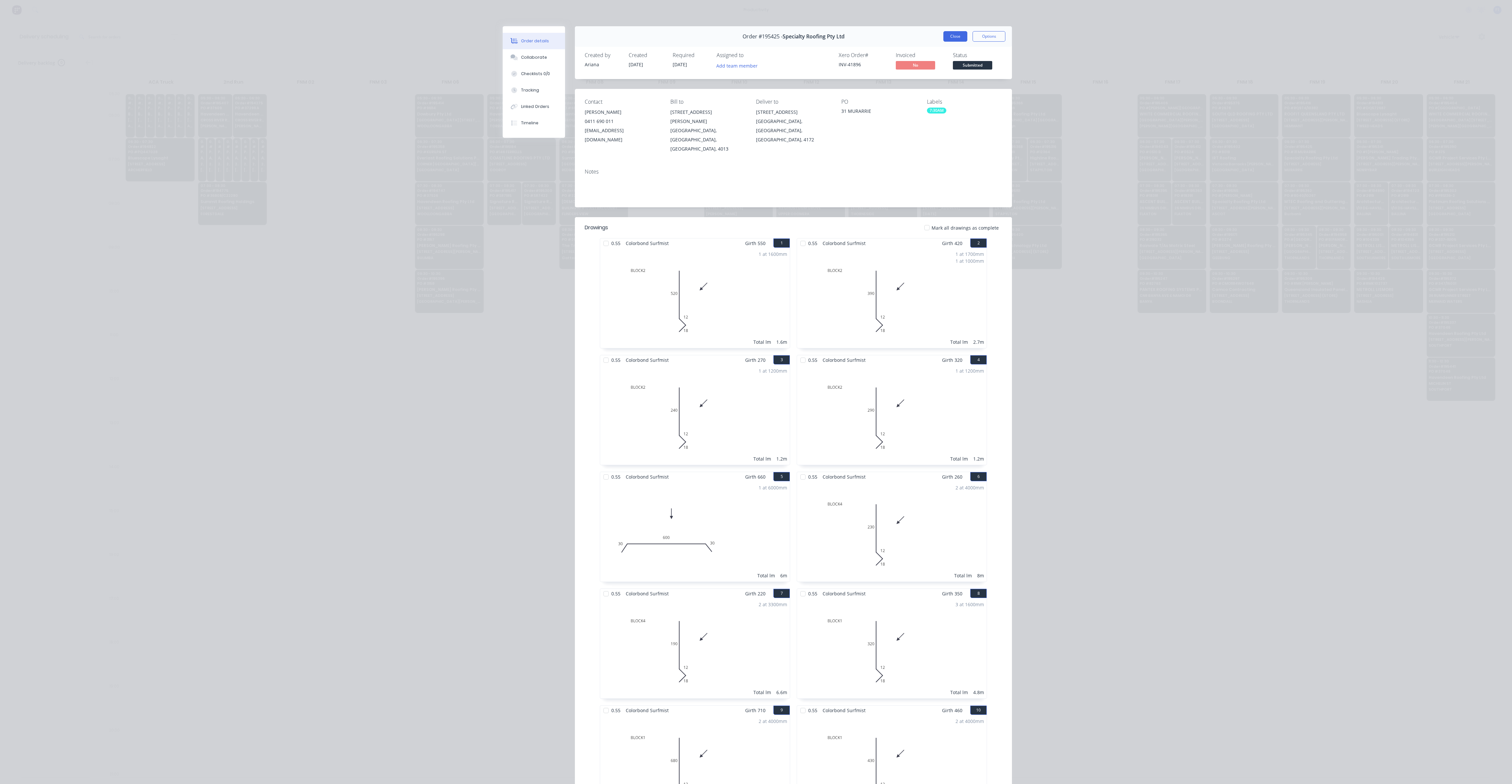
click at [954, 36] on button "Close" at bounding box center [955, 36] width 24 height 11
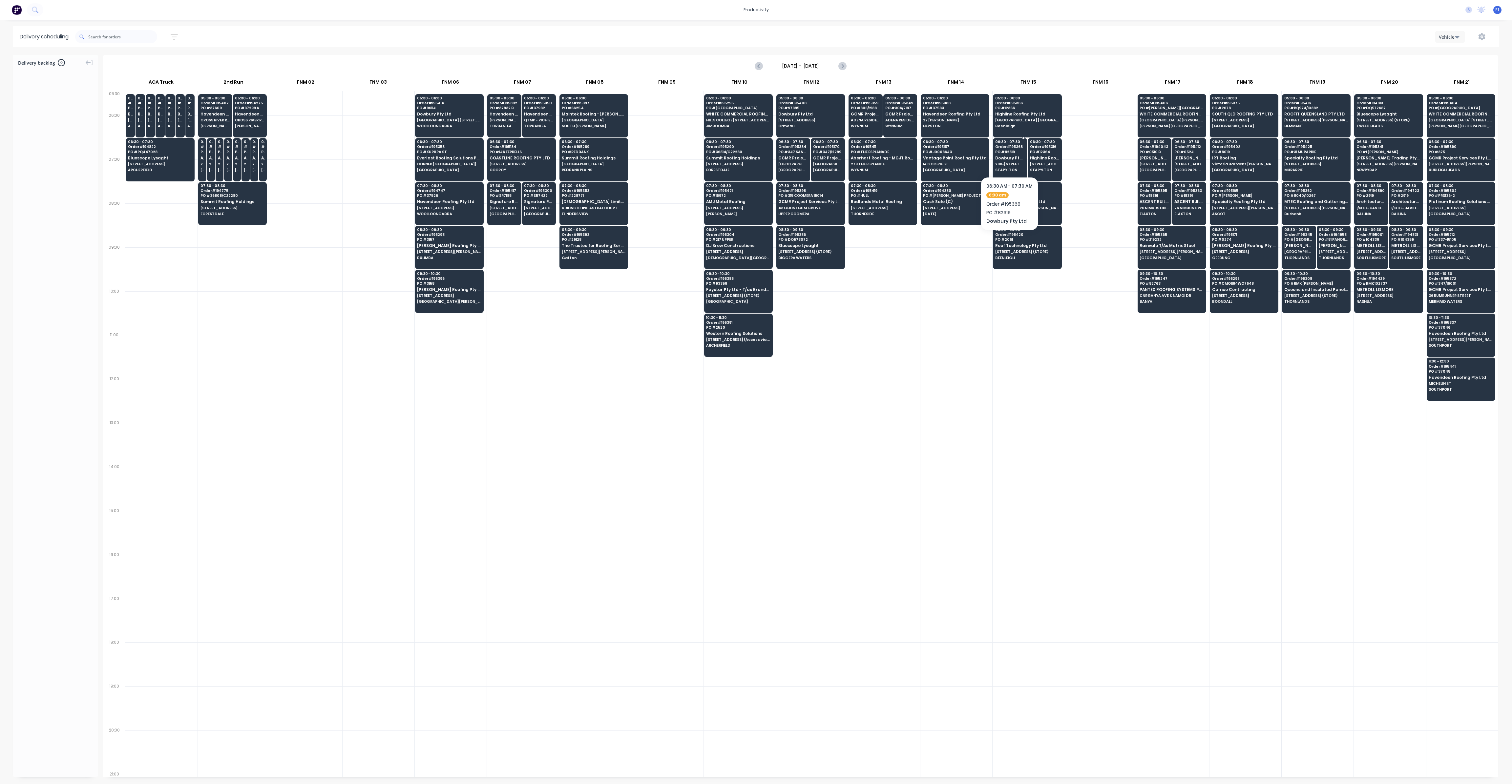
click at [1005, 160] on span "Dowbury Pty Ltd" at bounding box center [1010, 158] width 29 height 4
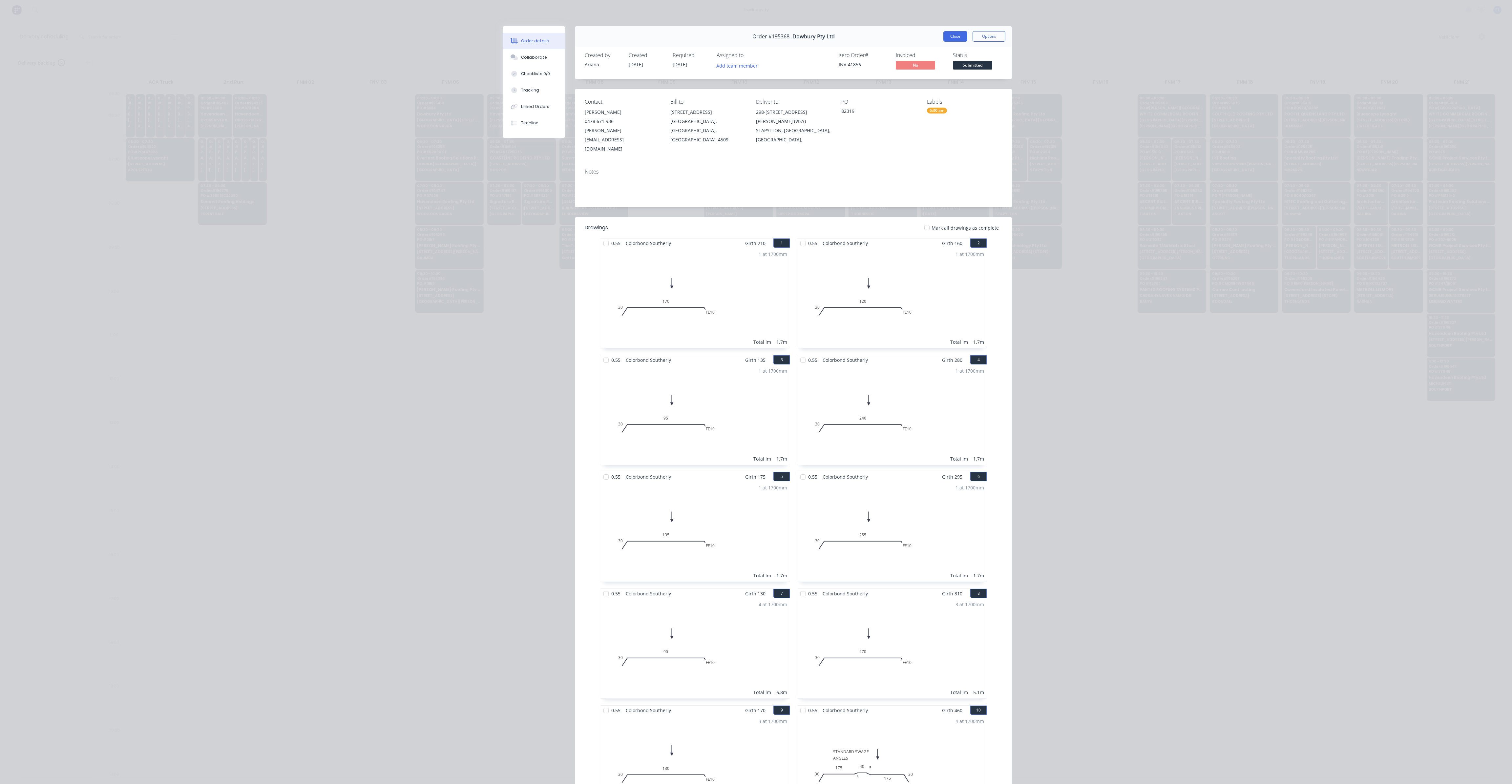
click at [953, 36] on button "Close" at bounding box center [955, 36] width 24 height 11
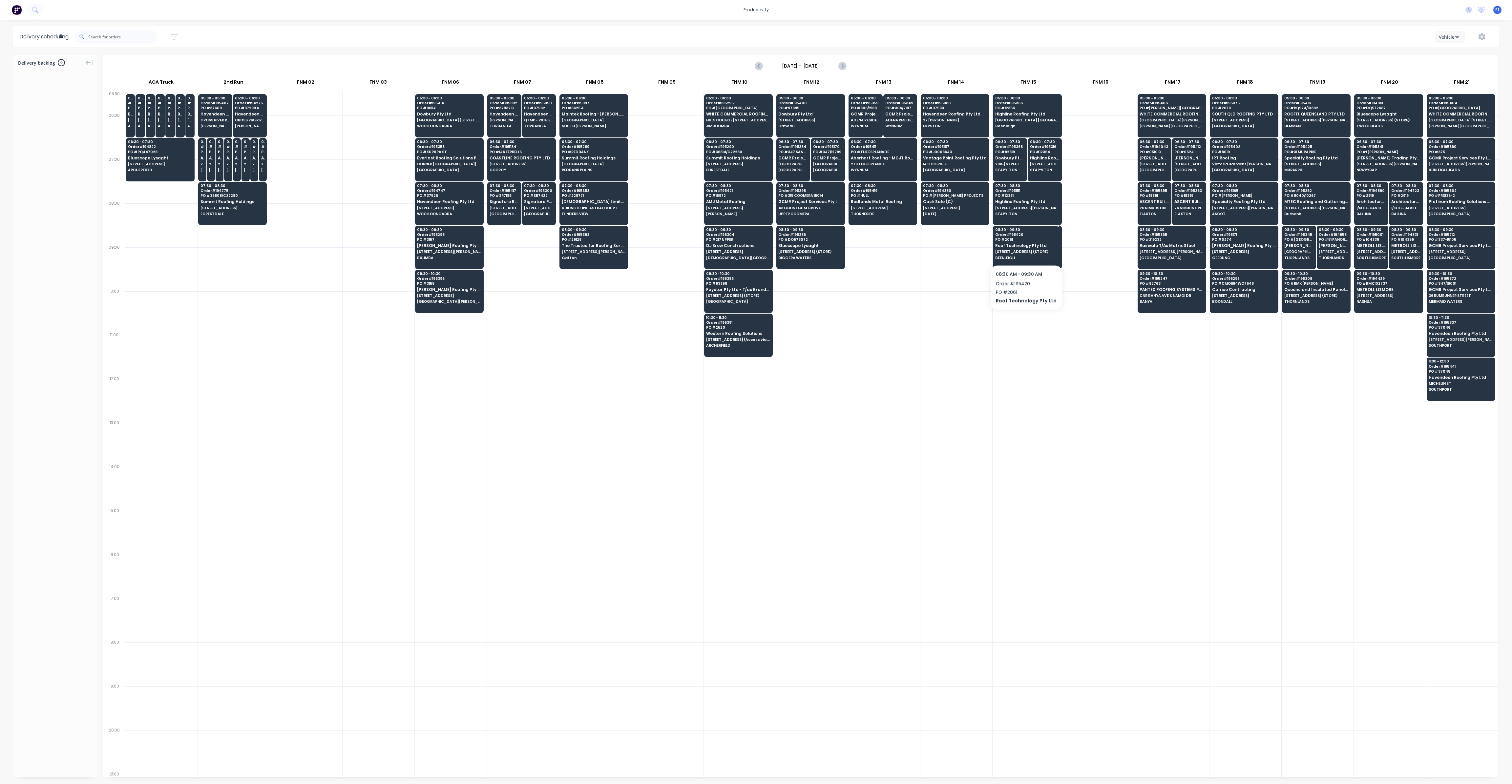
click at [1024, 248] on div "08:30 - 09:30 Order # 195420 PO # 2061 Roof Technology Pty Ltd [STREET_ADDRESS]…" at bounding box center [1027, 244] width 68 height 37
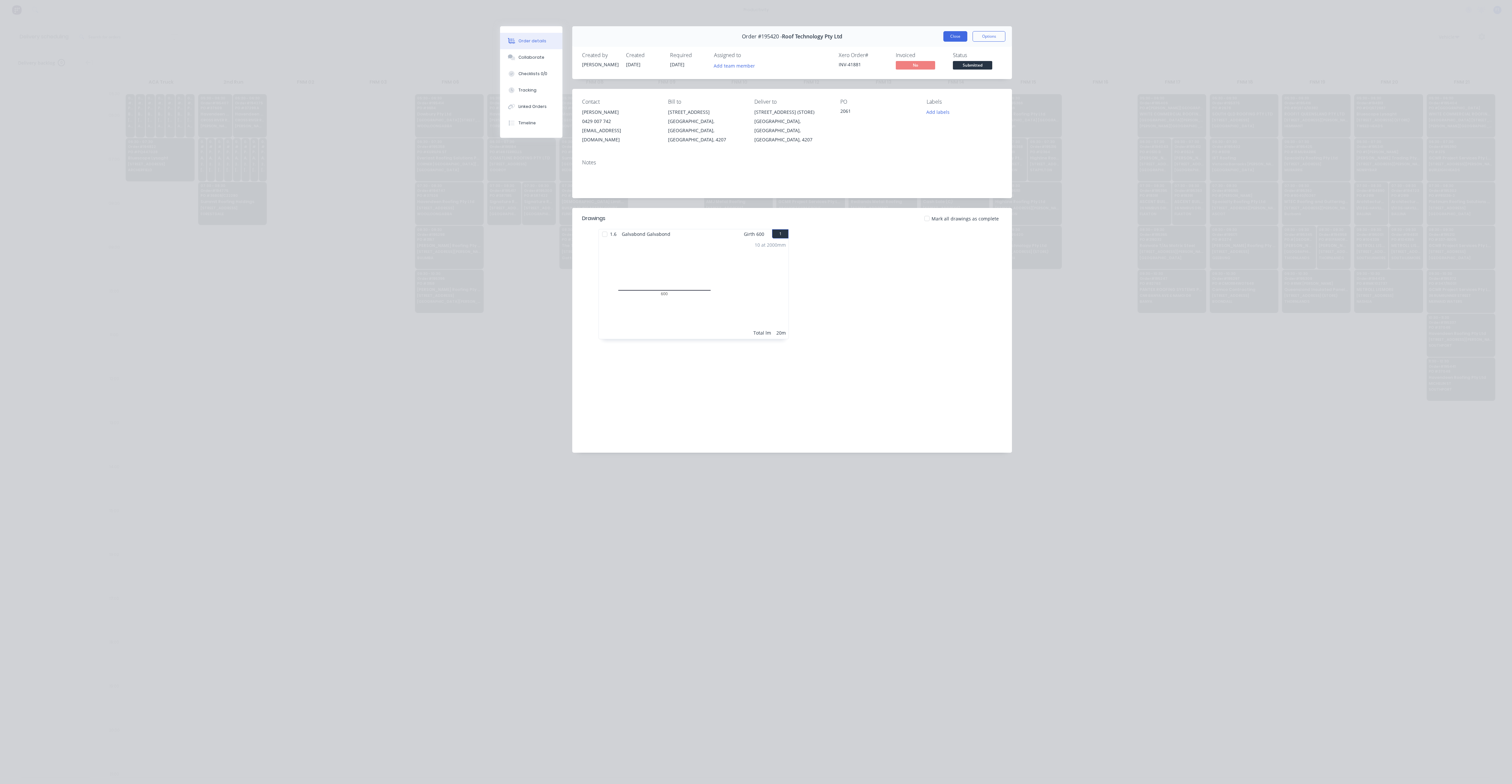
click at [959, 33] on button "Close" at bounding box center [955, 36] width 24 height 11
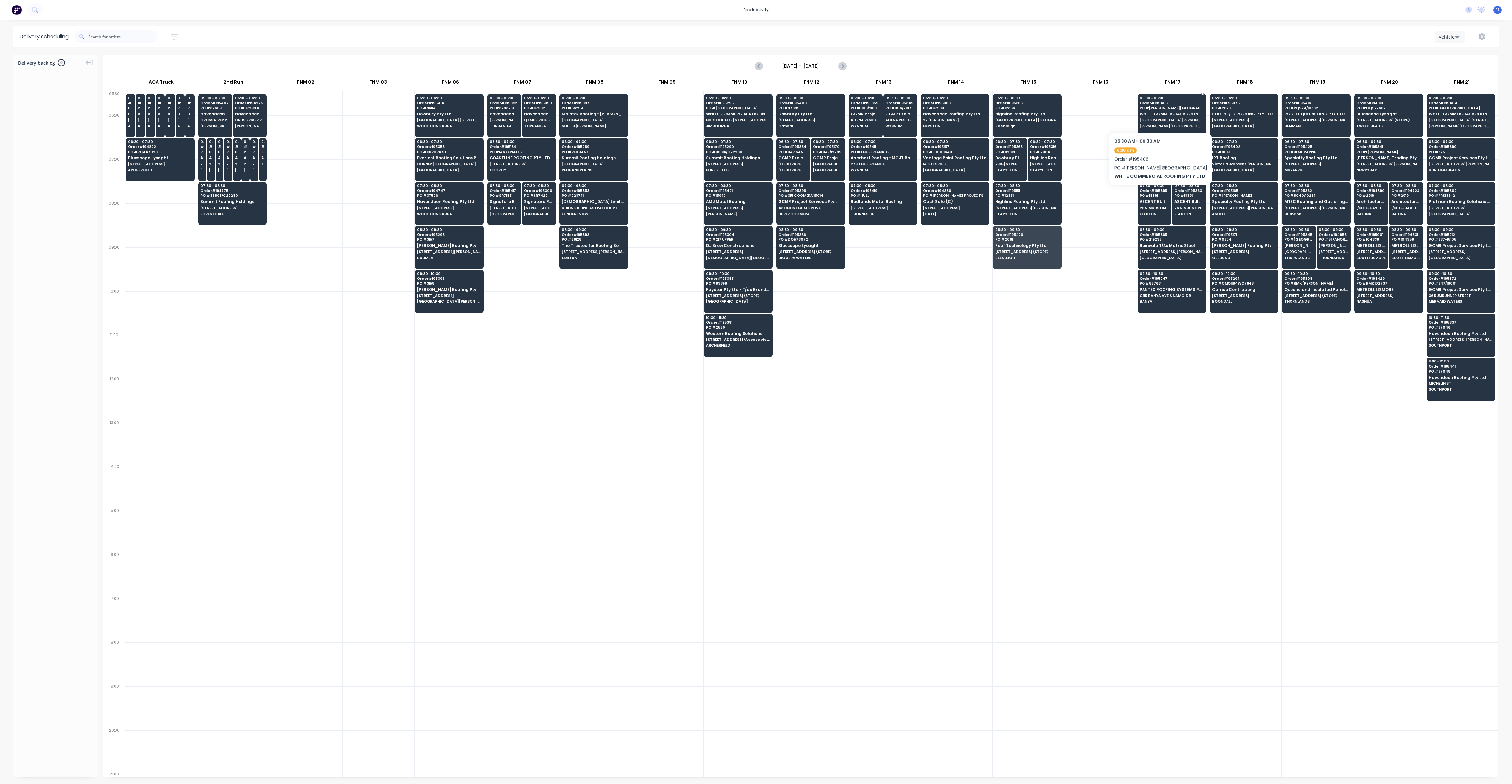
click at [1157, 112] on span "WHITE COMMERCIAL ROOFING PTY LTD" at bounding box center [1172, 114] width 63 height 4
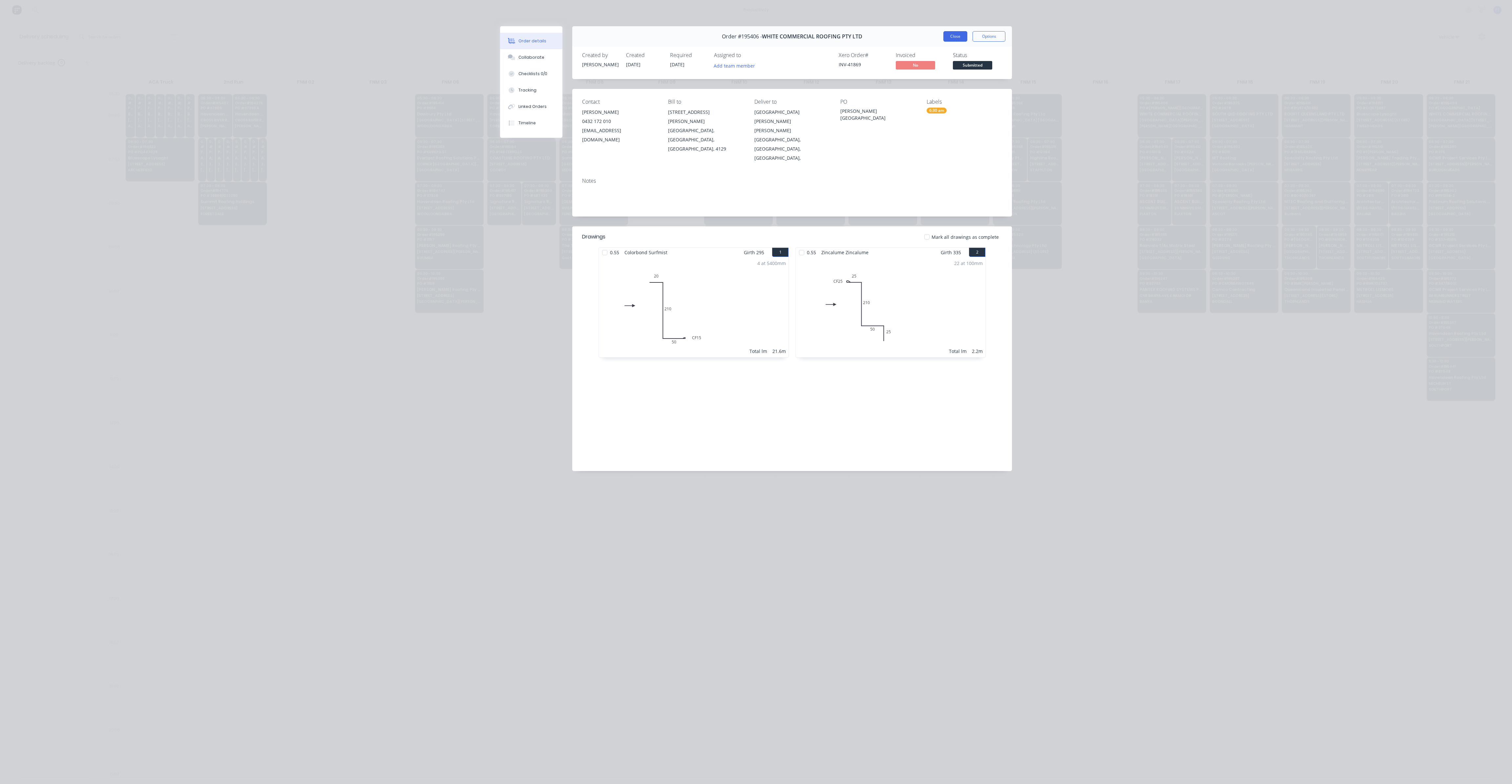
click at [961, 36] on button "Close" at bounding box center [955, 36] width 24 height 11
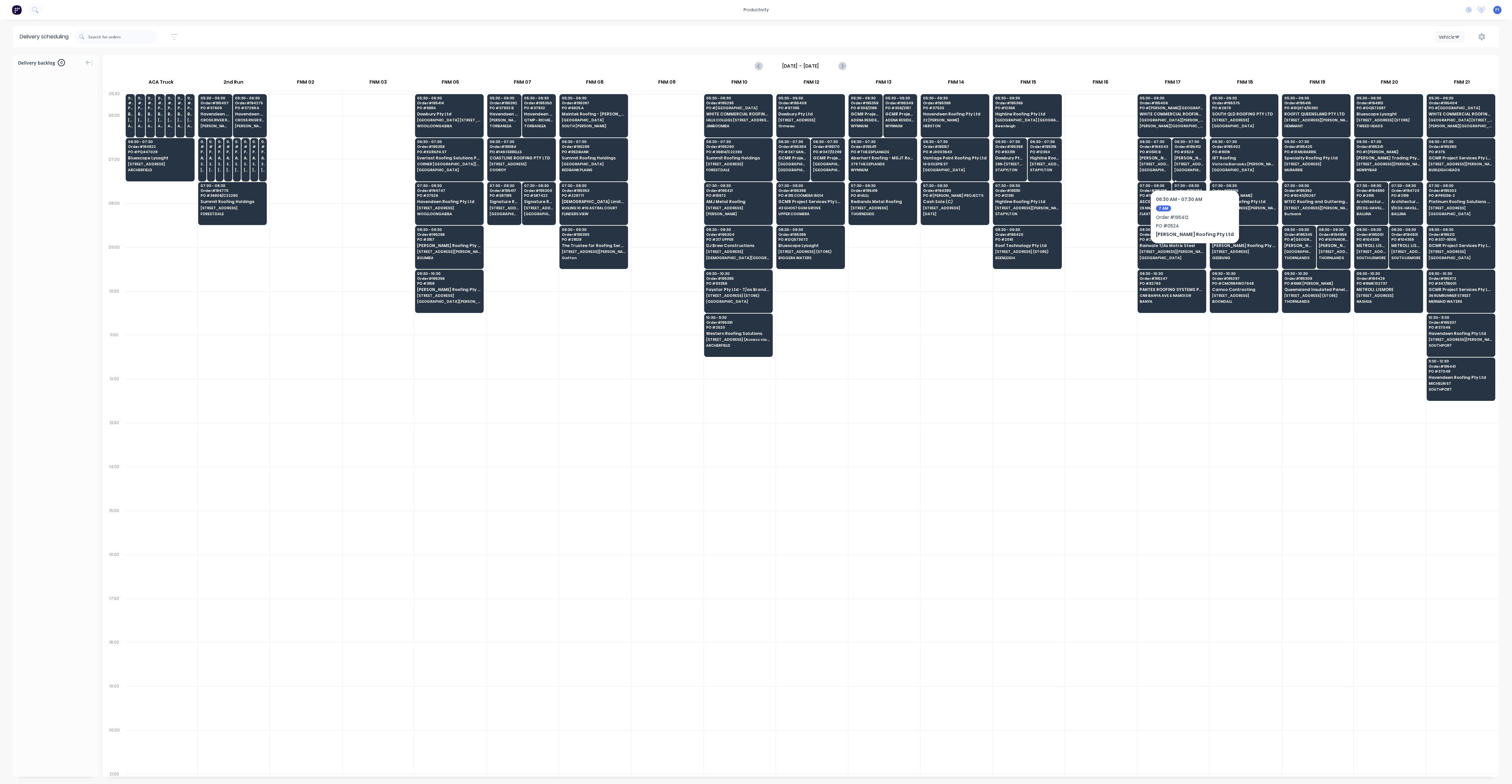
click at [1184, 170] on span "[GEOGRAPHIC_DATA]" at bounding box center [1189, 170] width 29 height 4
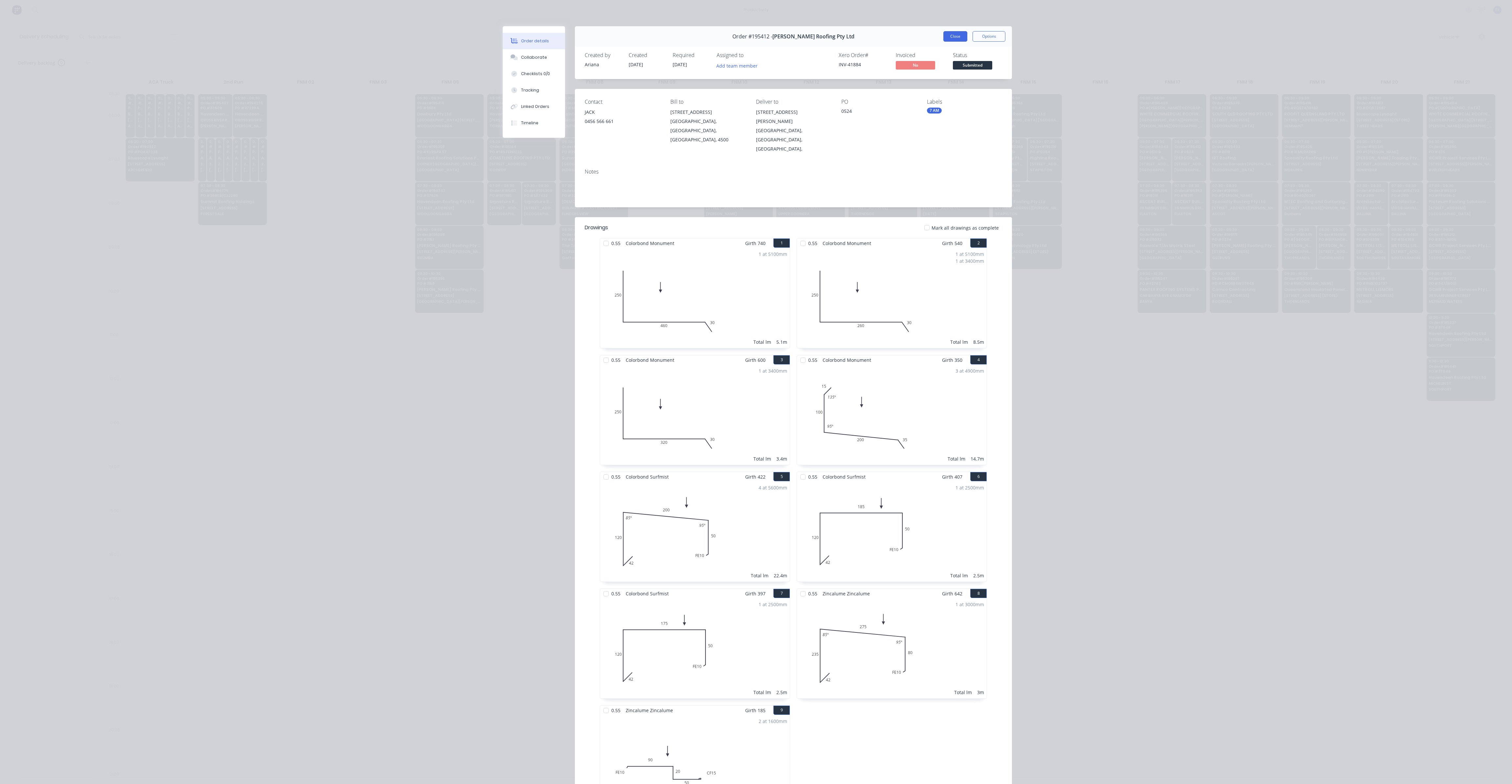
click at [954, 36] on button "Close" at bounding box center [955, 36] width 24 height 11
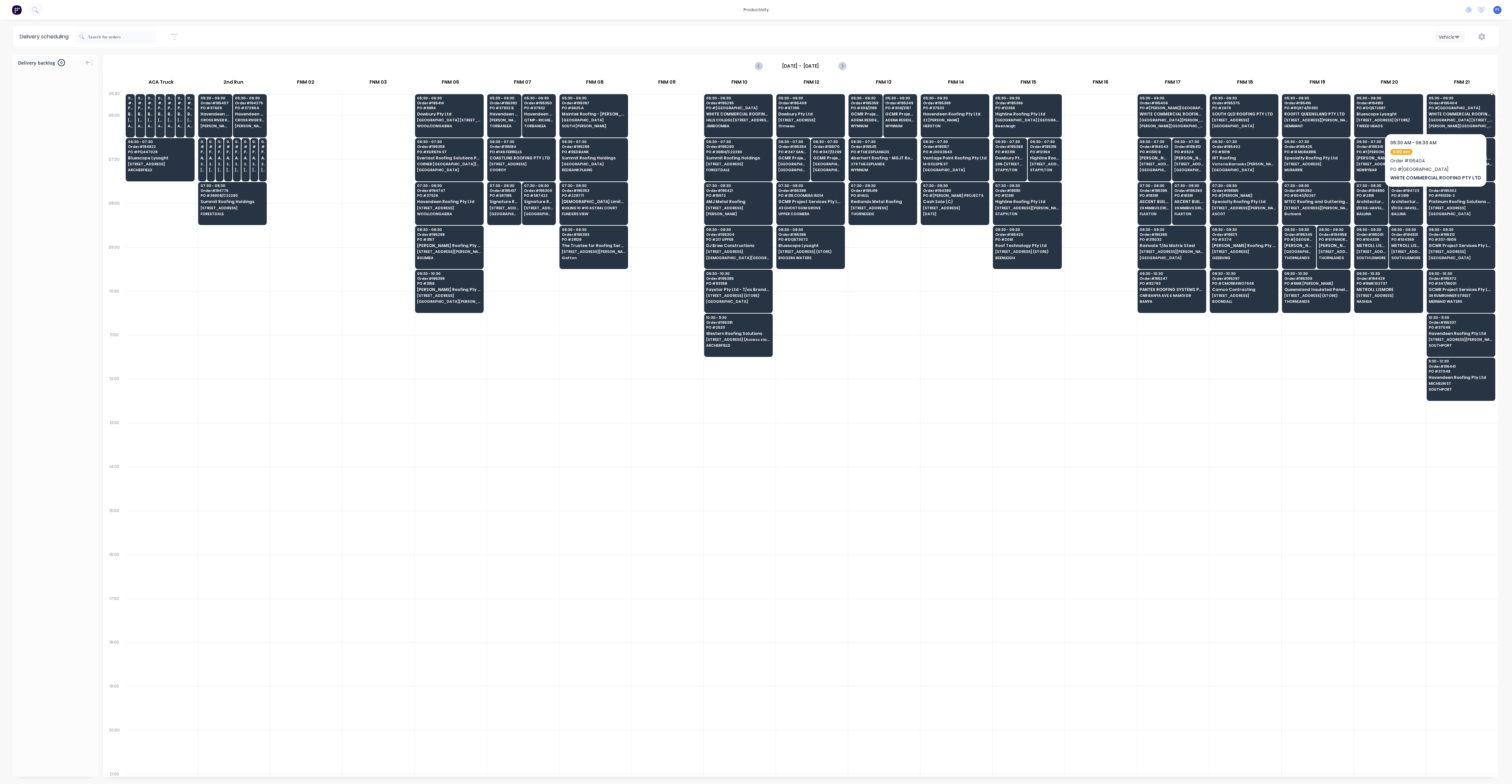
click at [1459, 116] on span "WHITE COMMERCIAL ROOFING PTY LTD" at bounding box center [1460, 114] width 63 height 4
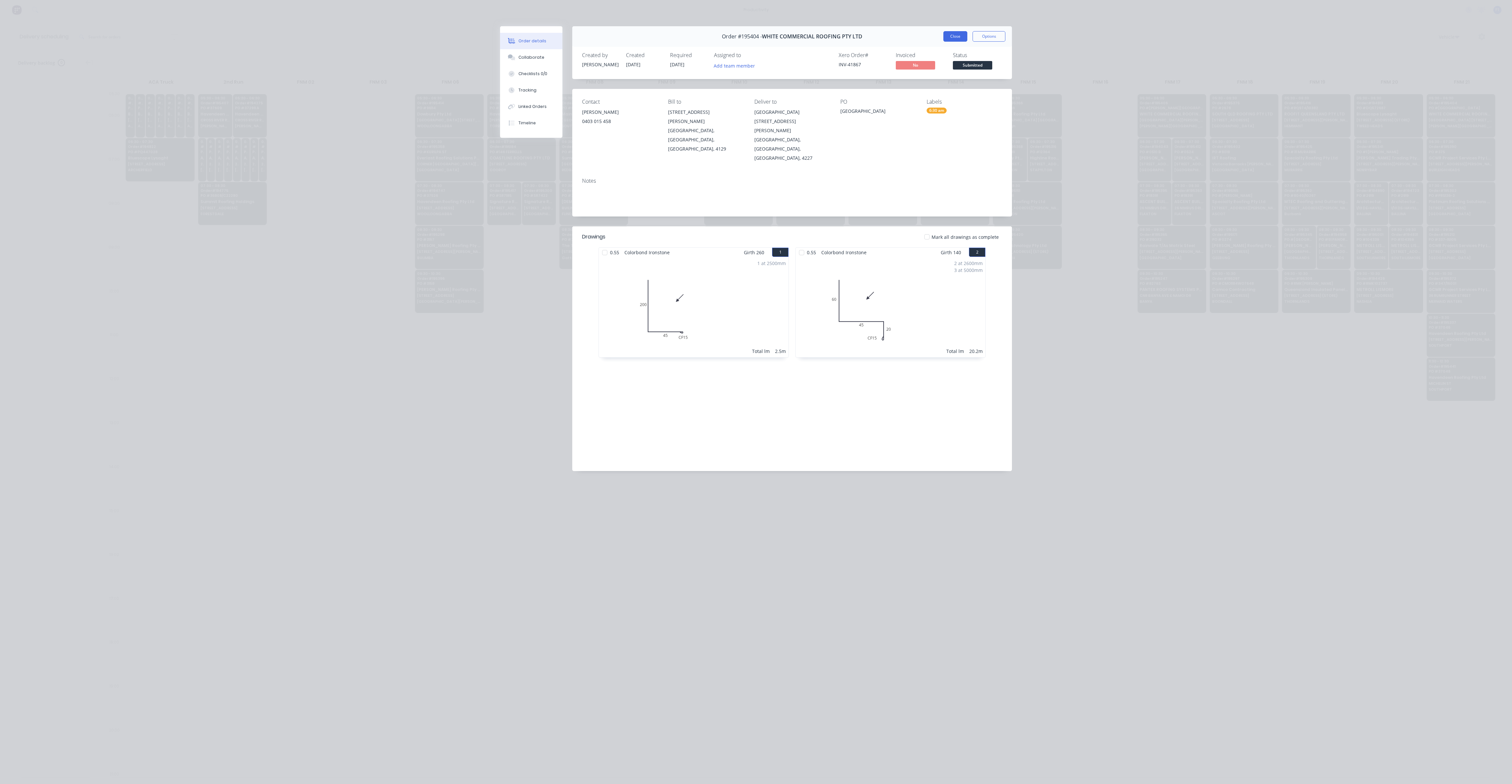
click at [950, 35] on button "Close" at bounding box center [955, 36] width 24 height 11
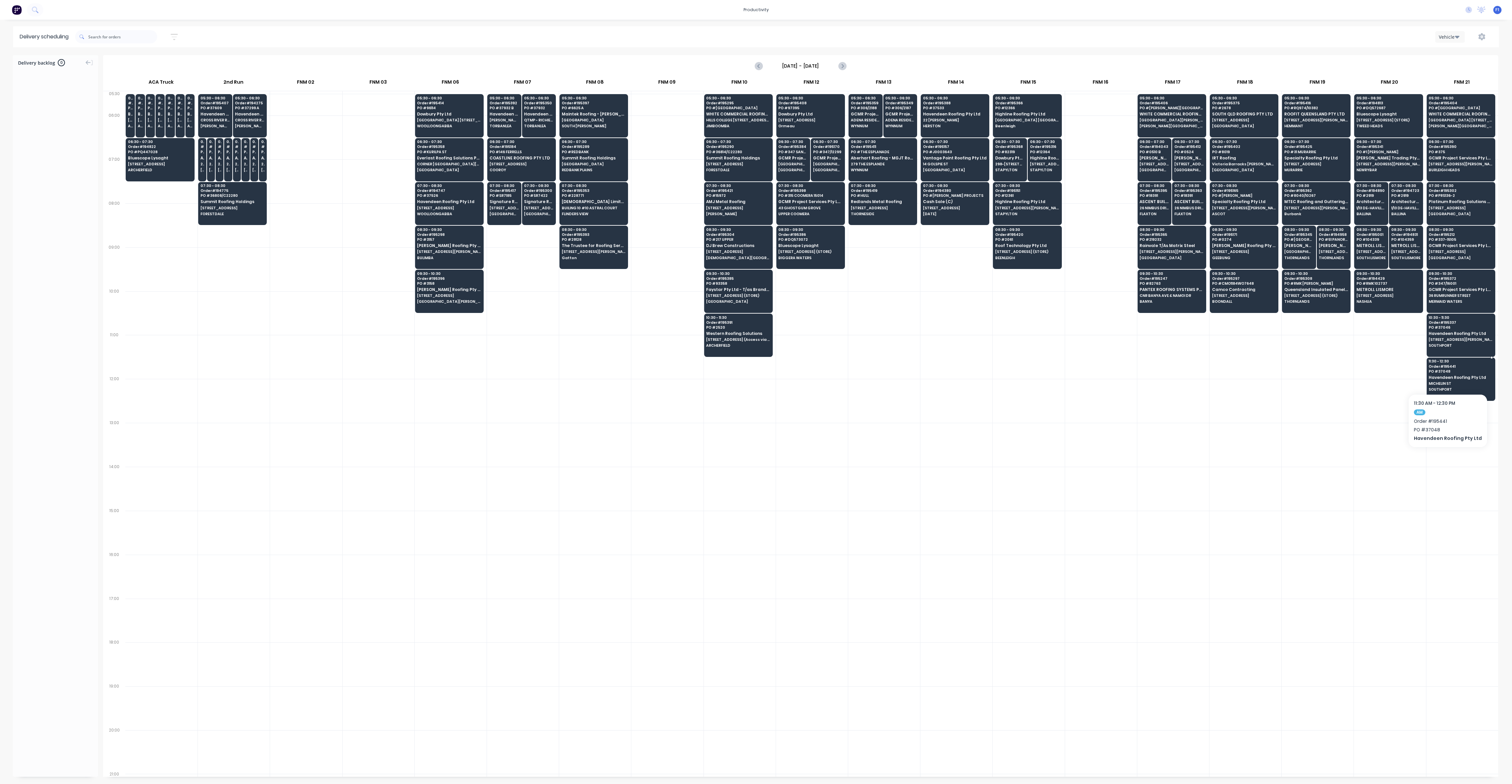
click at [1439, 381] on span "MICHELIN ST" at bounding box center [1460, 383] width 63 height 4
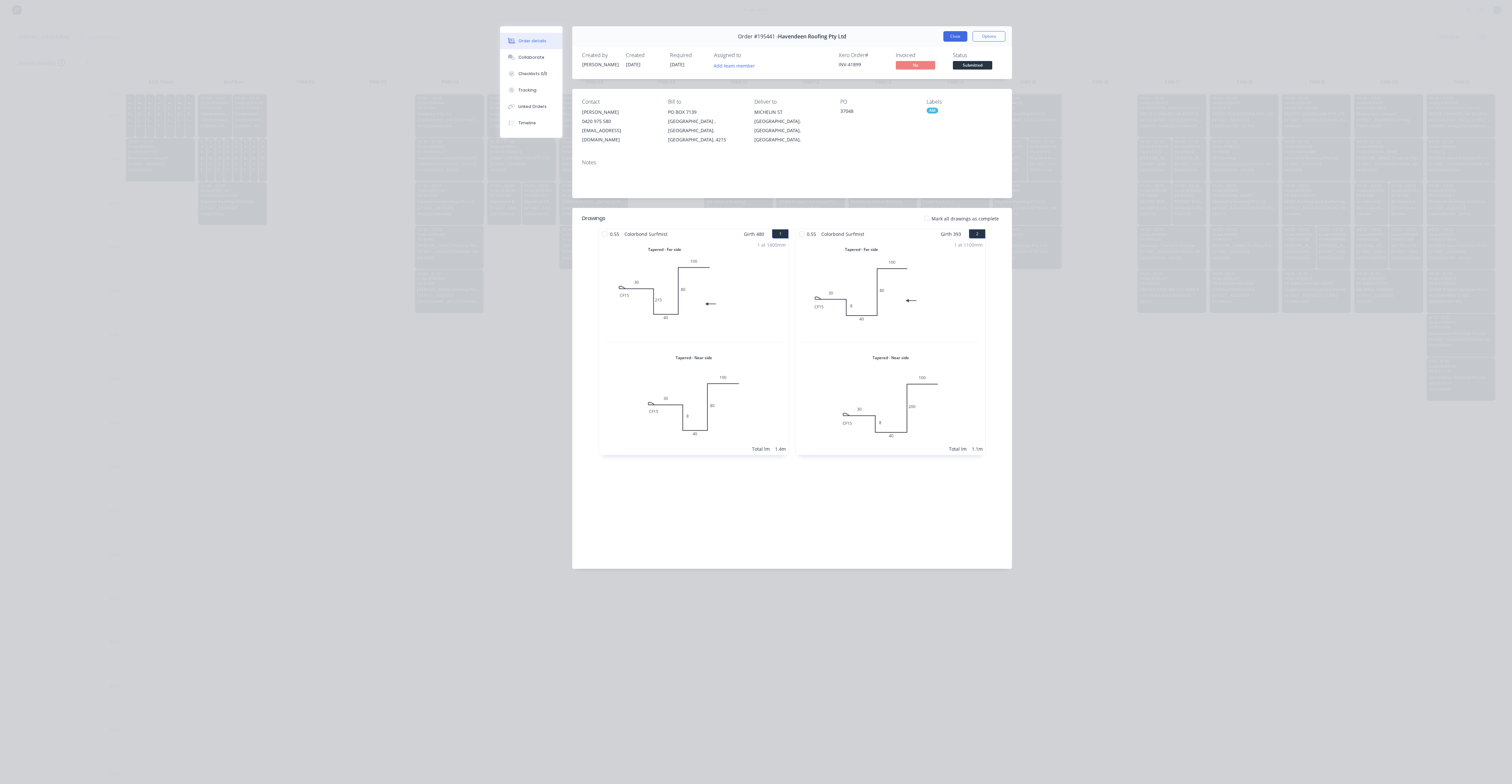
click at [960, 35] on button "Close" at bounding box center [955, 36] width 24 height 11
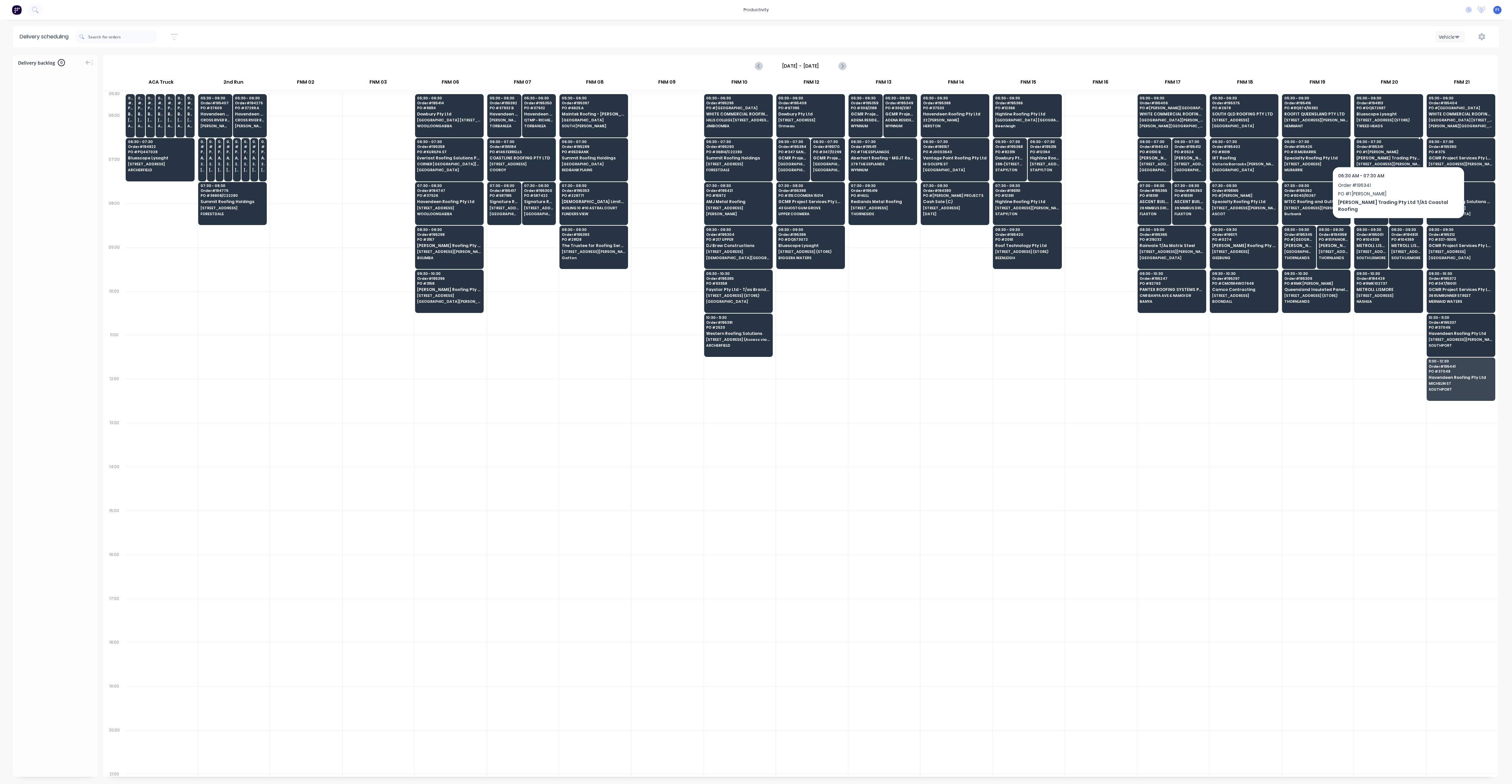
click at [1391, 150] on span "PO # 1 [PERSON_NAME]" at bounding box center [1388, 151] width 63 height 4
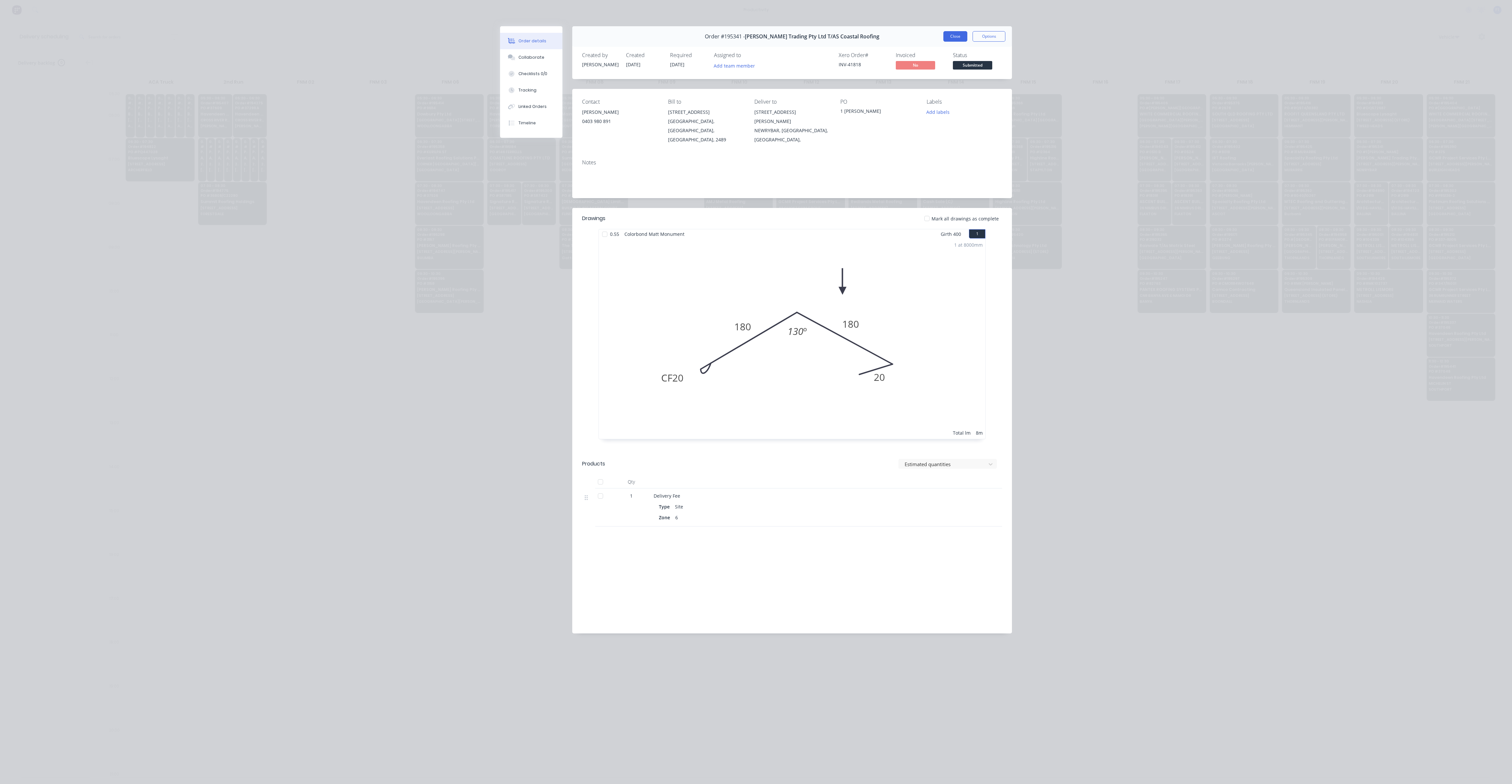
click at [960, 38] on button "Close" at bounding box center [955, 36] width 24 height 11
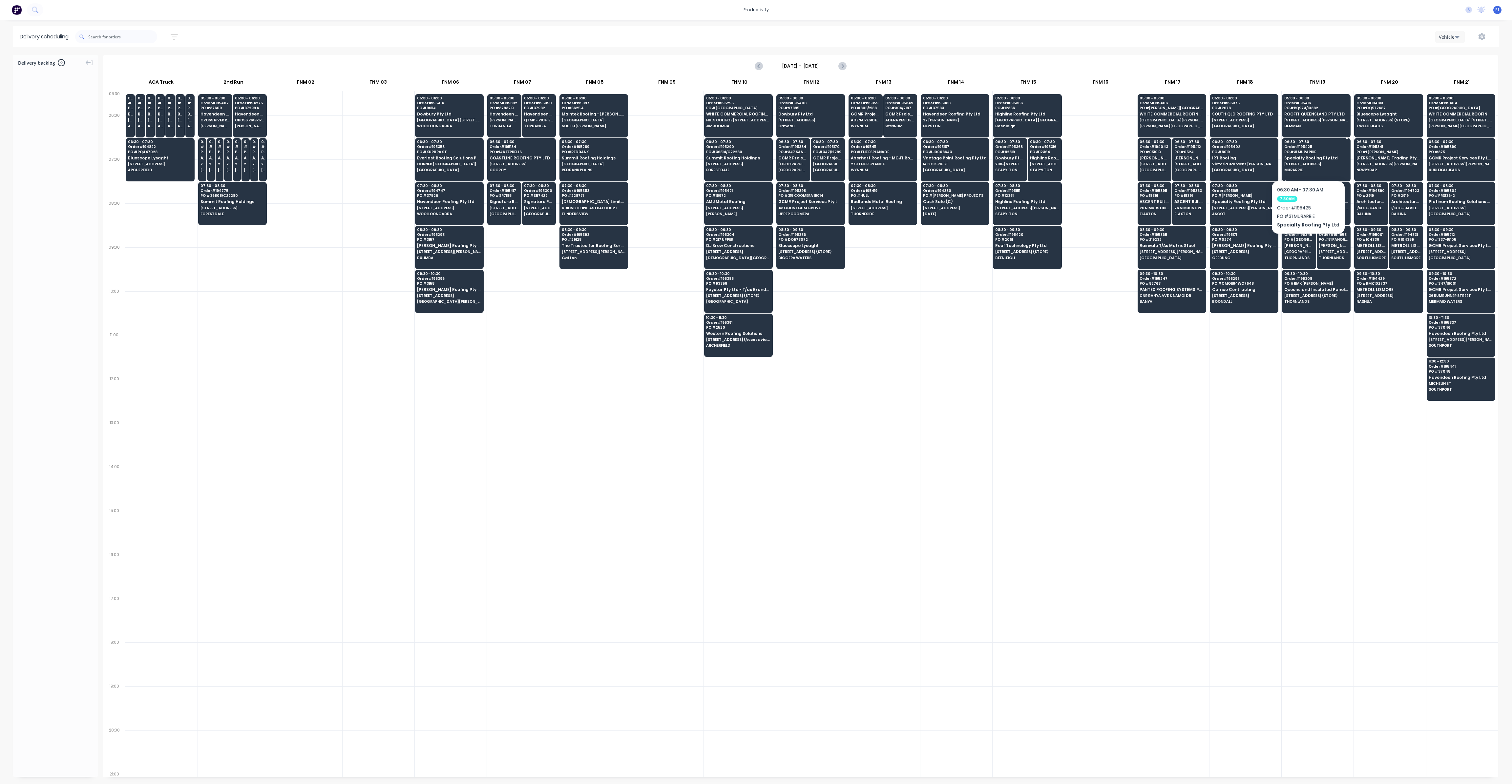
click at [1305, 160] on div "06:30 - 07:30 Order # 195425 PO # 31 MURARRIE Specialty Roofing Pty Ltd [STREET…" at bounding box center [1317, 156] width 68 height 37
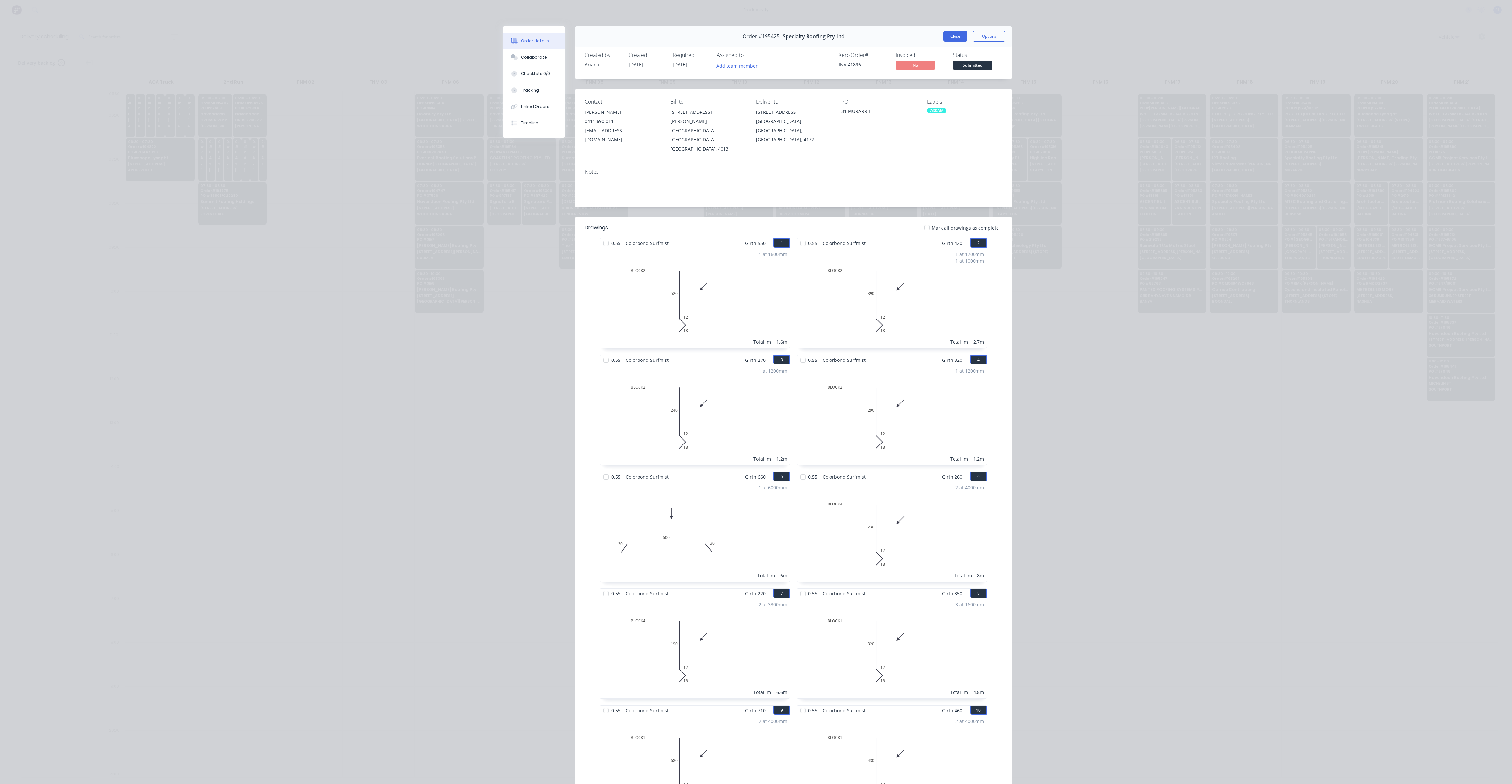
click at [953, 40] on button "Close" at bounding box center [955, 36] width 24 height 11
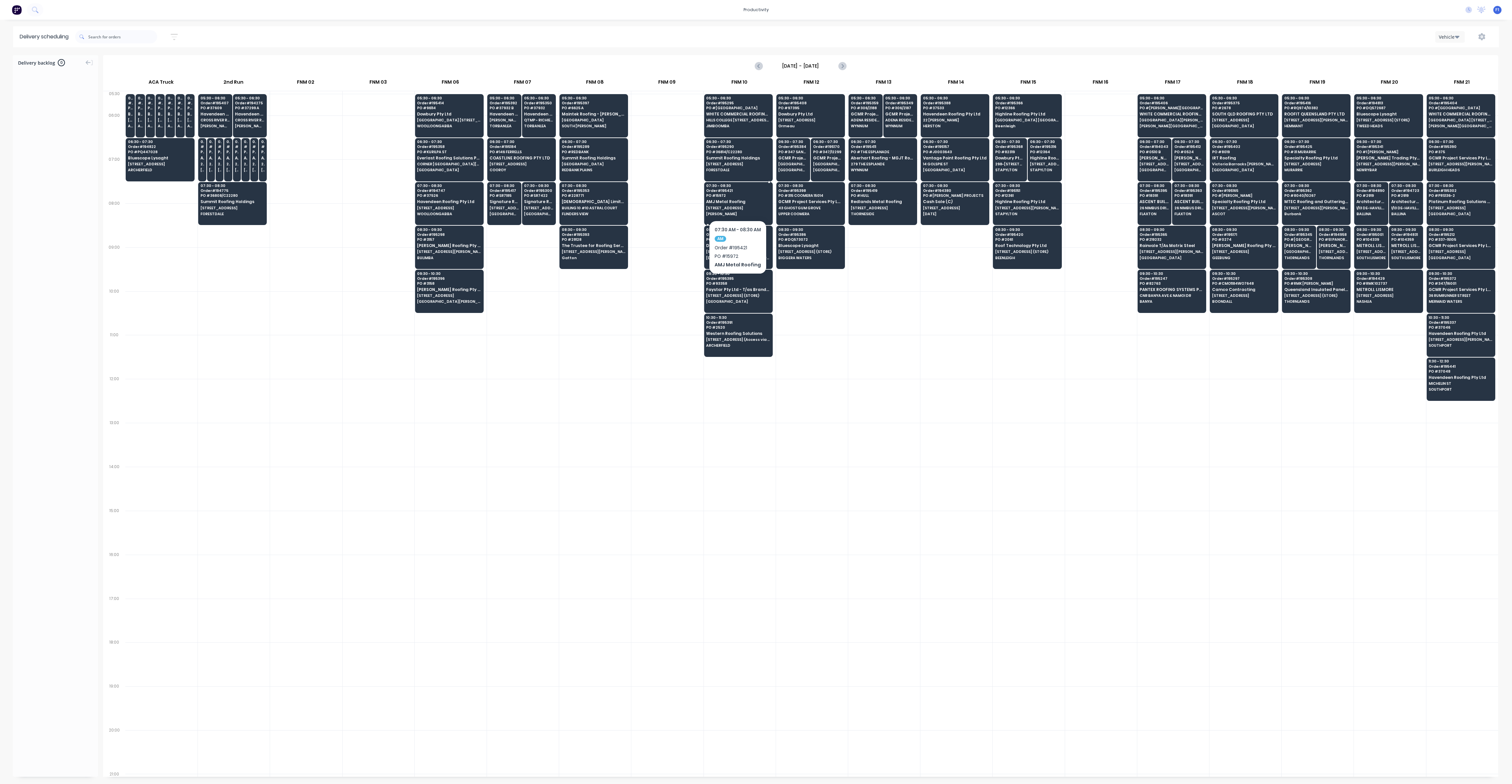
click at [728, 195] on span "PO # 15972" at bounding box center [738, 195] width 63 height 4
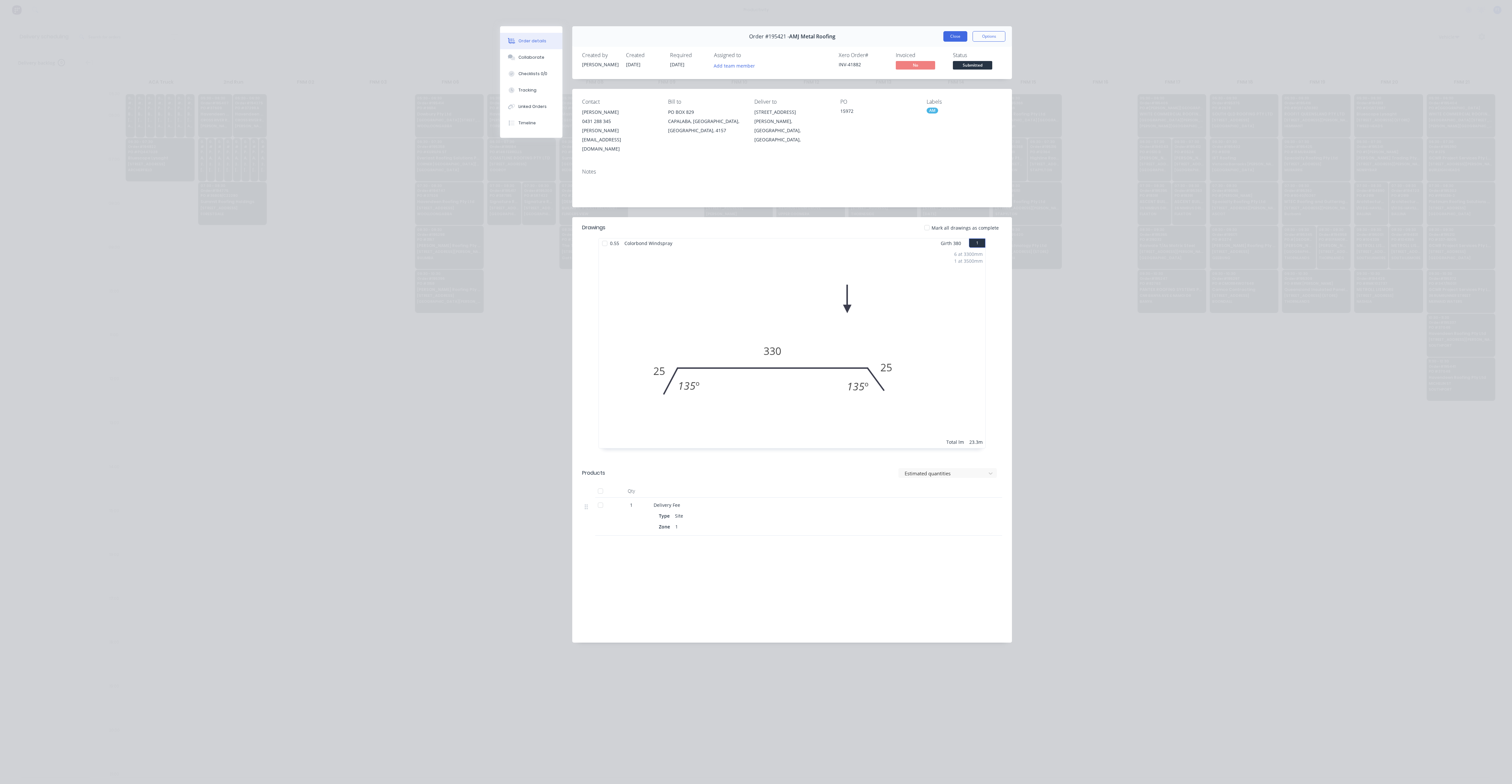
click at [958, 40] on button "Close" at bounding box center [955, 36] width 24 height 11
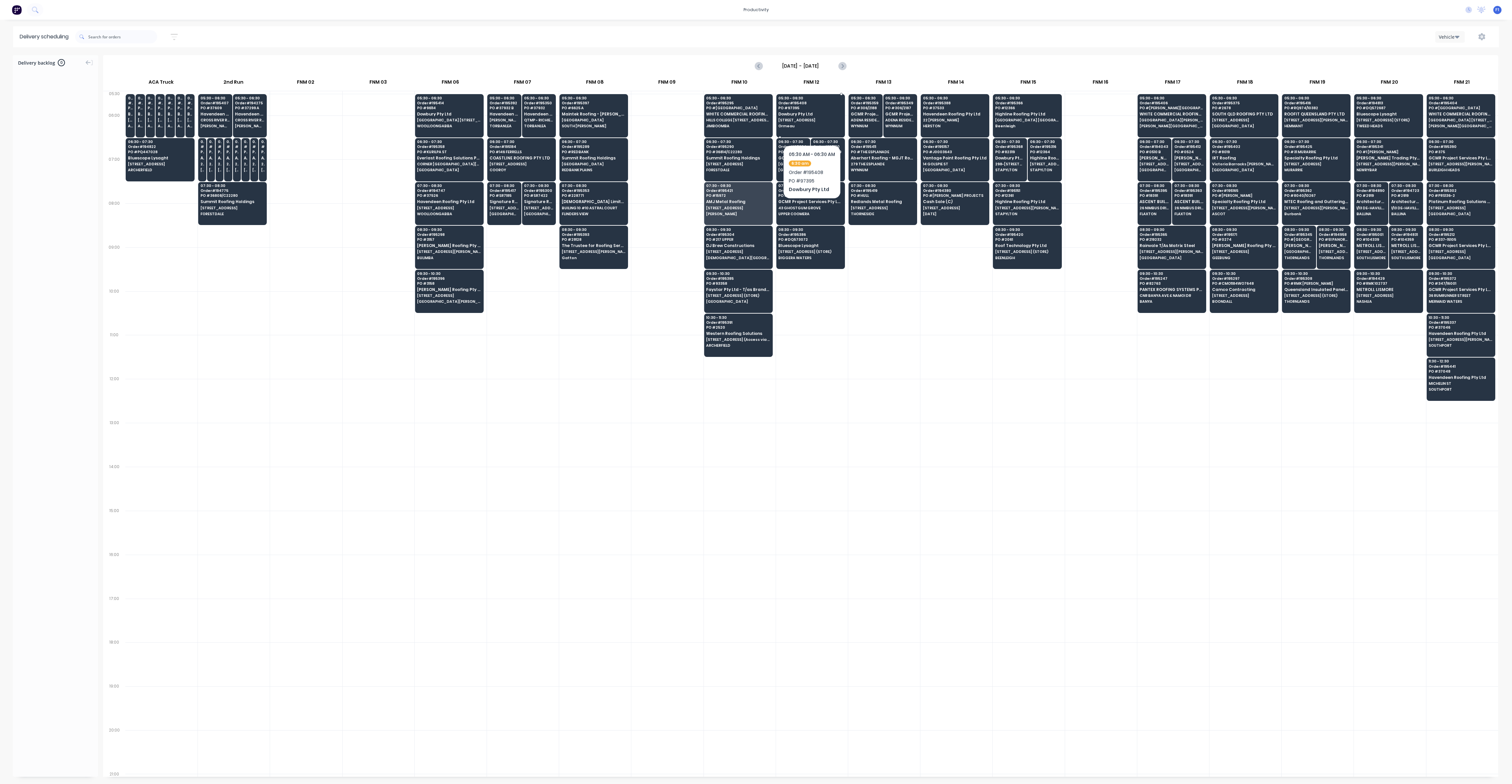
click at [812, 125] on span "Ormeau" at bounding box center [810, 126] width 63 height 4
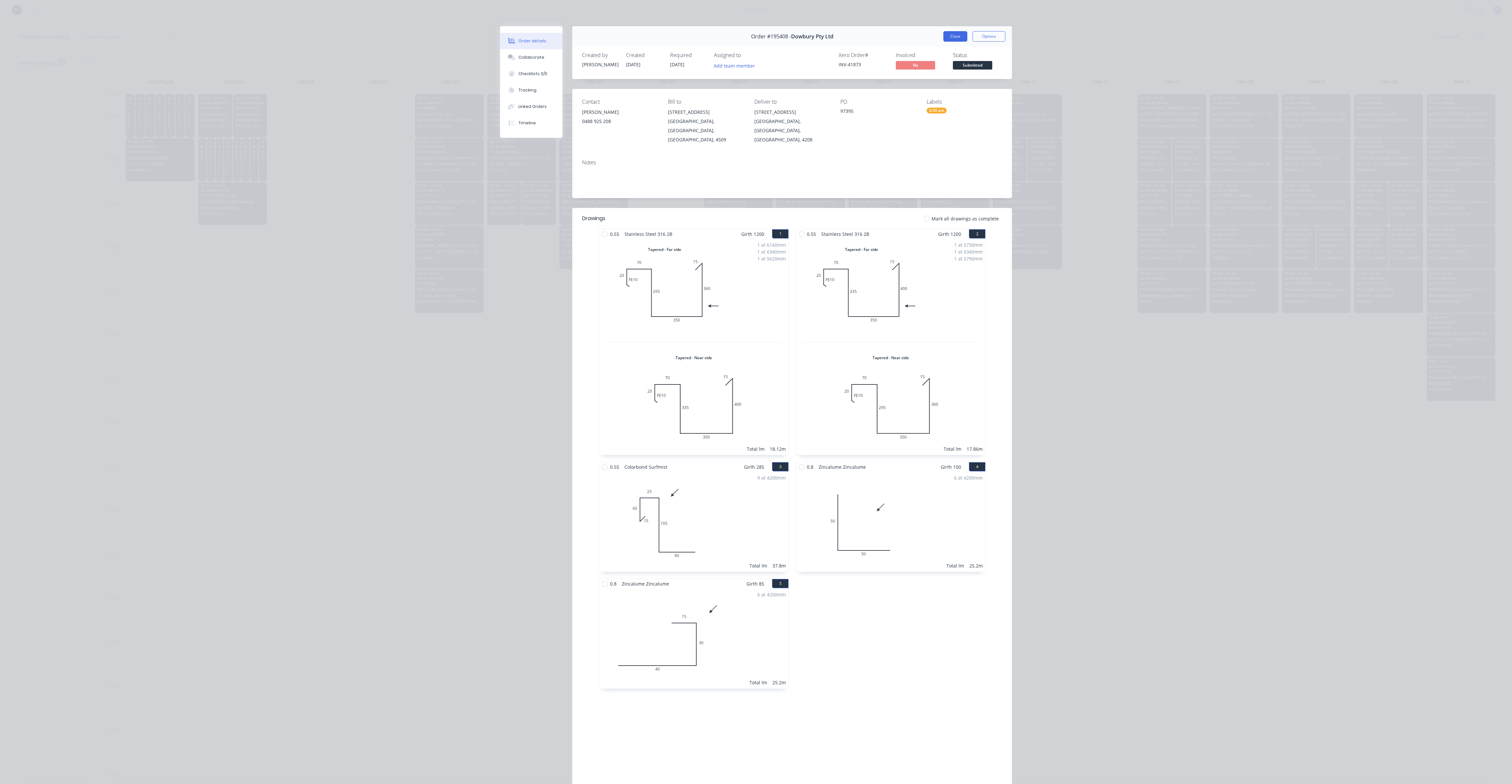
click at [956, 36] on button "Close" at bounding box center [955, 36] width 24 height 11
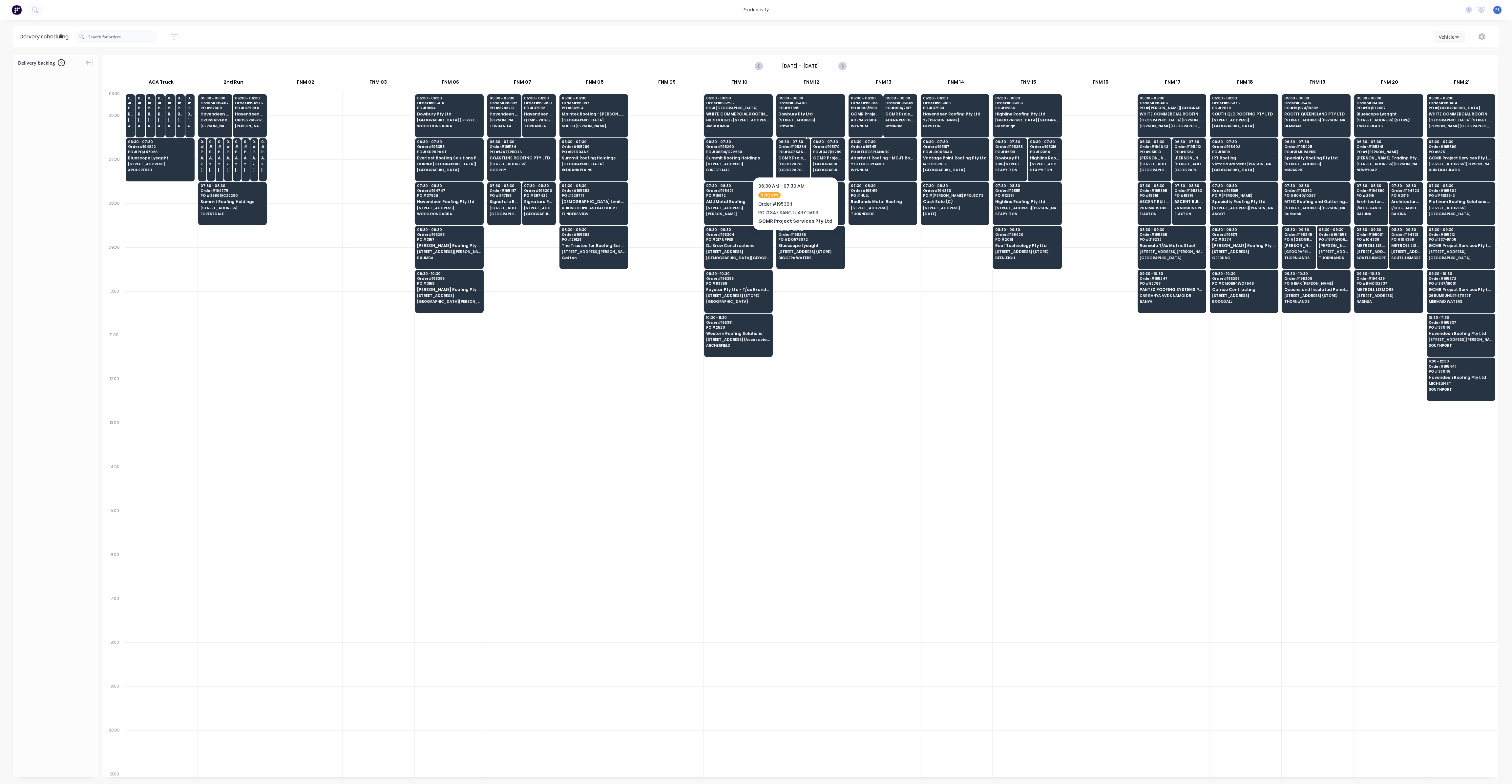
click at [779, 165] on div "06:30 - 07:30 Order # 195384 PO # 347 SANCTUARY 15013 GCMR Project Services Pty…" at bounding box center [793, 156] width 33 height 37
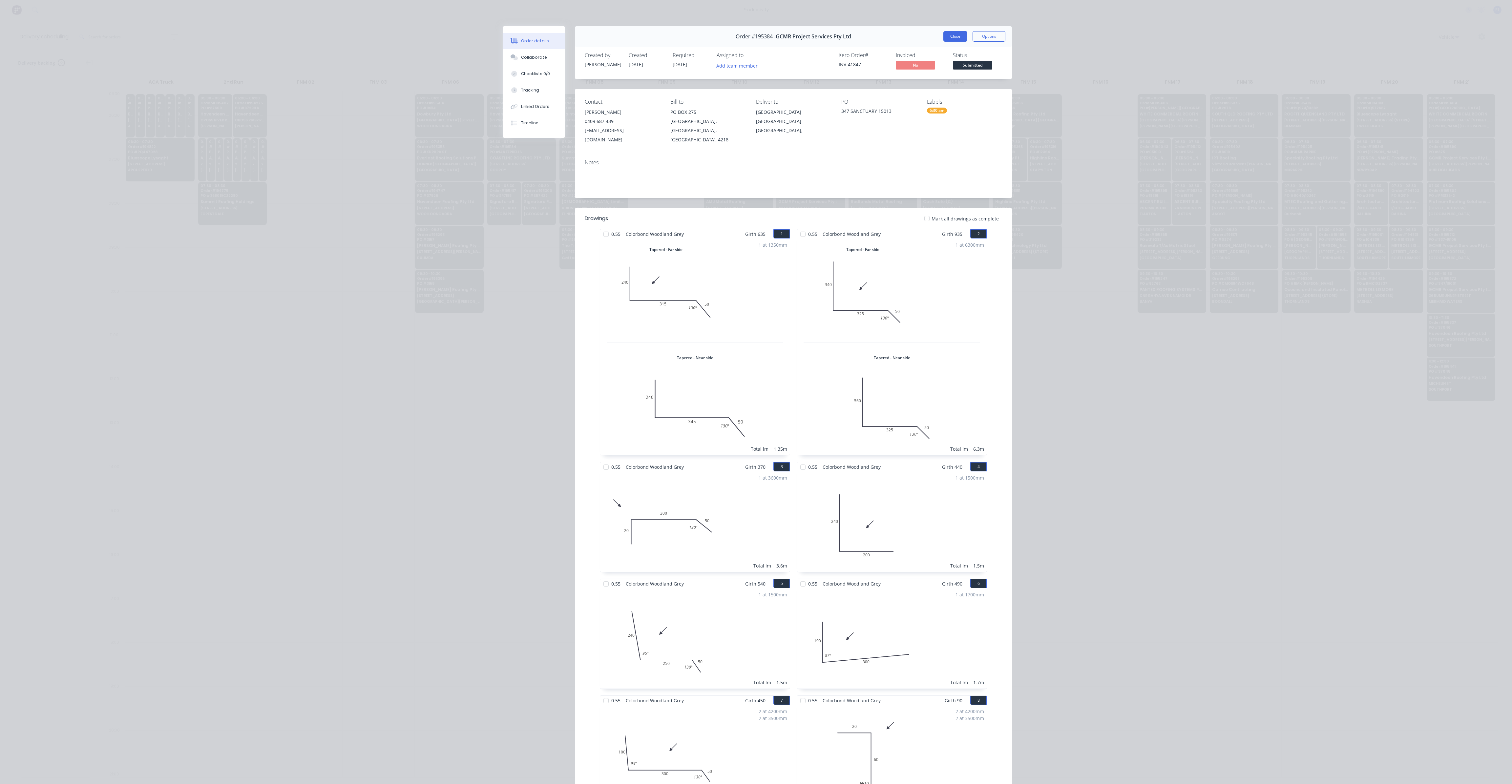
click at [953, 38] on button "Close" at bounding box center [955, 36] width 24 height 11
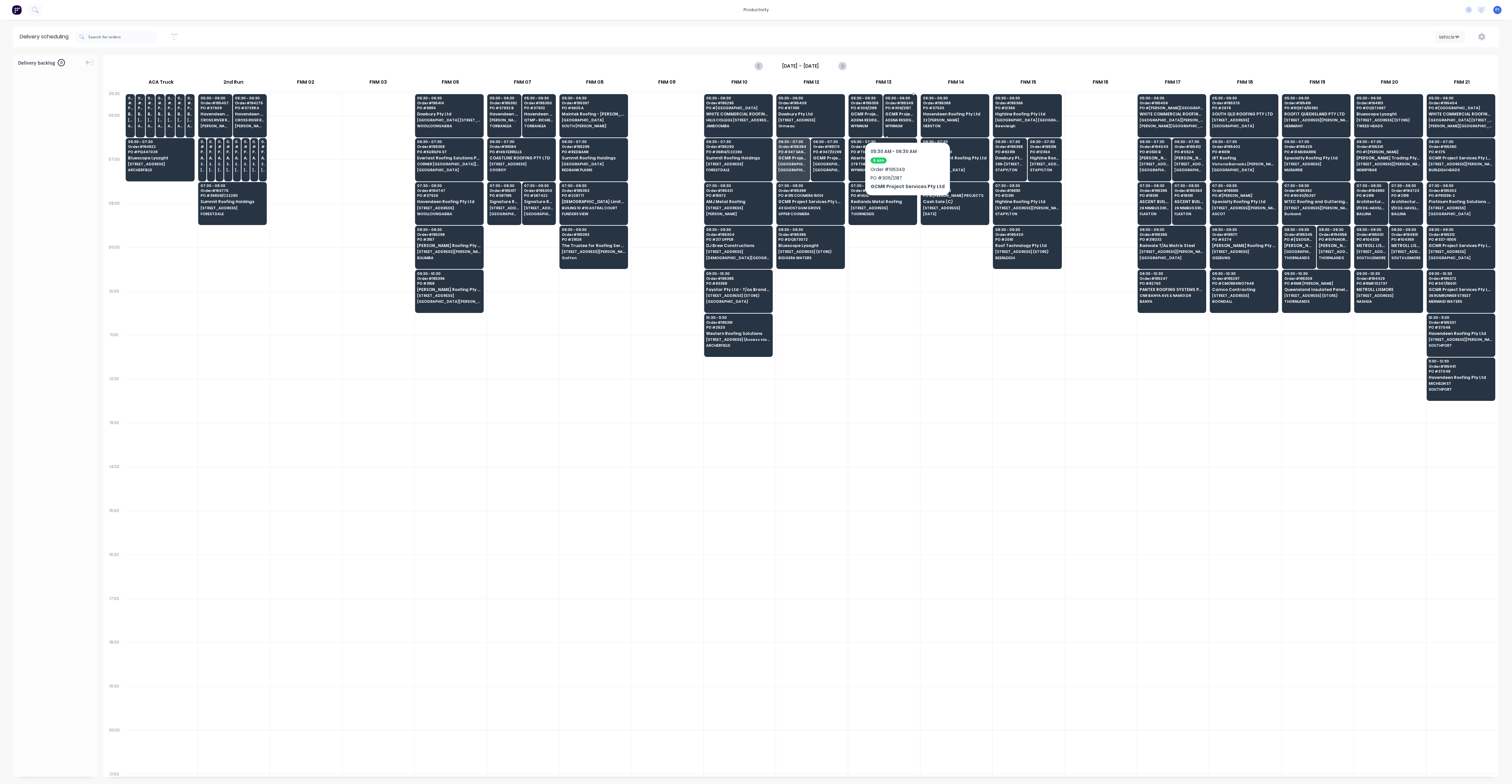
click at [905, 122] on span "ADENA RESIDENCES [GEOGRAPHIC_DATA]" at bounding box center [900, 120] width 29 height 4
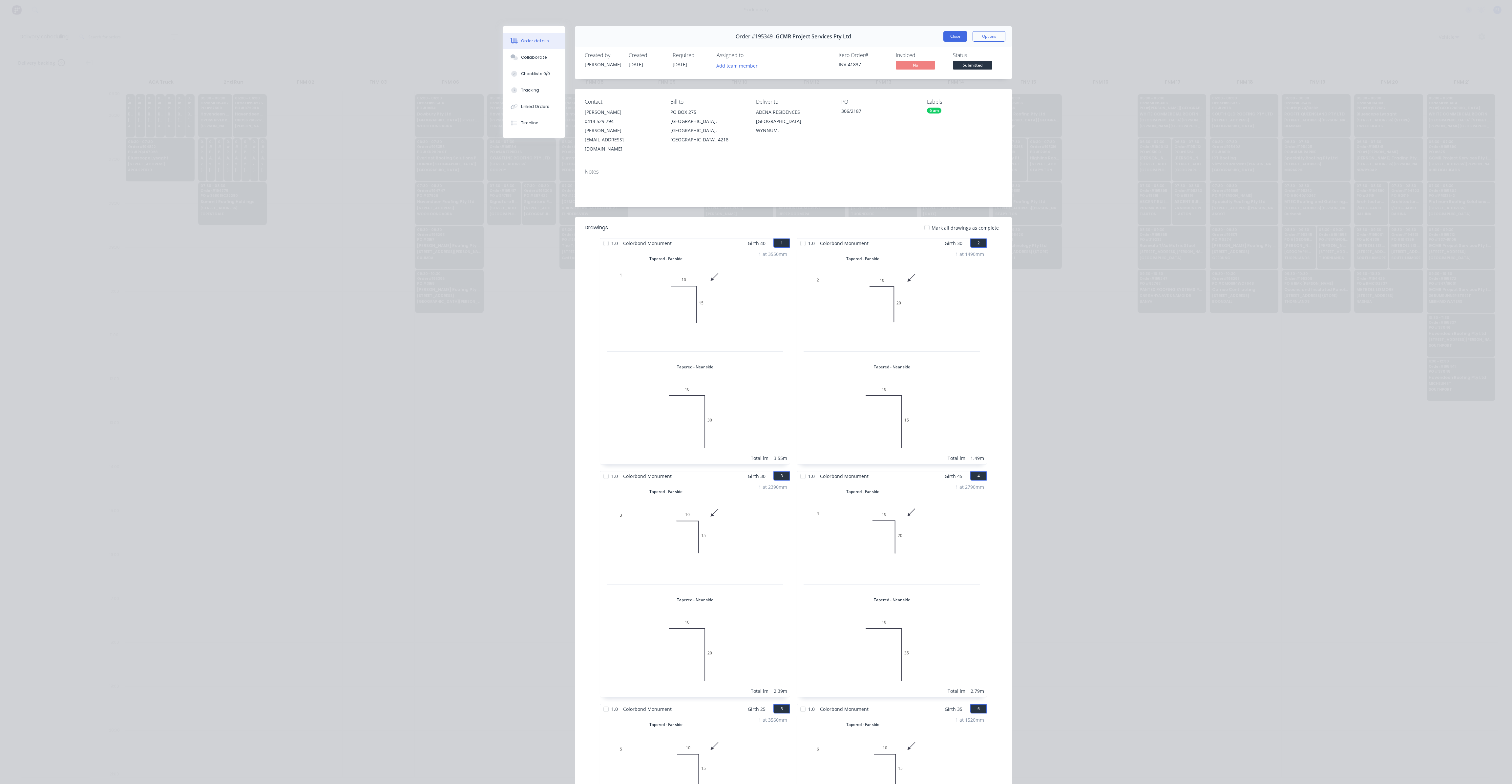
click at [952, 38] on button "Close" at bounding box center [955, 36] width 24 height 11
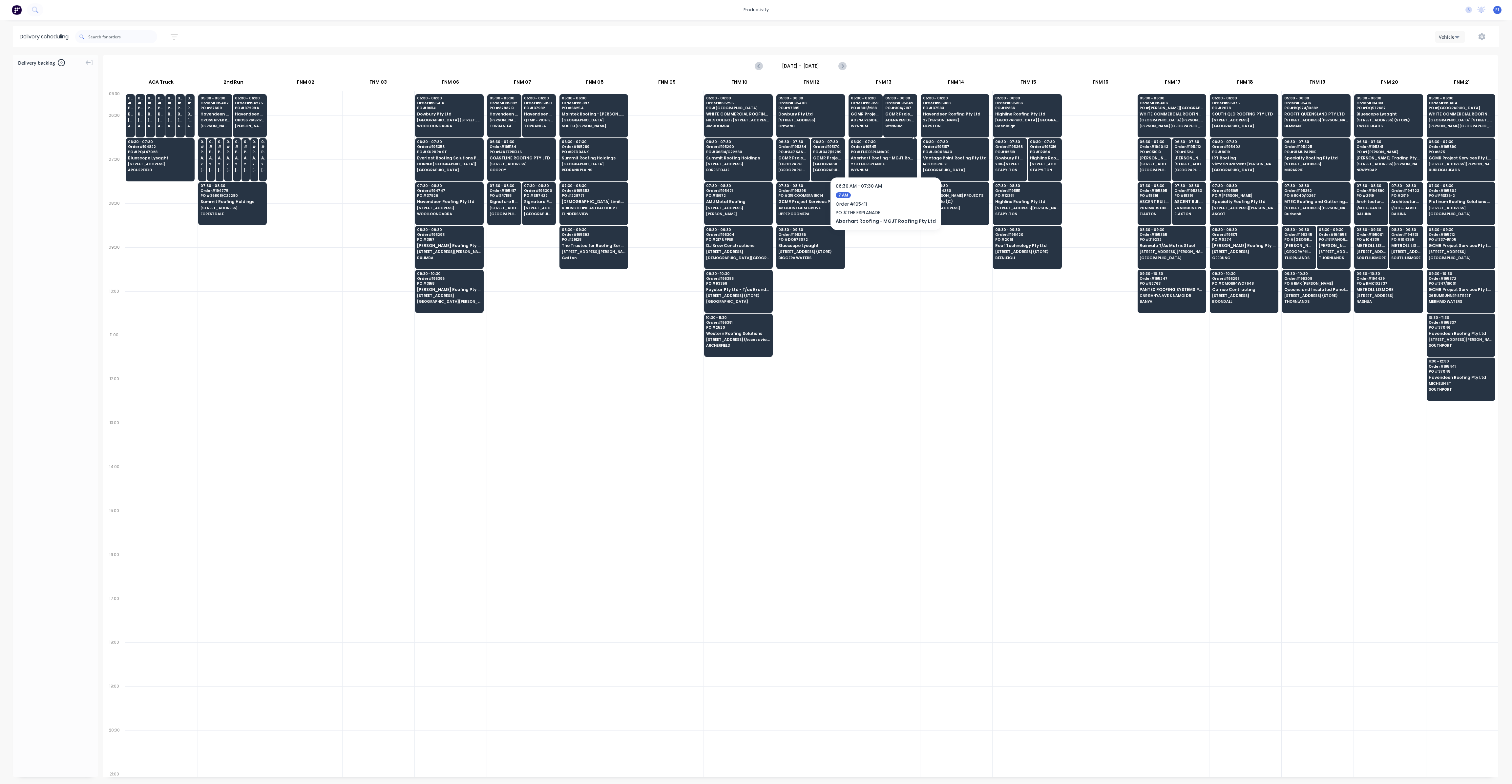
click at [877, 157] on span "Aberhart Roofing - MGJT Roofing Pty Ltd" at bounding box center [883, 158] width 63 height 4
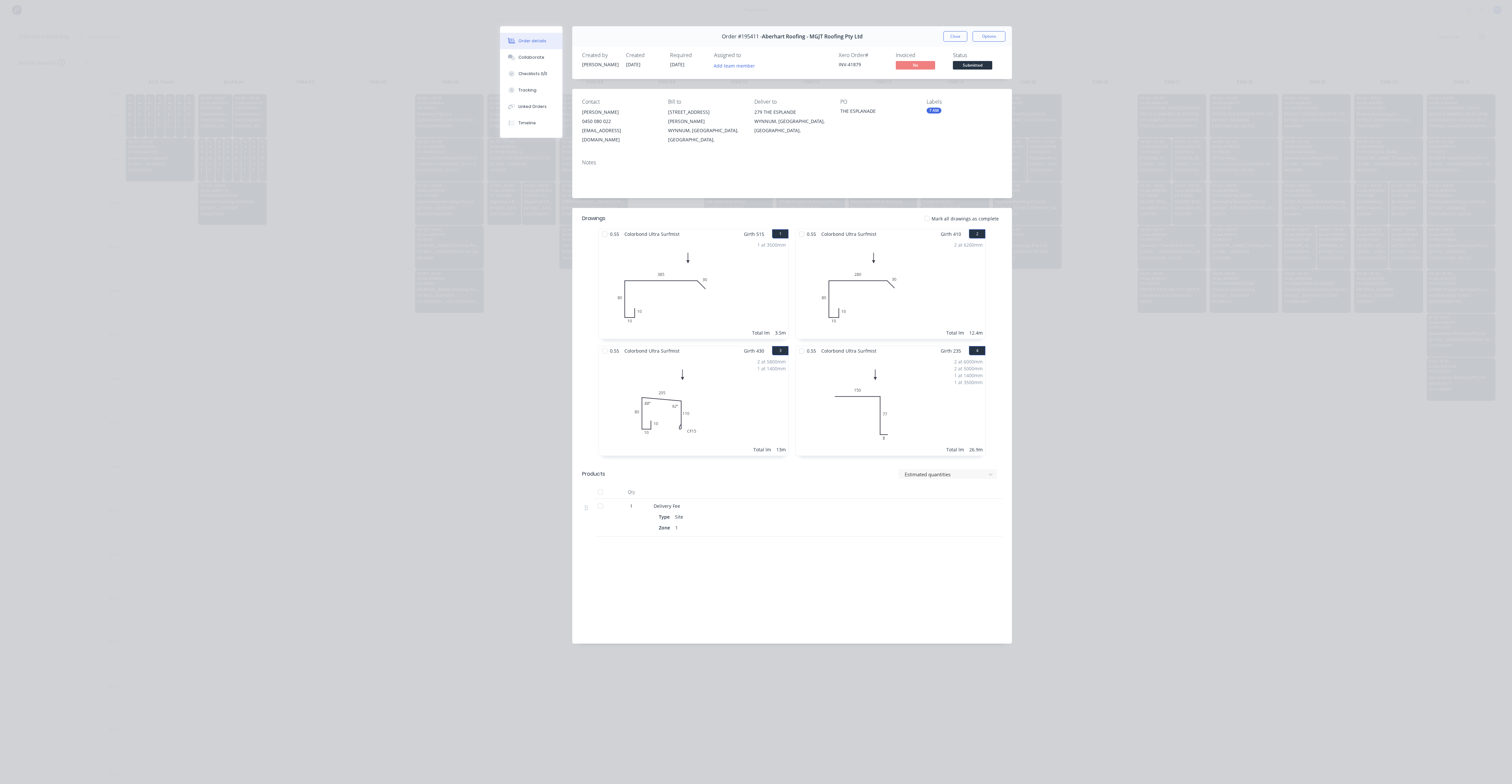
click at [968, 35] on div "Close Options" at bounding box center [974, 36] width 62 height 11
click at [956, 38] on button "Close" at bounding box center [955, 36] width 24 height 11
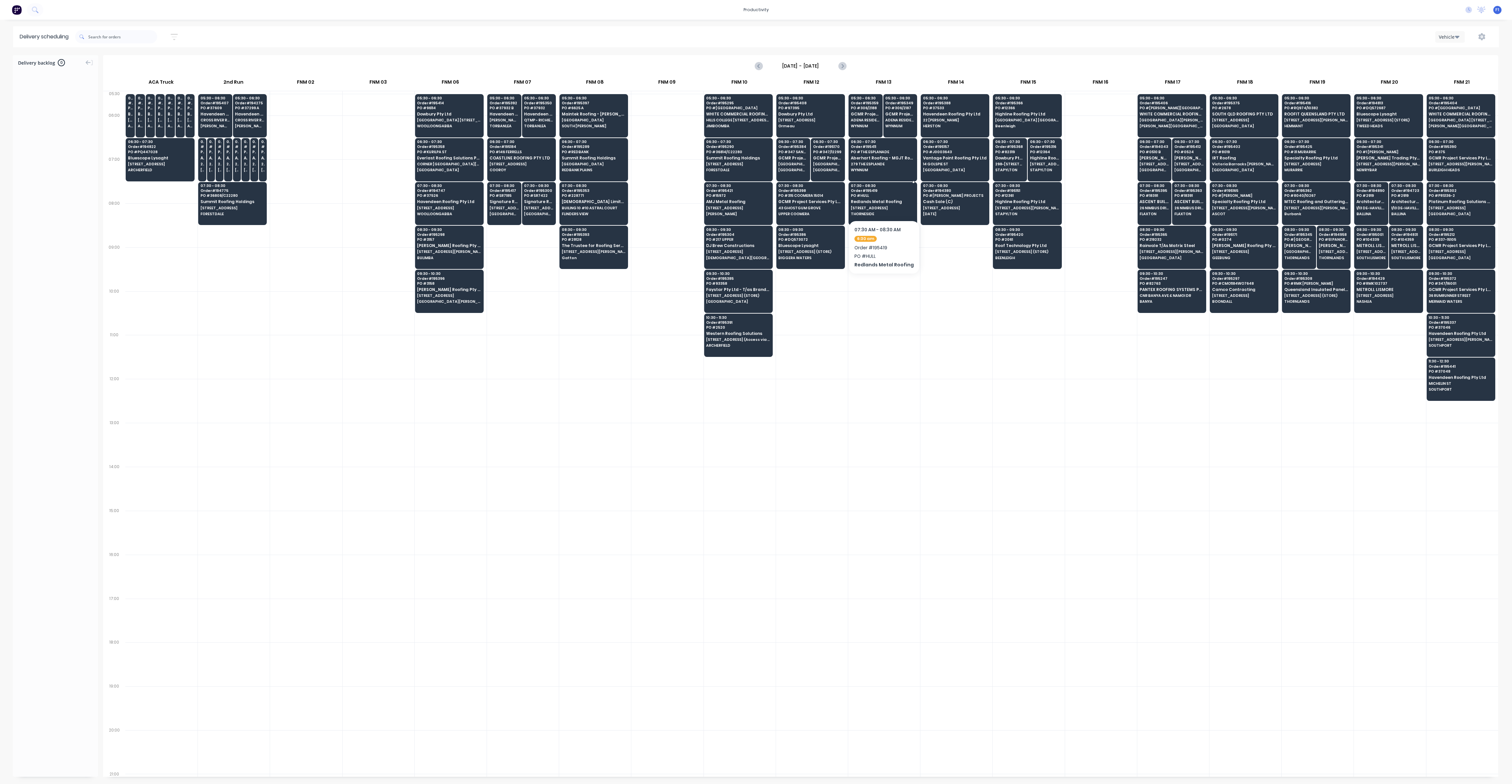
click at [886, 200] on span "Redlands Metal Roofing" at bounding box center [883, 201] width 63 height 4
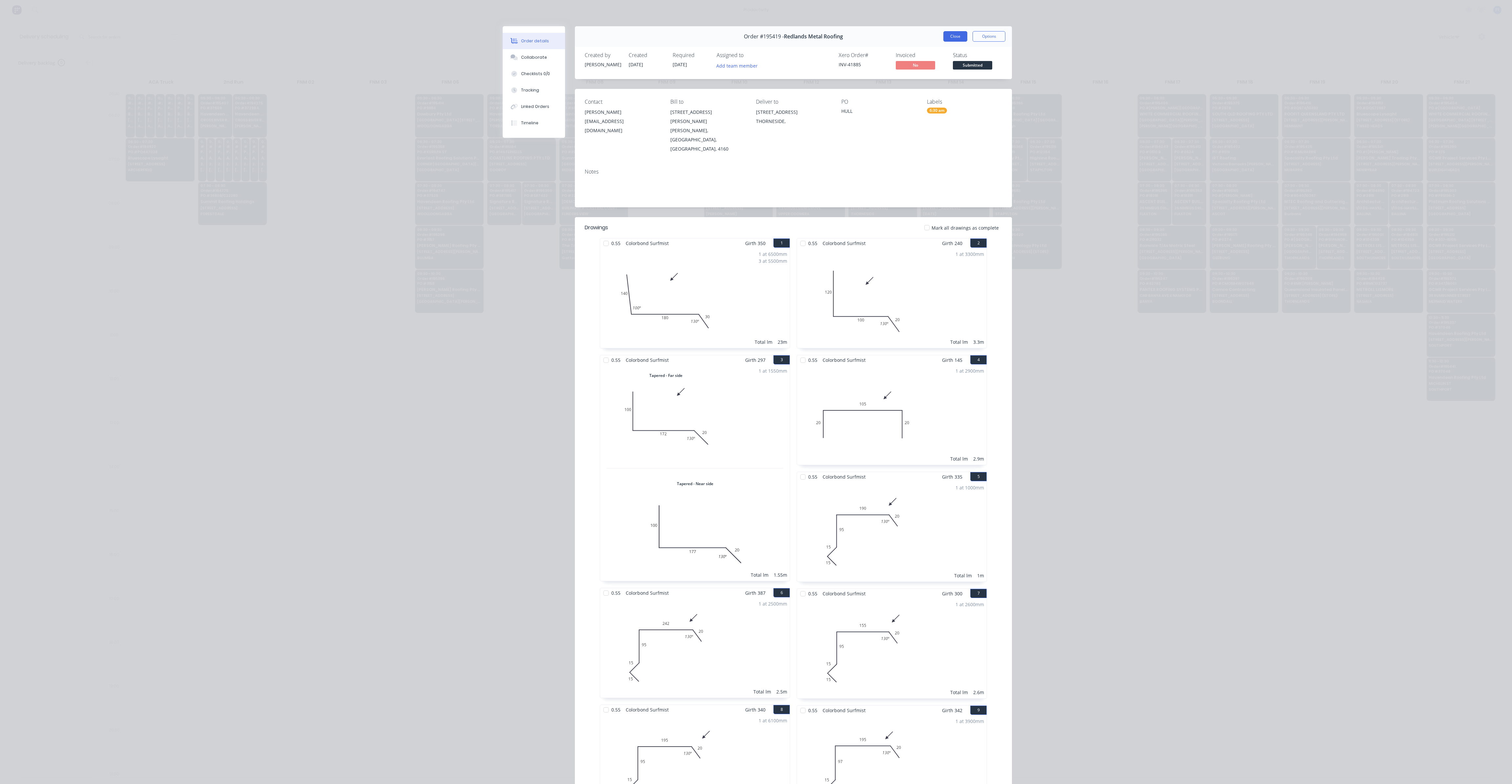
click at [950, 38] on button "Close" at bounding box center [955, 36] width 24 height 11
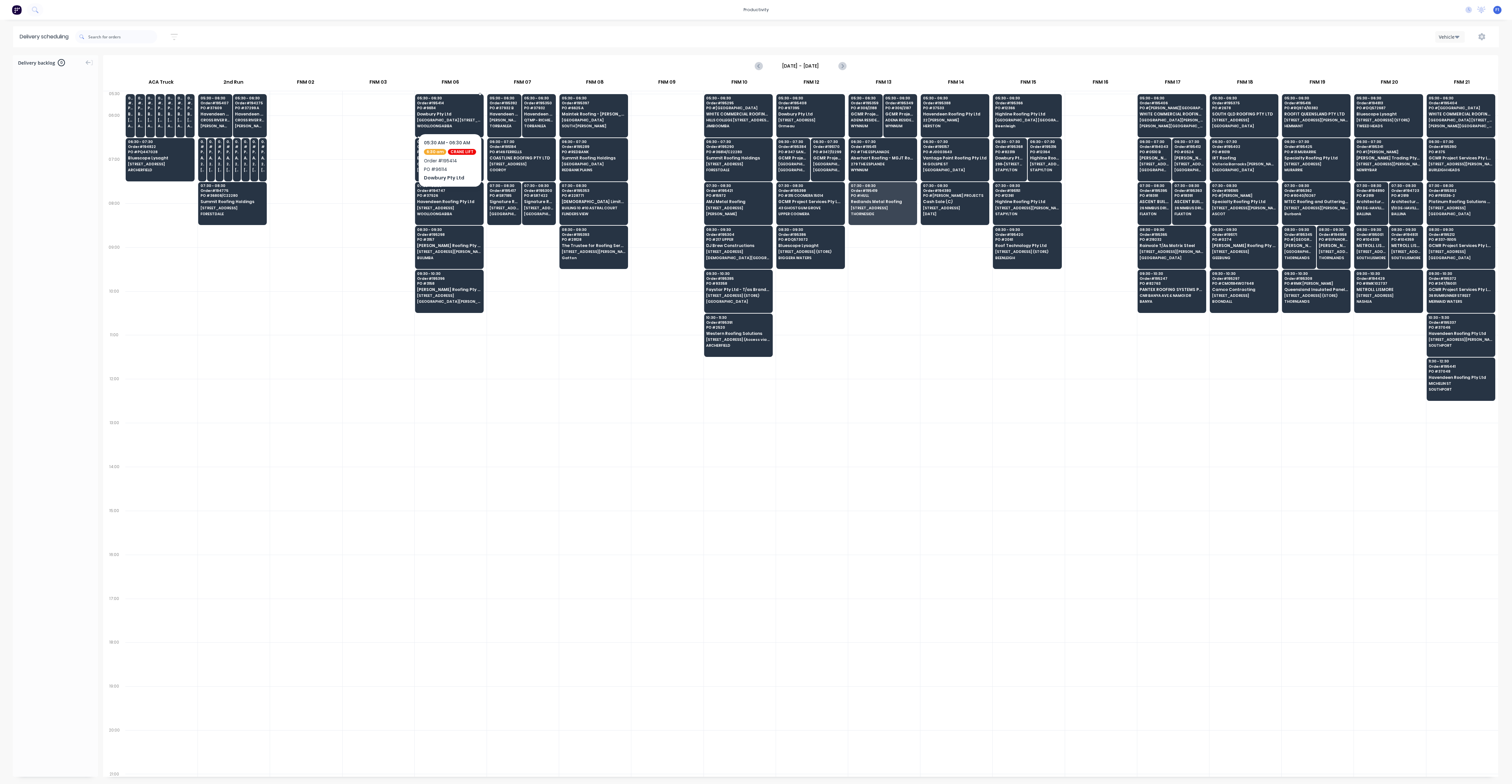
click at [454, 118] on div "05:30 - 06:30 Order # 195414 PO # 96114 Dowbury Pty Ltd [GEOGRAPHIC_DATA] [STRE…" at bounding box center [450, 112] width 68 height 37
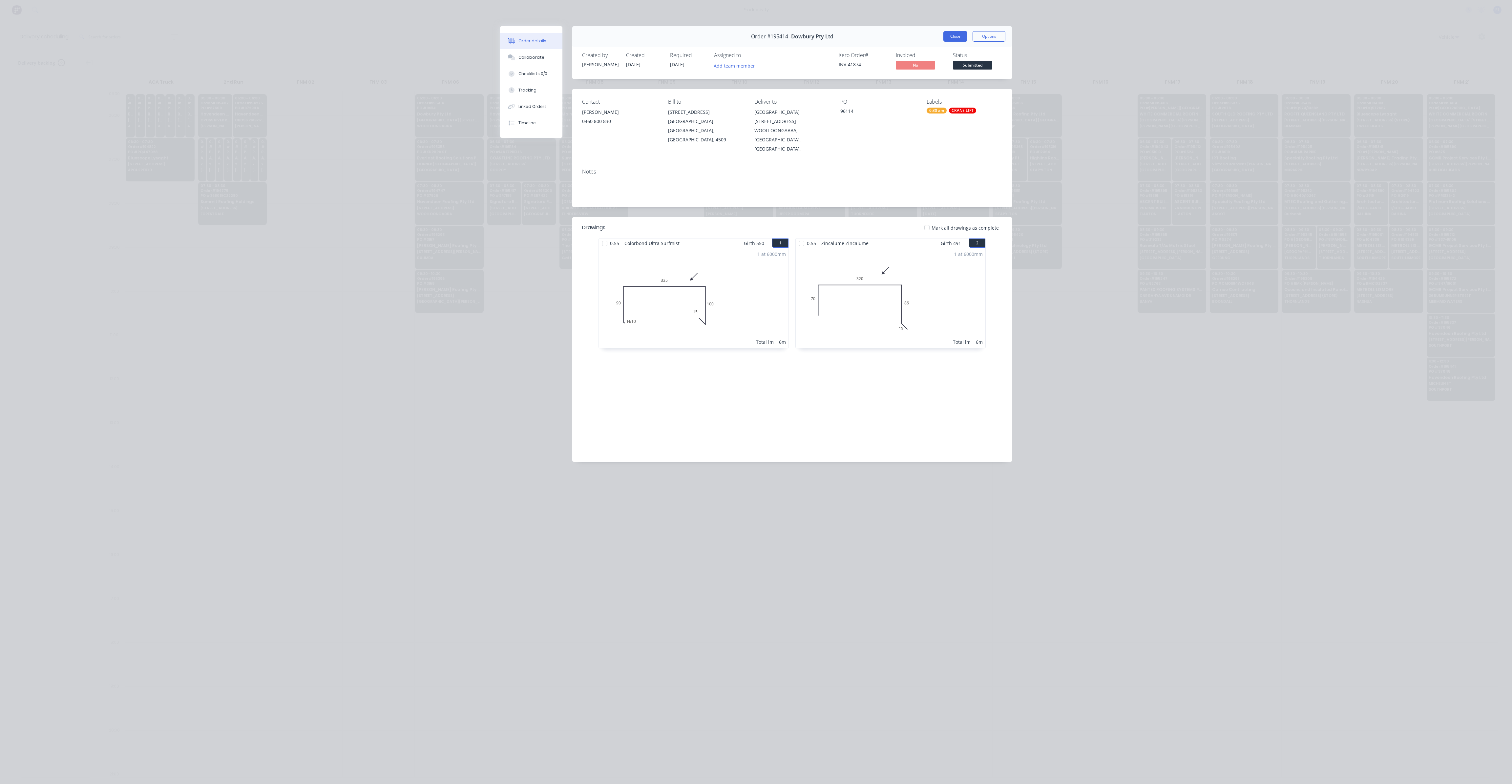
click at [954, 36] on button "Close" at bounding box center [955, 36] width 24 height 11
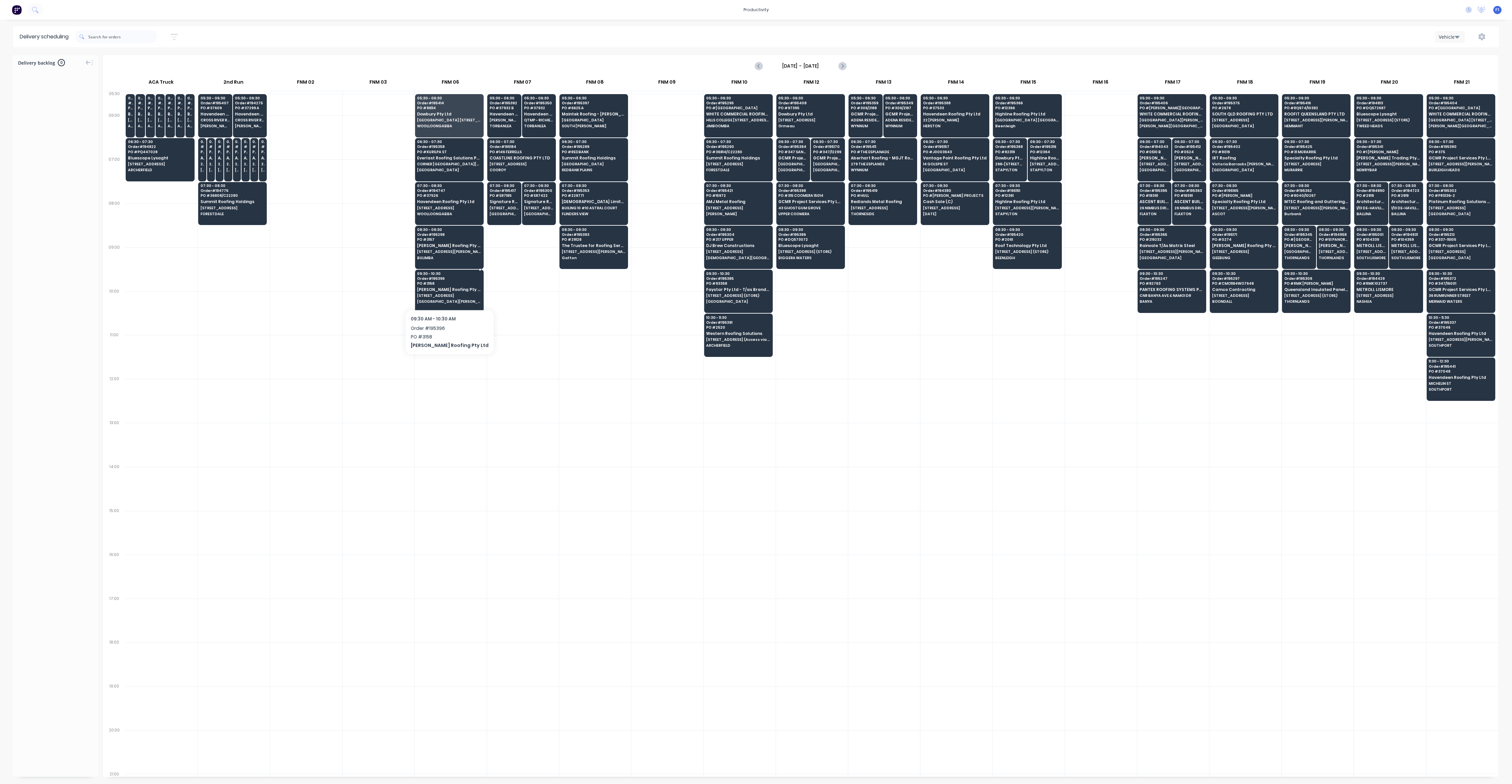
click at [438, 293] on span "[STREET_ADDRESS]" at bounding box center [449, 295] width 63 height 4
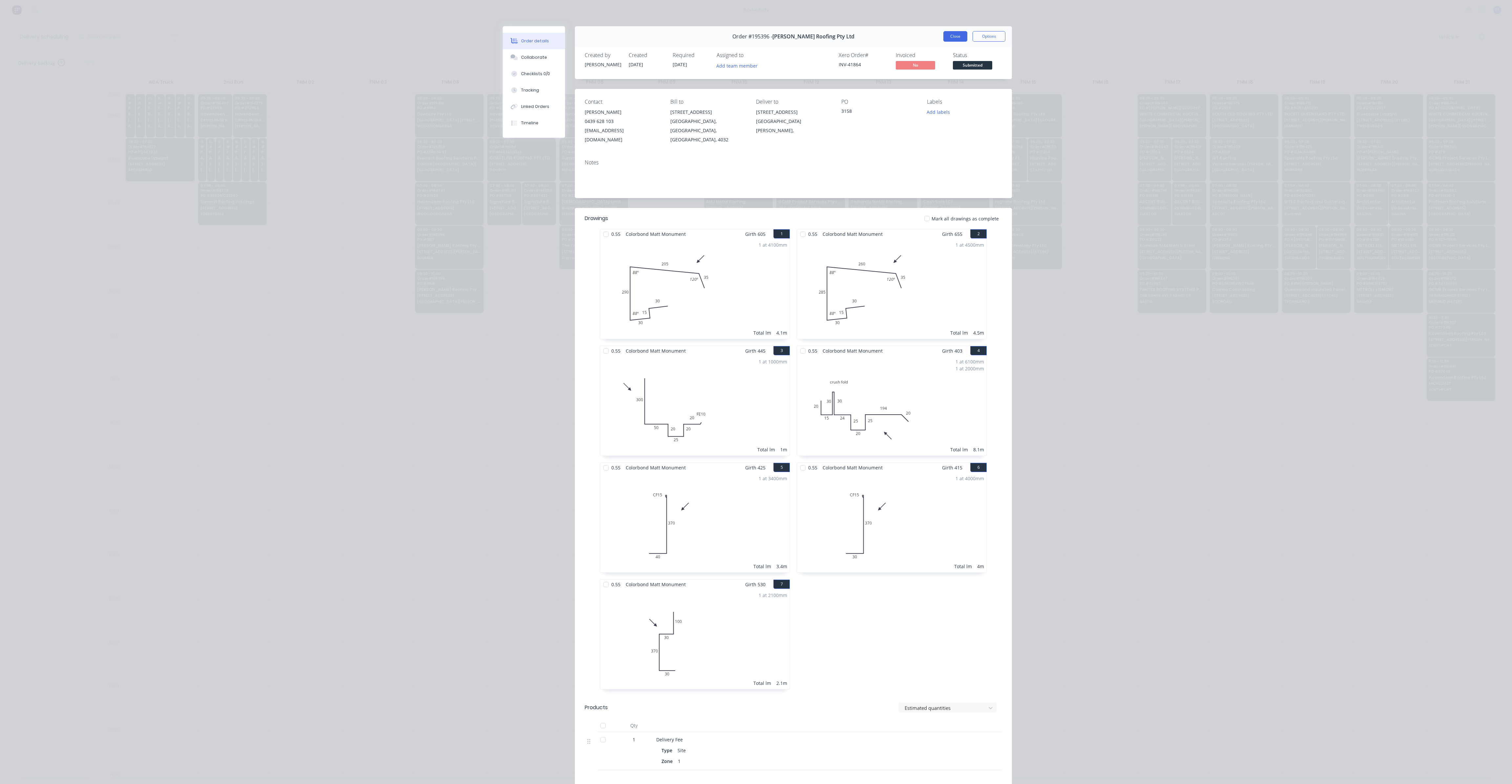
click at [943, 38] on button "Close" at bounding box center [955, 36] width 24 height 11
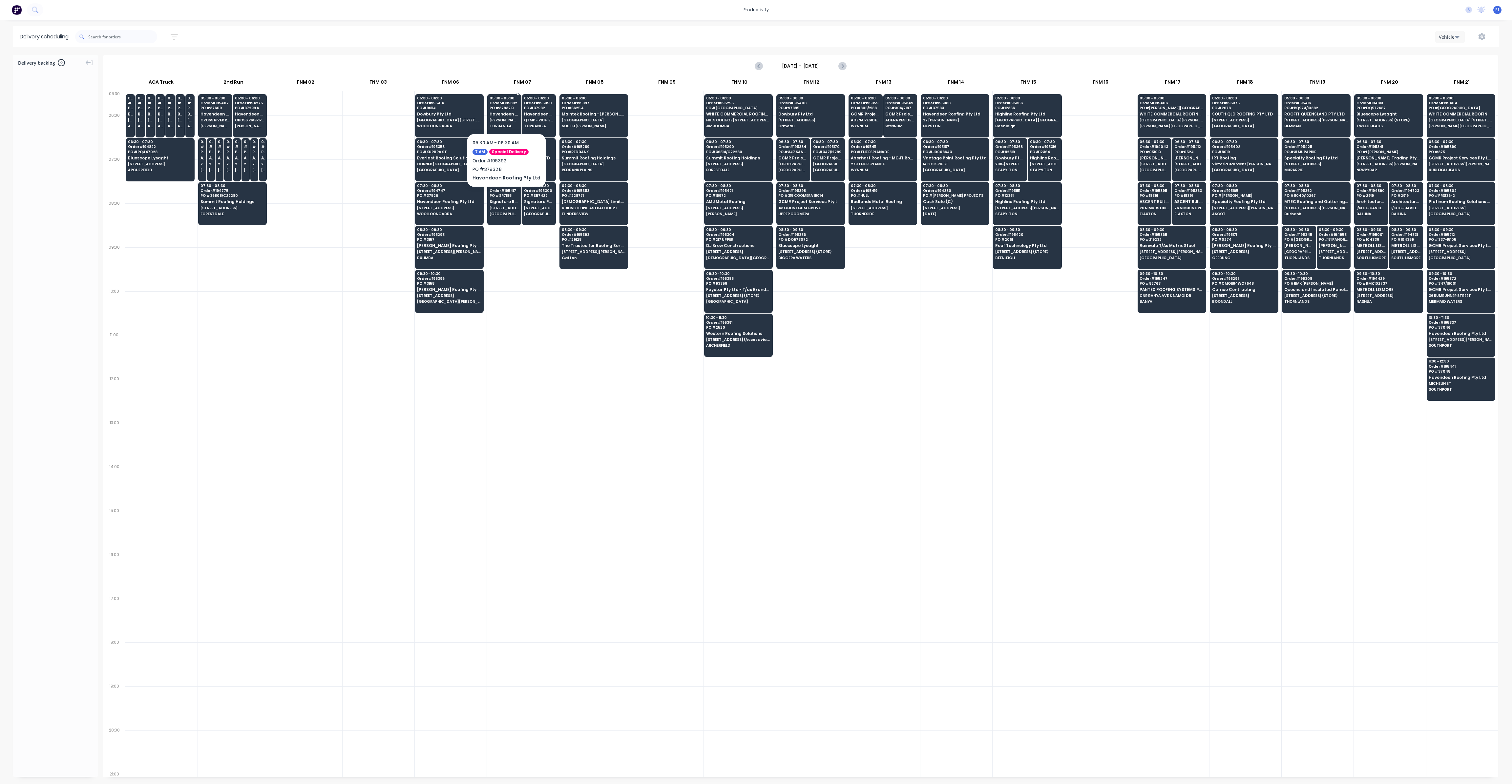
click at [513, 114] on span "Havendeen Roofing Pty Ltd" at bounding box center [504, 114] width 29 height 4
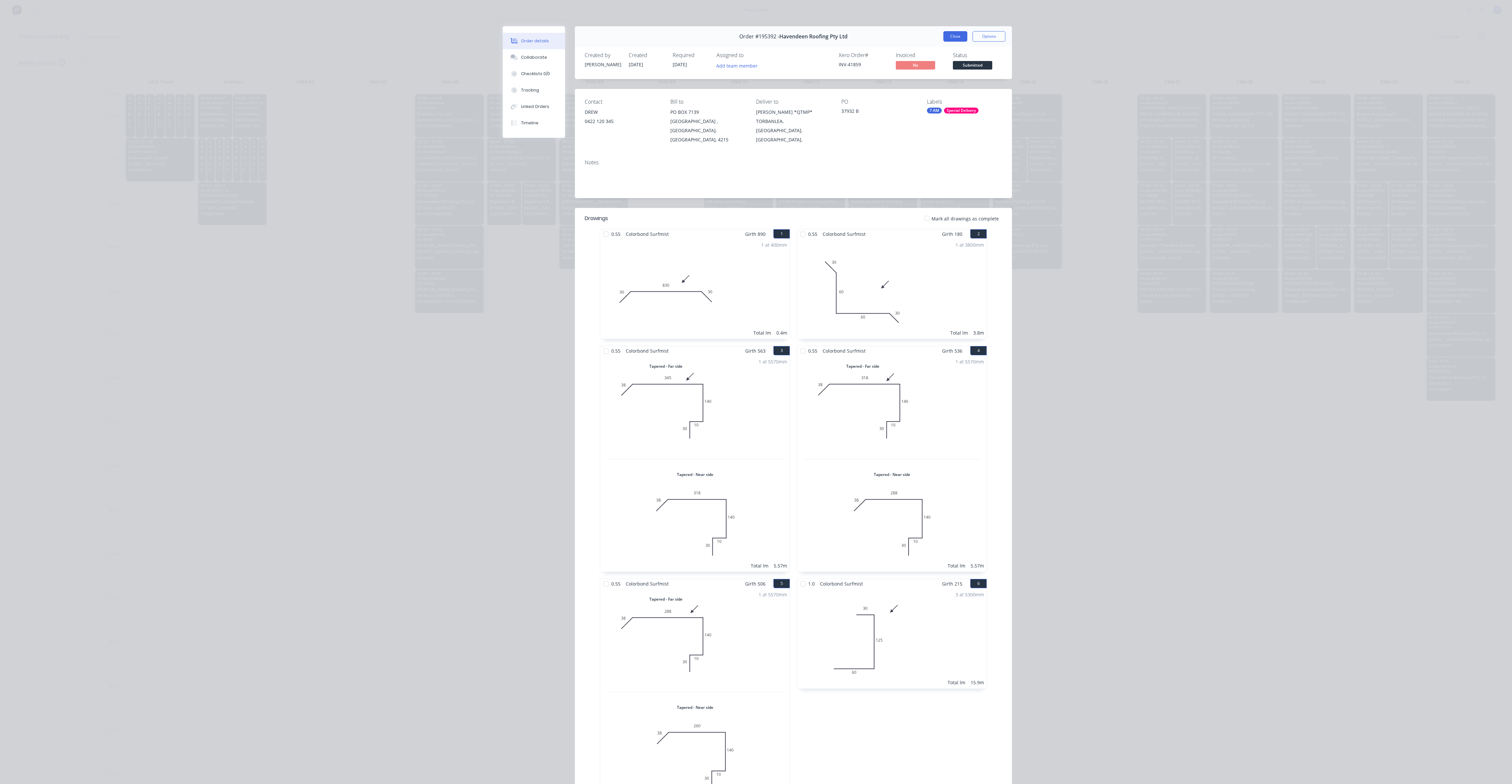
click at [958, 37] on button "Close" at bounding box center [955, 36] width 24 height 11
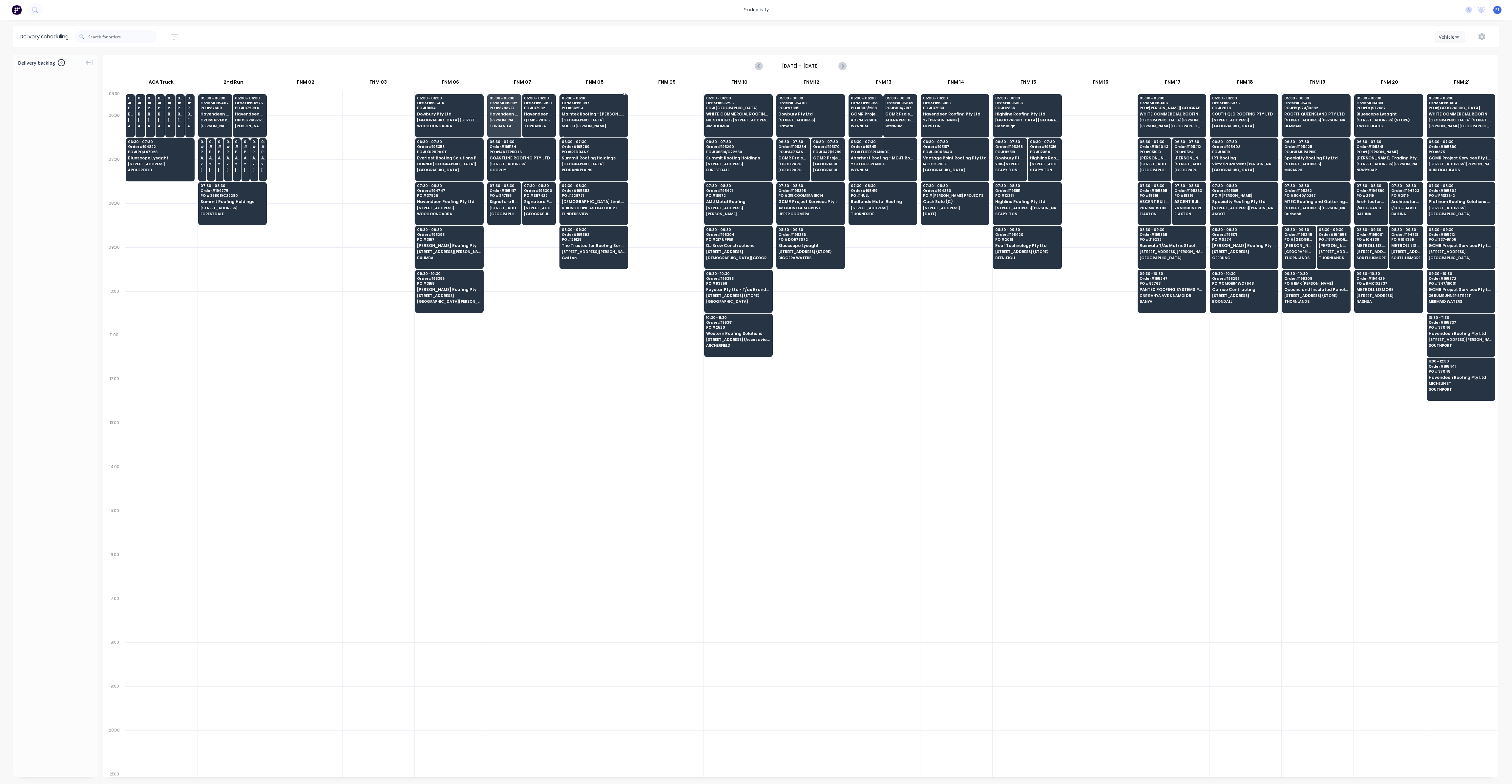
click at [592, 99] on span "05:30 - 06:30" at bounding box center [593, 98] width 63 height 4
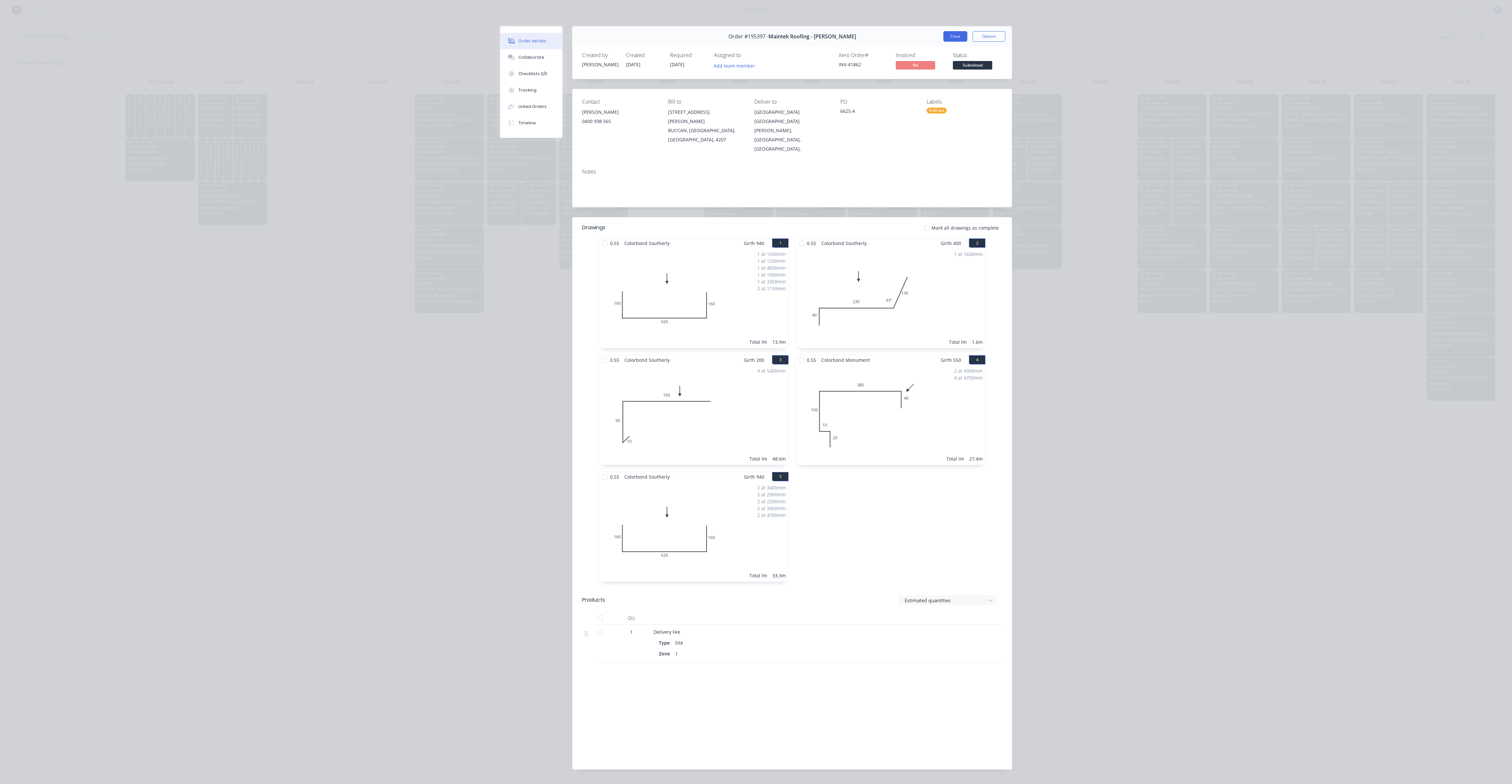
click at [943, 38] on button "Close" at bounding box center [955, 36] width 24 height 11
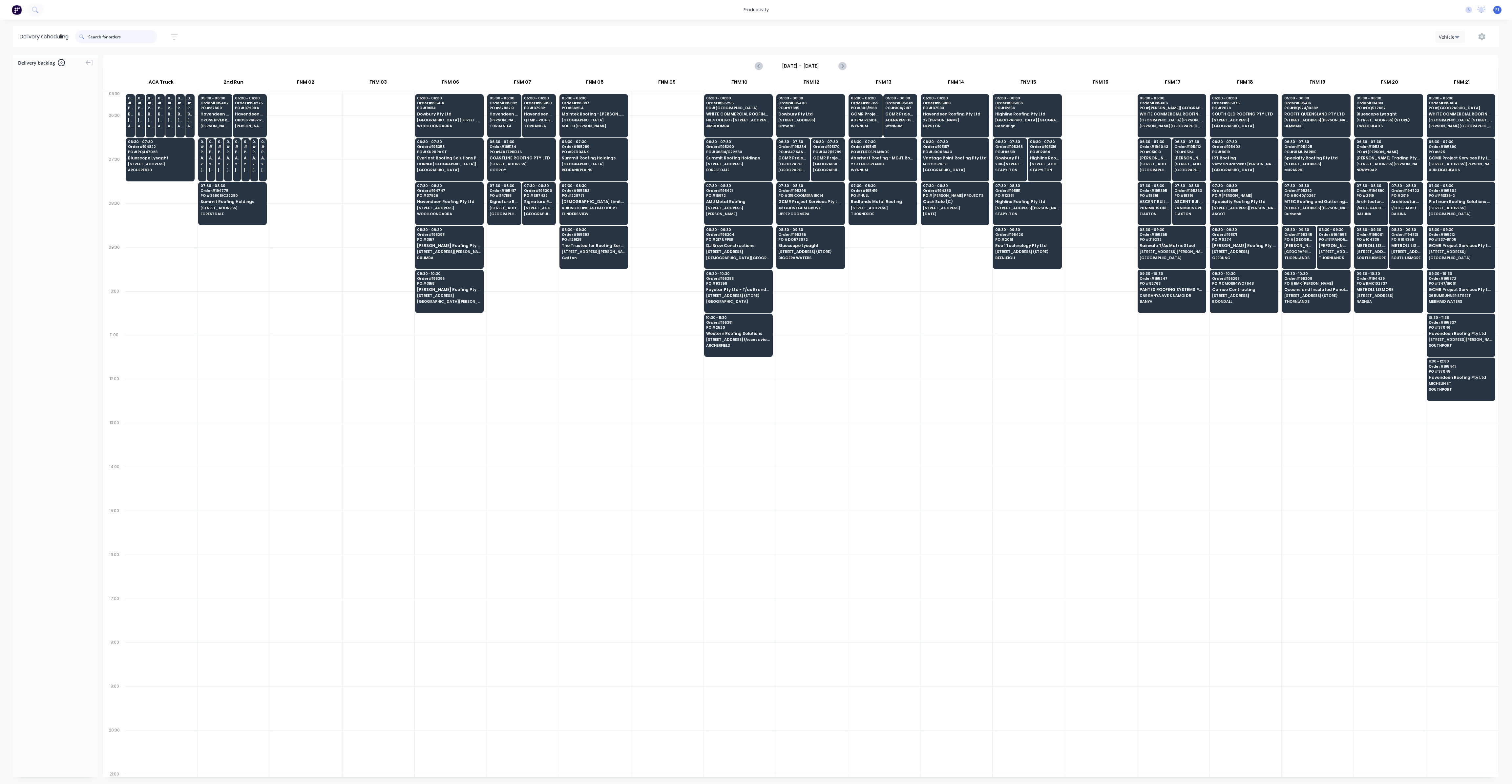
click at [113, 40] on input "text" at bounding box center [122, 36] width 69 height 13
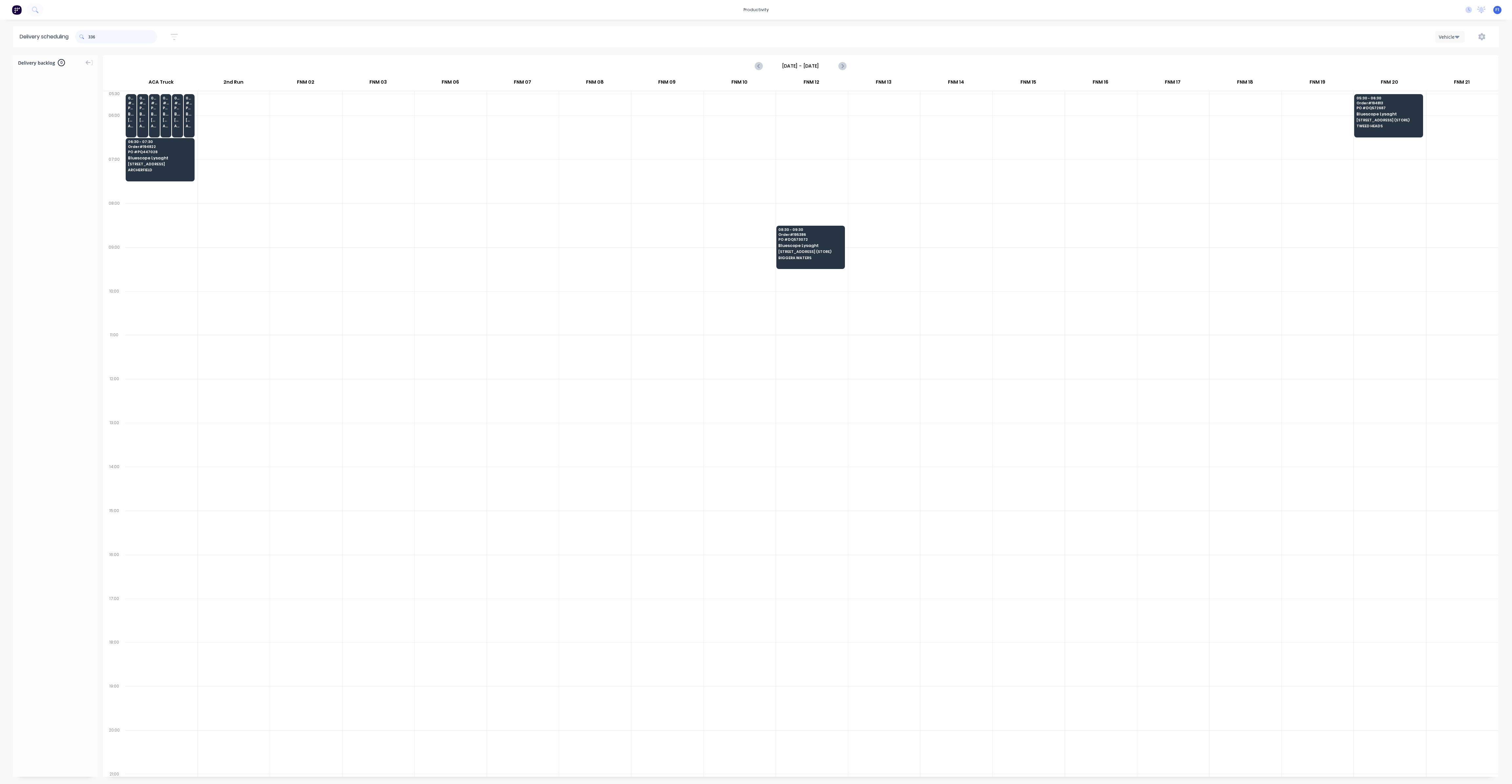
click at [91, 38] on input "336" at bounding box center [122, 36] width 69 height 13
type input "6"
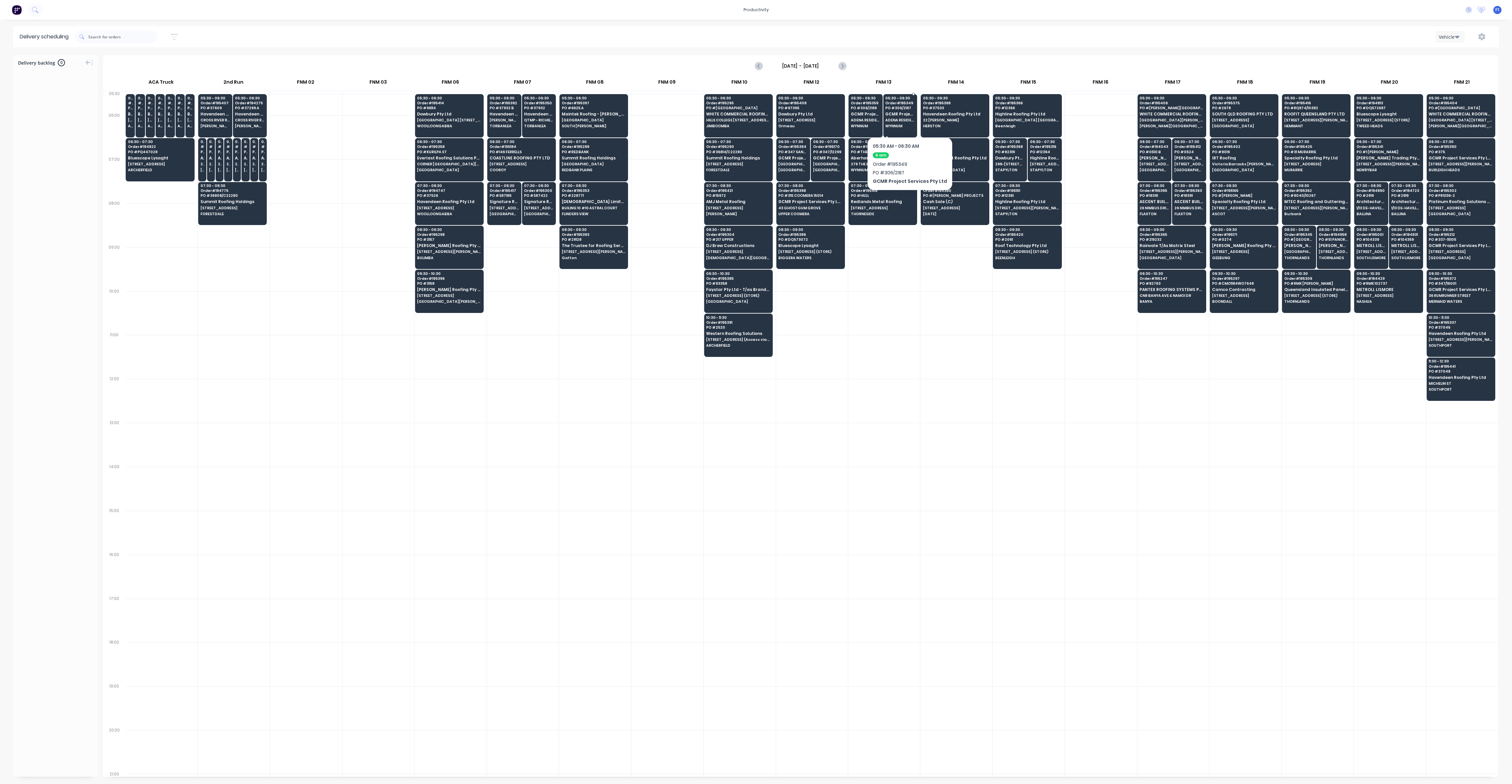
click at [907, 117] on div "05:30 - 06:30 Order # 195349 PO # 306/2187 GCMR Project Services Pty Ltd ADENA …" at bounding box center [900, 112] width 33 height 37
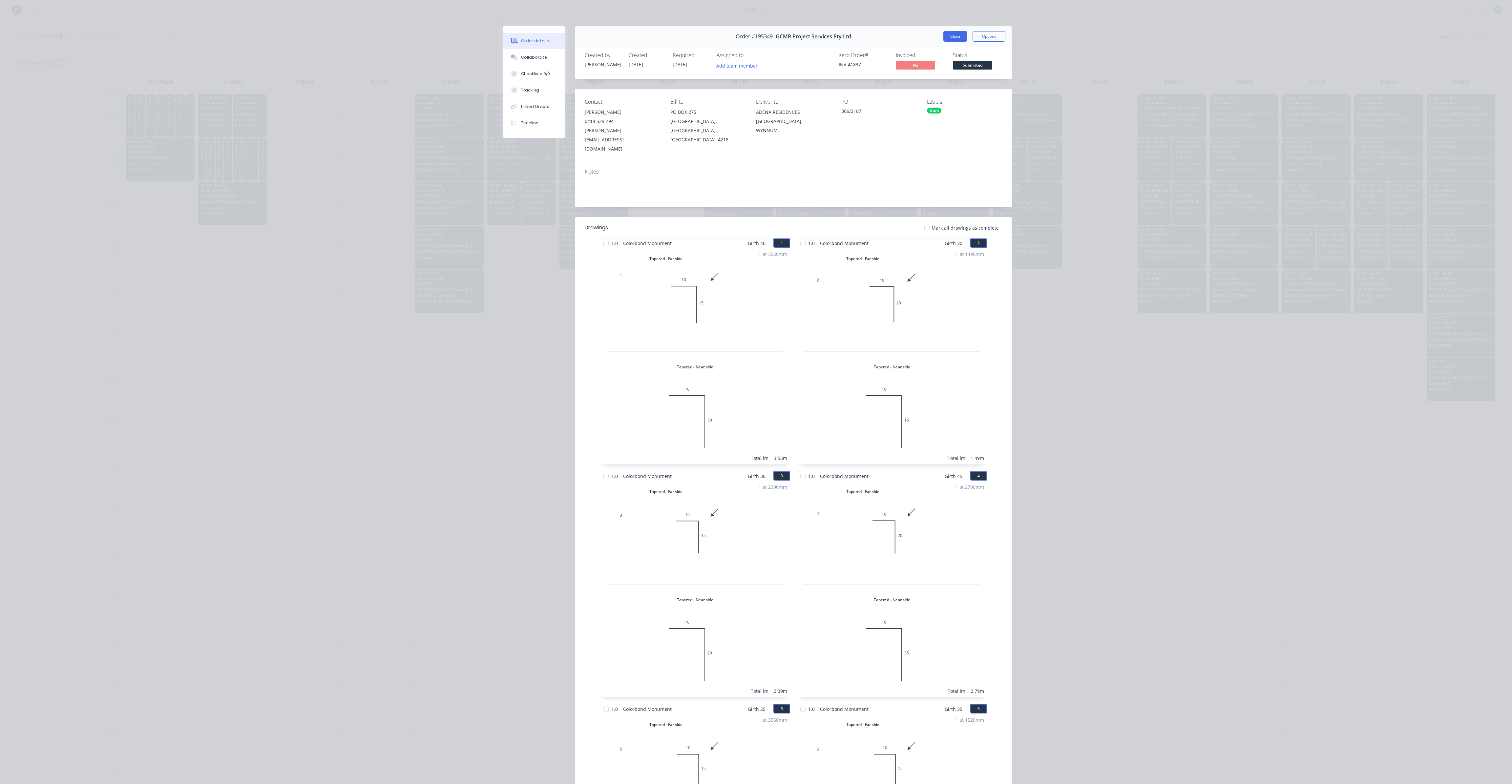
click at [953, 40] on button "Close" at bounding box center [955, 36] width 24 height 11
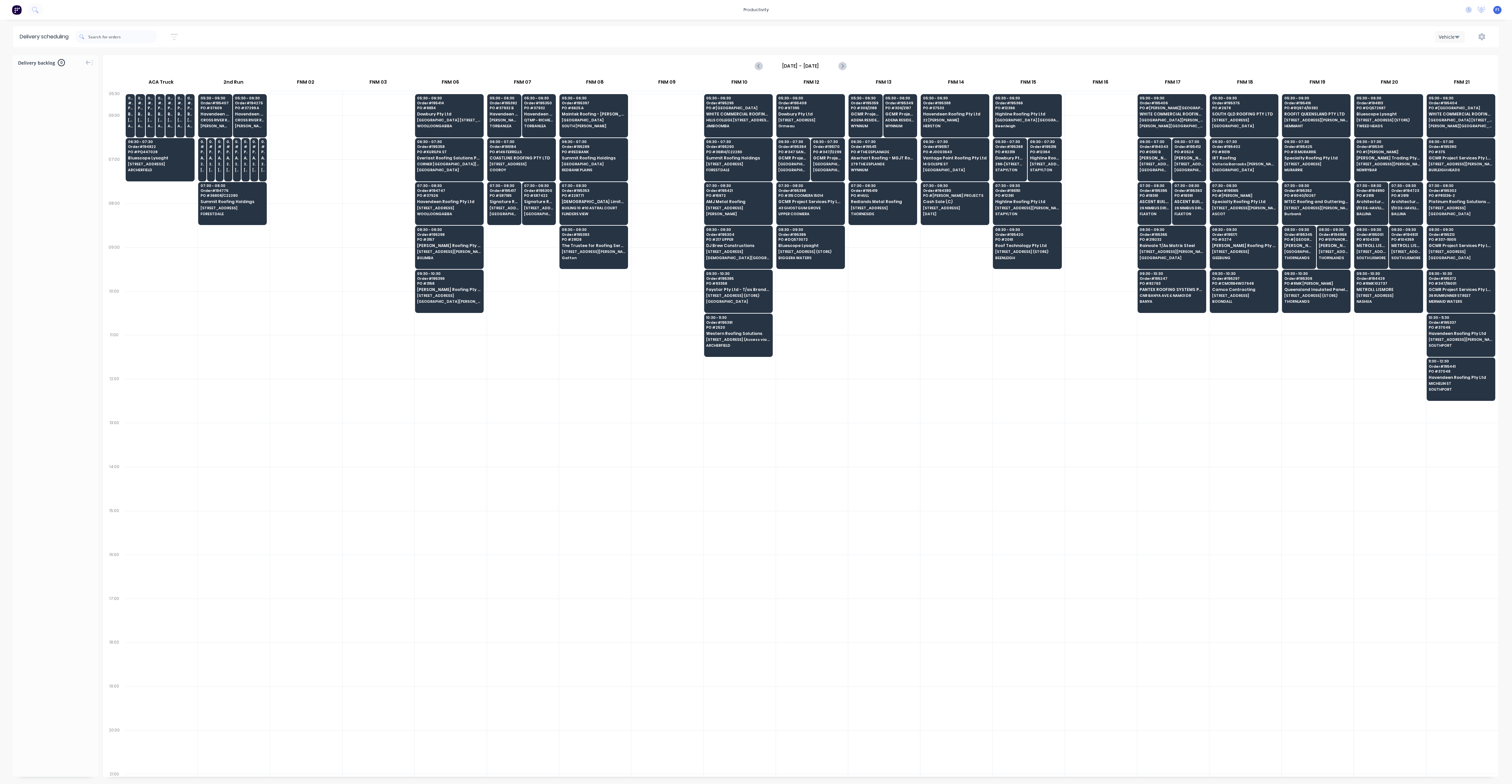
drag, startPoint x: 952, startPoint y: 39, endPoint x: 48, endPoint y: 123, distance: 907.9
click at [48, 123] on div at bounding box center [55, 420] width 85 height 705
click at [131, 41] on input "text" at bounding box center [122, 36] width 69 height 13
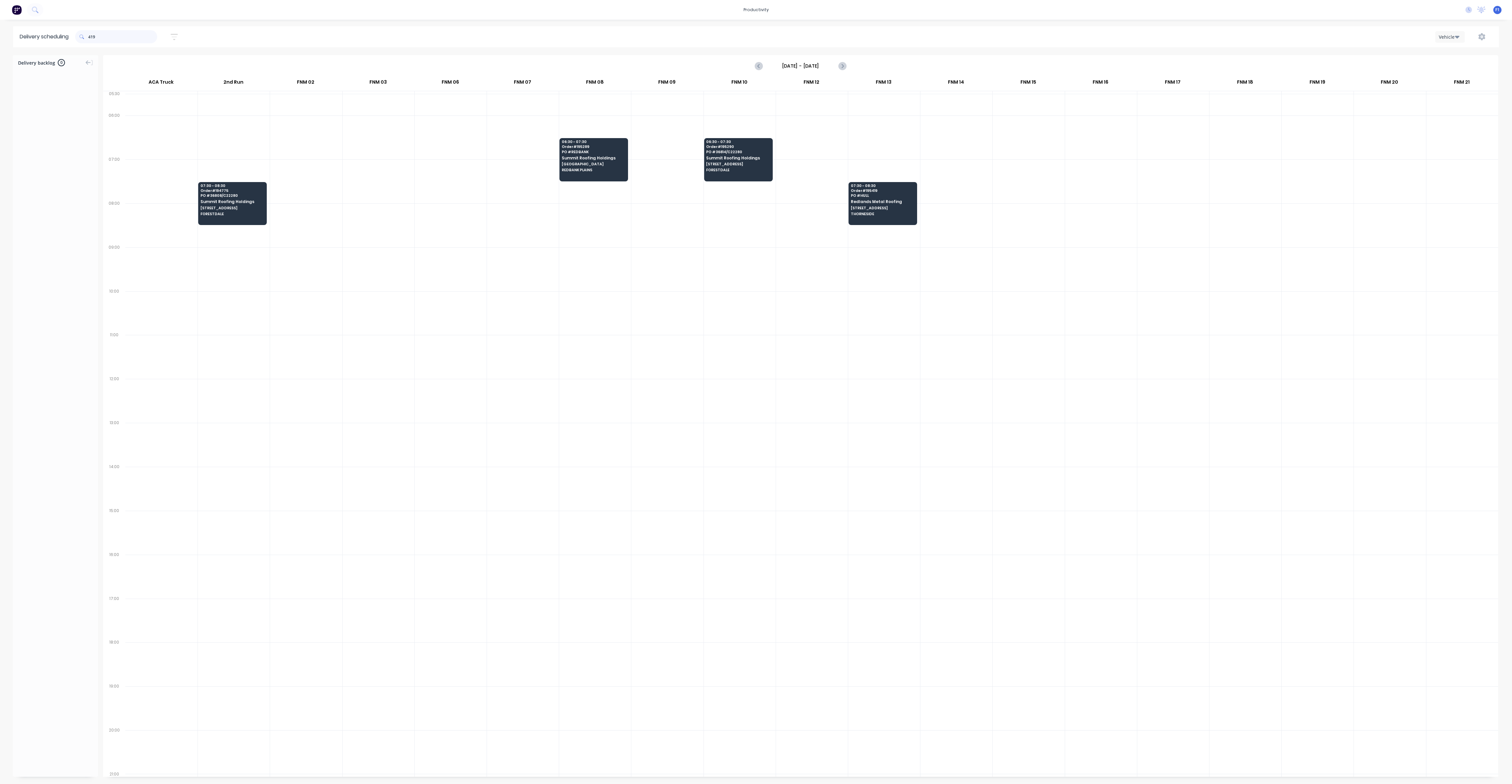
click at [90, 38] on input "419" at bounding box center [122, 36] width 69 height 13
type input "9"
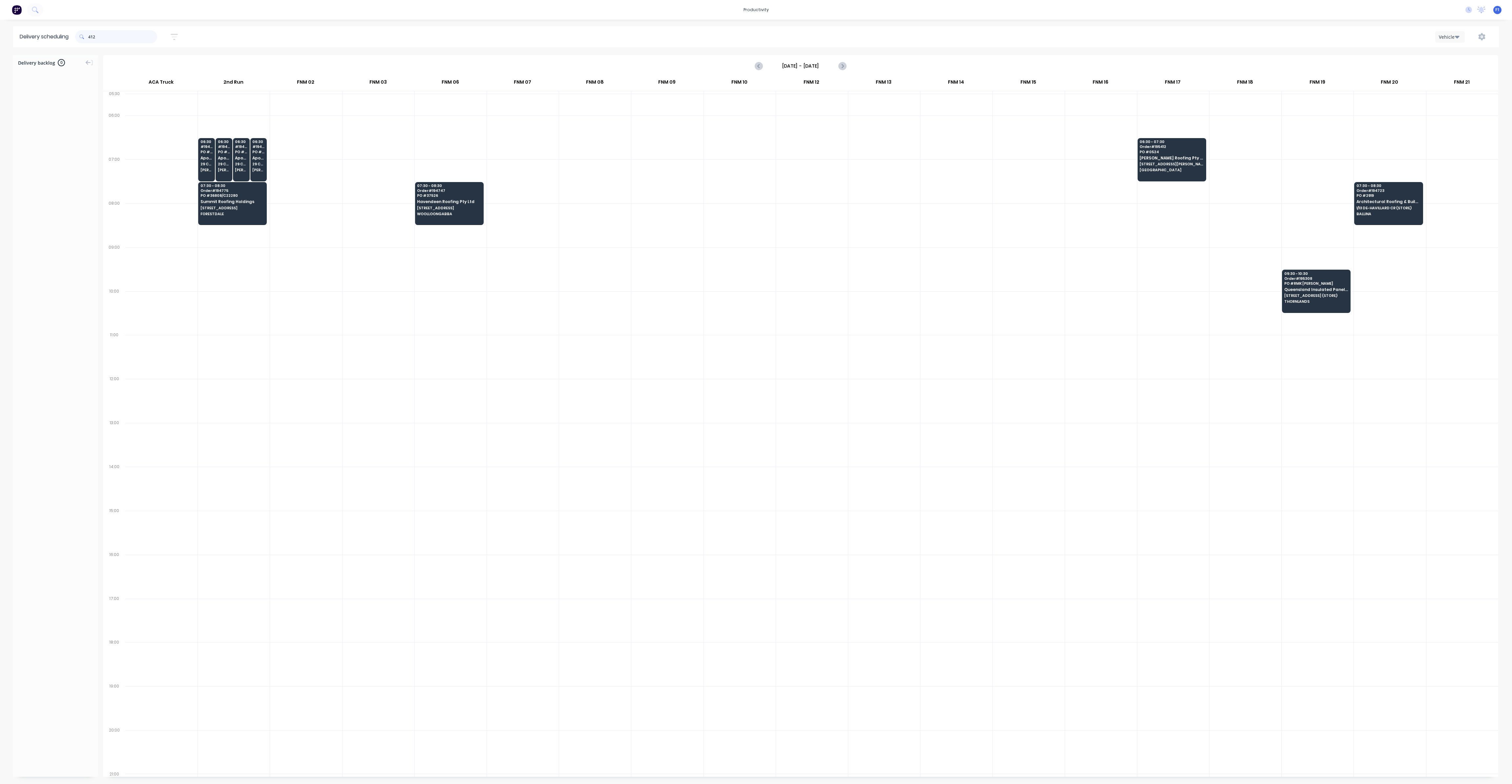
click at [90, 38] on input "412" at bounding box center [122, 36] width 69 height 13
type input "2"
